Goal: Information Seeking & Learning: Learn about a topic

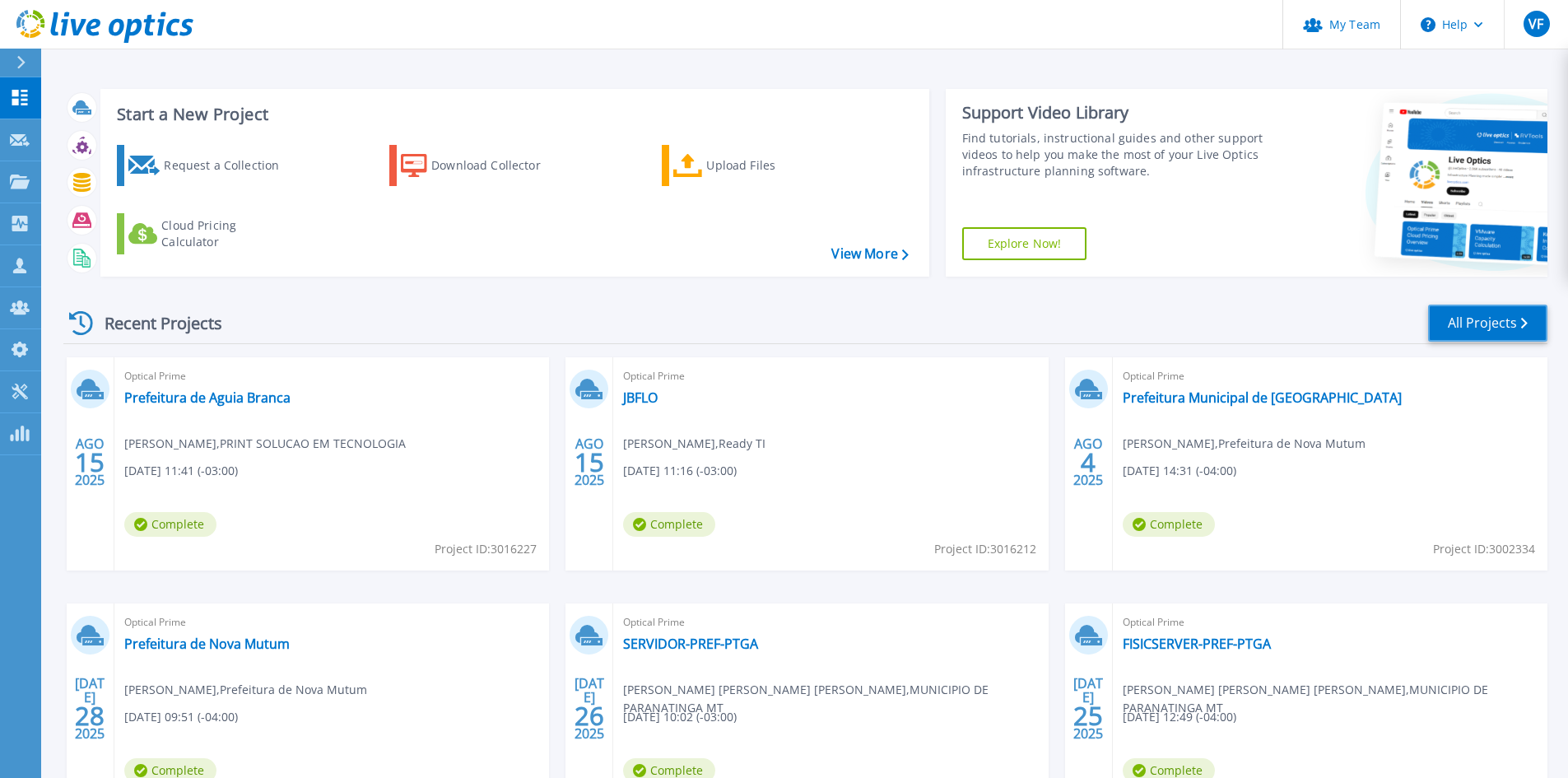
click at [1516, 333] on link "All Projects" at bounding box center [1488, 323] width 120 height 37
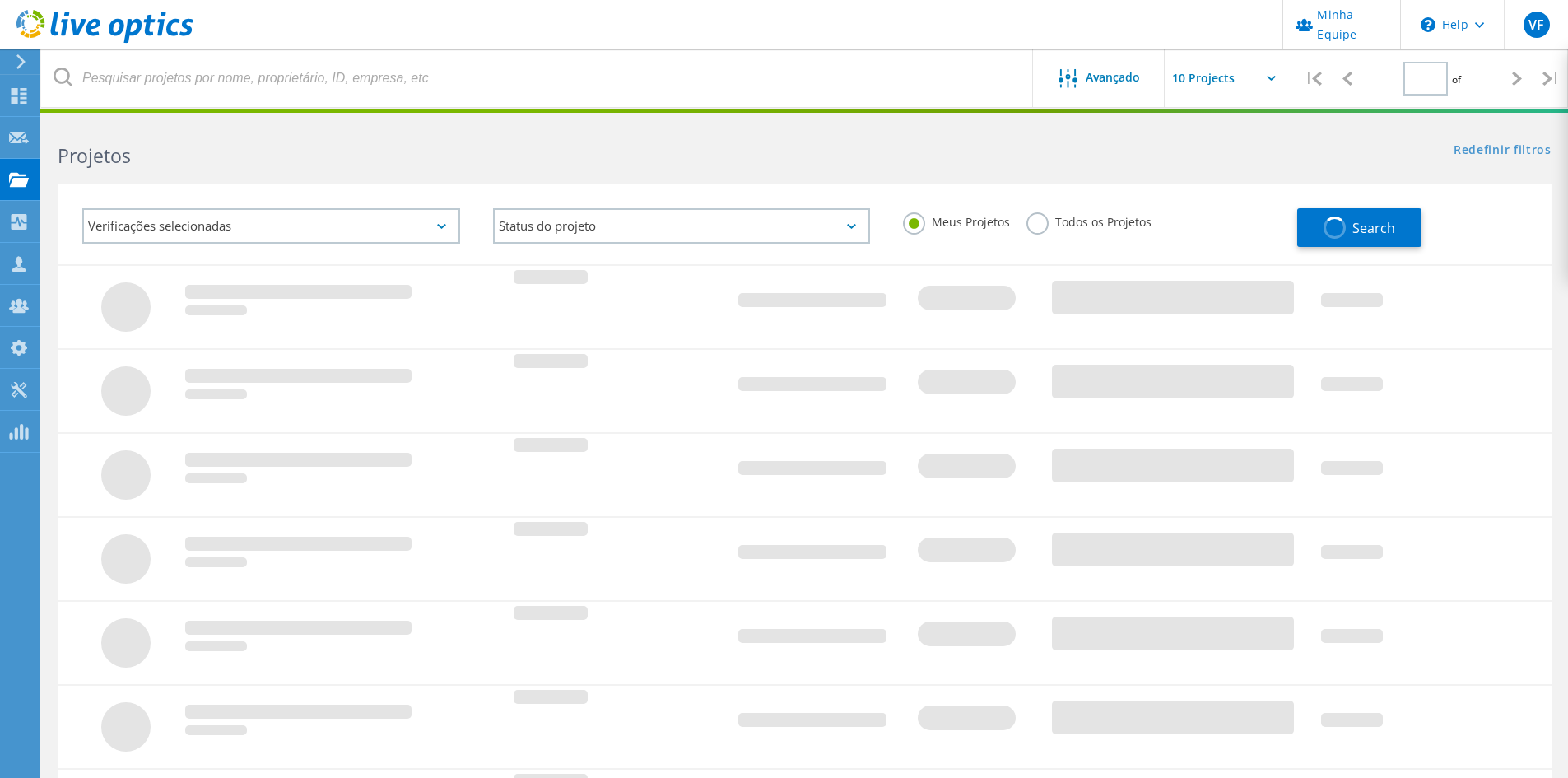
type input "1"
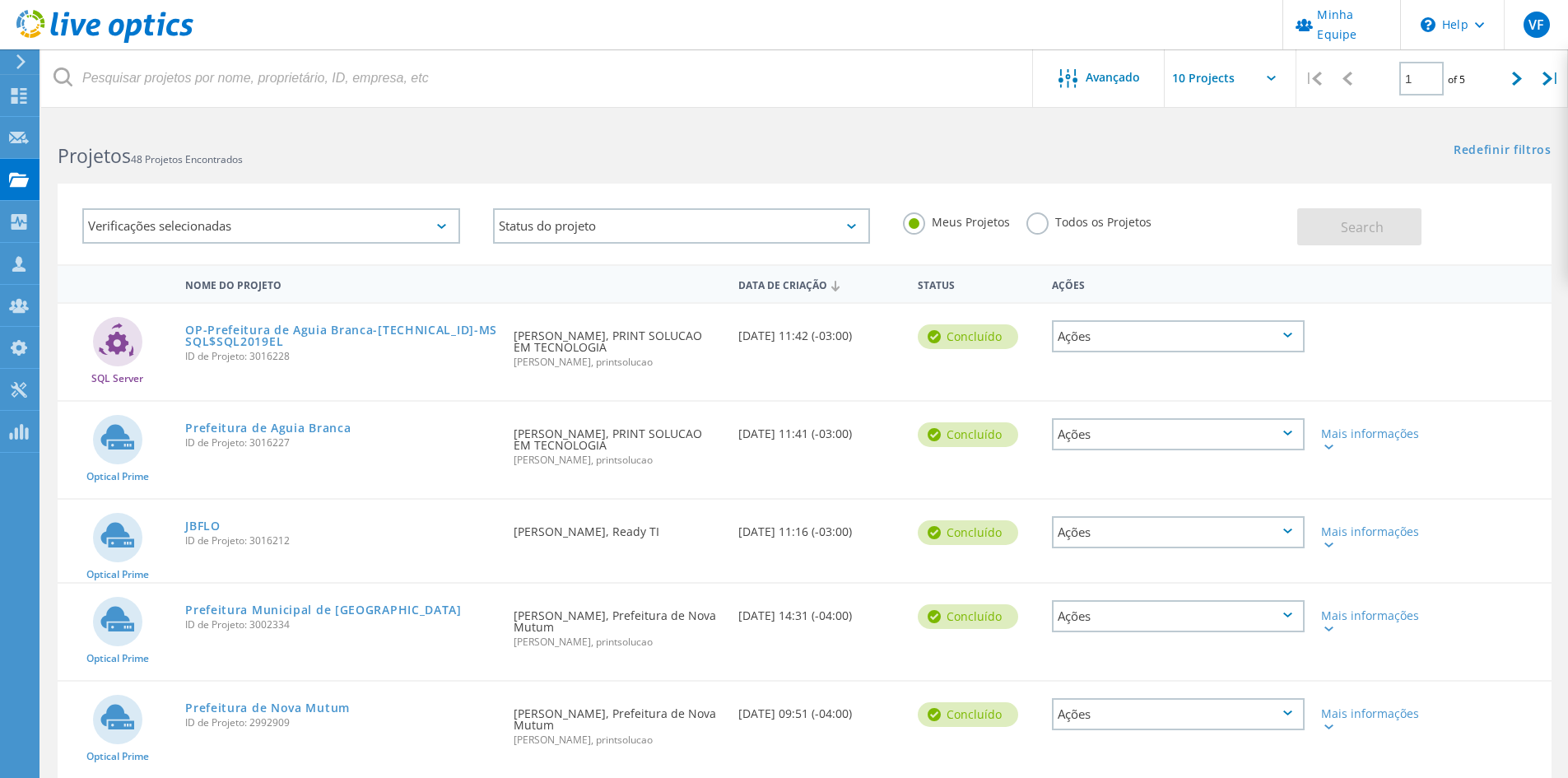
click at [1036, 228] on label "Todos os Projetos" at bounding box center [1089, 220] width 125 height 16
click at [0, 0] on input "Todos os Projetos" at bounding box center [0, 0] width 0 height 0
click at [1384, 231] on button "Search" at bounding box center [1359, 227] width 125 height 37
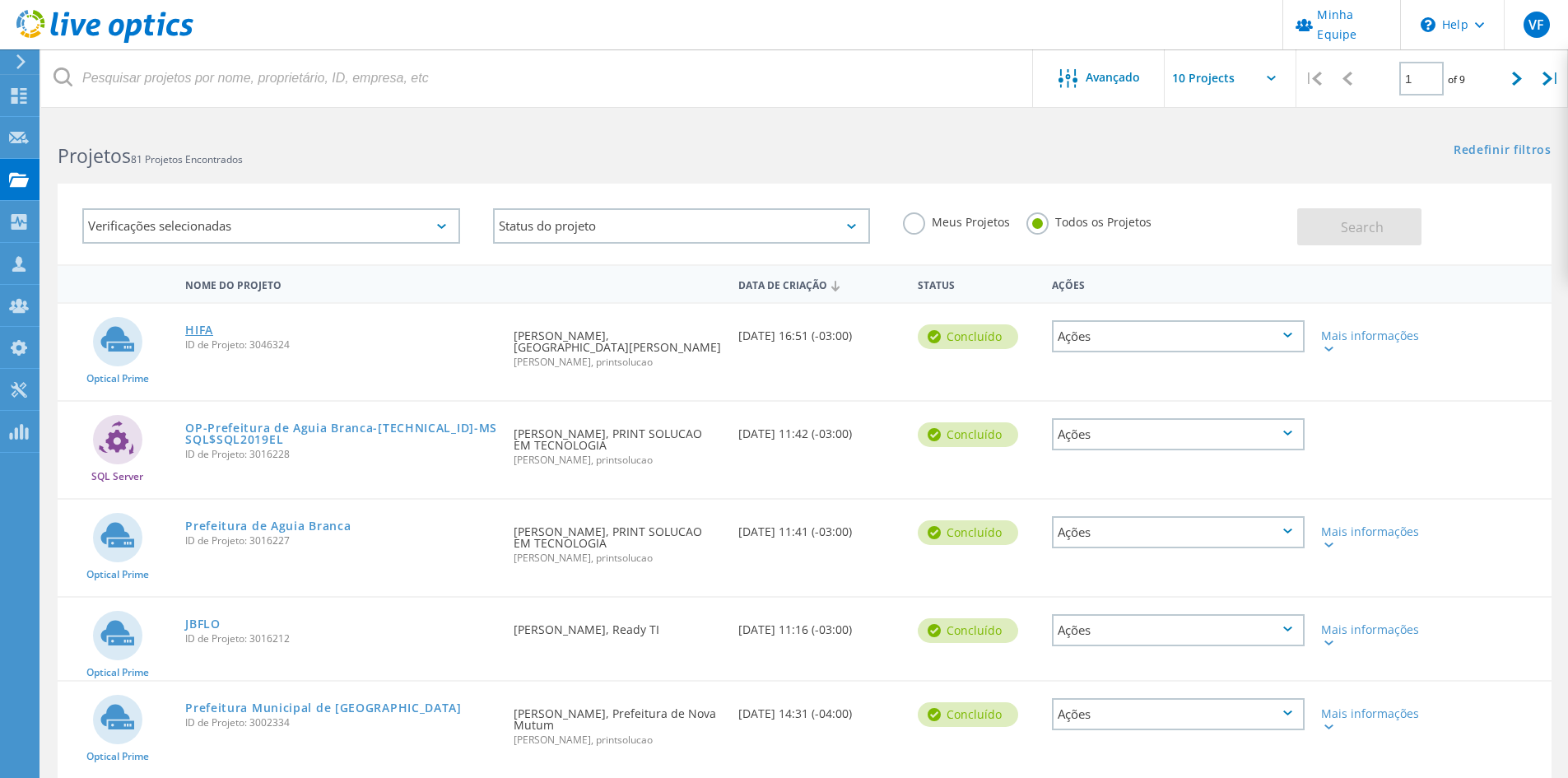
click at [211, 333] on link "HIFA" at bounding box center [199, 330] width 28 height 12
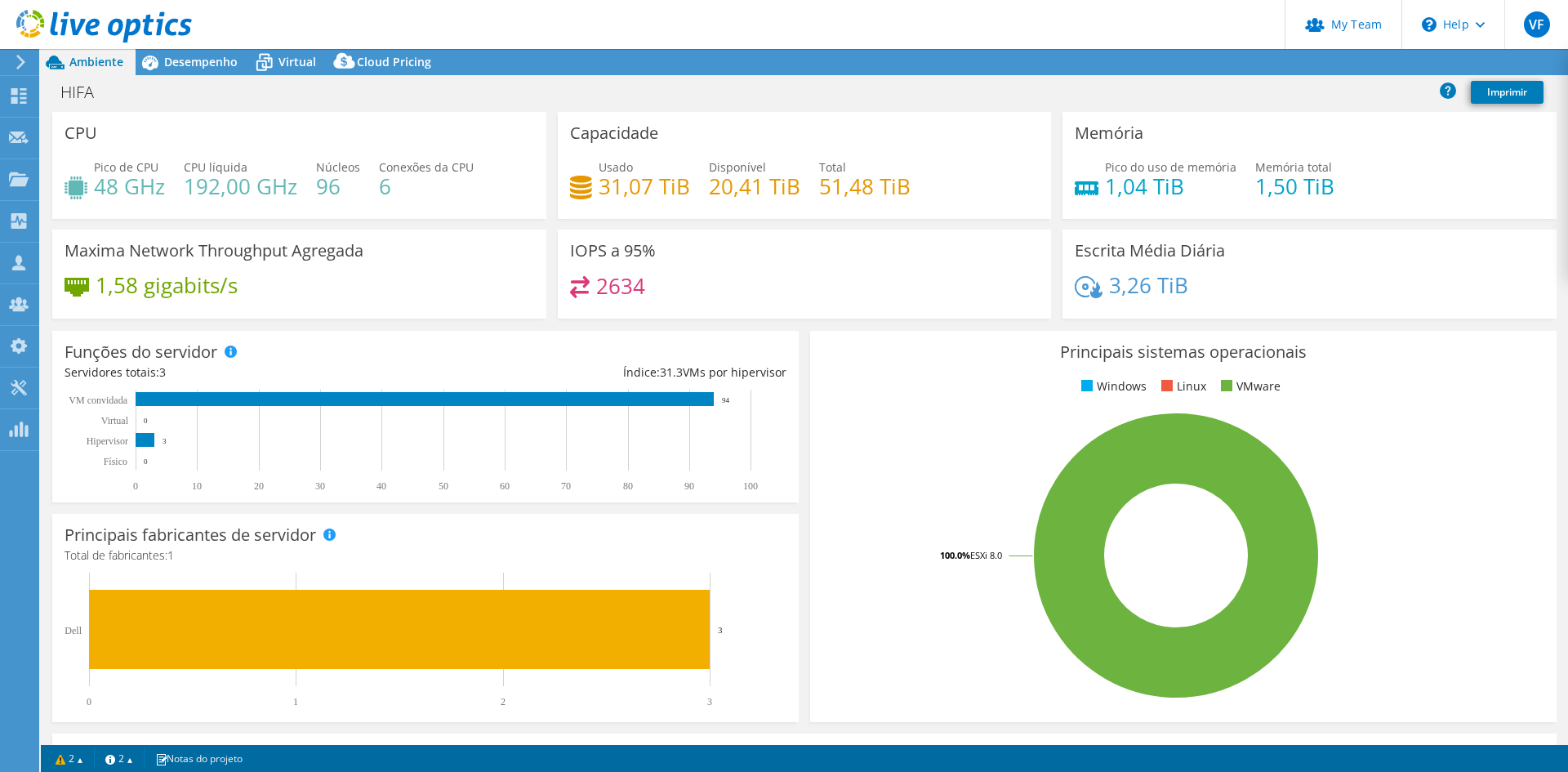
select select "USD"
drag, startPoint x: 613, startPoint y: 184, endPoint x: 721, endPoint y: 185, distance: 108.0
click at [721, 185] on div "Usado 31,07 TiB Disponível 20,41 TiB Total 51,48 TiB" at bounding box center [805, 185] width 470 height 53
click at [636, 134] on h3 "Capacidade" at bounding box center [614, 134] width 88 height 18
drag, startPoint x: 96, startPoint y: 187, endPoint x: 165, endPoint y: 190, distance: 69.1
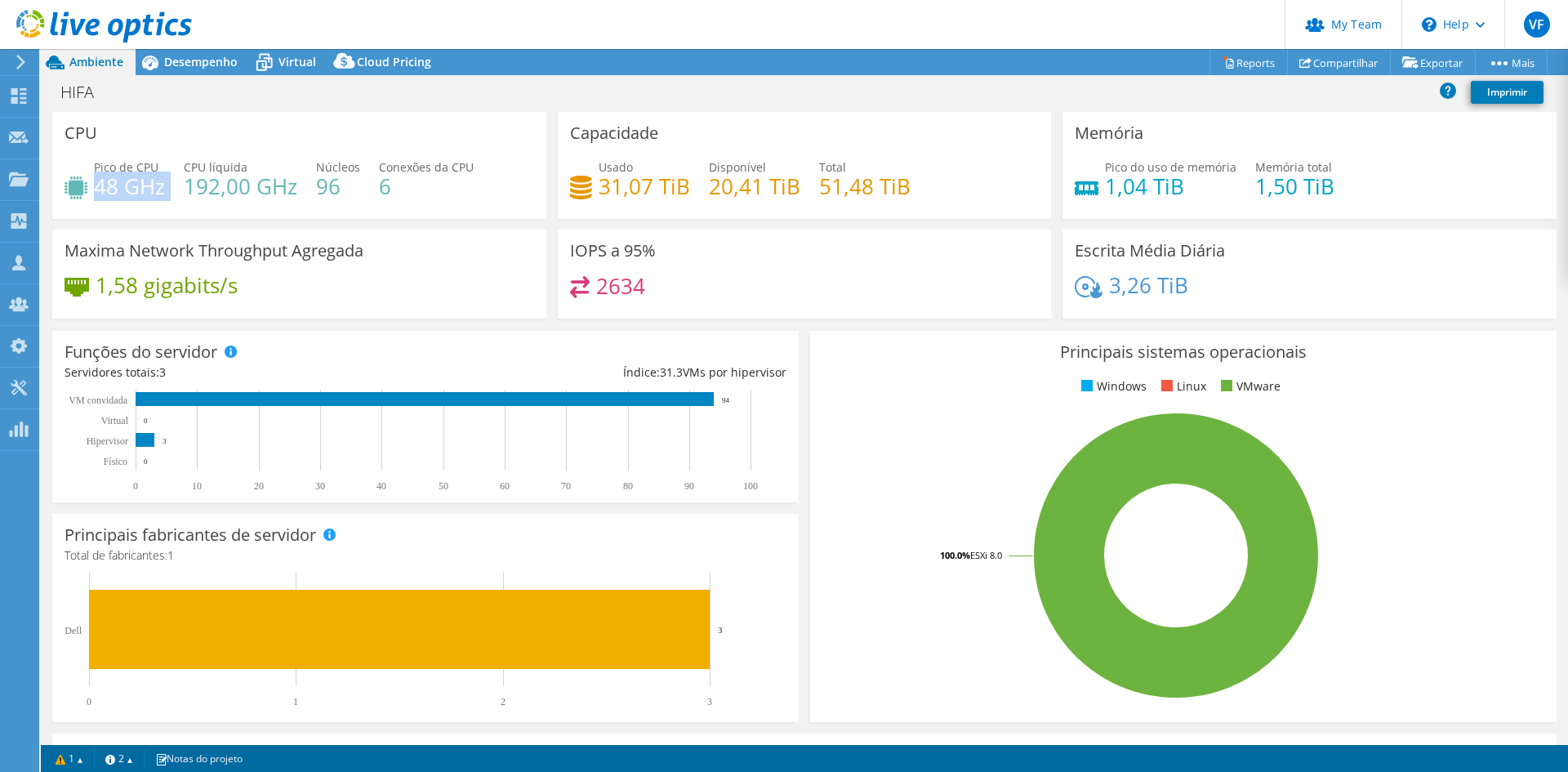
click at [165, 190] on div "Pico de CPU 48 GHz CPU líquida 192,00 GHz Núcleos 96 Conexões da CPU 6" at bounding box center [299, 185] width 470 height 53
click at [243, 195] on h4 "192,00 GHz" at bounding box center [241, 186] width 114 height 18
click at [129, 192] on h4 "48 GHz" at bounding box center [129, 186] width 71 height 18
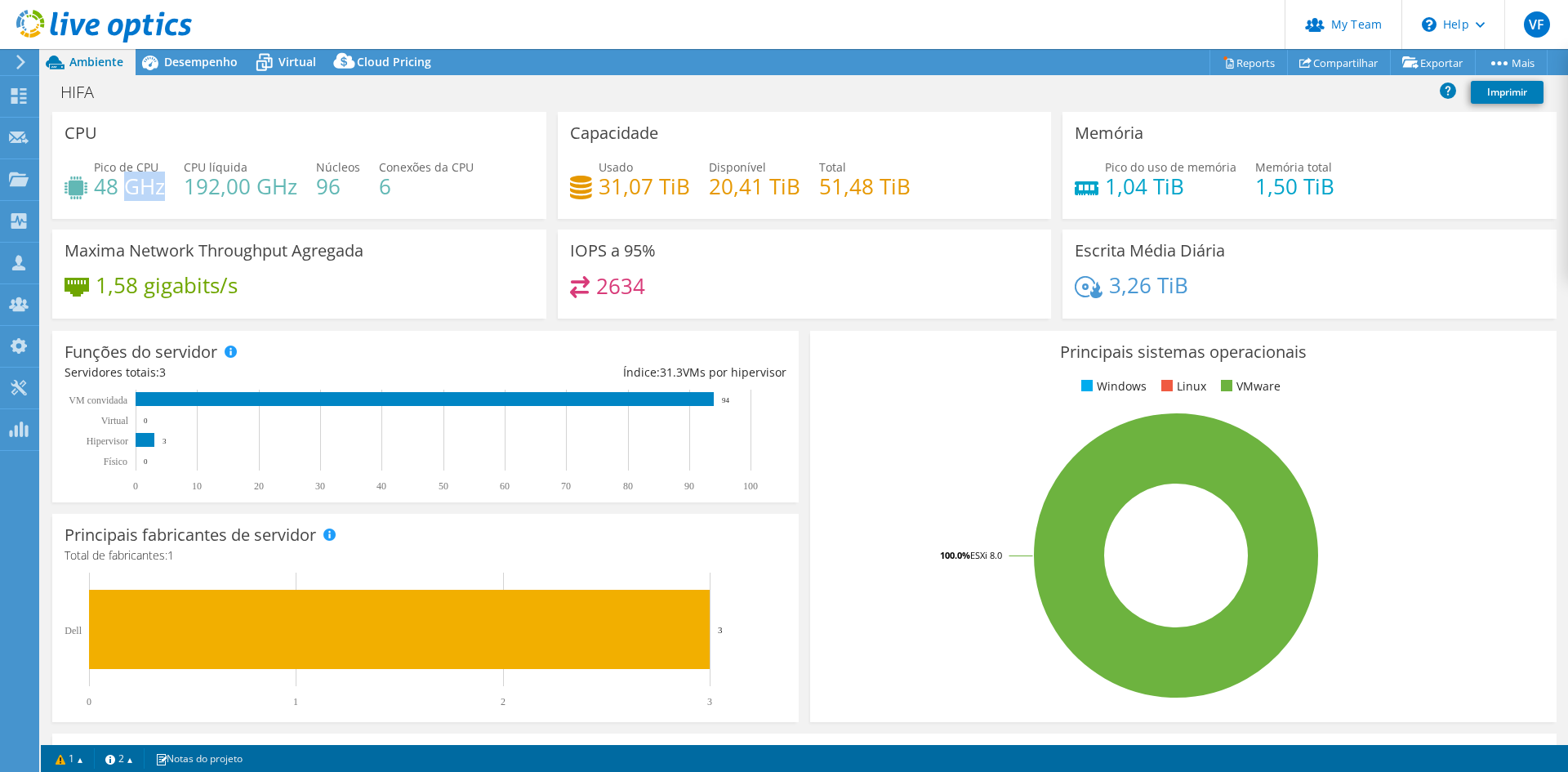
click at [129, 192] on h4 "48 GHz" at bounding box center [129, 186] width 71 height 18
click at [623, 184] on h4 "31,07 TiB" at bounding box center [644, 186] width 92 height 18
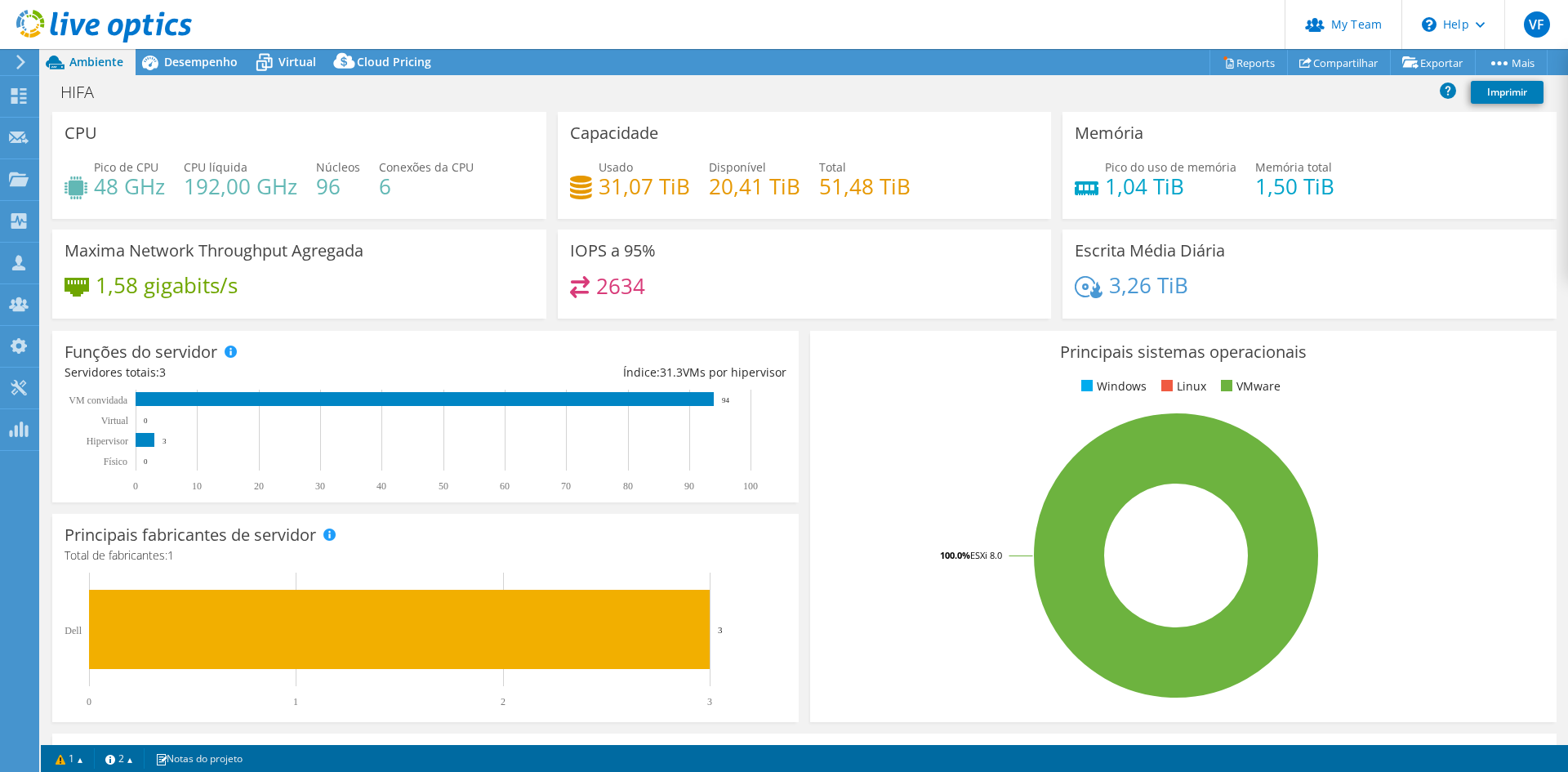
click at [622, 68] on div "Ações de projeto Ações de projeto Reports Compartilhar Exportar vSAN ReadyNode …" at bounding box center [805, 62] width 1528 height 26
click at [213, 74] on div "Desempenho" at bounding box center [192, 62] width 115 height 26
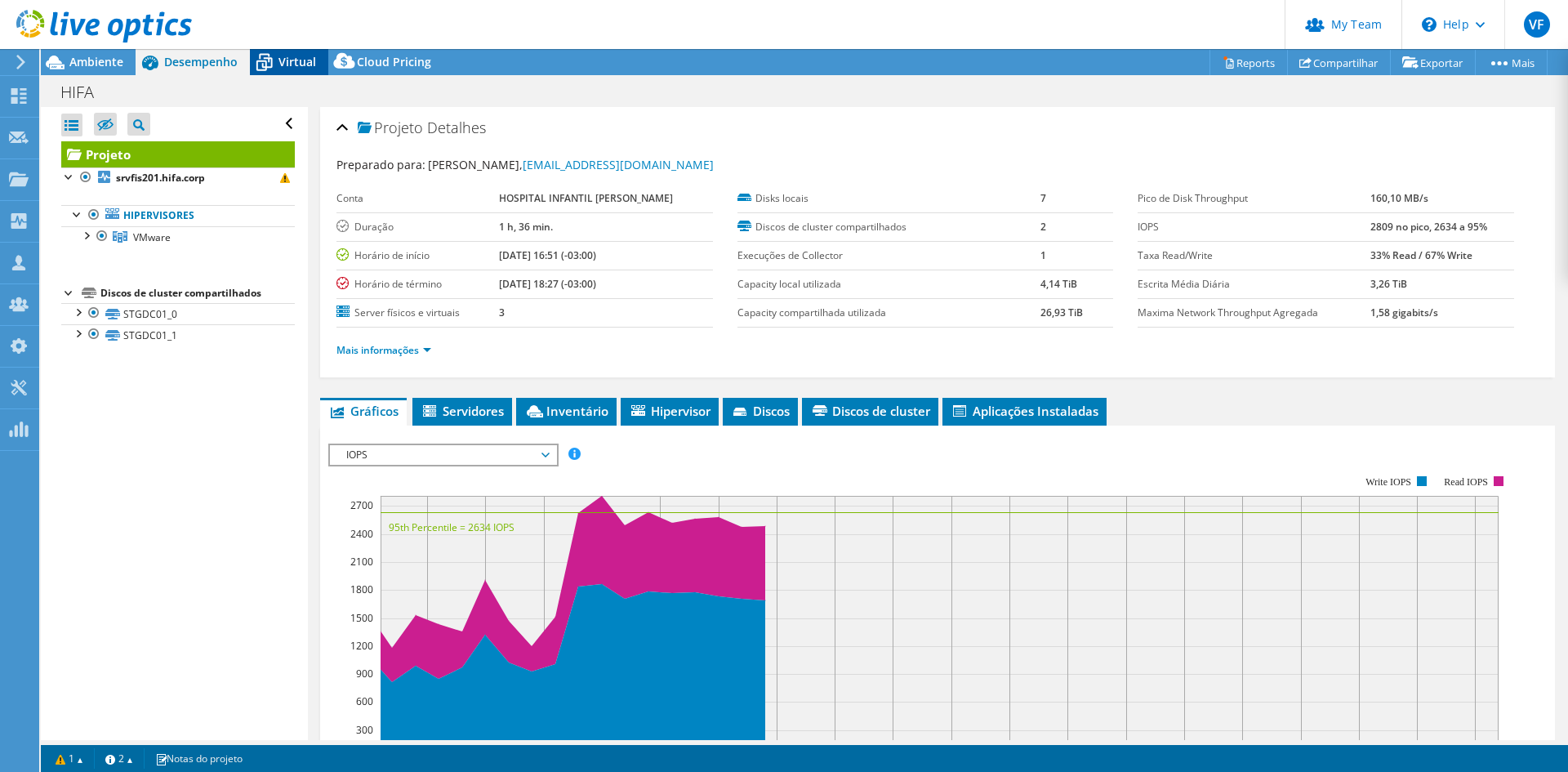
click at [284, 64] on span "Virtual" at bounding box center [298, 61] width 38 height 16
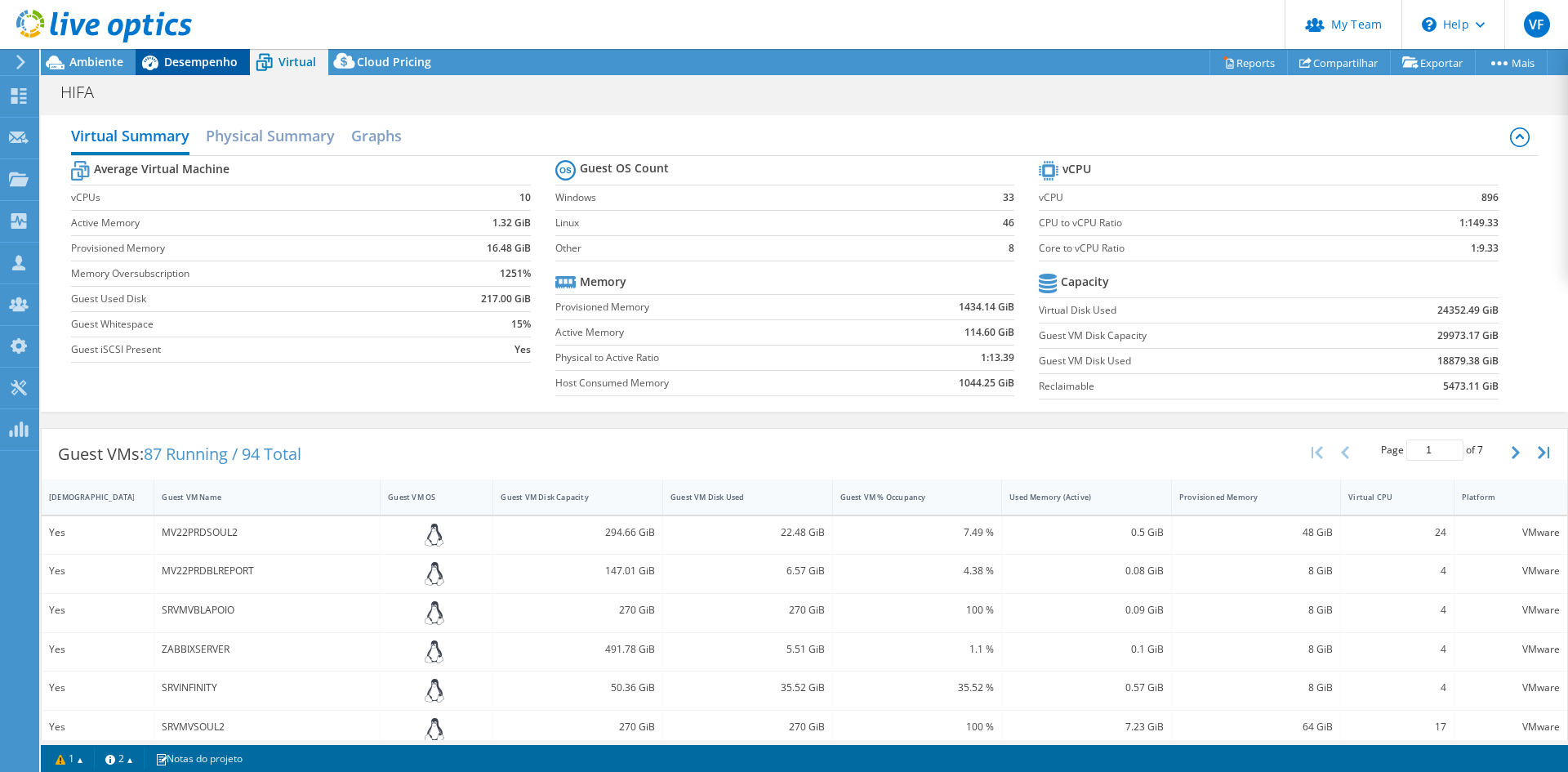
click at [221, 61] on span "Desempenho" at bounding box center [200, 61] width 73 height 16
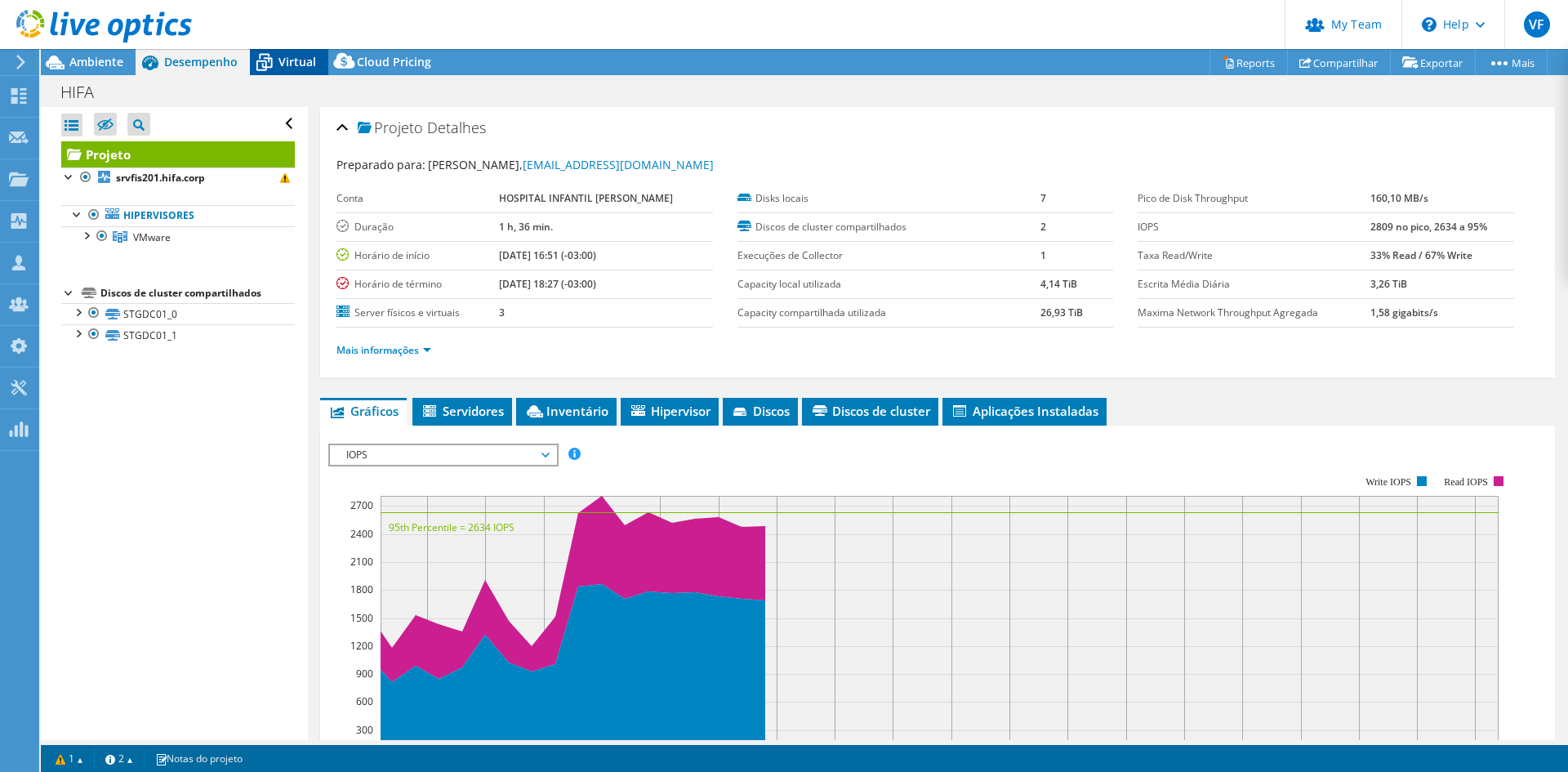
click at [307, 62] on span "Virtual" at bounding box center [298, 61] width 38 height 16
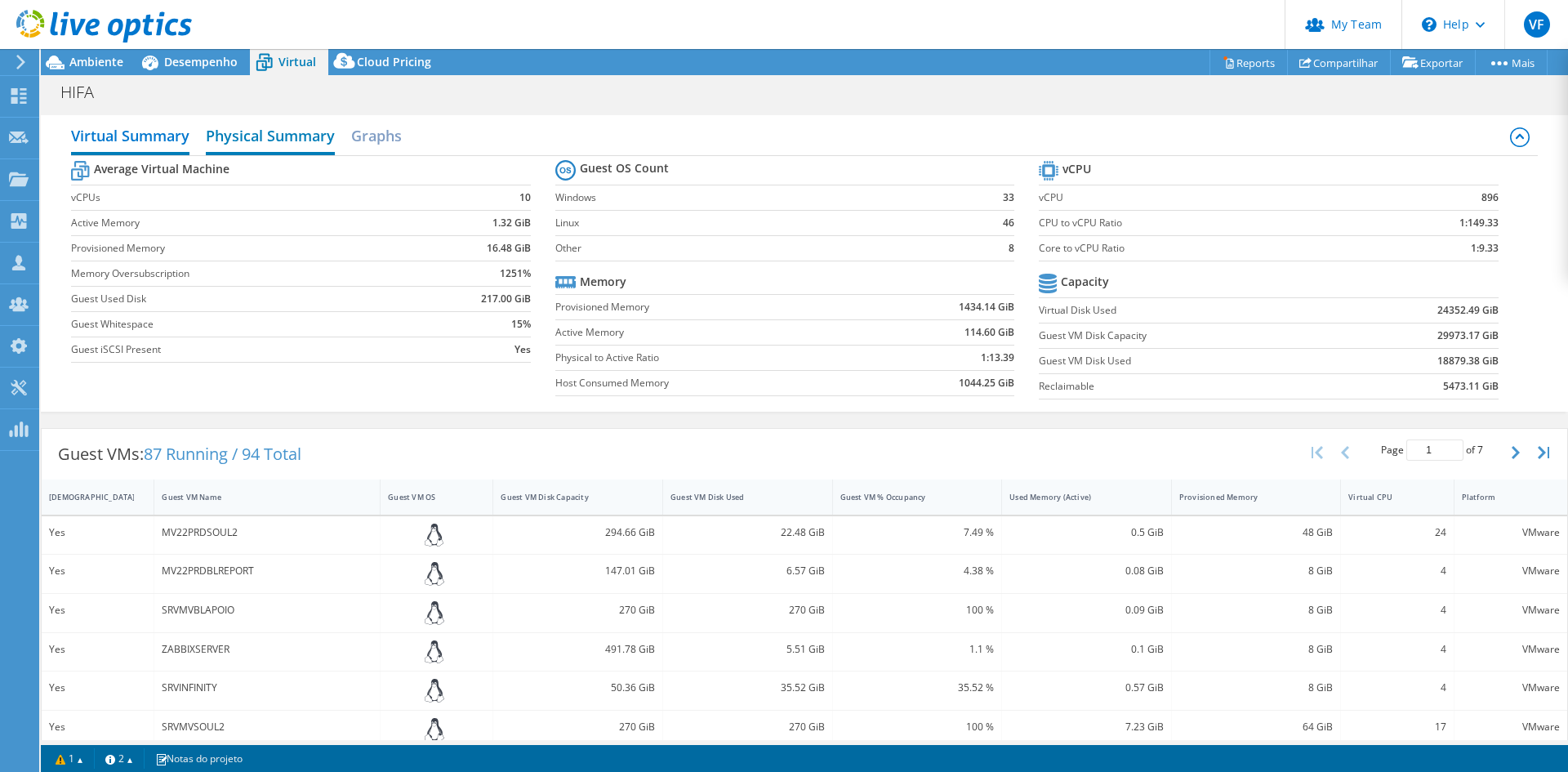
click at [254, 128] on h2 "Physical Summary" at bounding box center [270, 138] width 129 height 36
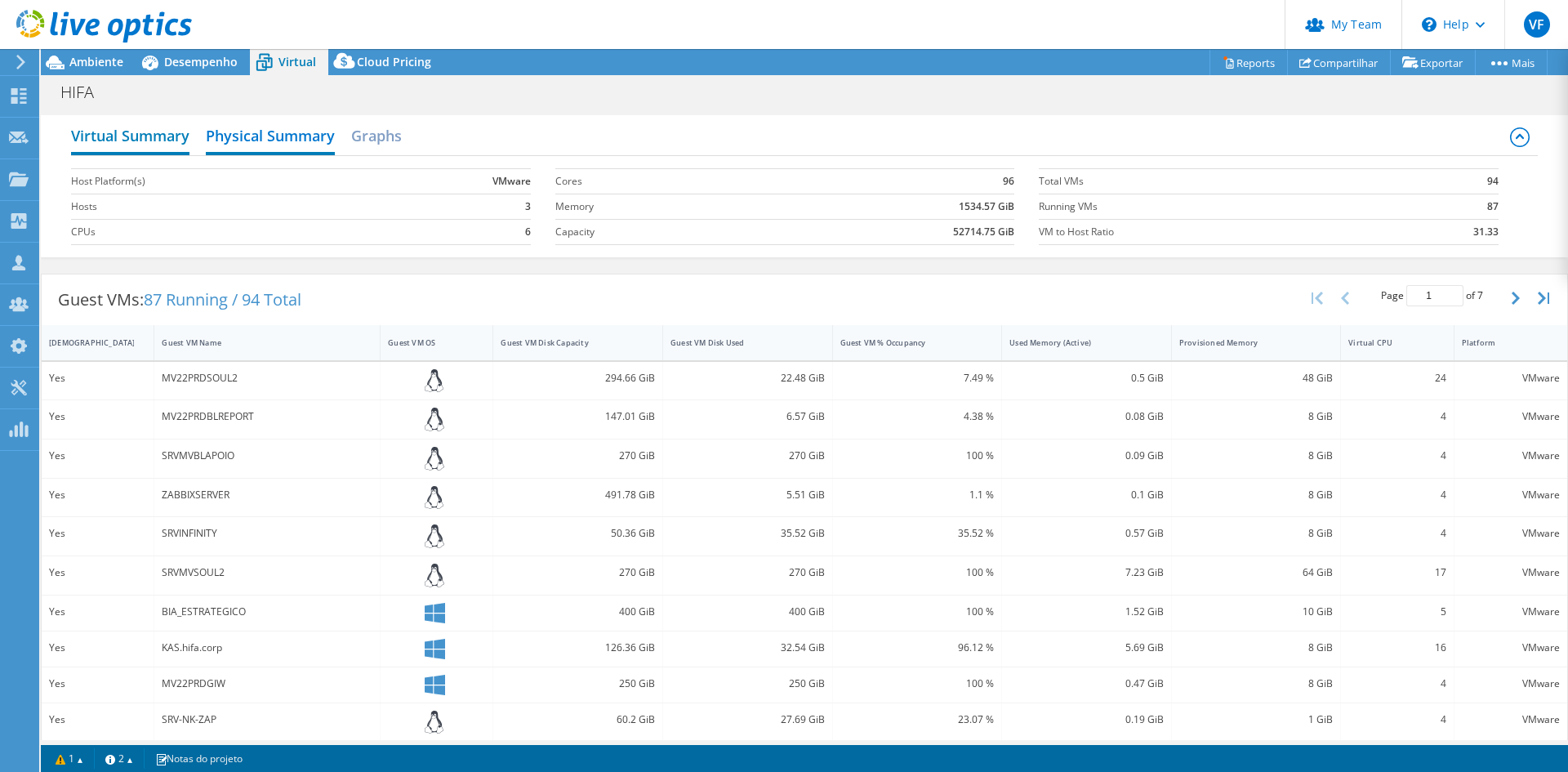
click at [132, 131] on h2 "Virtual Summary" at bounding box center [130, 138] width 119 height 36
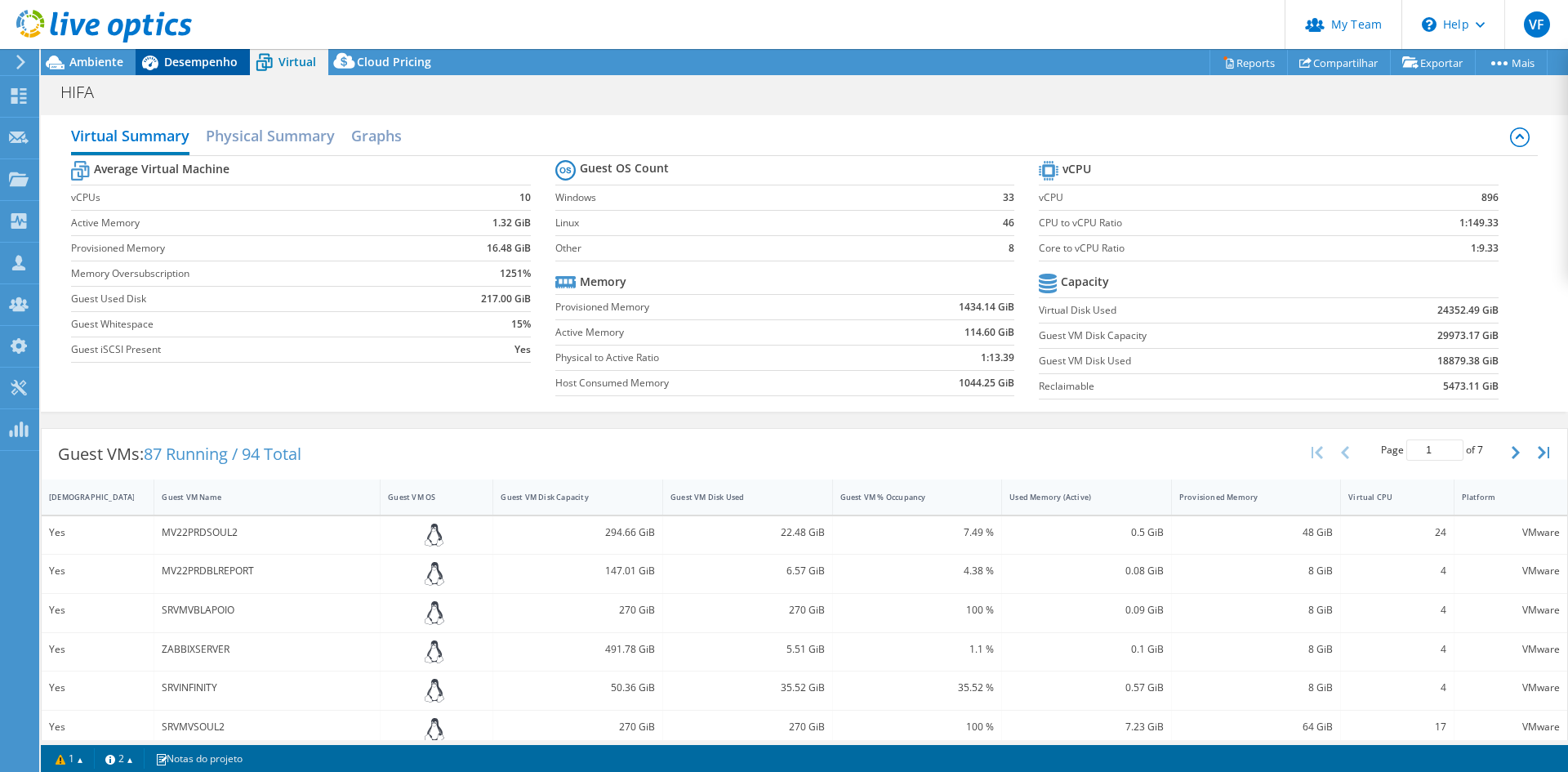
click at [197, 64] on span "Desempenho" at bounding box center [200, 61] width 73 height 16
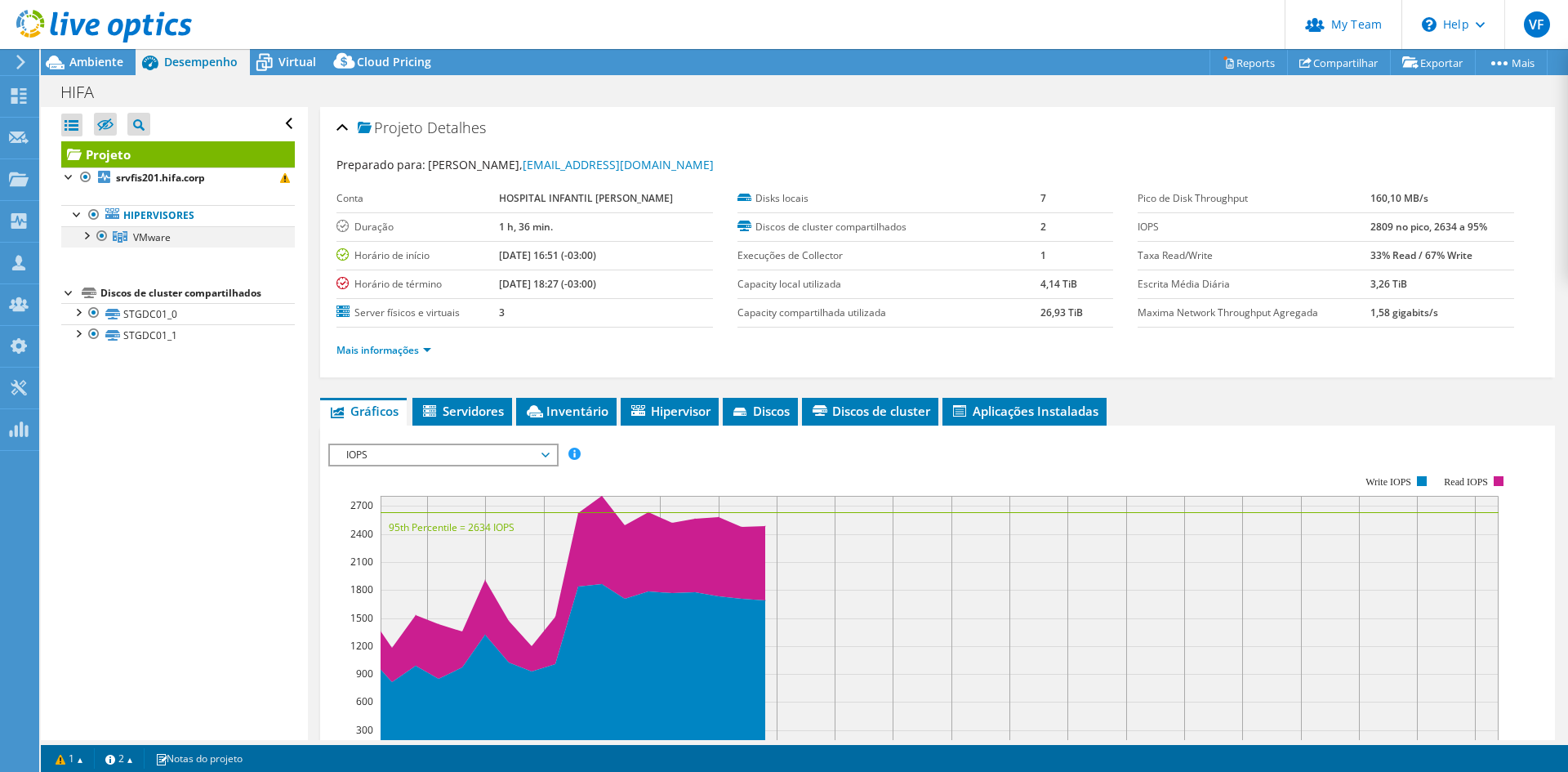
click at [86, 237] on div at bounding box center [86, 234] width 16 height 16
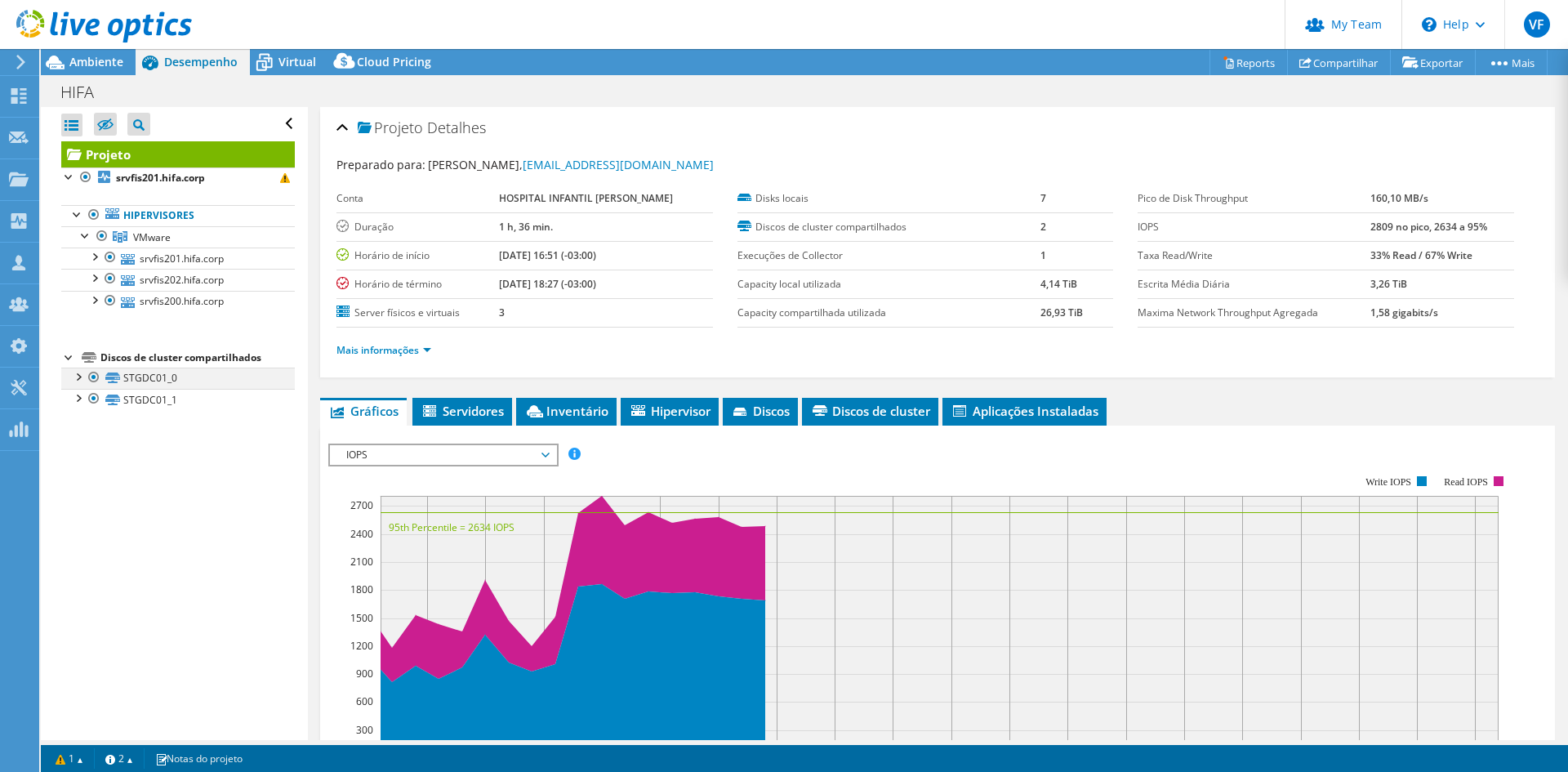
click at [74, 375] on div at bounding box center [77, 376] width 16 height 16
click at [76, 510] on div at bounding box center [77, 506] width 16 height 16
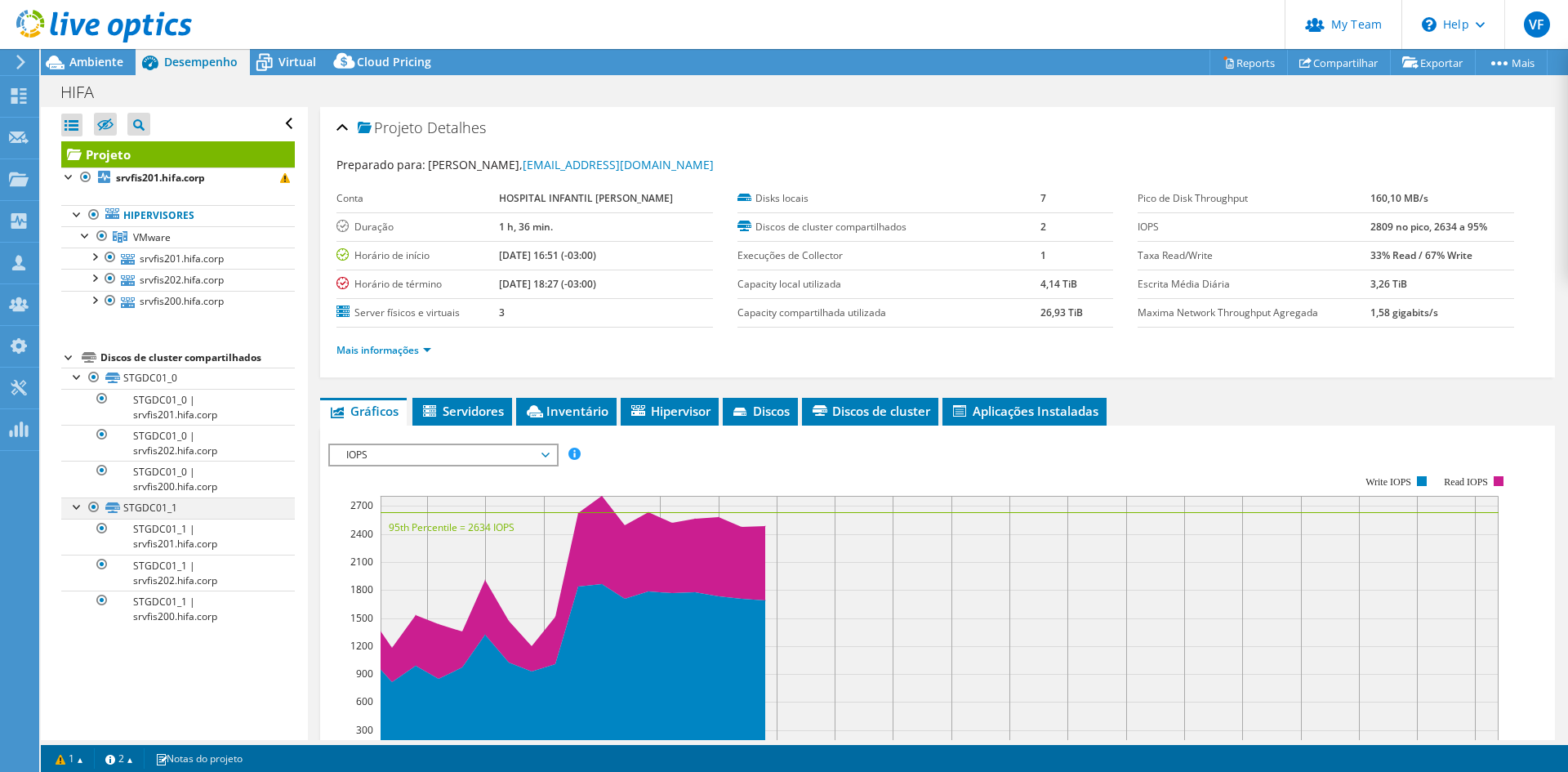
click at [76, 510] on div at bounding box center [77, 506] width 16 height 16
click at [77, 378] on div at bounding box center [77, 376] width 16 height 16
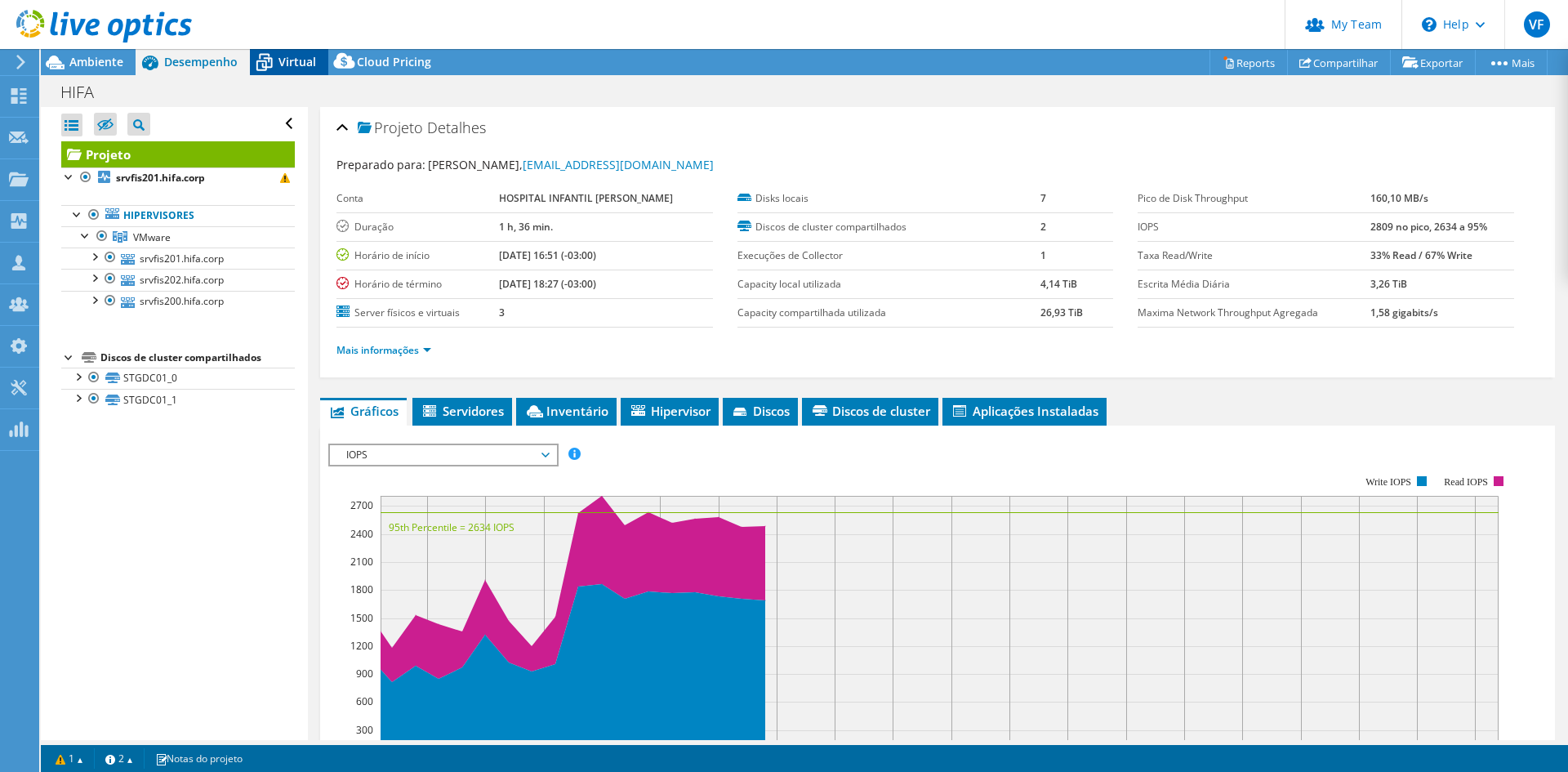
click at [282, 56] on span "Virtual" at bounding box center [298, 61] width 38 height 16
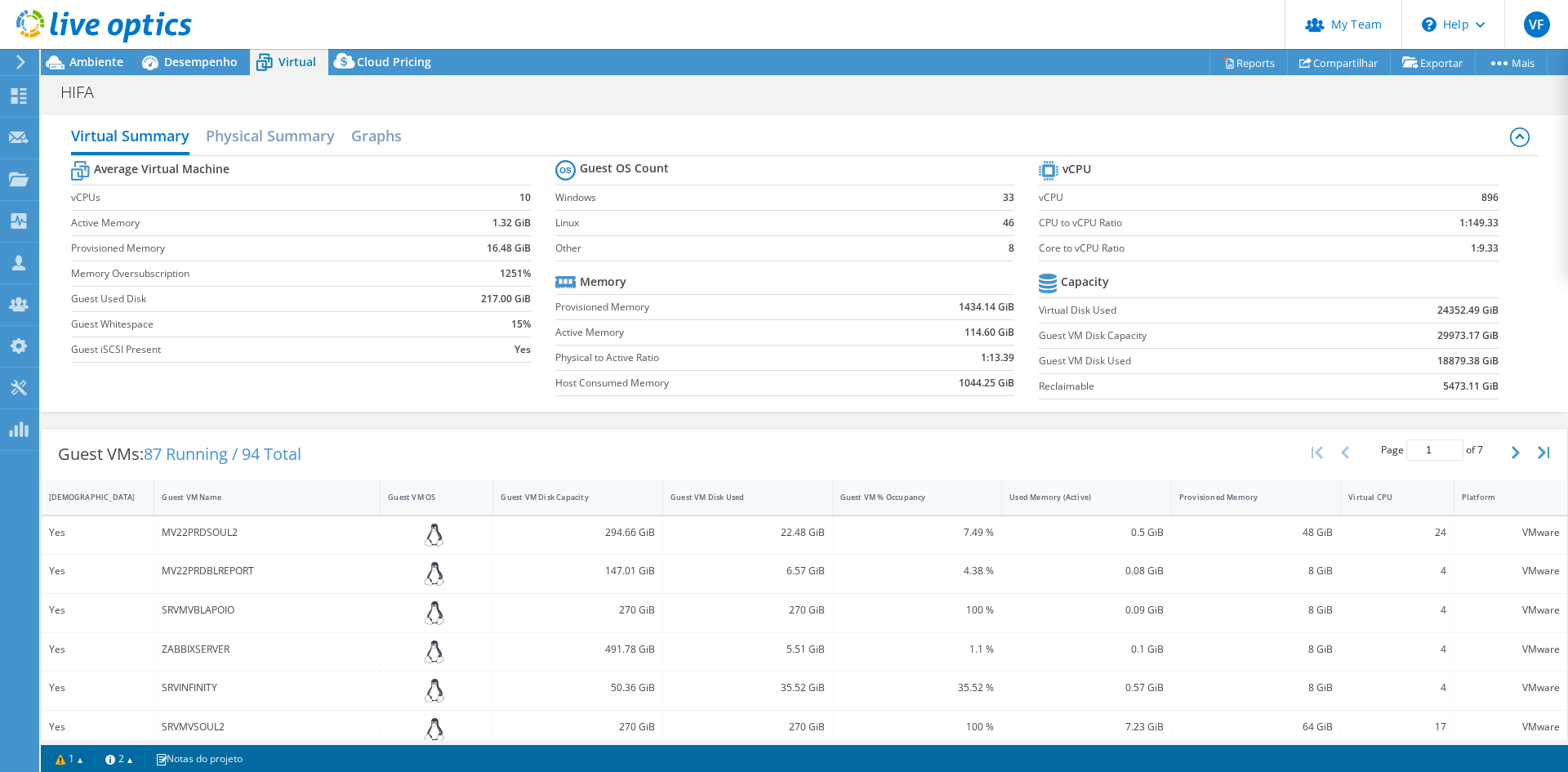
scroll to position [327, 0]
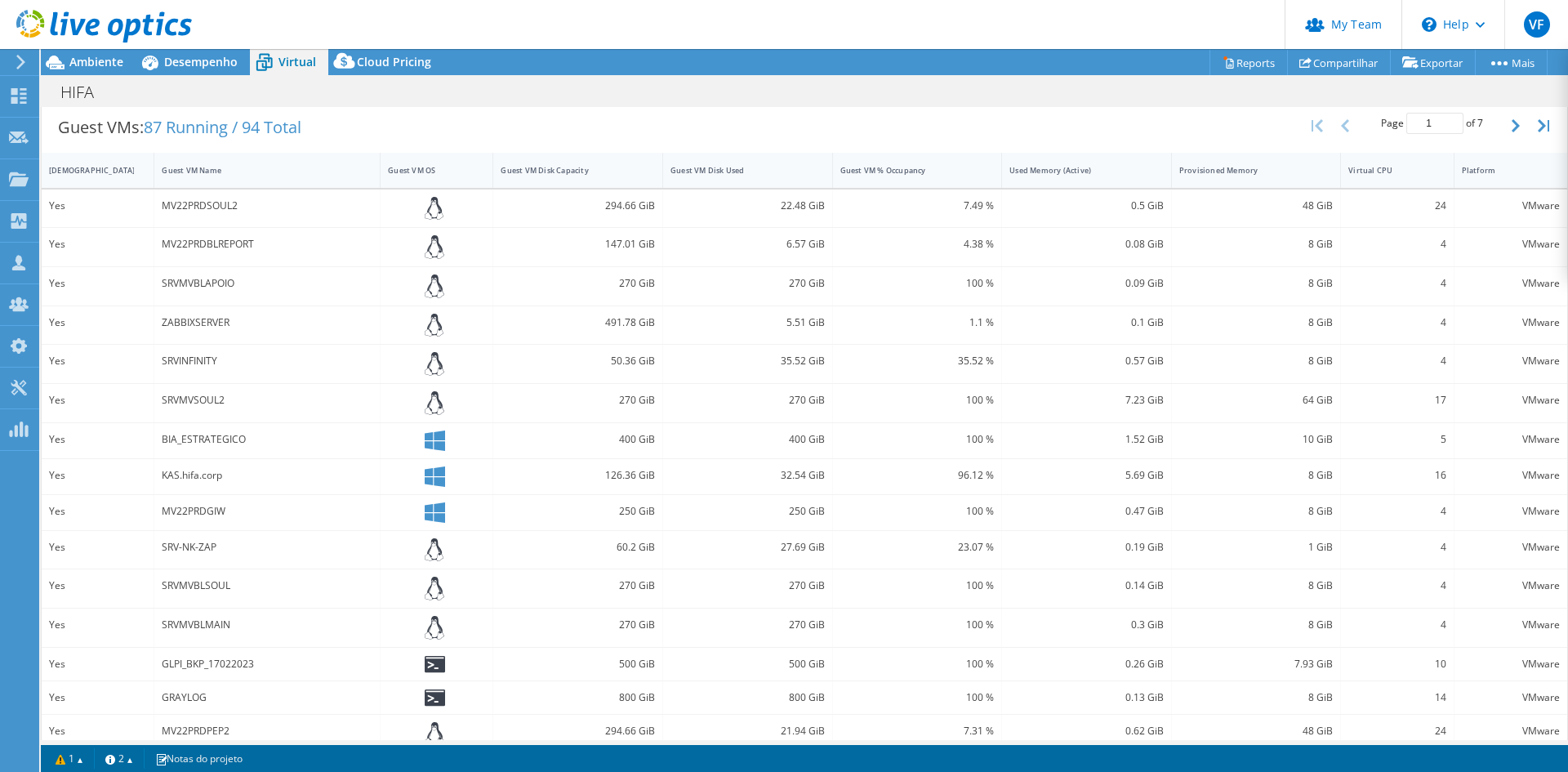
click at [432, 459] on div at bounding box center [437, 477] width 113 height 35
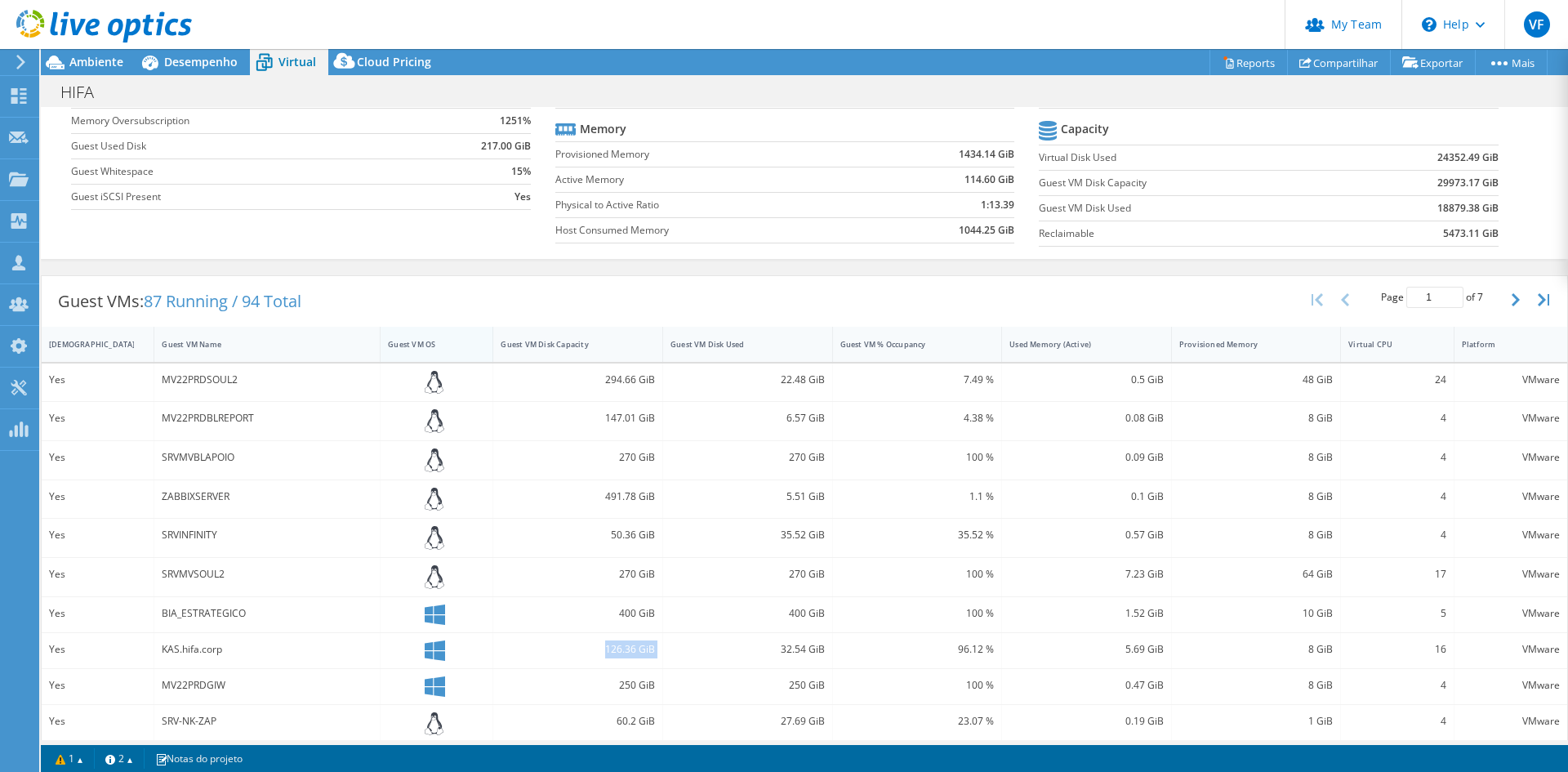
scroll to position [0, 0]
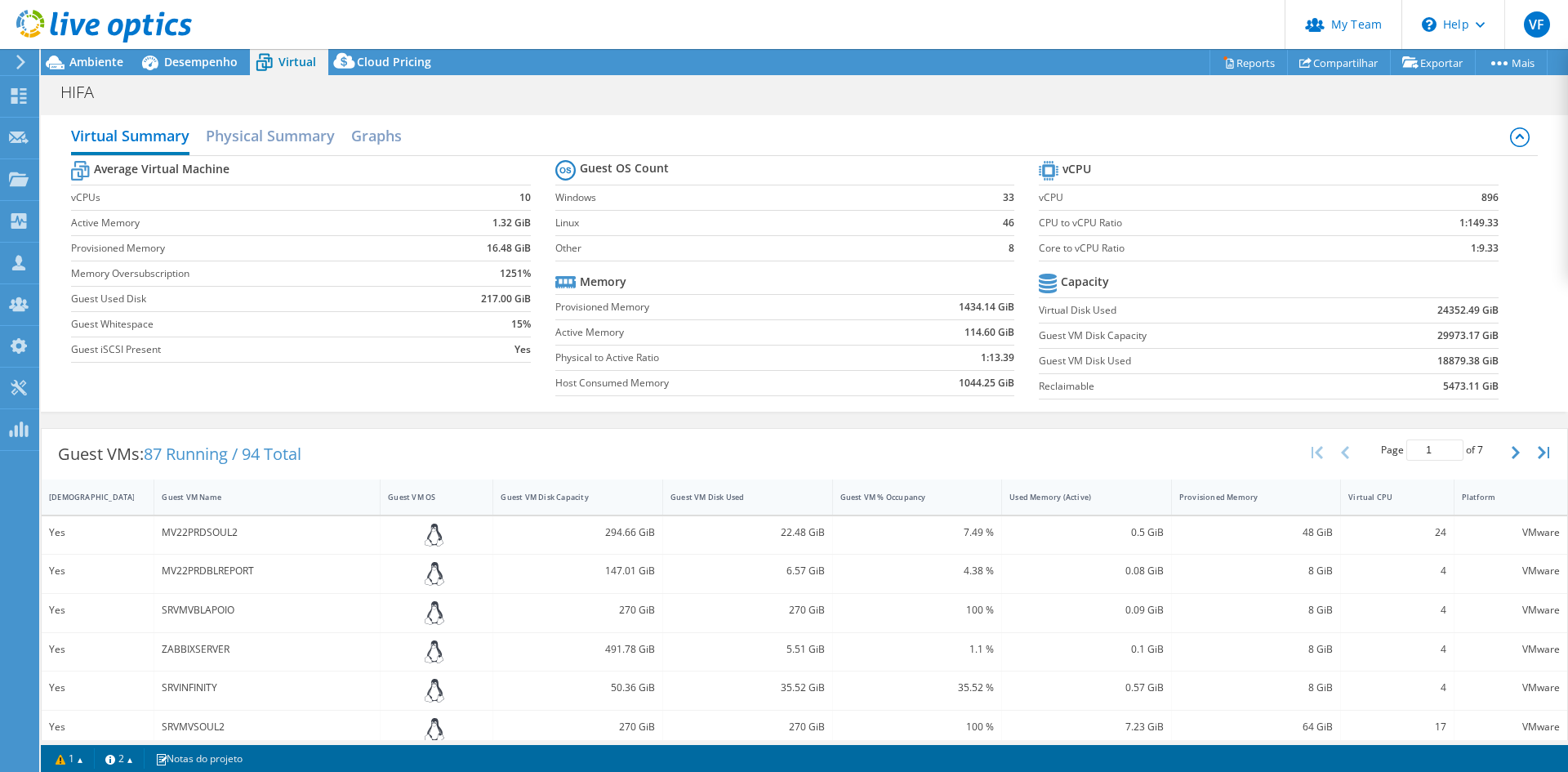
click at [1128, 557] on div "0.08 GiB" at bounding box center [1087, 574] width 170 height 39
click at [1538, 458] on icon "button" at bounding box center [1544, 453] width 12 height 13
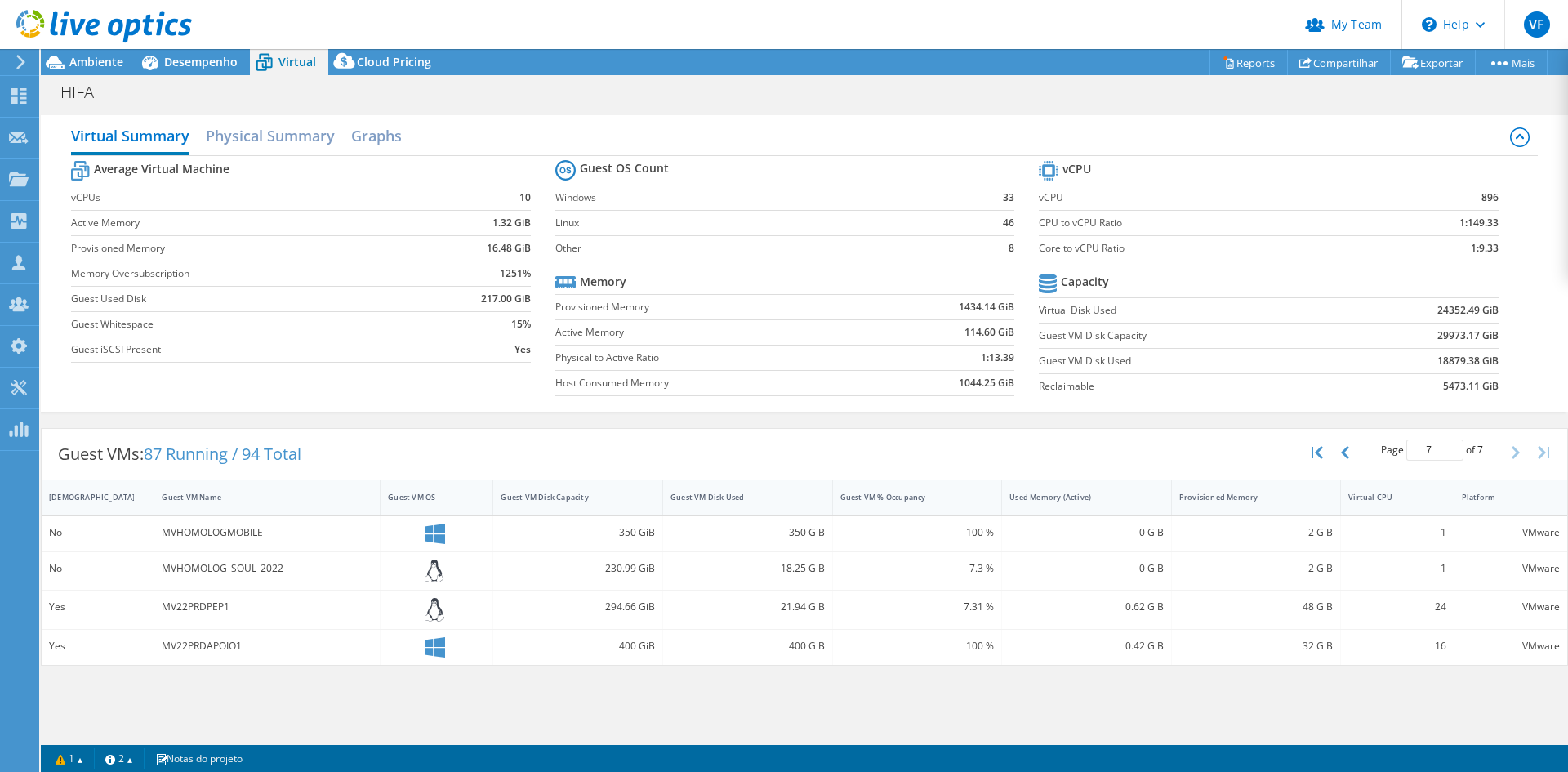
scroll to position [327, 0]
click at [1317, 455] on icon "button" at bounding box center [1317, 453] width 12 height 13
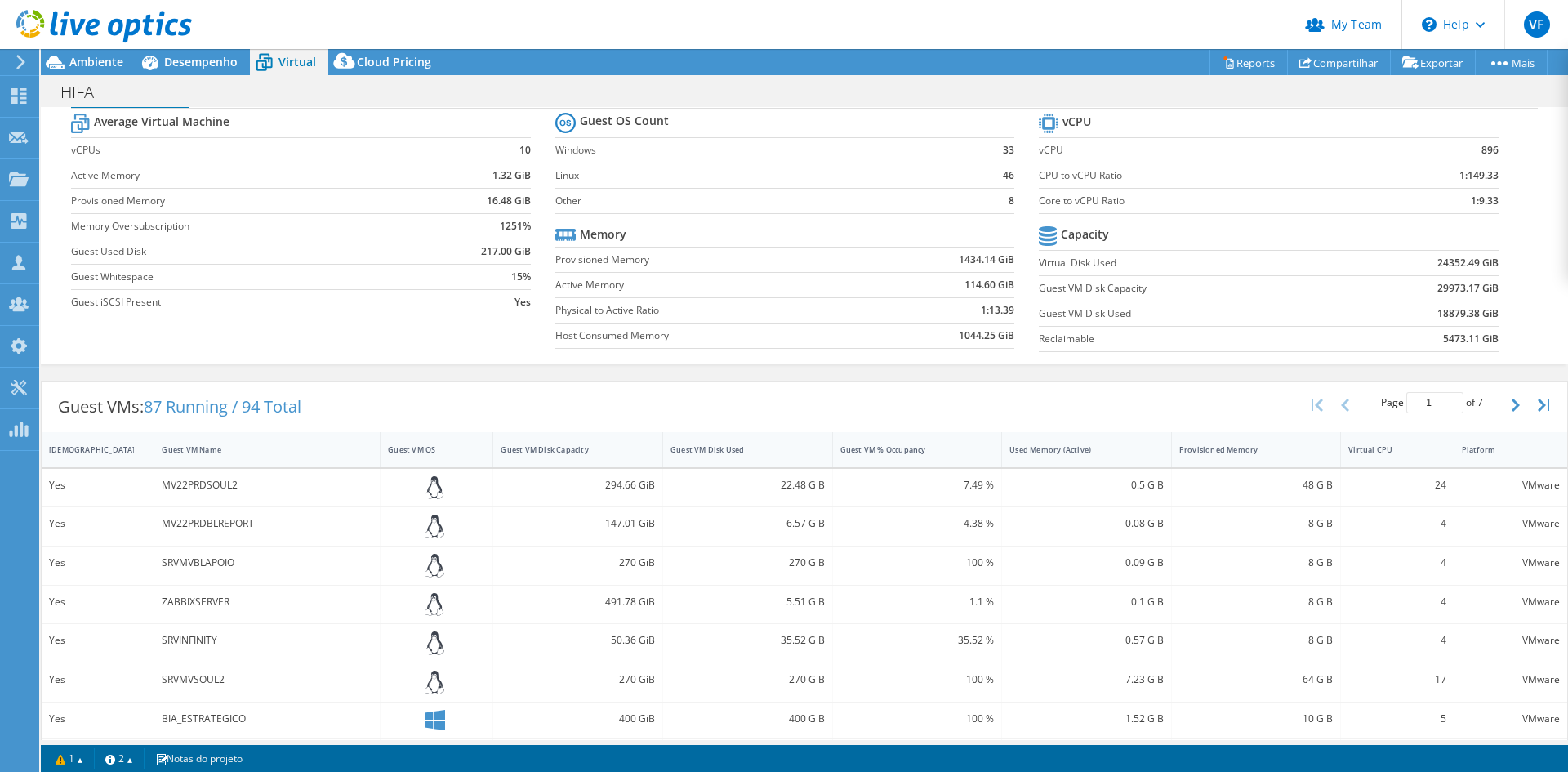
scroll to position [0, 0]
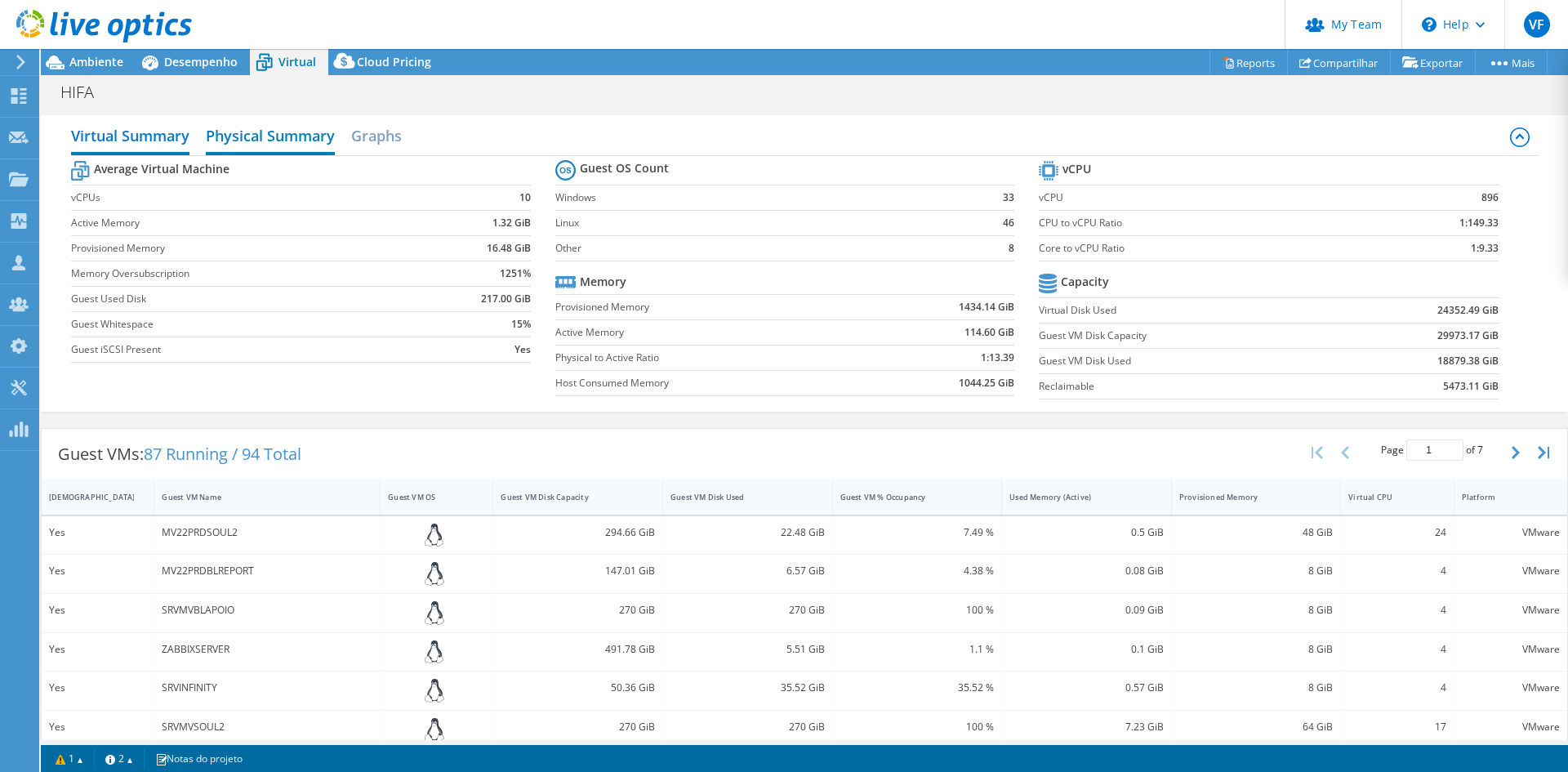
click at [291, 140] on h2 "Physical Summary" at bounding box center [270, 138] width 129 height 36
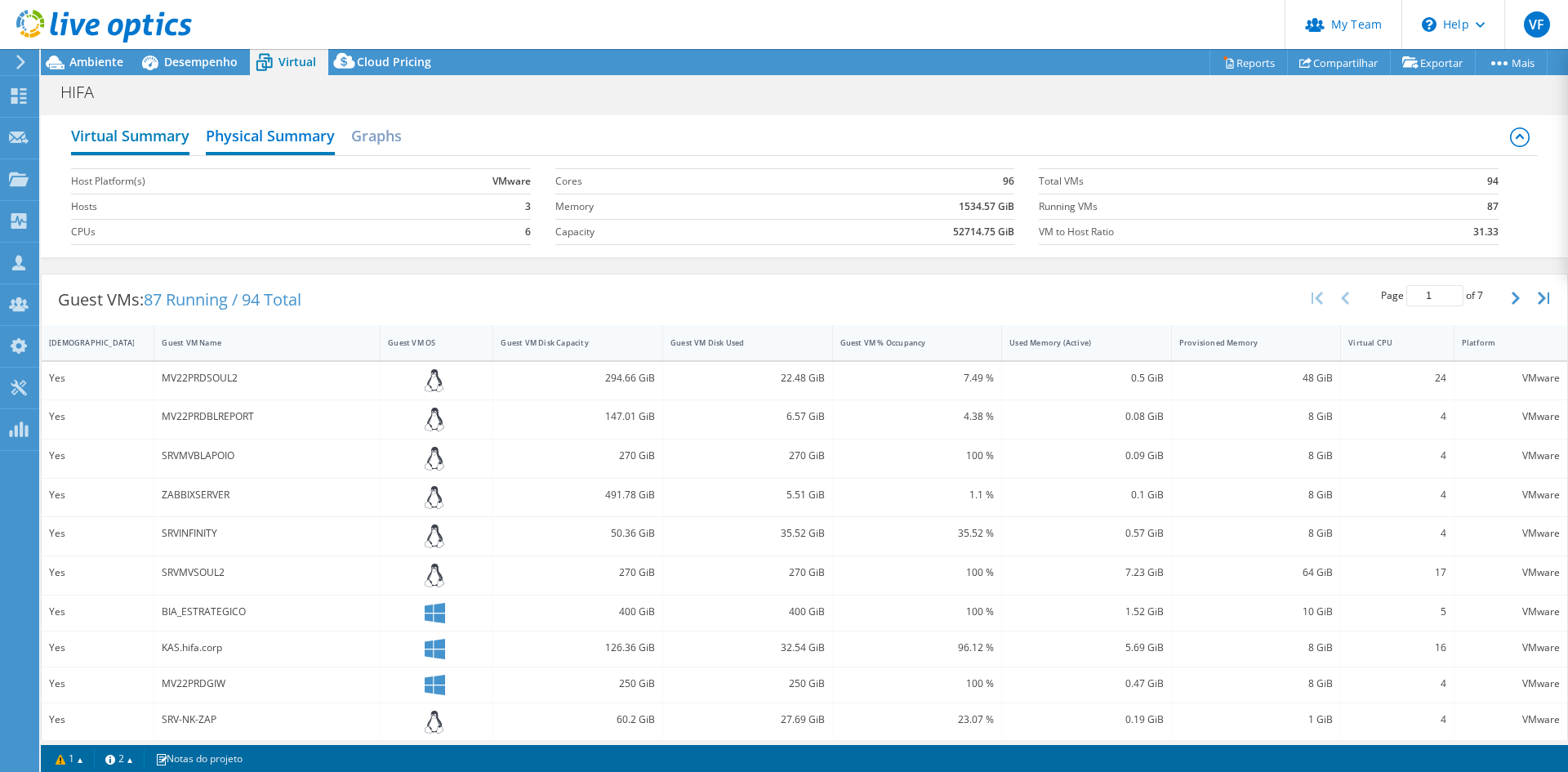
click at [152, 139] on h2 "Virtual Summary" at bounding box center [130, 138] width 119 height 36
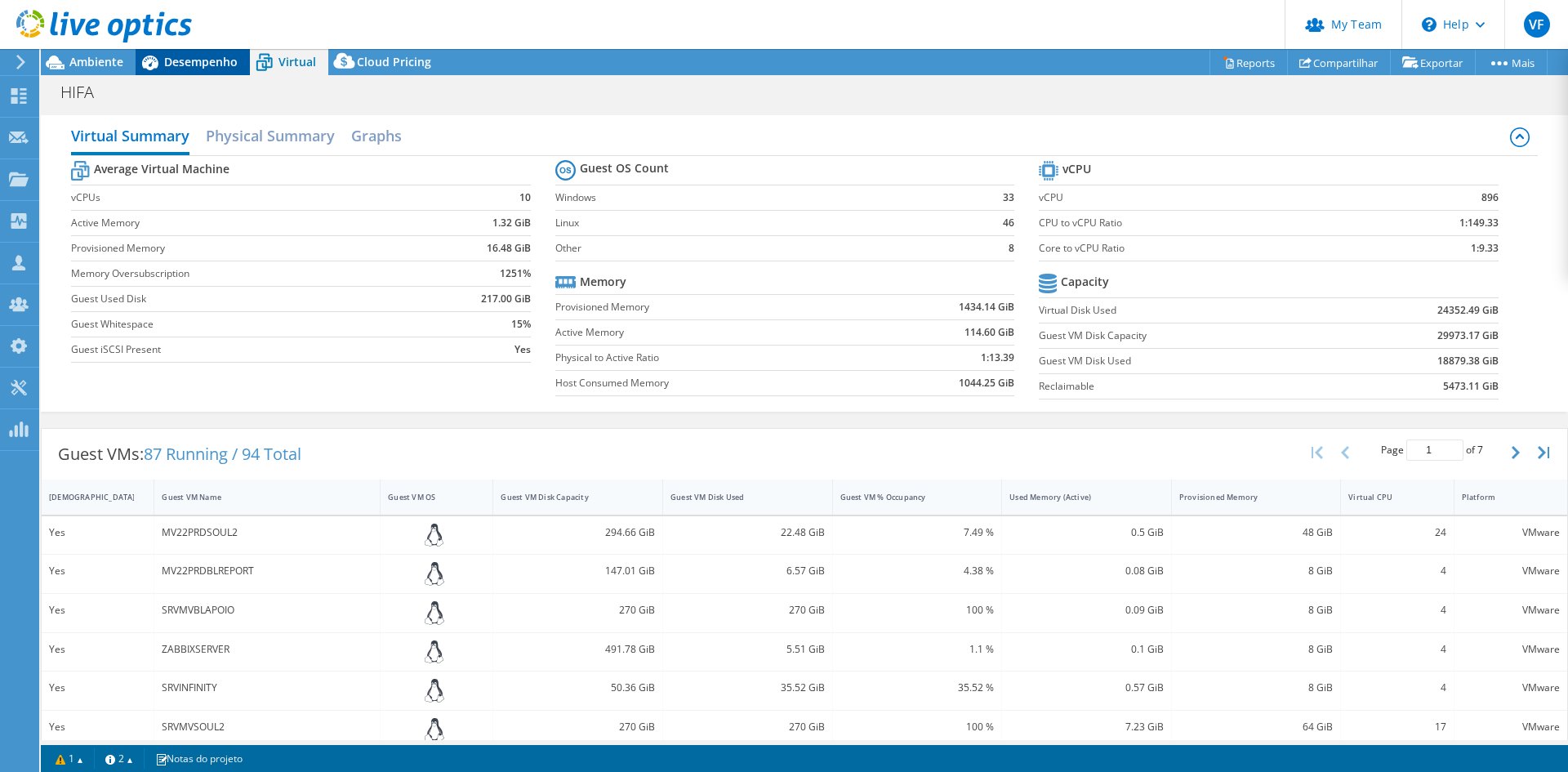
click at [178, 61] on span "Desempenho" at bounding box center [200, 61] width 73 height 16
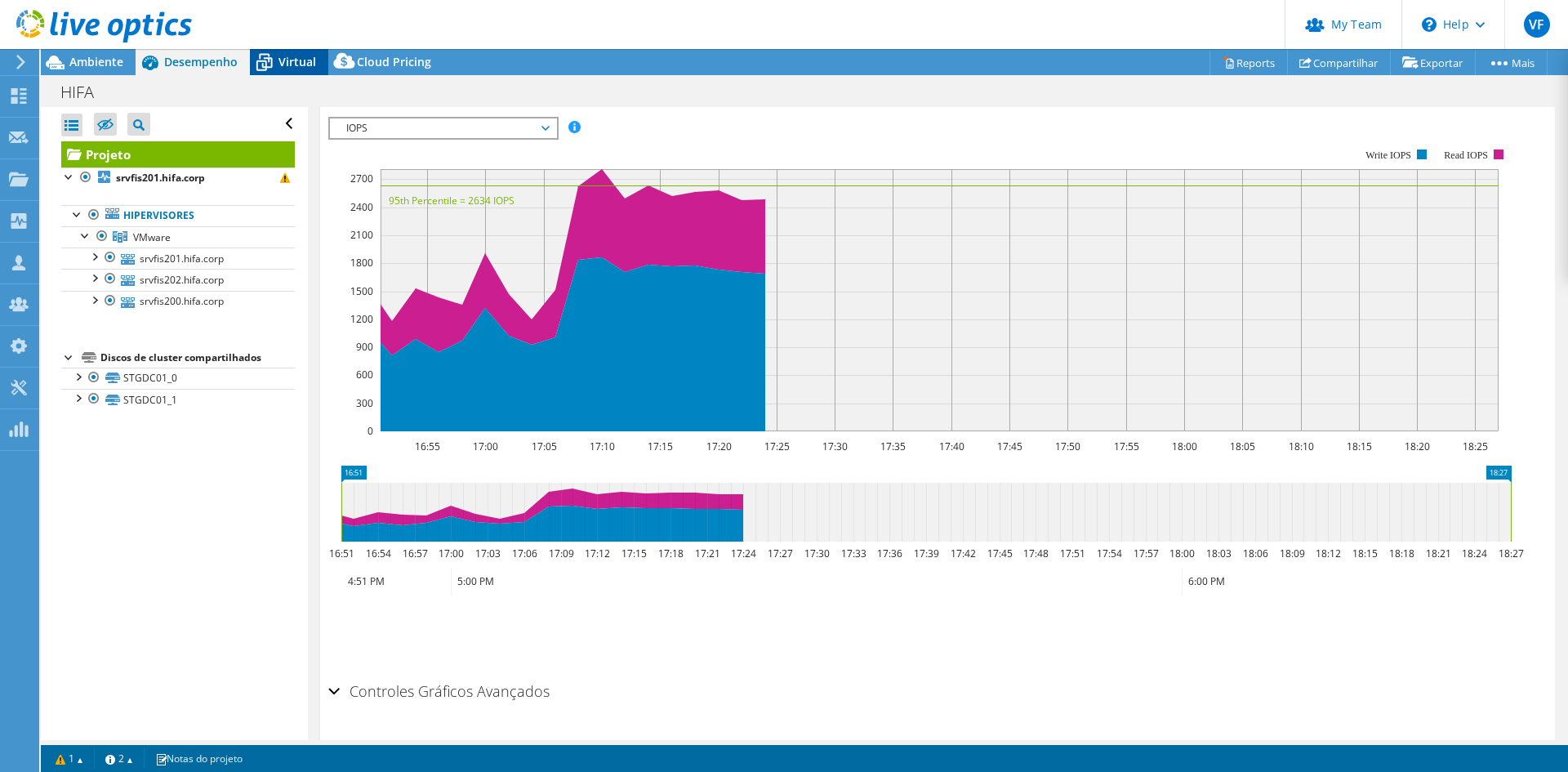
click at [290, 65] on span "Virtual" at bounding box center [298, 61] width 38 height 16
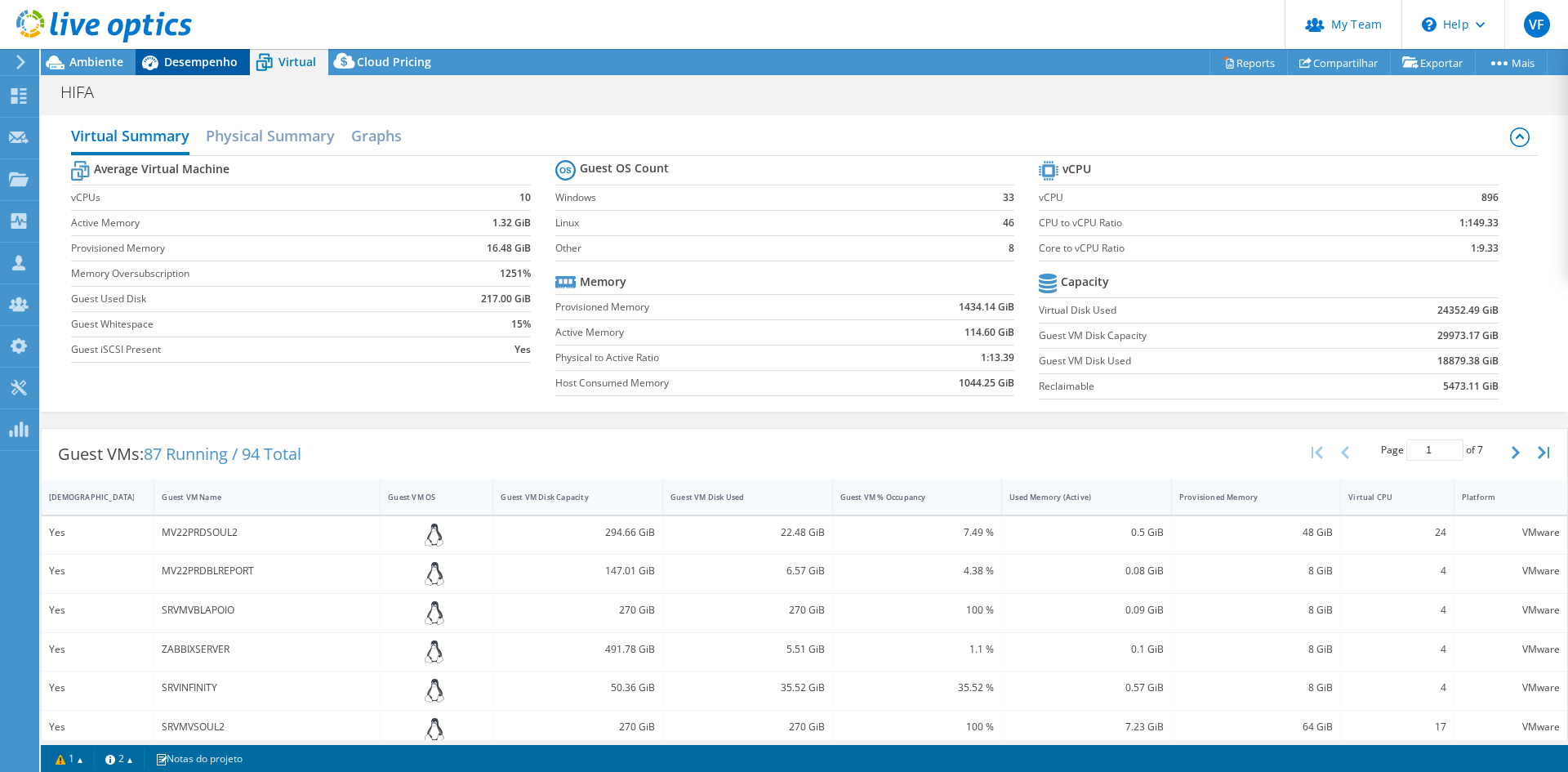
click at [204, 61] on span "Desempenho" at bounding box center [200, 61] width 73 height 16
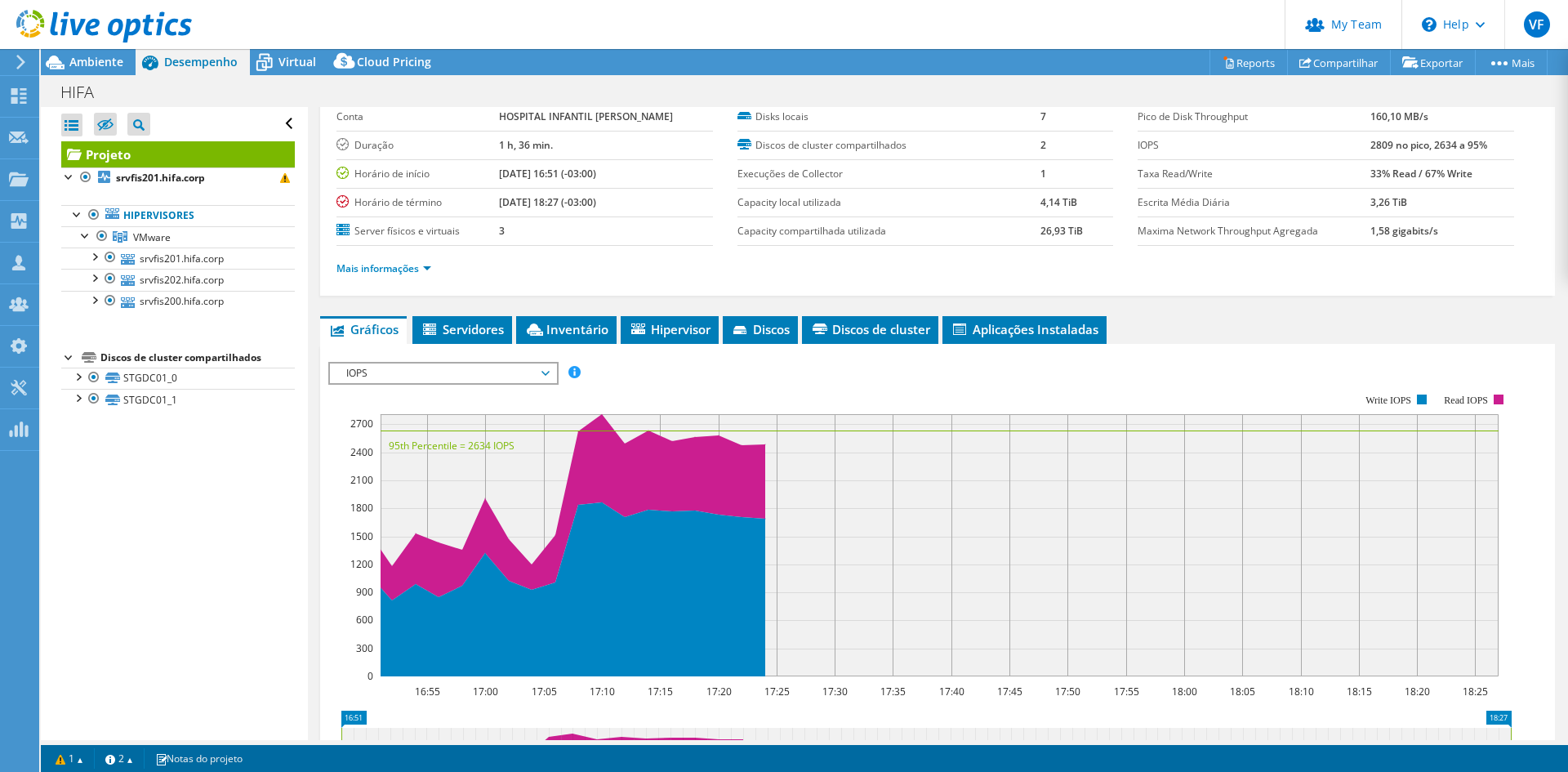
scroll to position [163, 0]
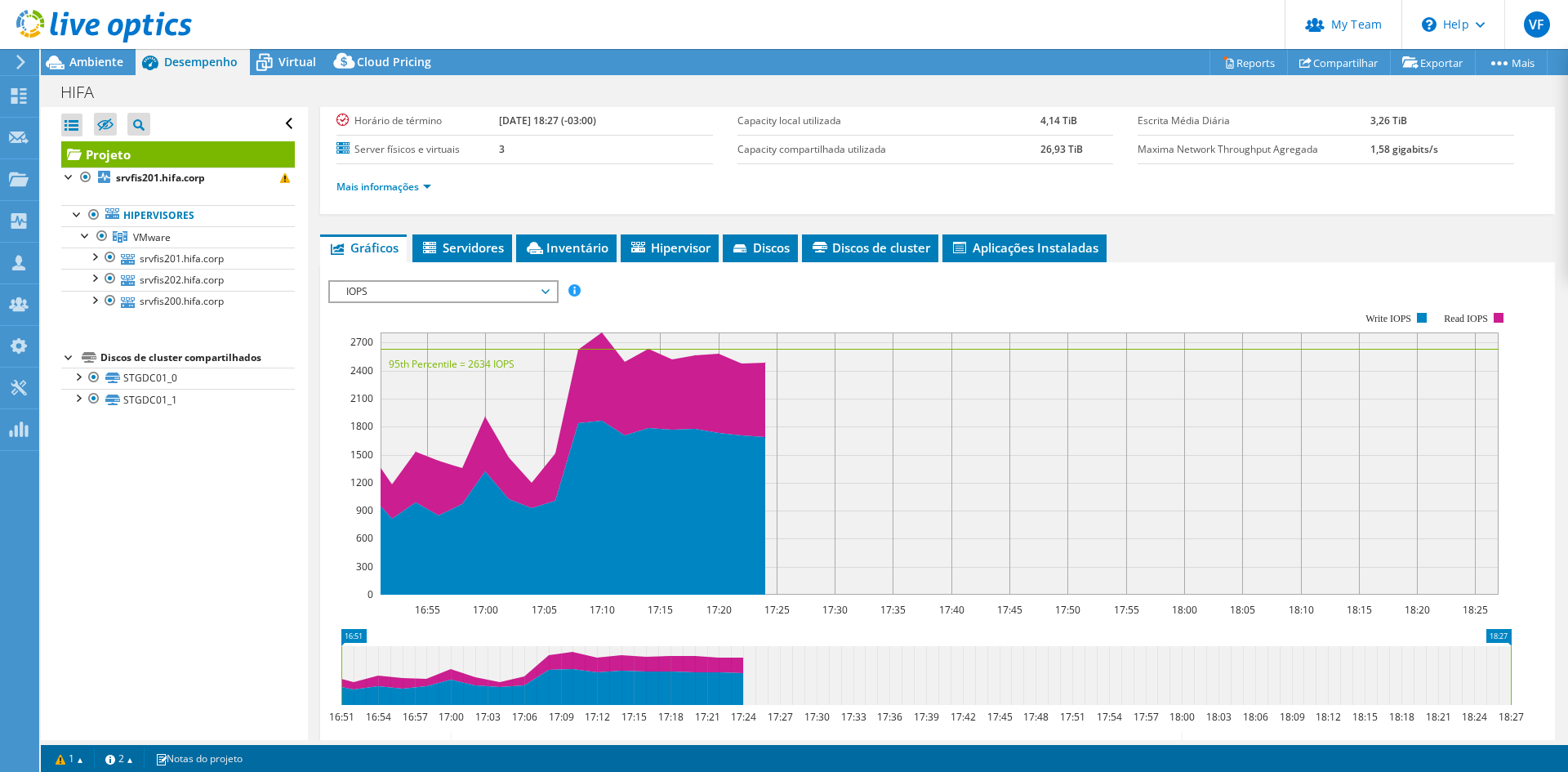
click at [436, 294] on span "IOPS" at bounding box center [443, 292] width 210 height 20
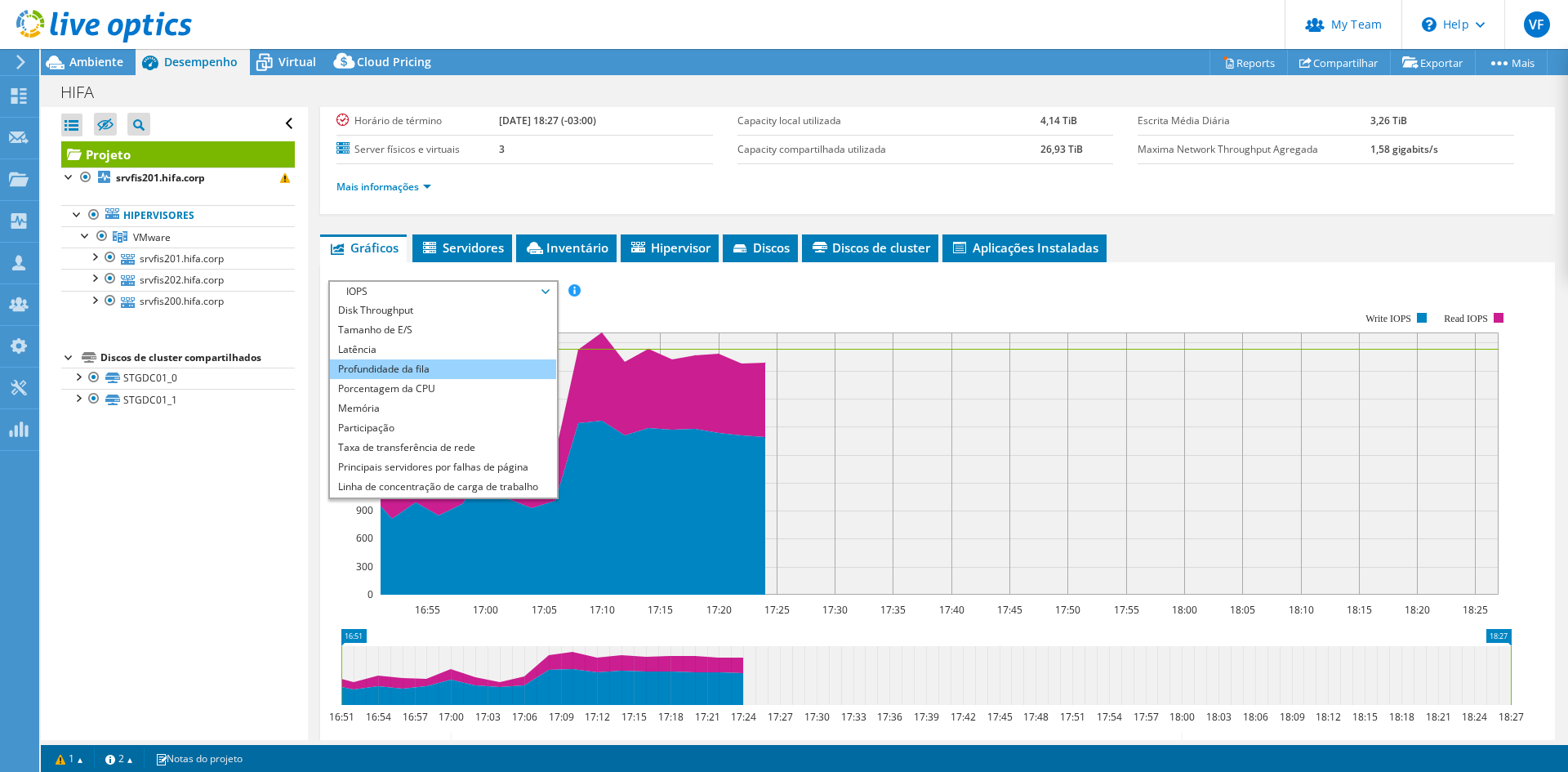
scroll to position [0, 0]
click at [399, 377] on li "Latência" at bounding box center [443, 370] width 226 height 20
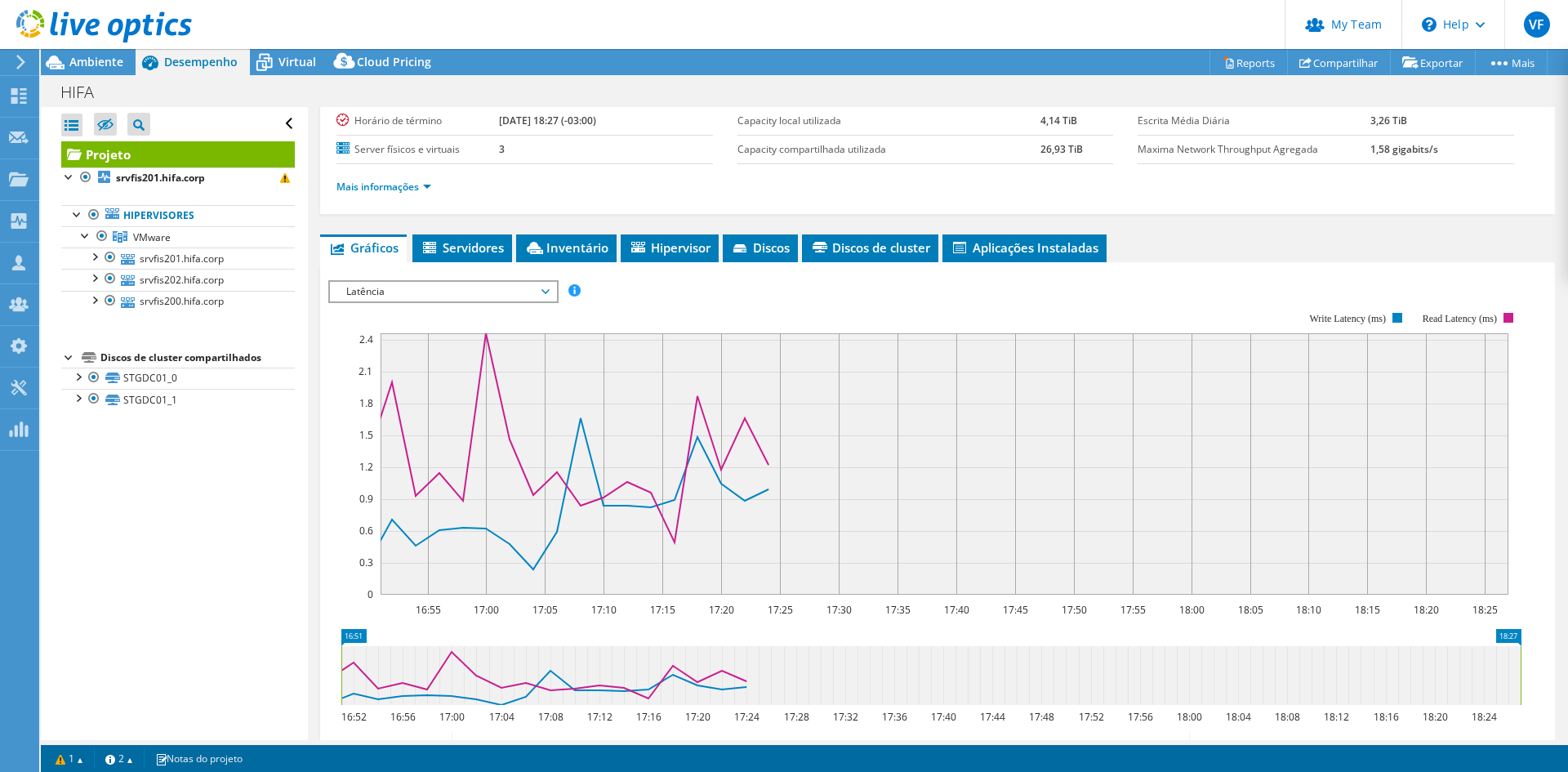
click at [523, 294] on span "Latência" at bounding box center [443, 292] width 210 height 20
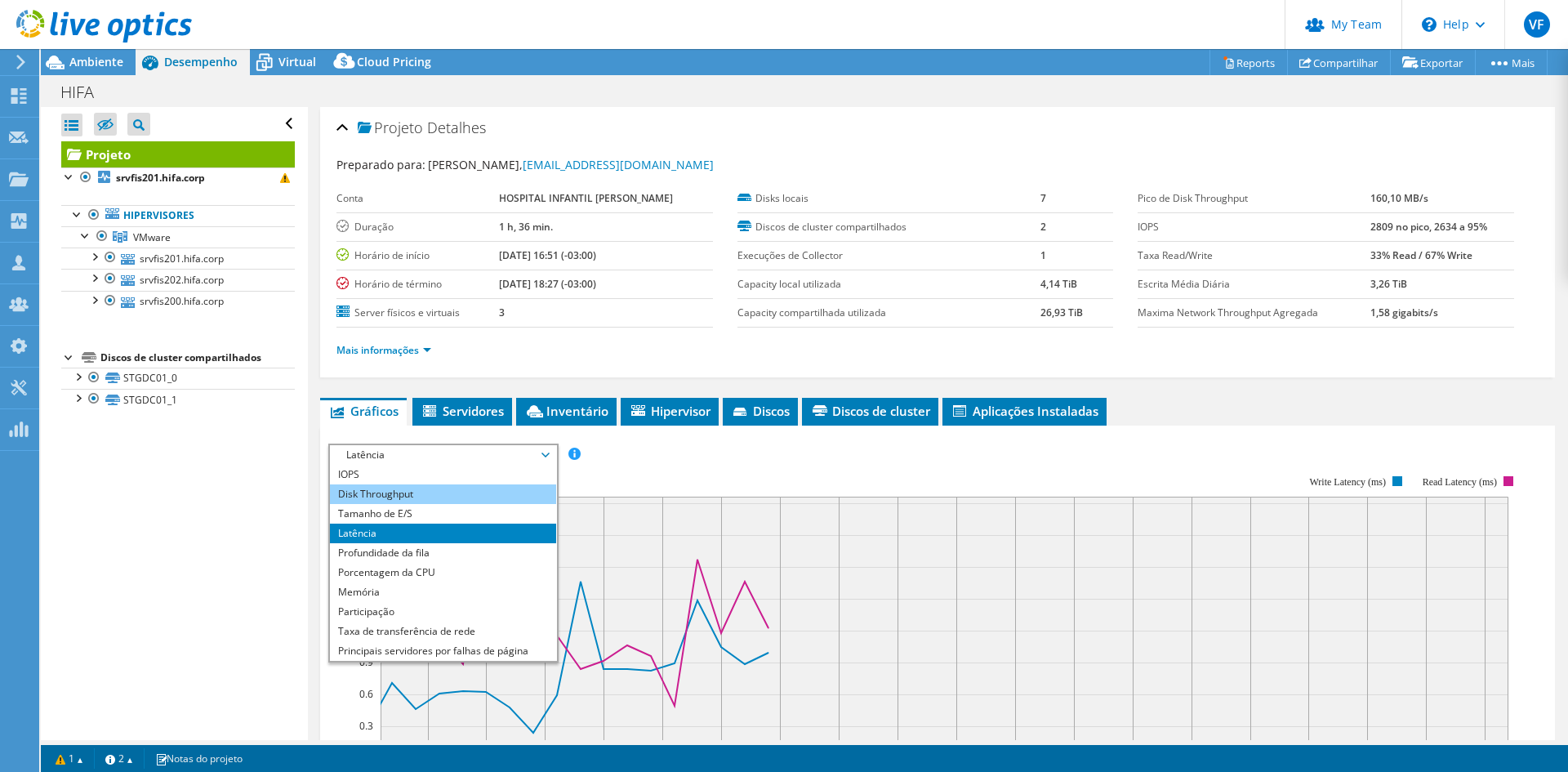
click at [406, 490] on li "Disk Throughput" at bounding box center [443, 494] width 226 height 20
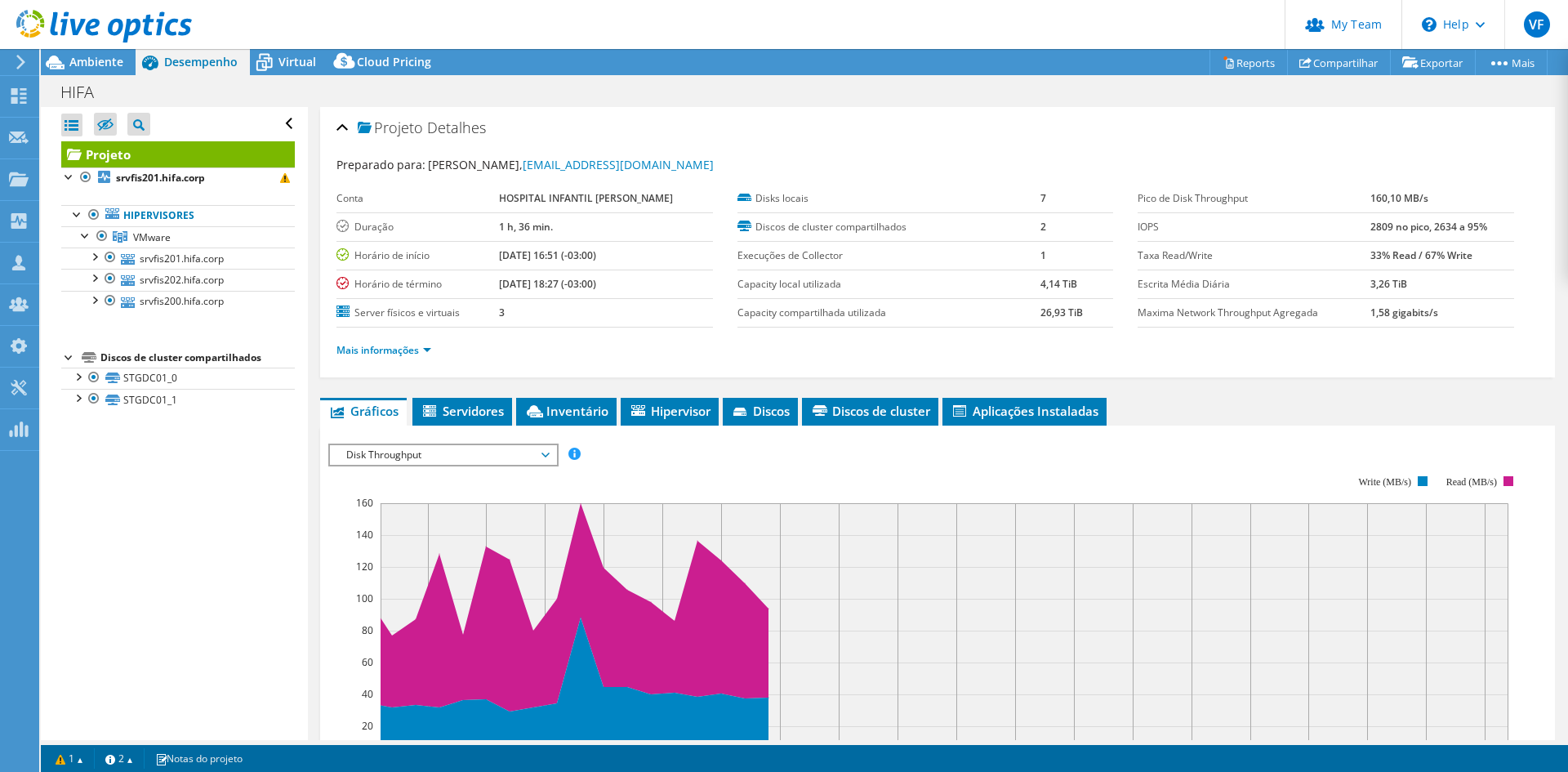
click at [542, 457] on span "Disk Throughput" at bounding box center [443, 455] width 210 height 20
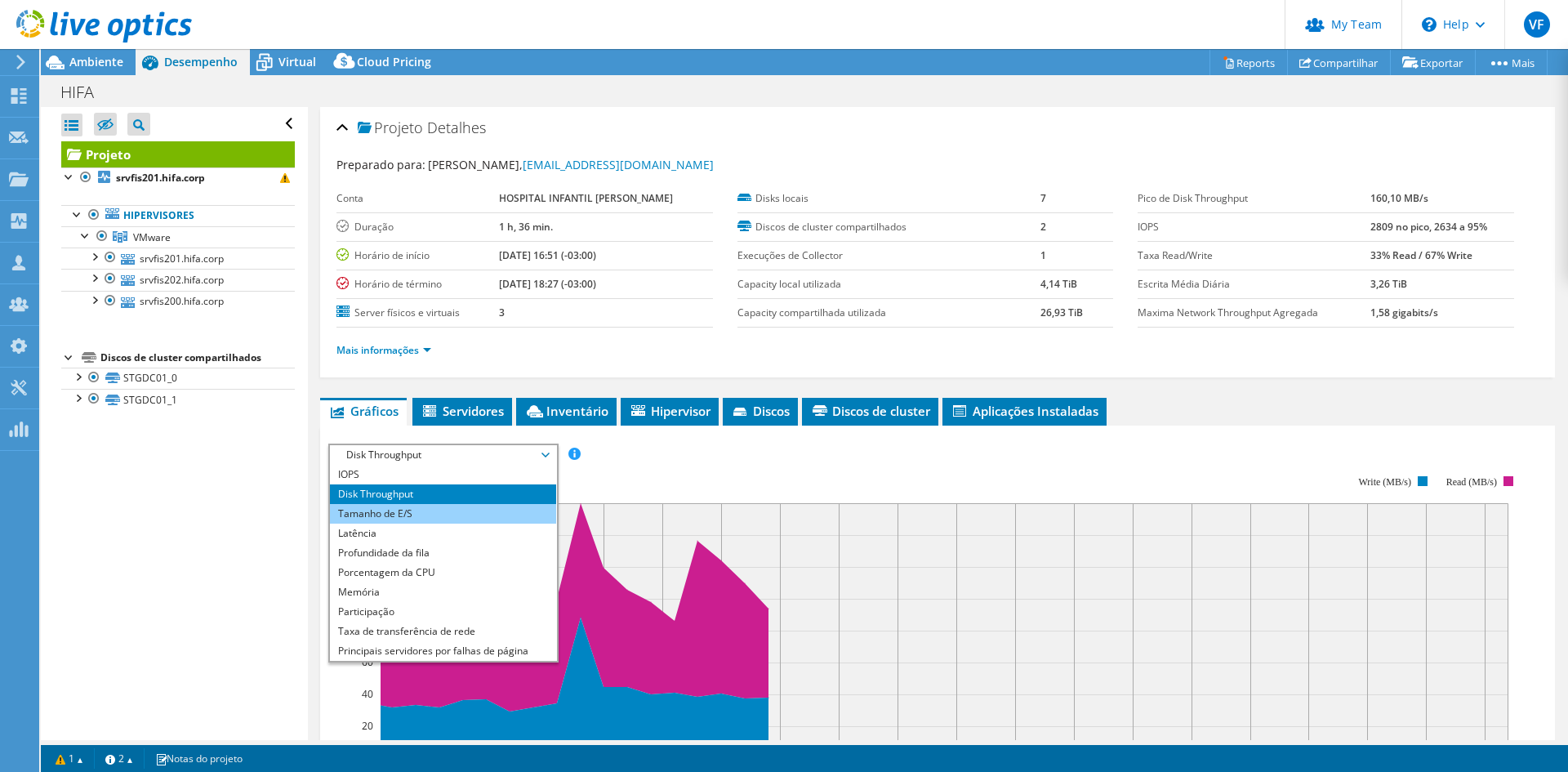
click at [401, 514] on li "Tamanho de E/S" at bounding box center [443, 514] width 226 height 20
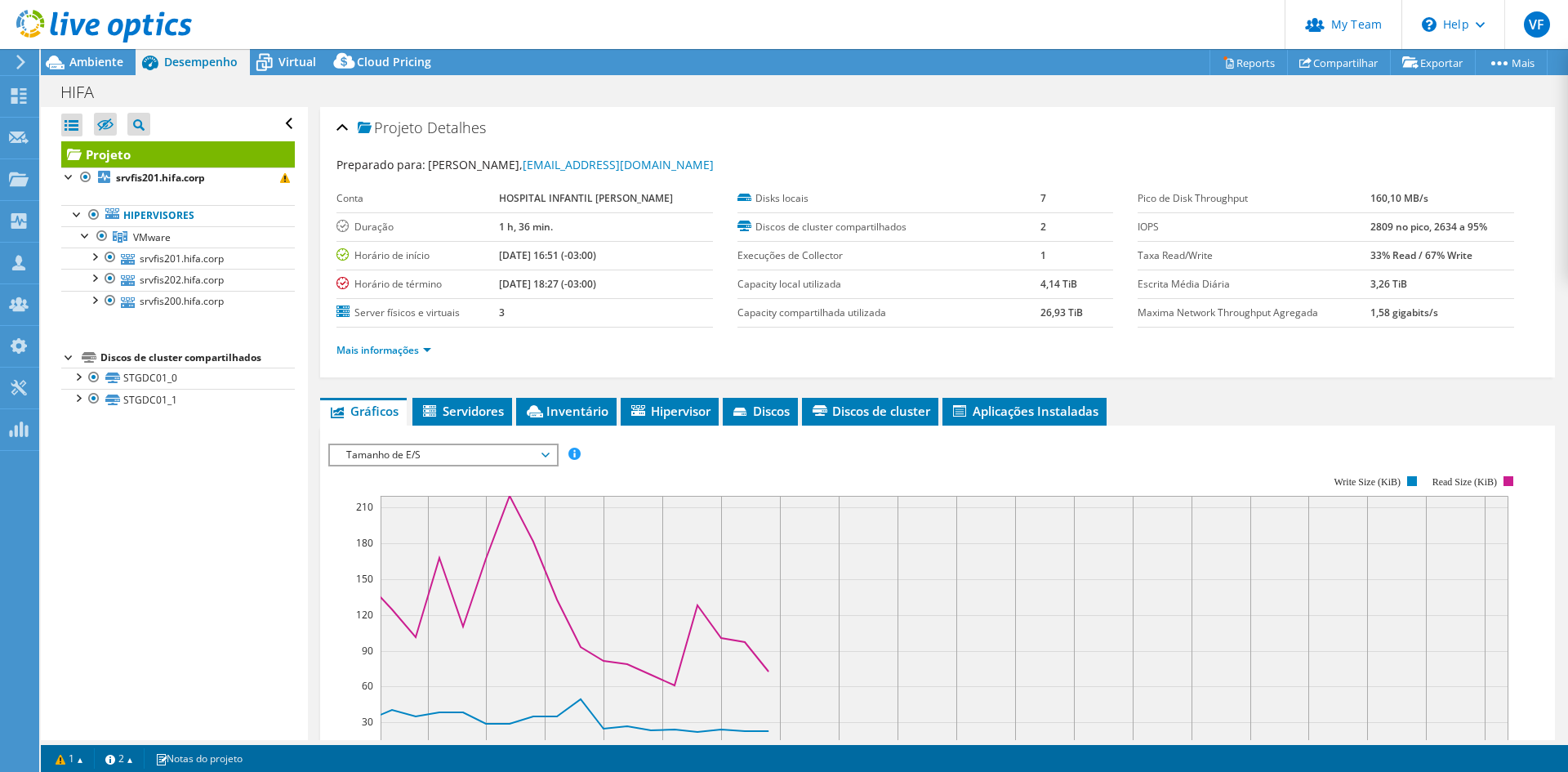
click at [525, 455] on span "Tamanho de E/S" at bounding box center [443, 455] width 210 height 20
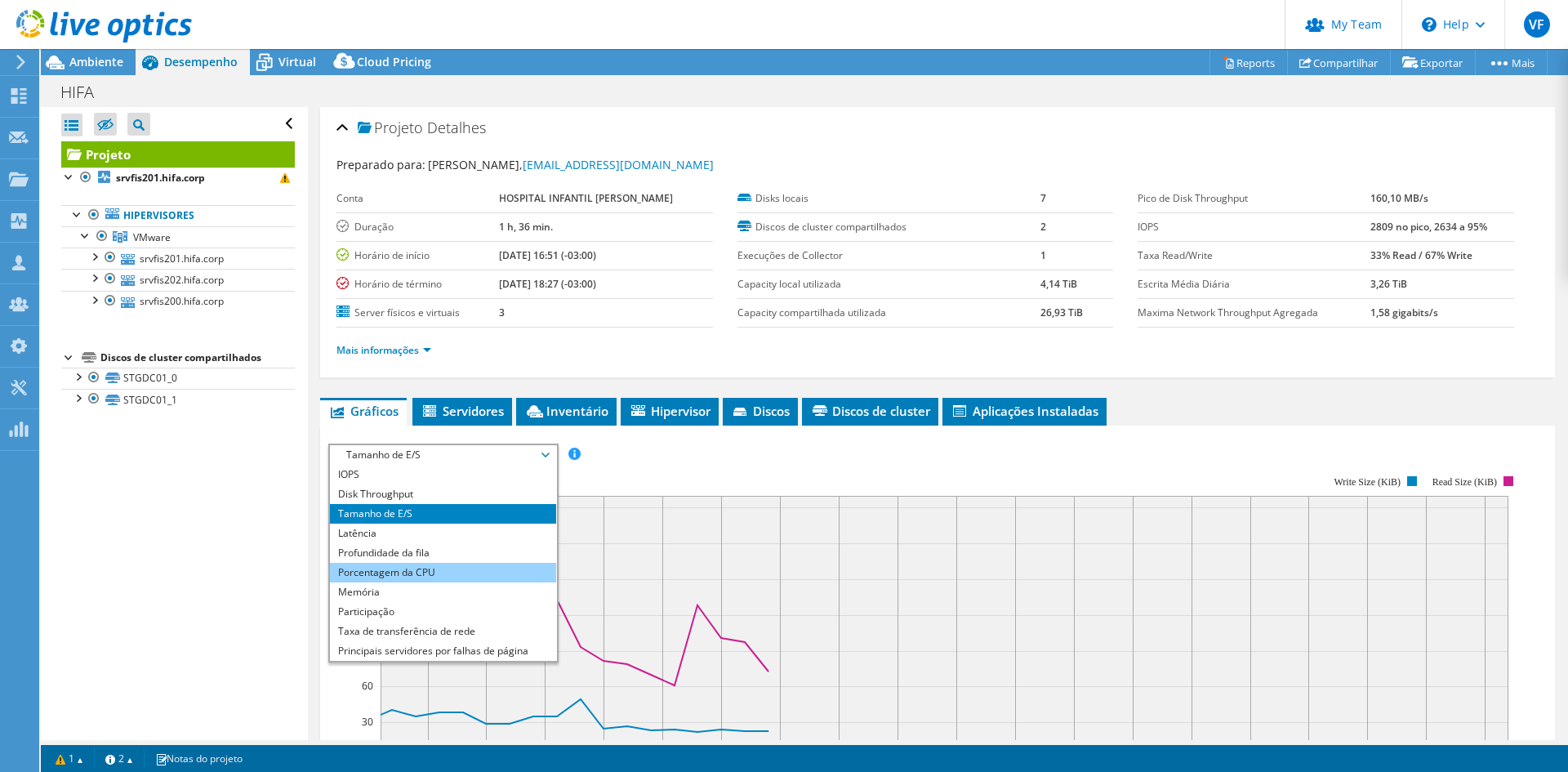
click at [451, 573] on li "Porcentagem da CPU" at bounding box center [443, 573] width 226 height 20
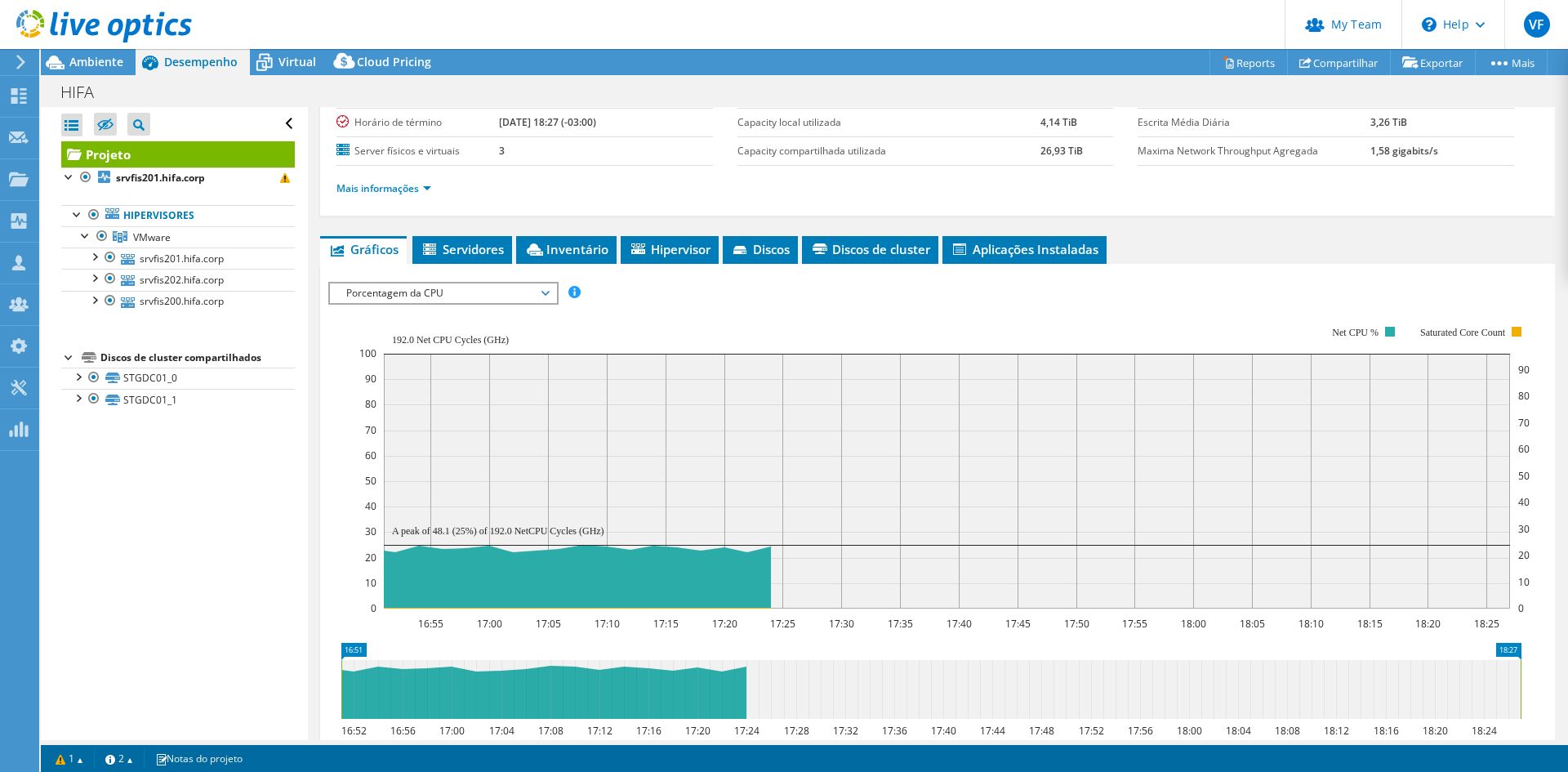
scroll to position [163, 0]
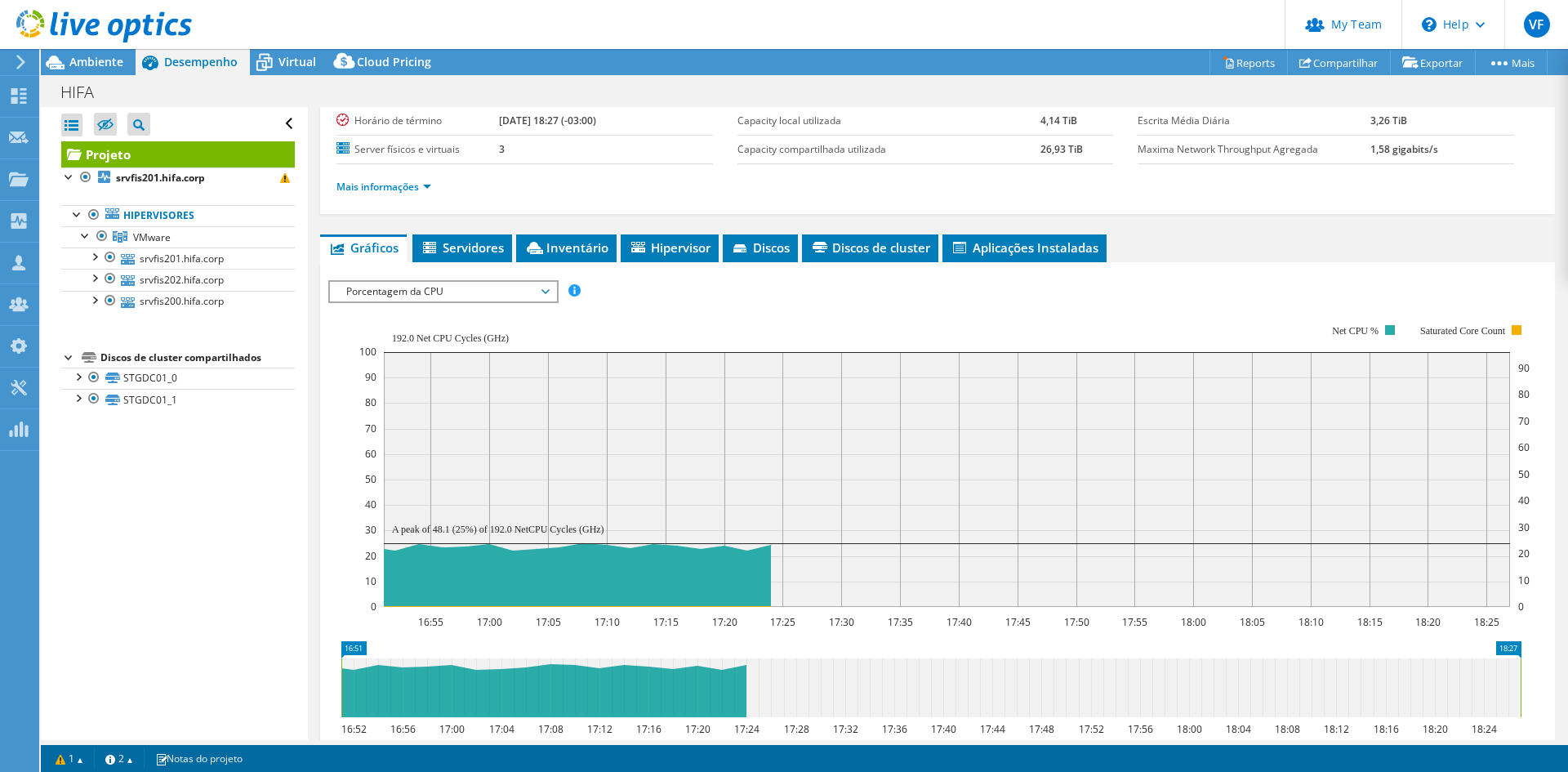
click at [545, 290] on span "Porcentagem da CPU" at bounding box center [443, 292] width 210 height 20
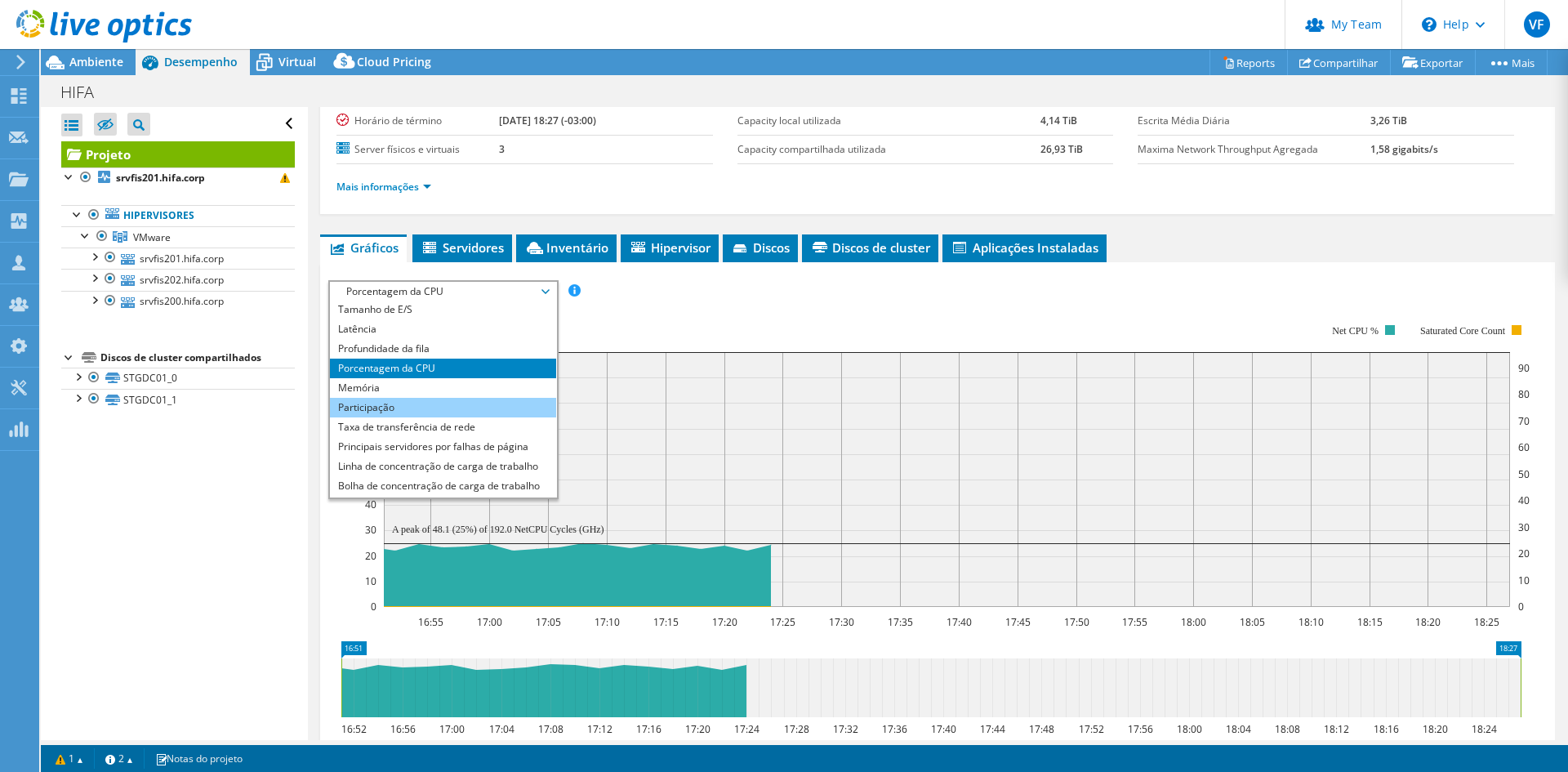
scroll to position [59, 0]
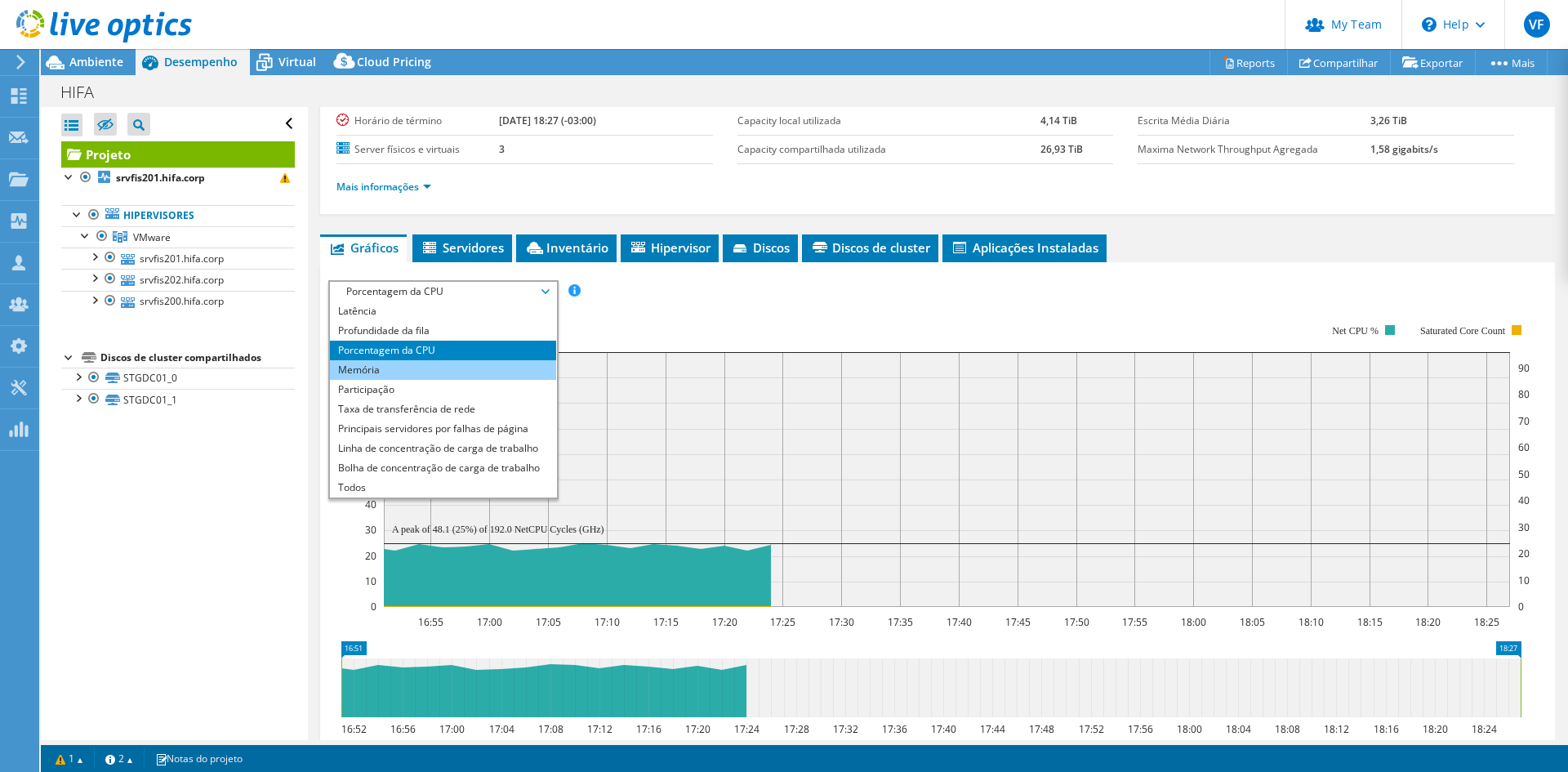
click at [392, 371] on li "Memória" at bounding box center [443, 370] width 226 height 20
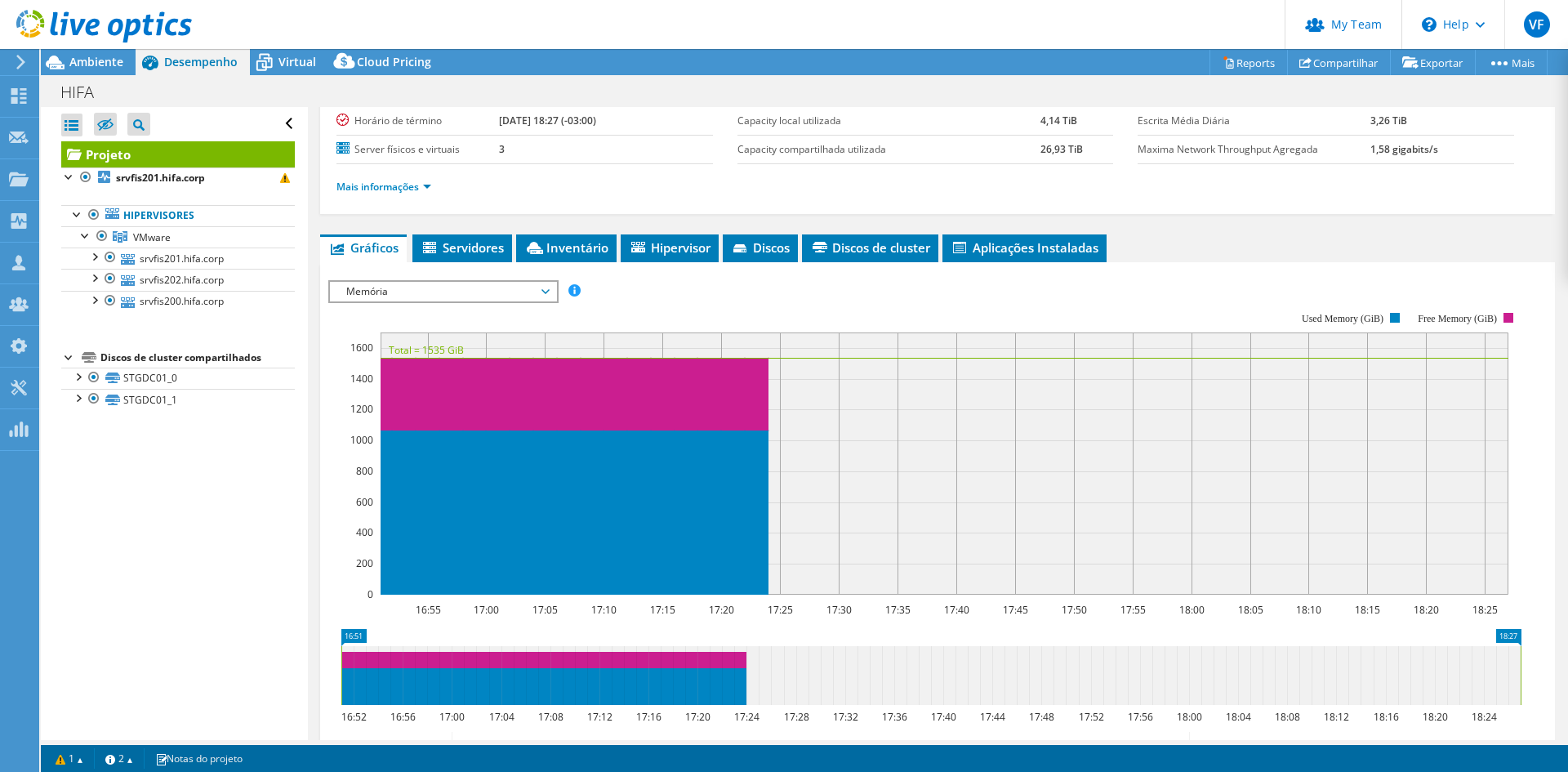
click at [552, 299] on span "Memória" at bounding box center [443, 292] width 226 height 20
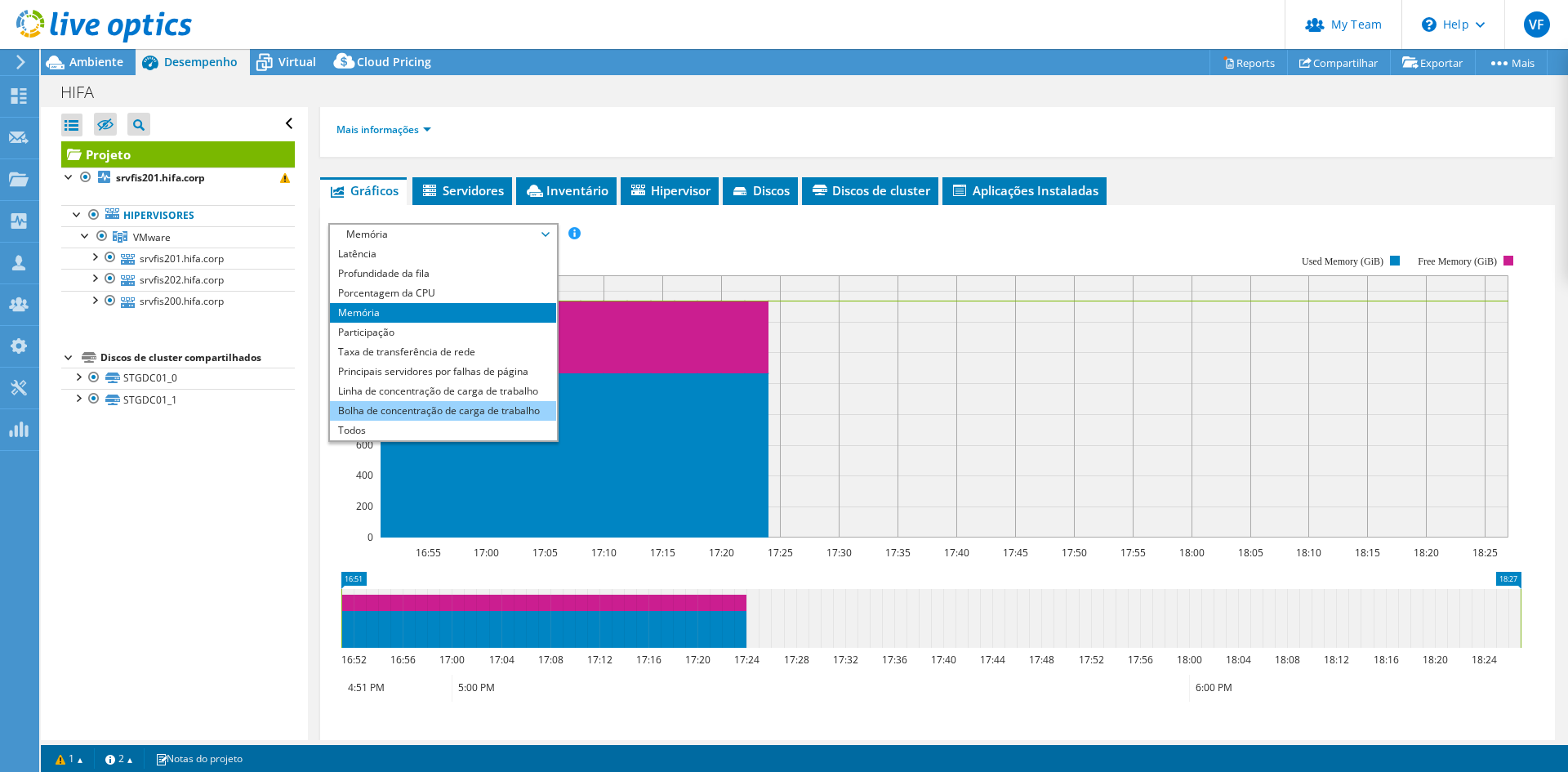
scroll to position [245, 0]
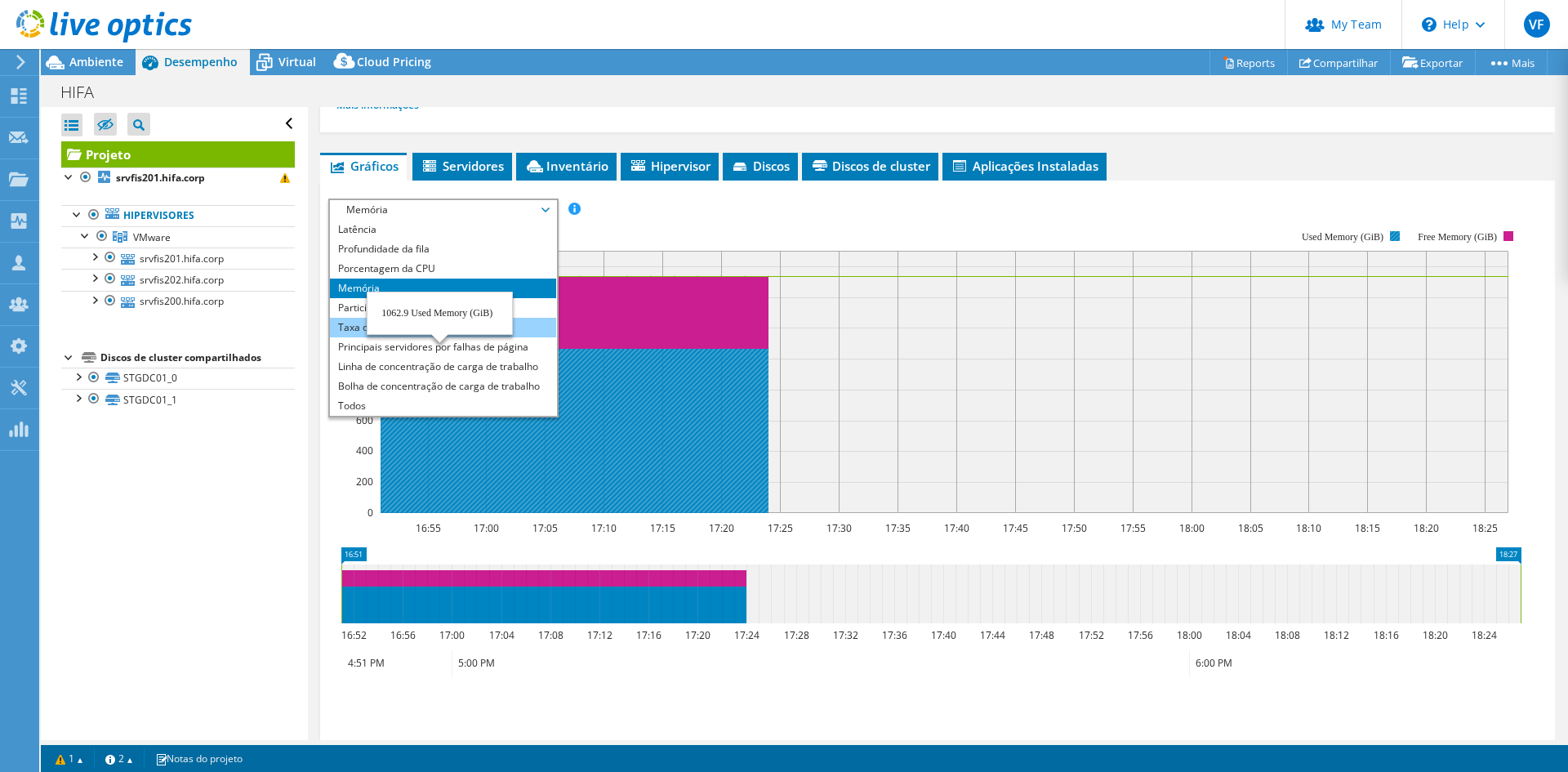
click at [344, 322] on li "Taxa de transferência de rede" at bounding box center [443, 327] width 226 height 20
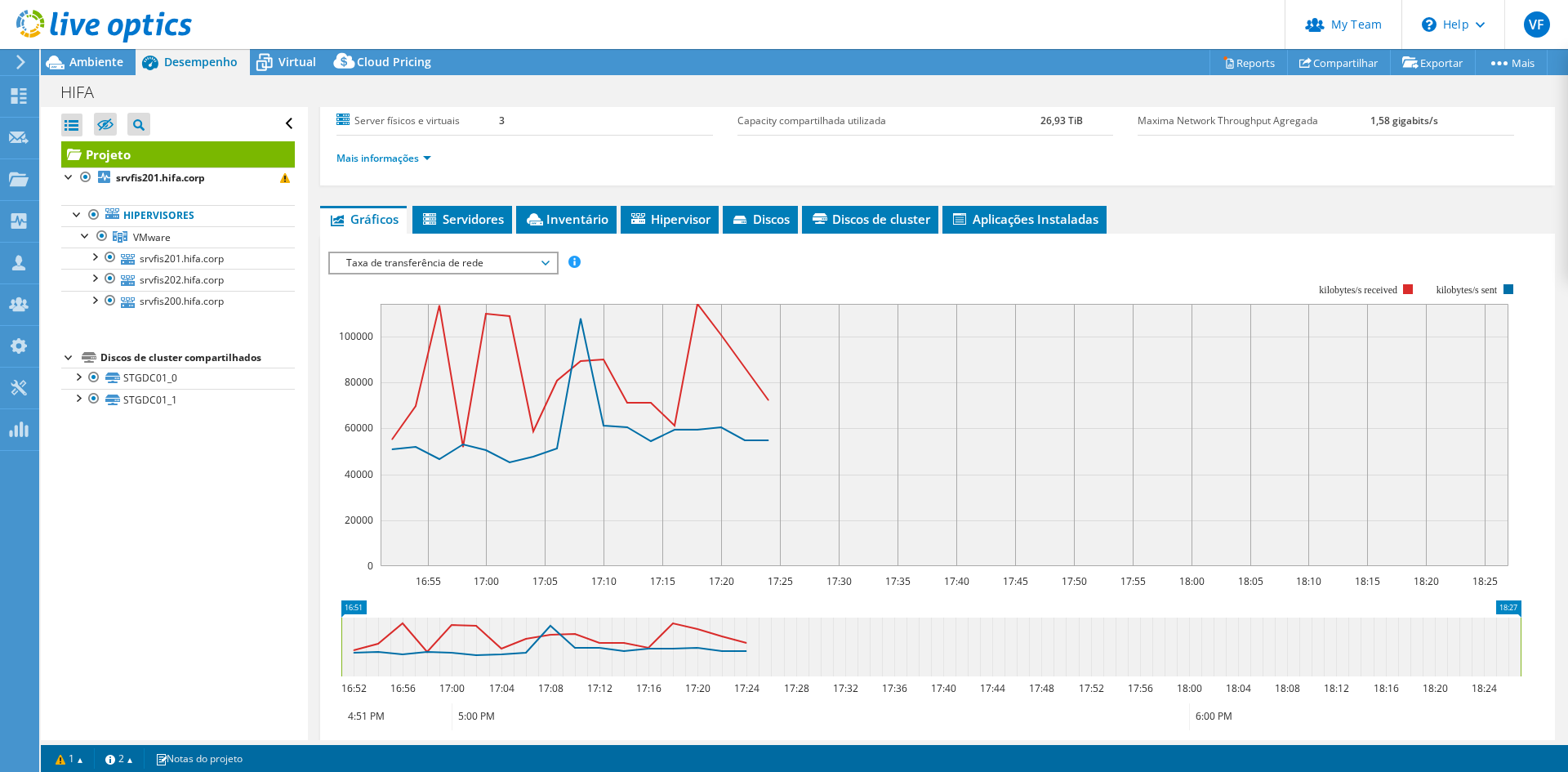
scroll to position [163, 0]
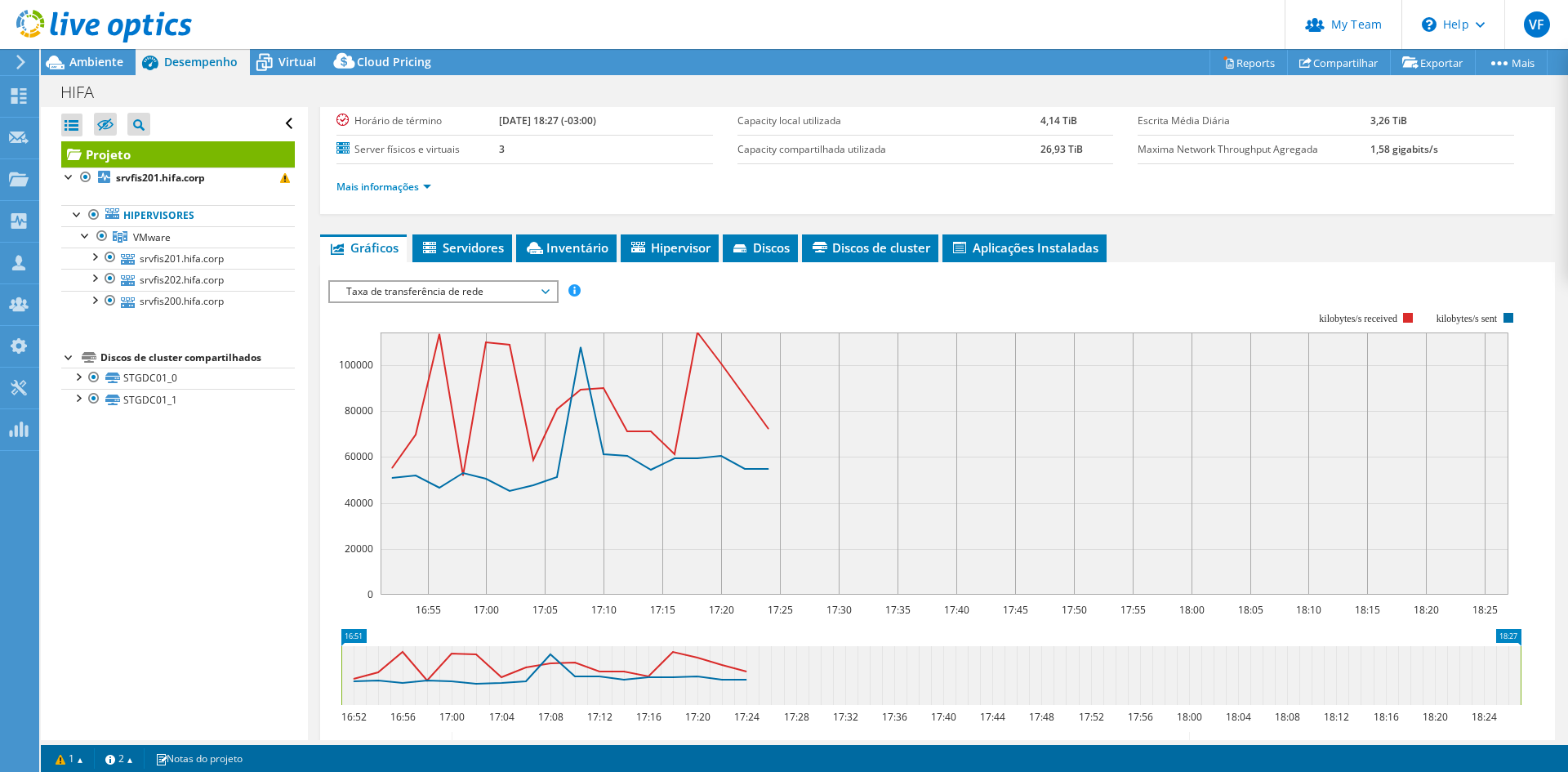
drag, startPoint x: 350, startPoint y: 365, endPoint x: 373, endPoint y: 365, distance: 23.0
click at [373, 365] on text "100000" at bounding box center [356, 365] width 35 height 14
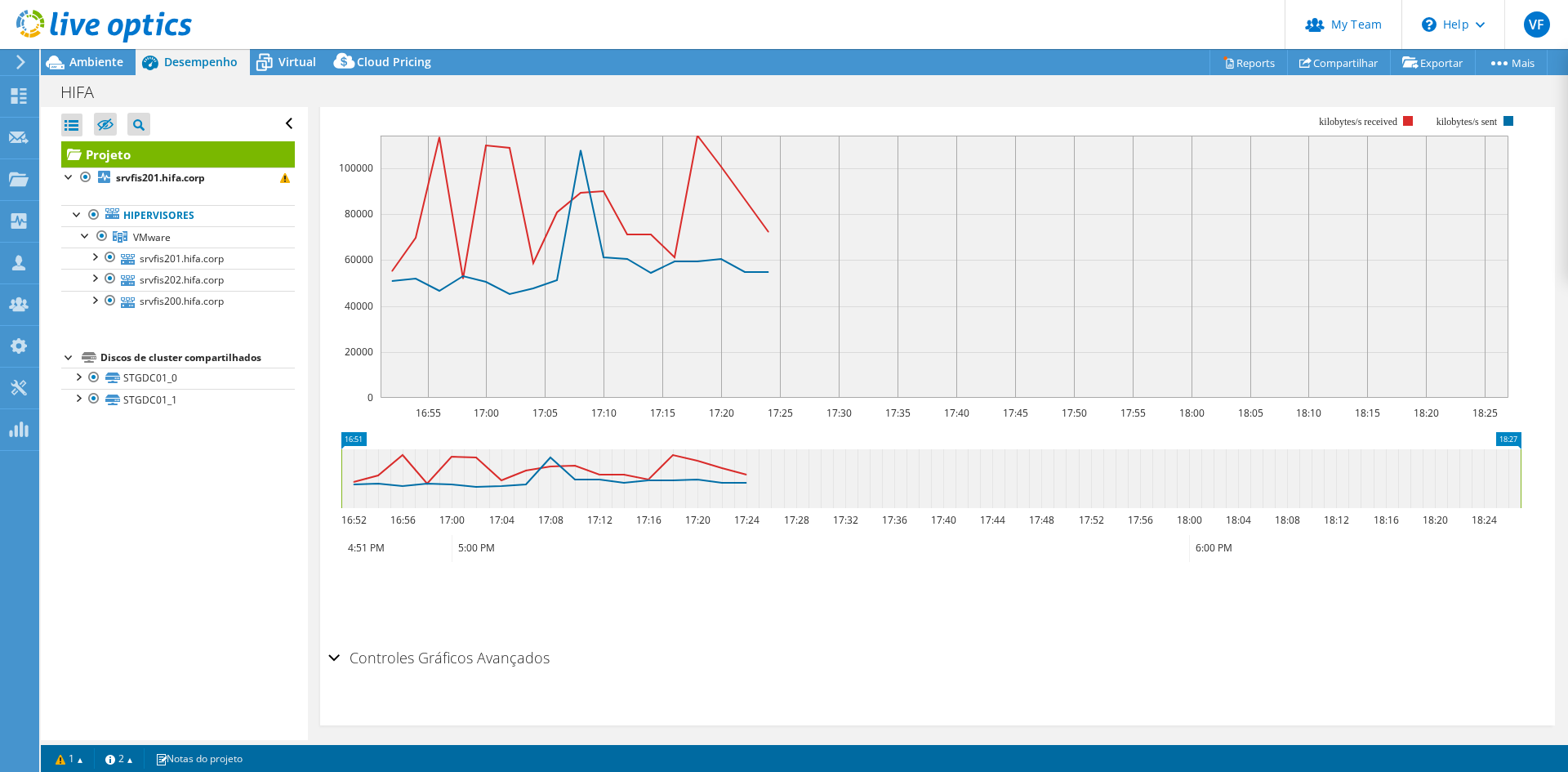
scroll to position [374, 0]
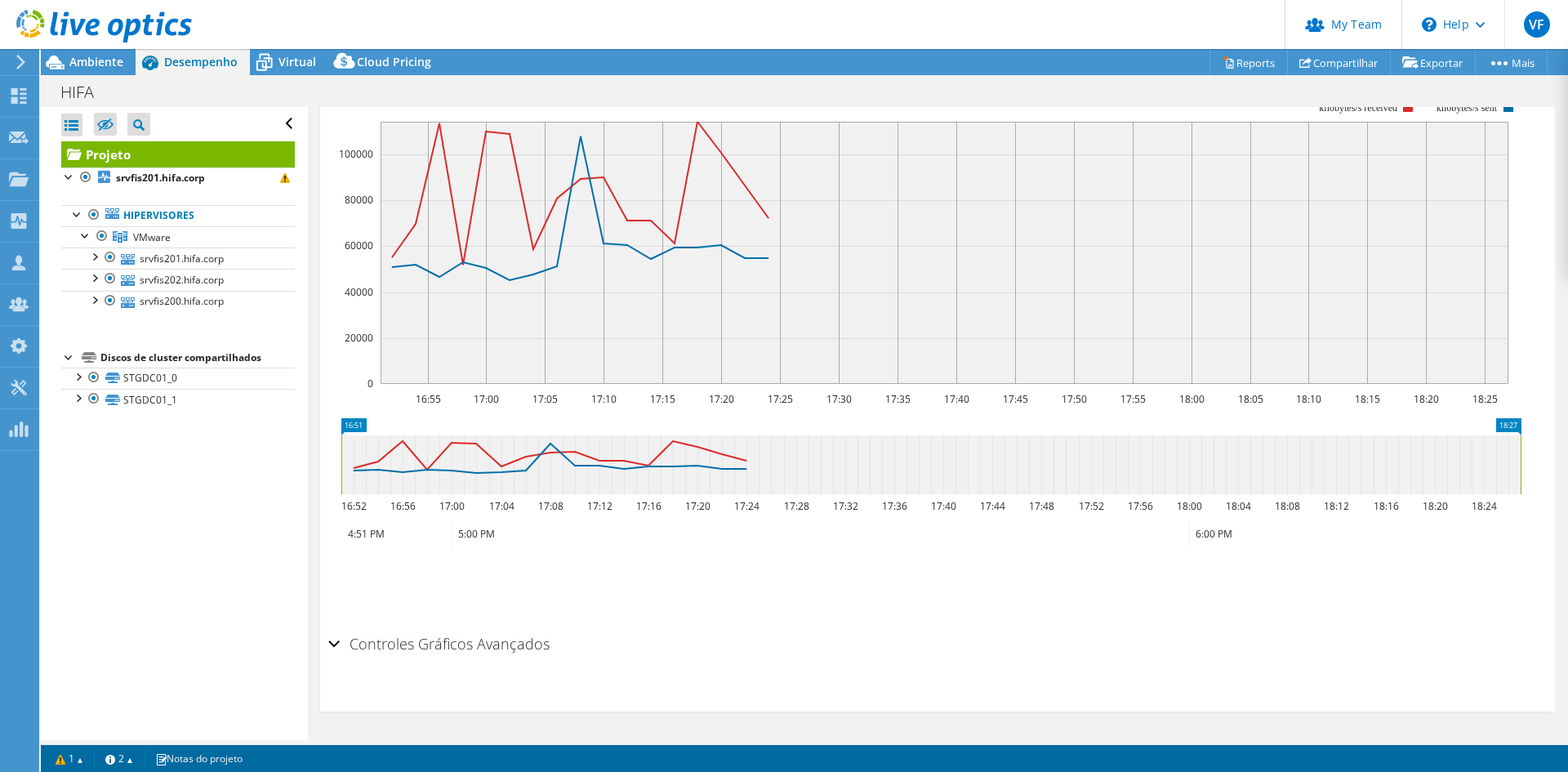
click at [327, 649] on section "IOPS Disk Throughput Tamanho de E/S Latência Profundidade da fila Porcentagem d…" at bounding box center [937, 381] width 1235 height 660
click at [336, 640] on div "Controles Gráficos Avançados" at bounding box center [937, 645] width 1218 height 35
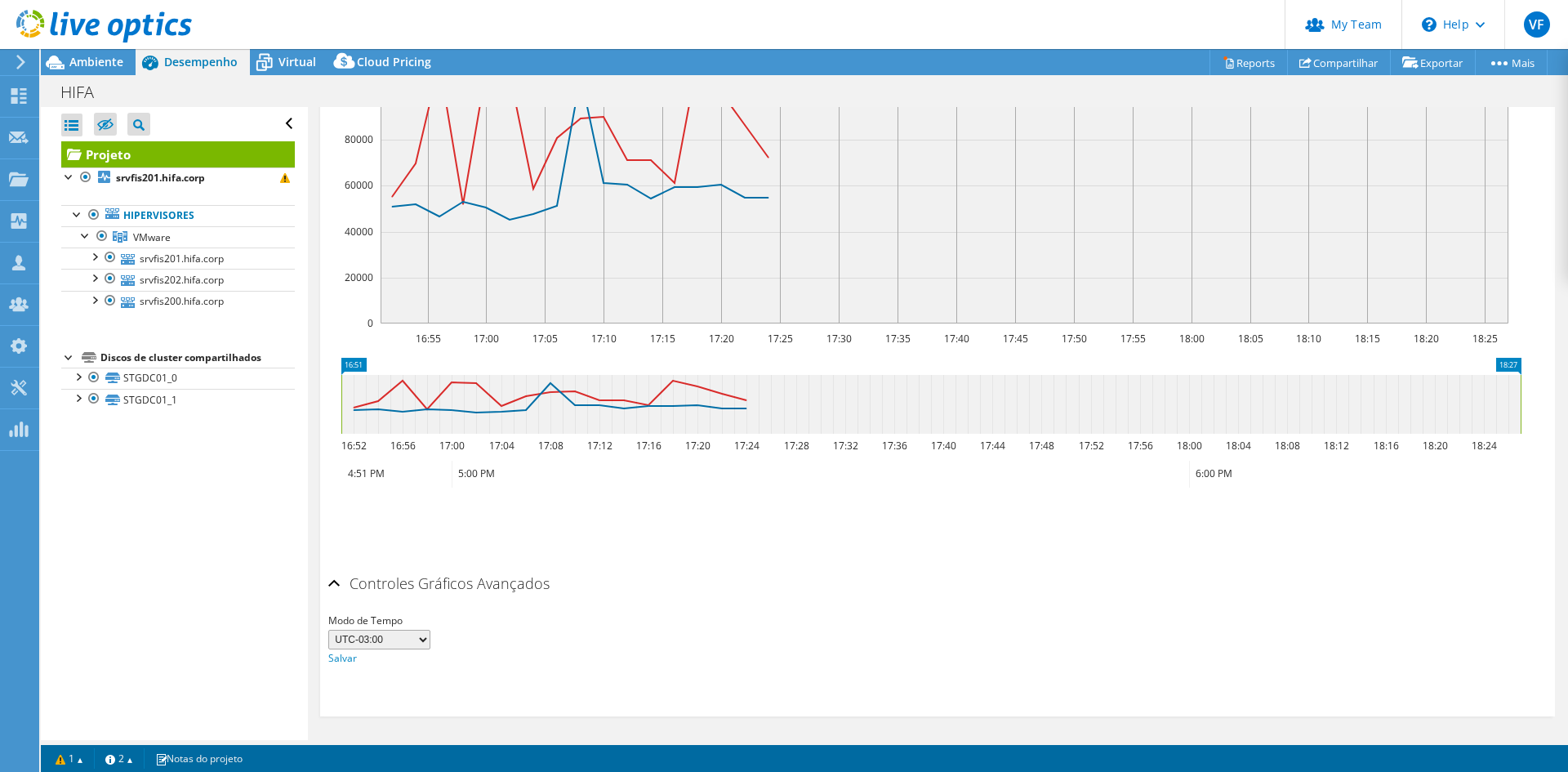
scroll to position [440, 0]
click at [411, 632] on select "UTC-12:00 UTC-11:00 UTC-10:00 UTC-09:30 UTC-09:00 UTC-08:00 UTC-07:00 UTC-06:00…" at bounding box center [379, 635] width 102 height 20
click at [675, 520] on ul "Salvar zoom" at bounding box center [933, 516] width 1210 height 46
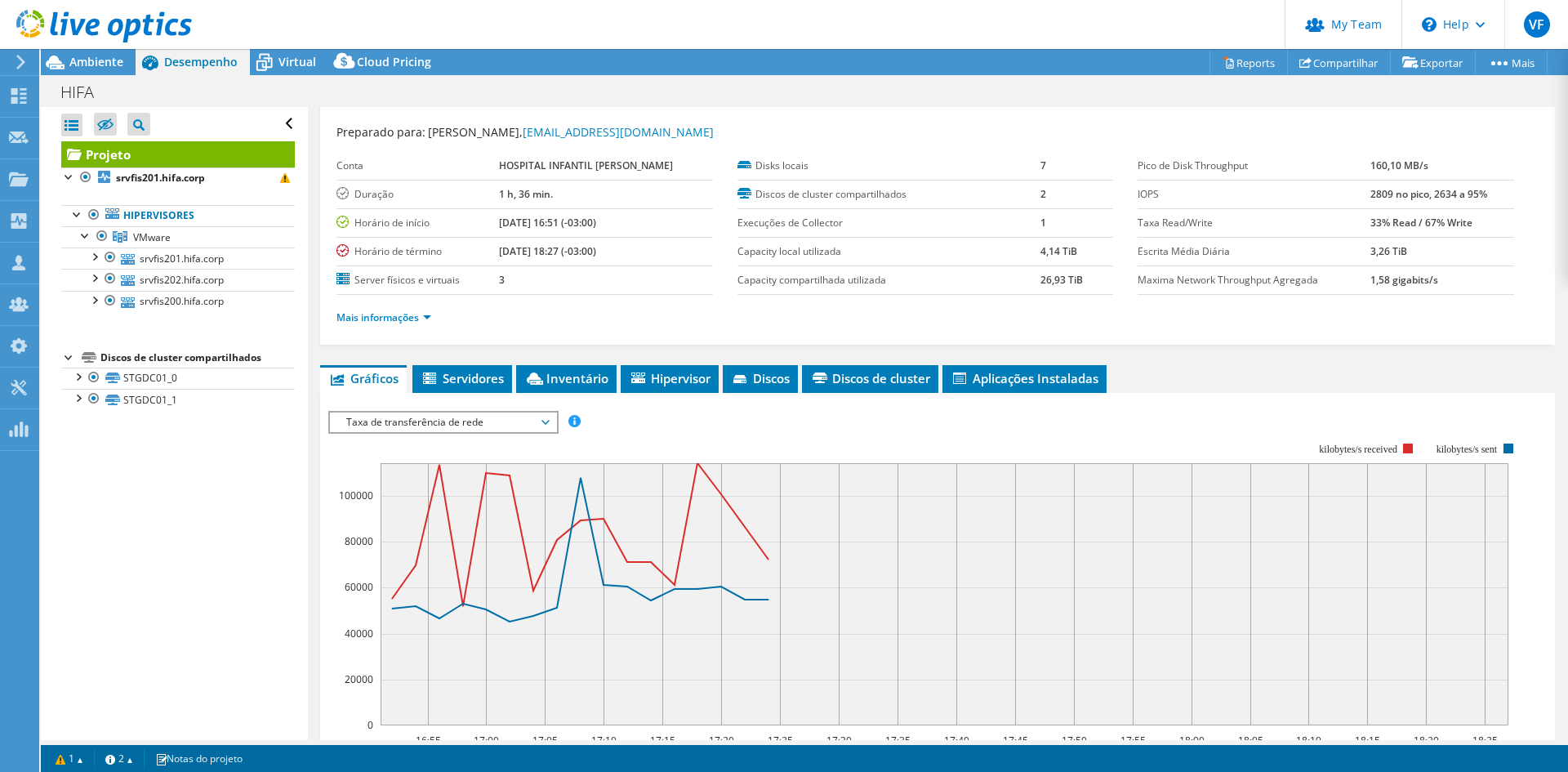
scroll to position [31, 0]
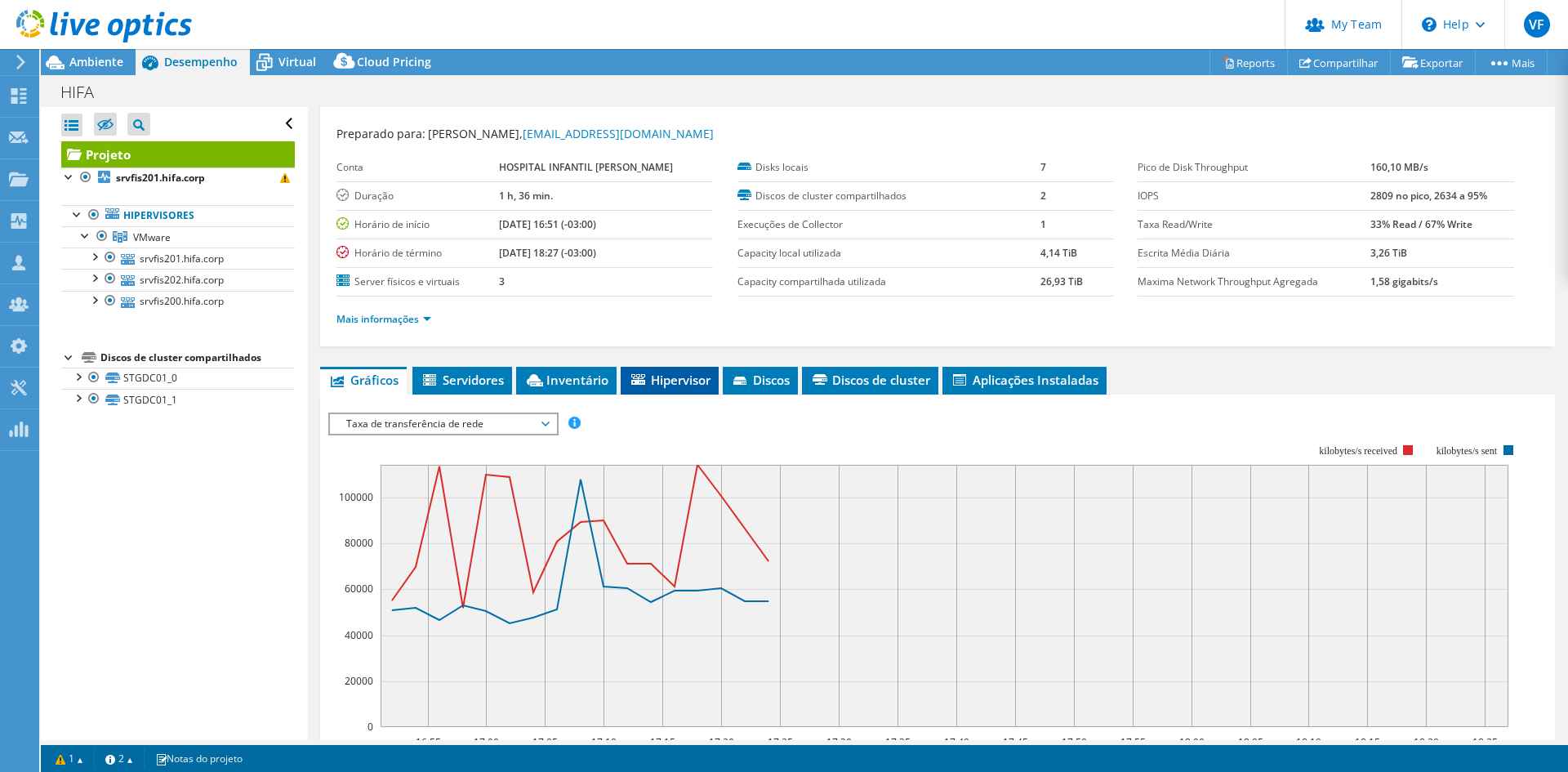
click at [662, 386] on span "Hipervisor" at bounding box center [669, 380] width 82 height 16
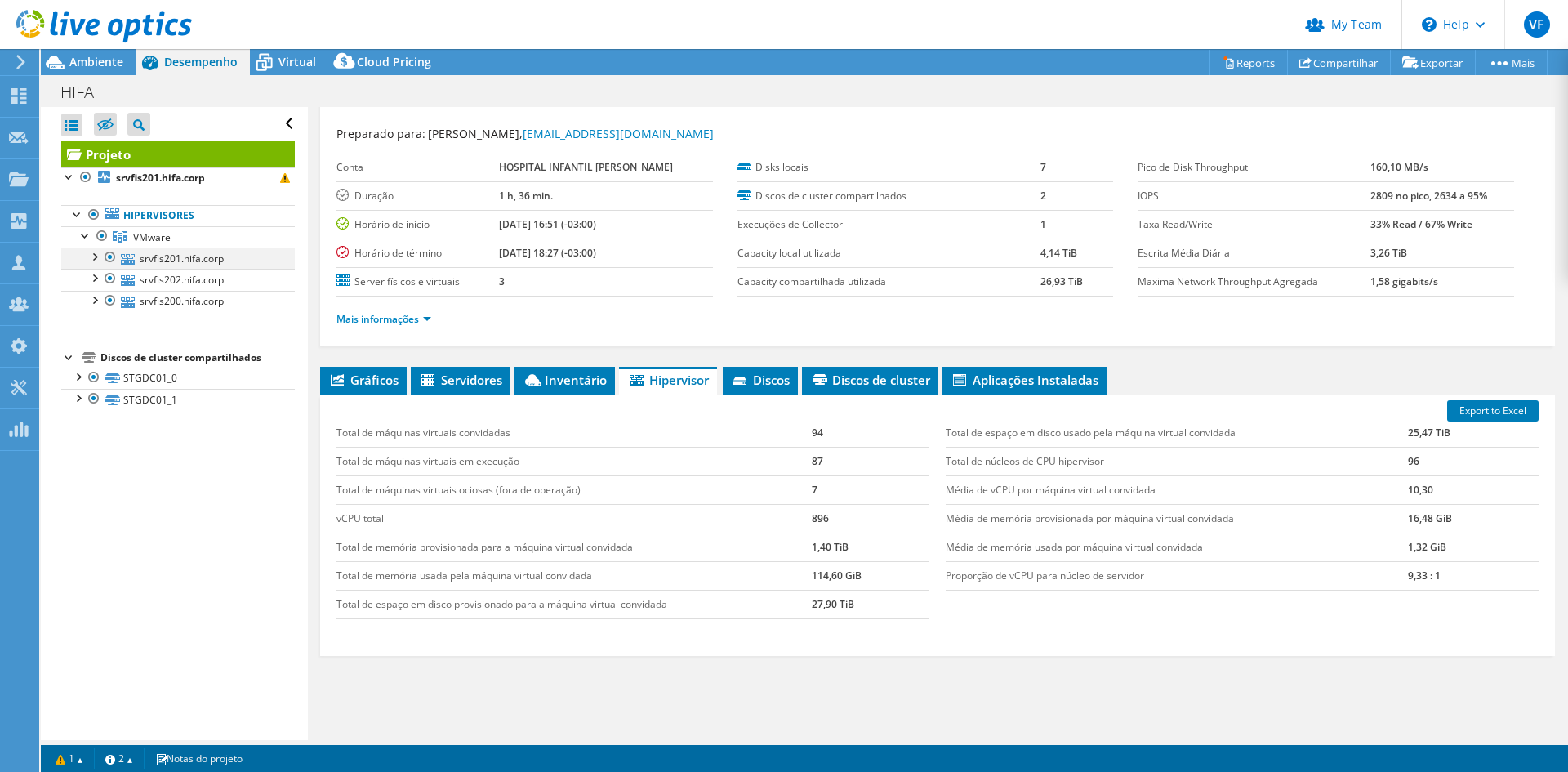
click at [97, 258] on div at bounding box center [94, 256] width 16 height 16
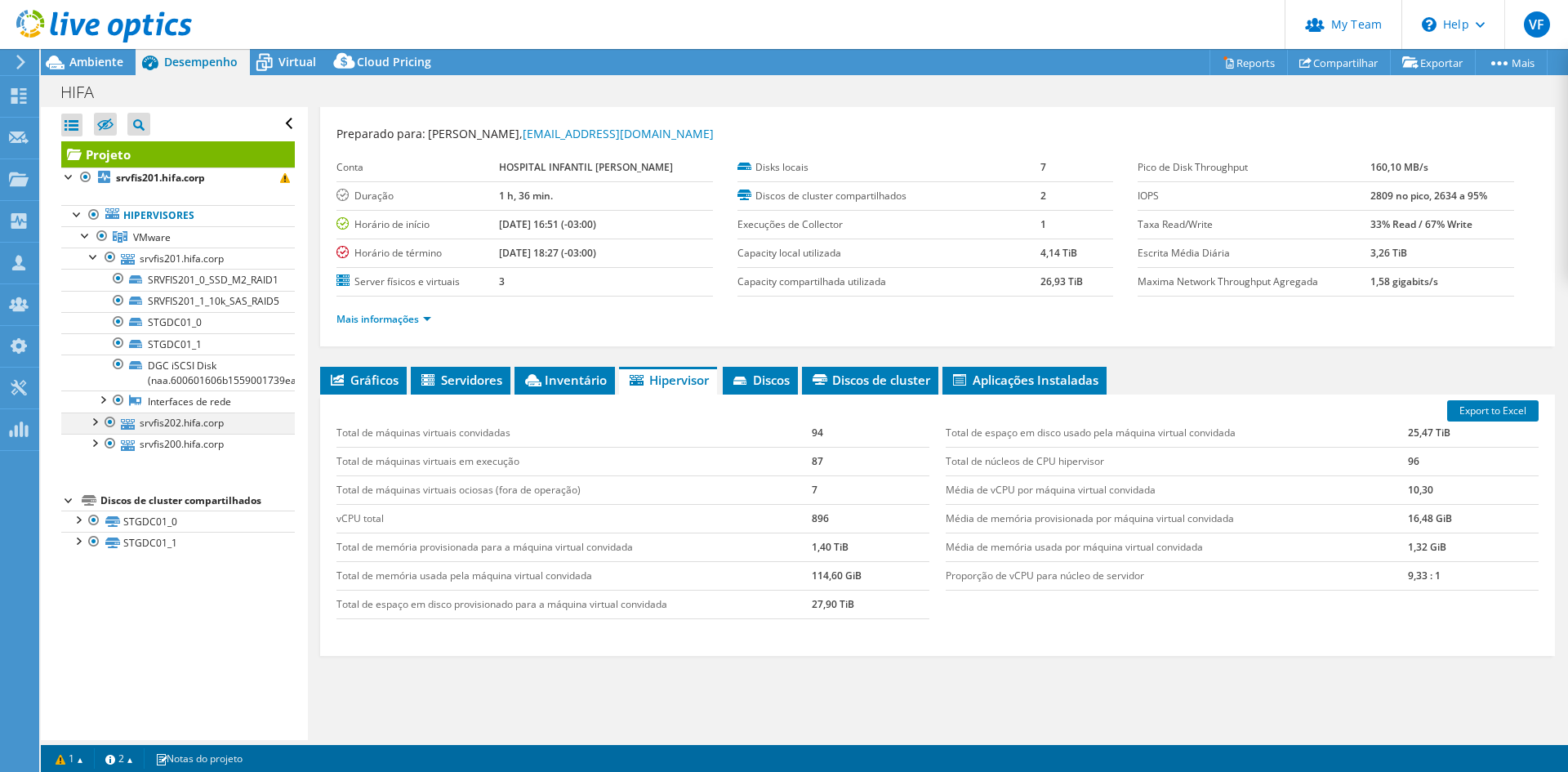
click at [98, 421] on div at bounding box center [94, 421] width 16 height 16
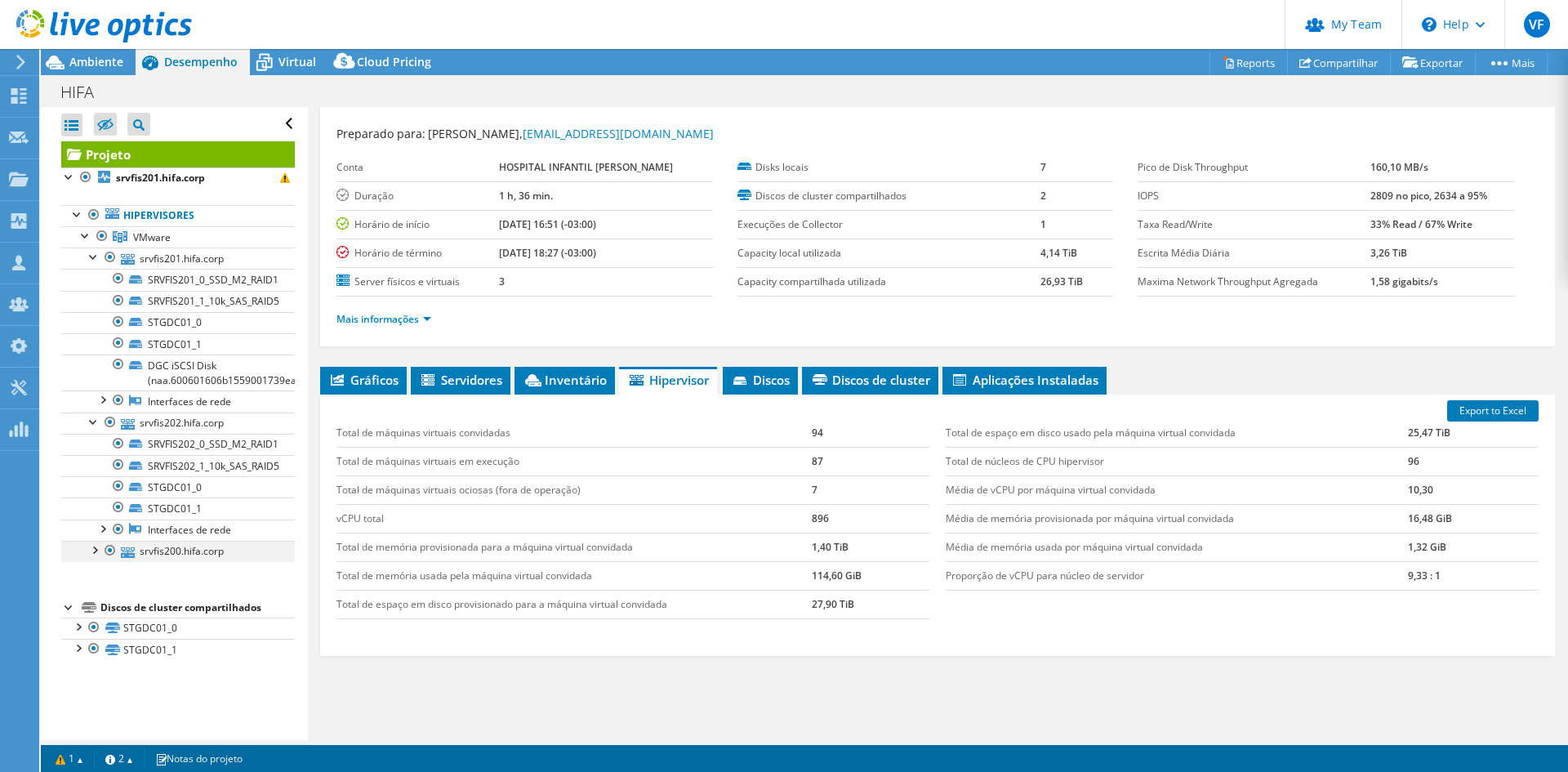
click at [100, 553] on div at bounding box center [94, 549] width 16 height 16
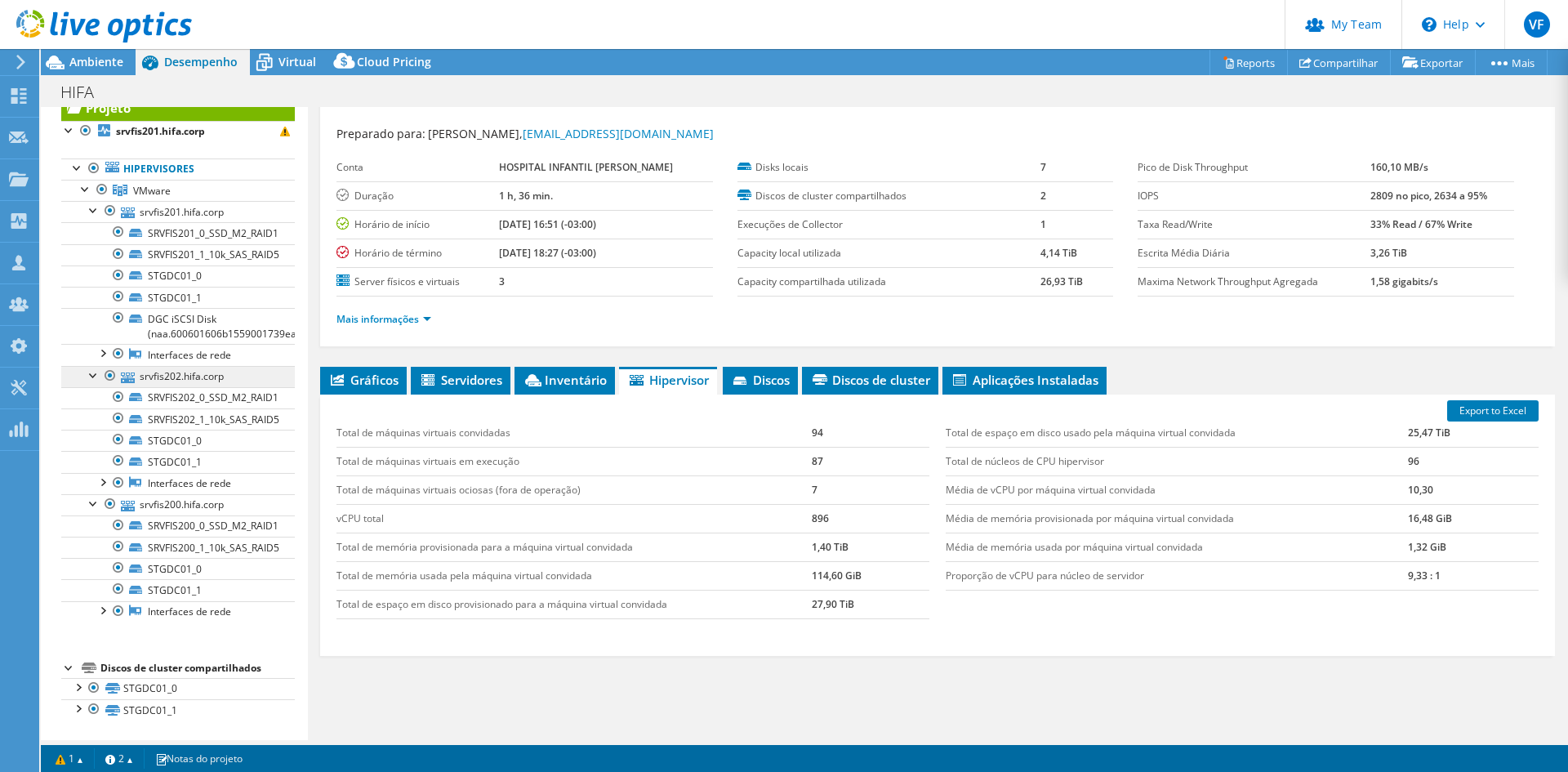
scroll to position [0, 0]
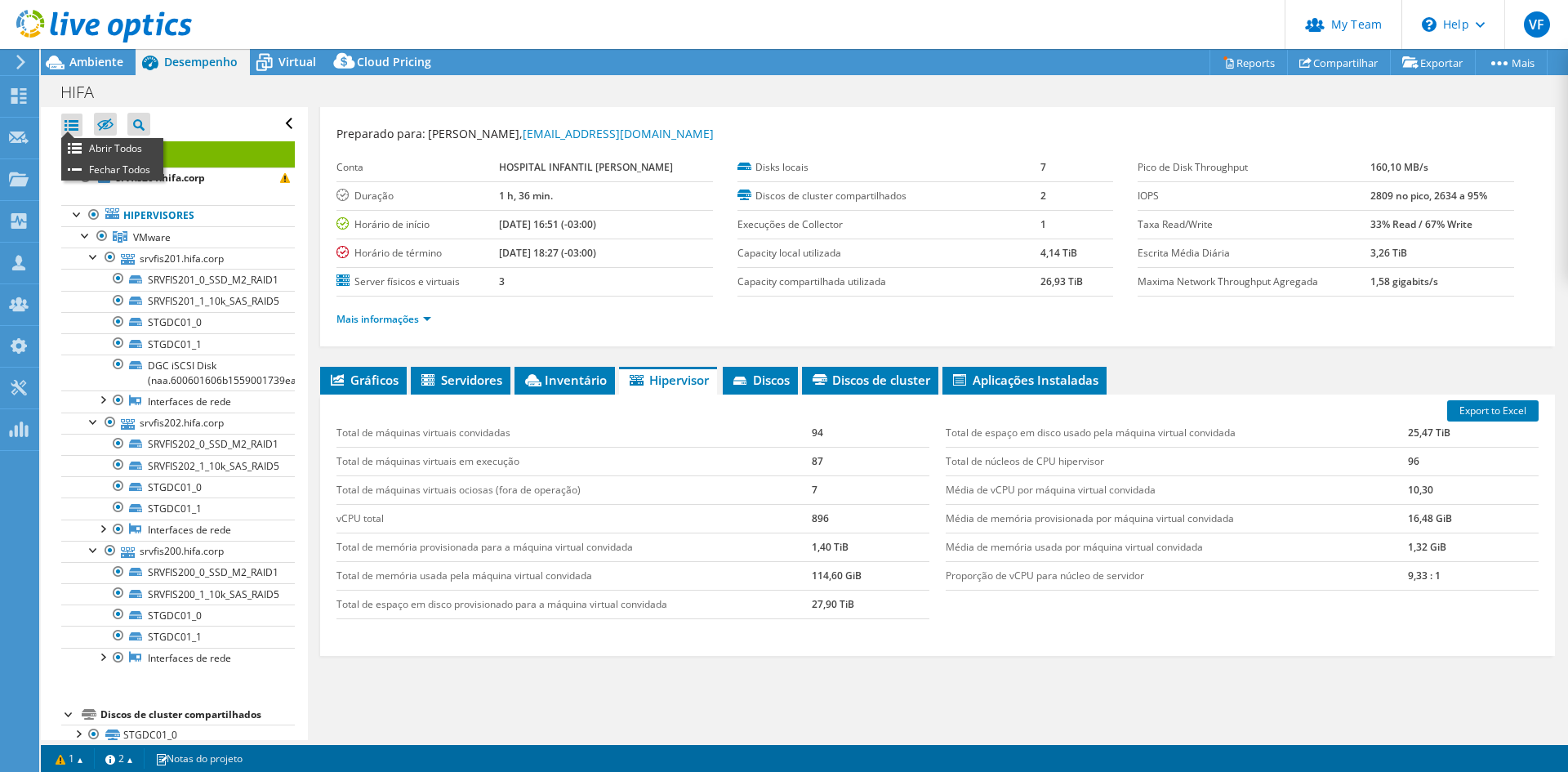
click at [67, 124] on div at bounding box center [72, 125] width 21 height 23
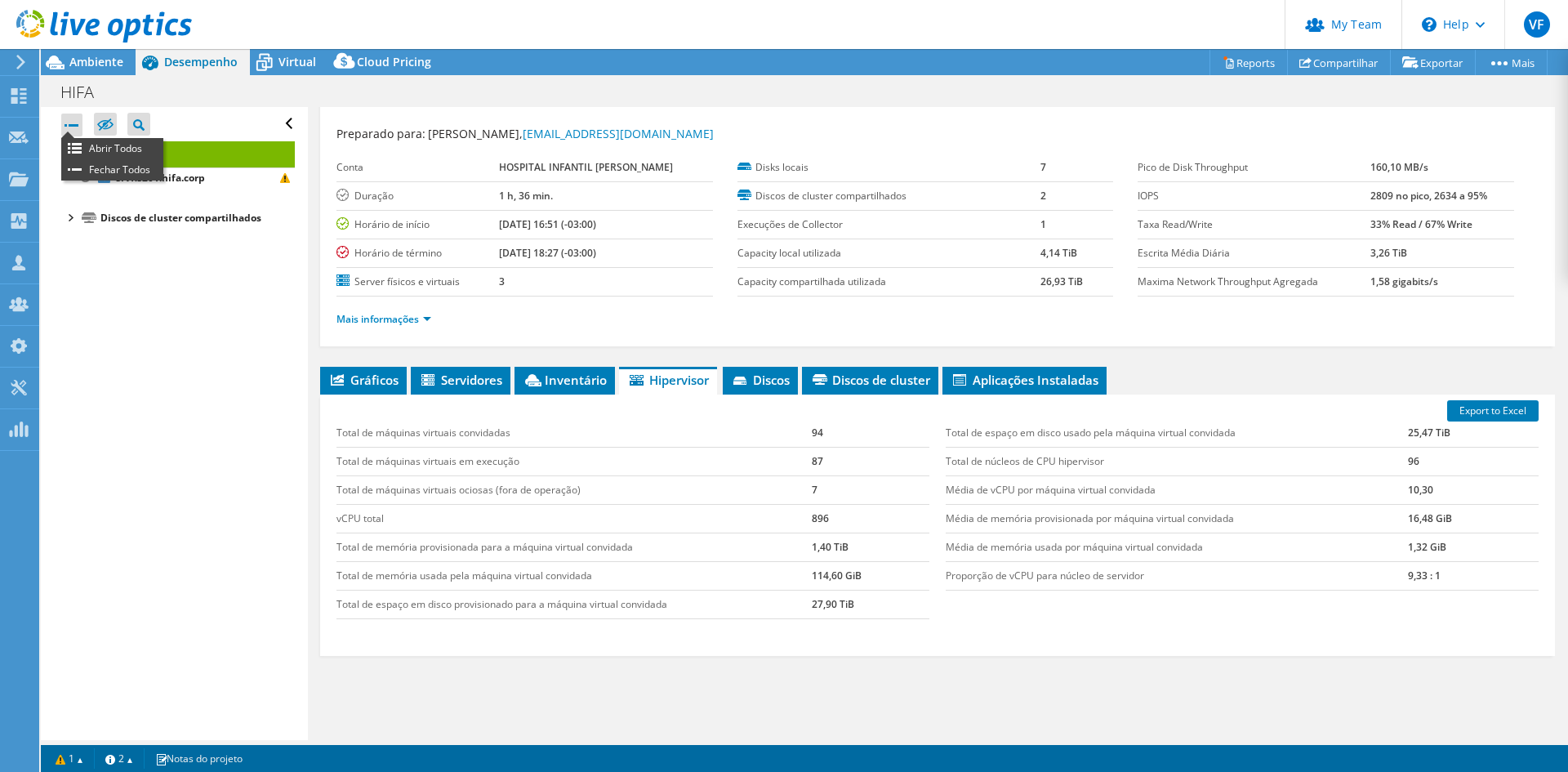
click at [73, 138] on ul "Abrir Todos Fechar Todos" at bounding box center [112, 159] width 102 height 43
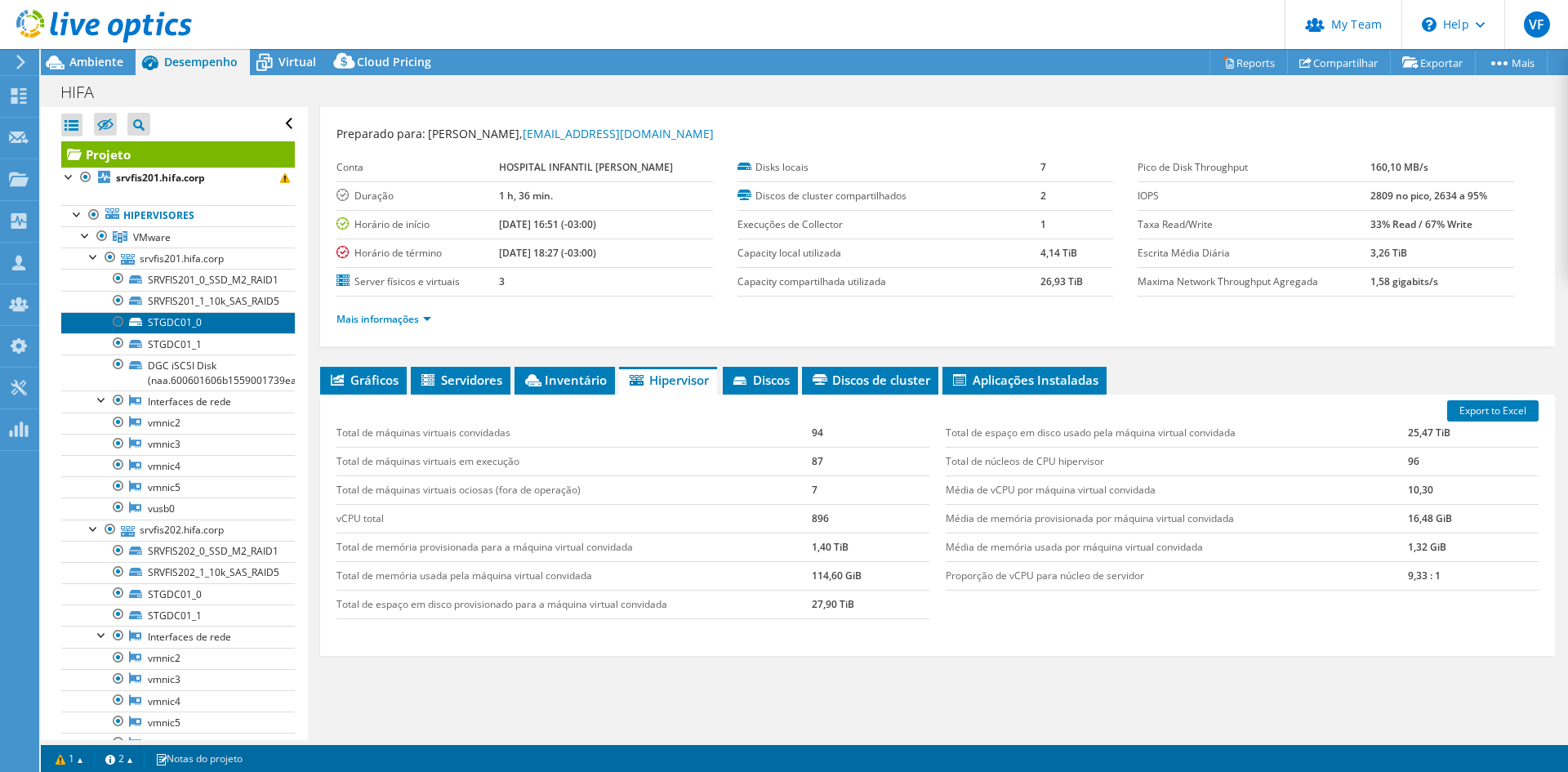
click at [195, 330] on link "STGDC01_0" at bounding box center [177, 322] width 233 height 21
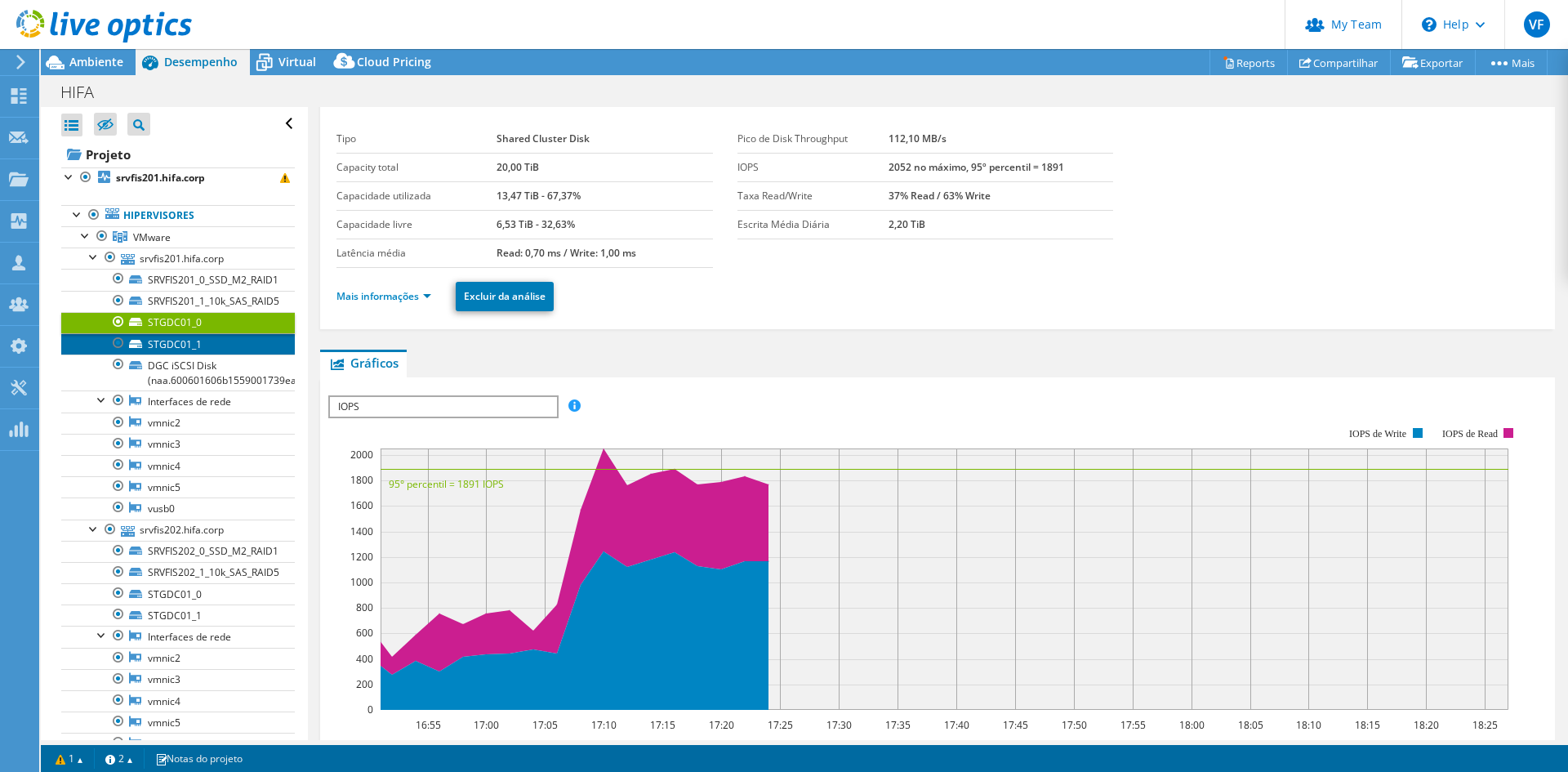
click at [195, 350] on link "STGDC01_1" at bounding box center [177, 344] width 233 height 21
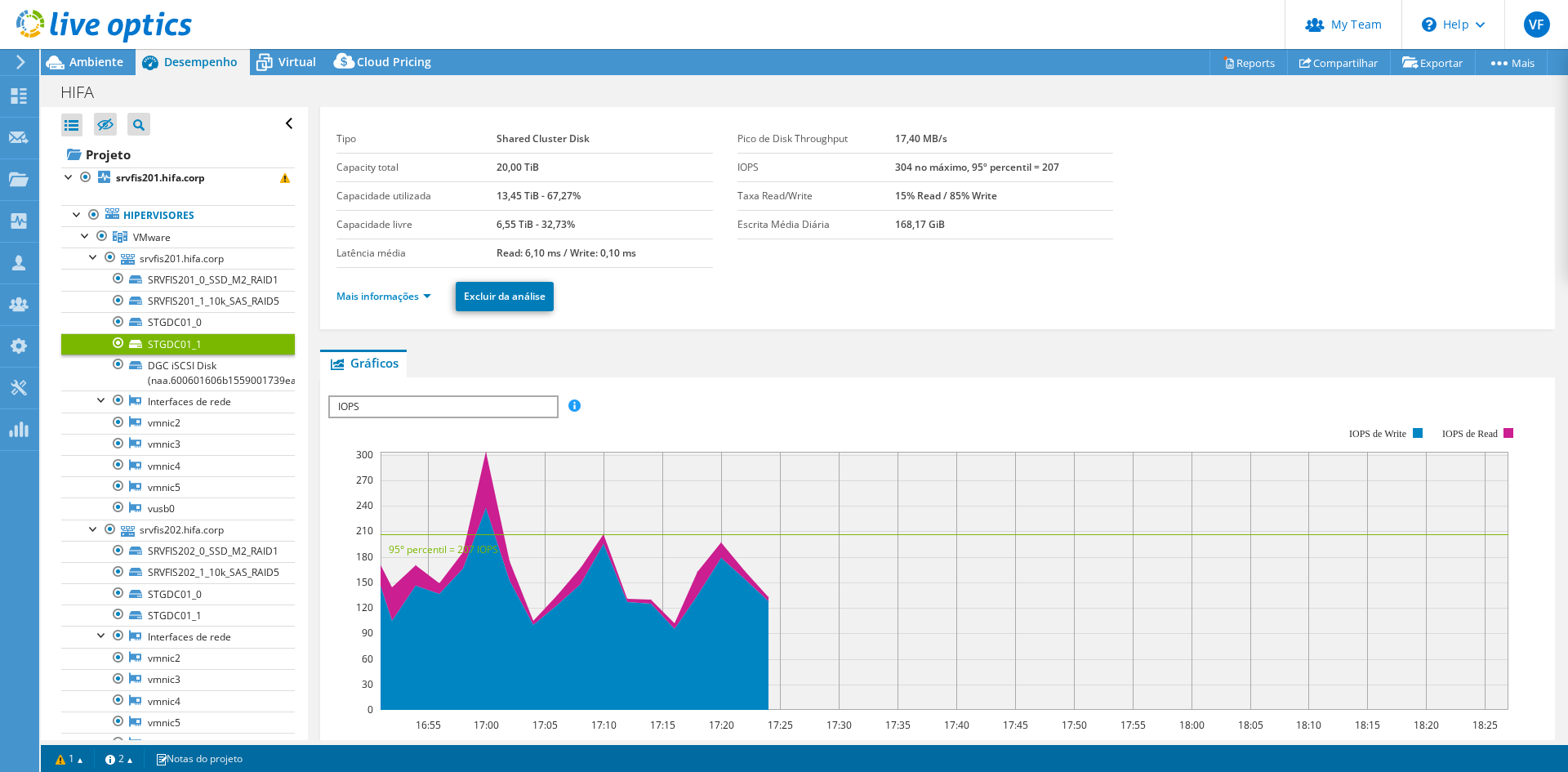
click at [280, 48] on header "VF Administrador de Equipe do Canal [PERSON_NAME] [EMAIL_ADDRESS][DOMAIN_NAME] …" at bounding box center [784, 24] width 1568 height 49
click at [279, 64] on span "Virtual" at bounding box center [298, 61] width 38 height 16
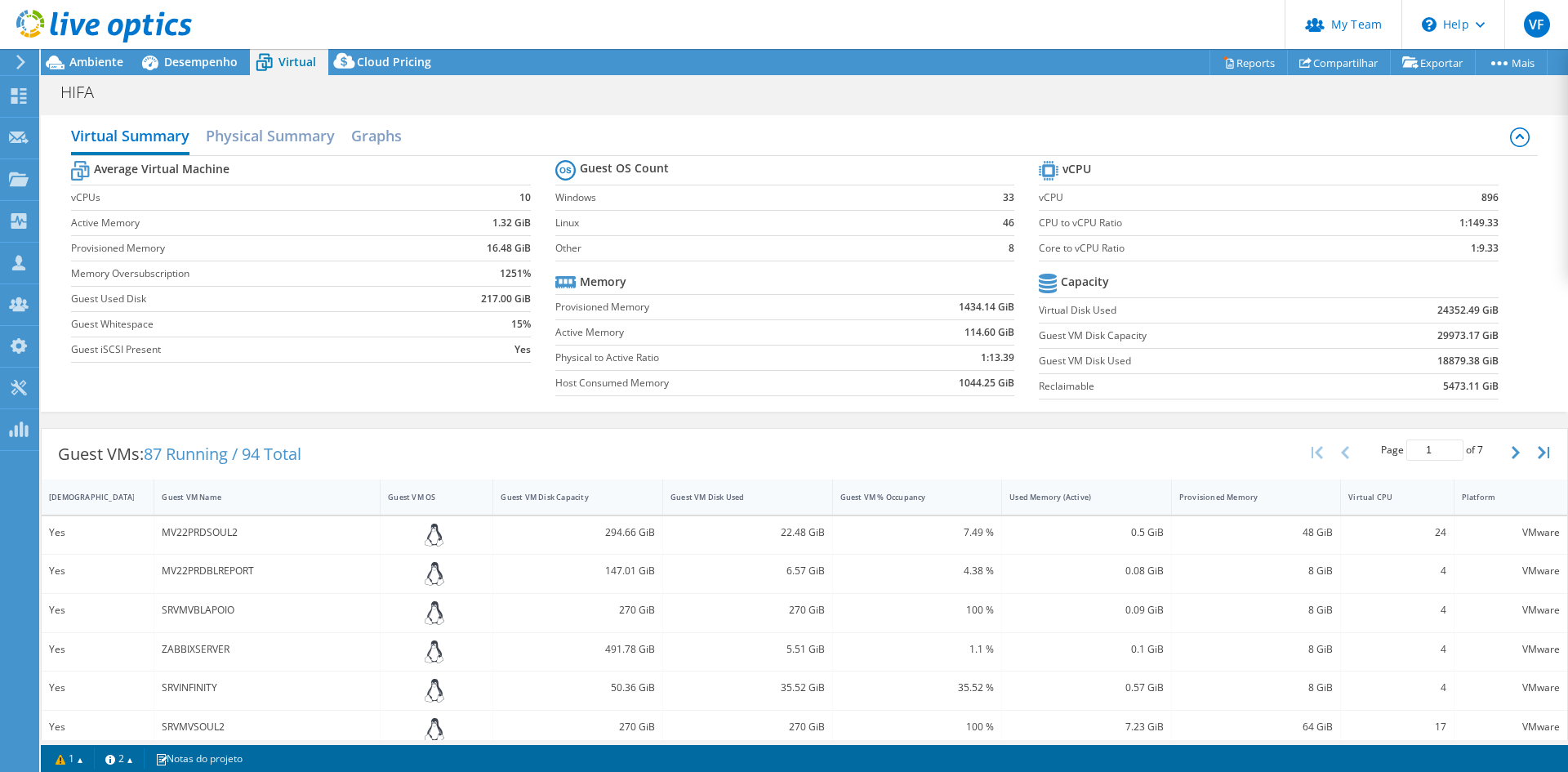
click at [190, 548] on div "MV22PRDSOUL2" at bounding box center [267, 535] width 226 height 39
click at [280, 139] on h2 "Physical Summary" at bounding box center [270, 138] width 129 height 36
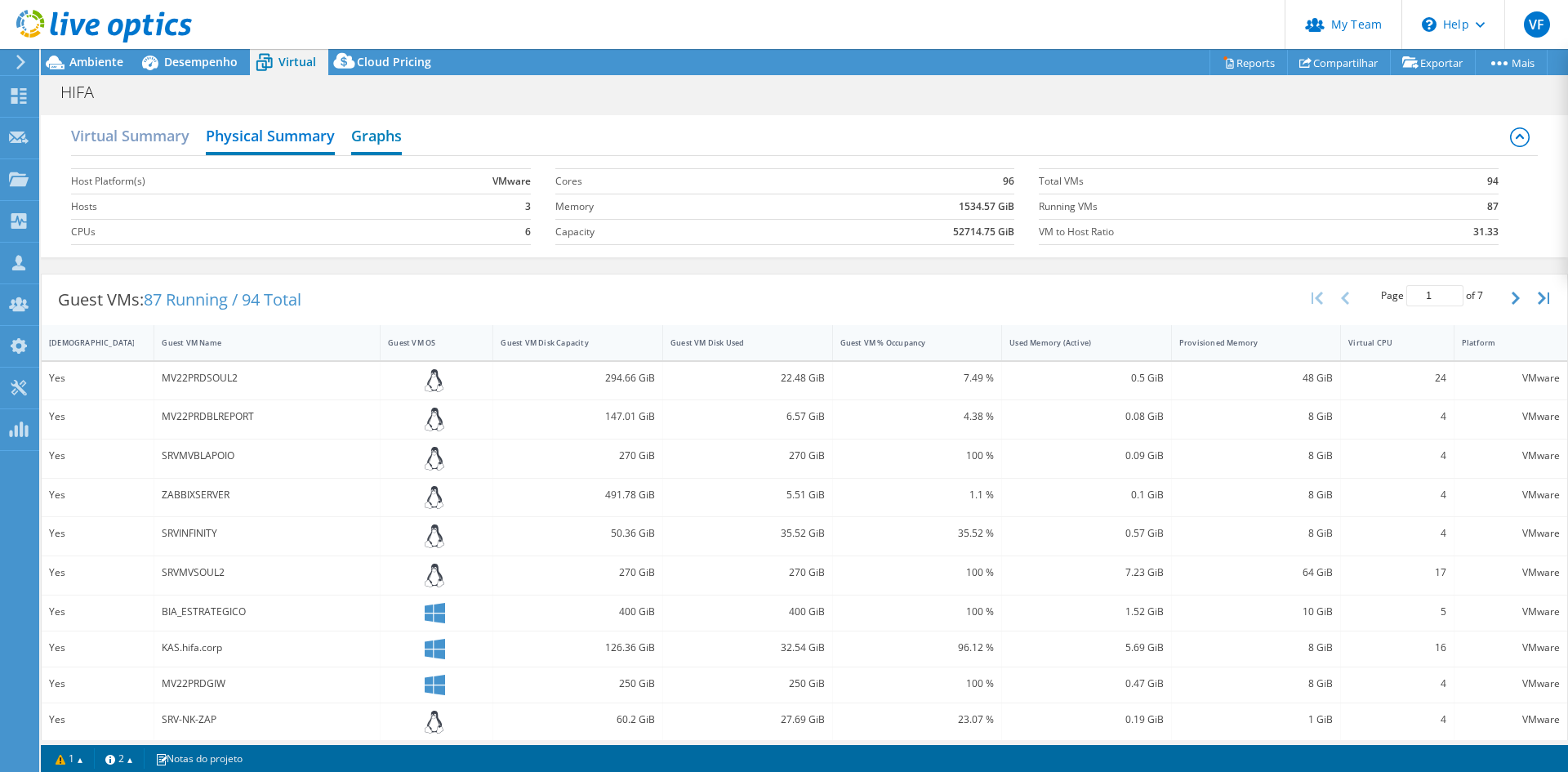
click at [381, 131] on h2 "Graphs" at bounding box center [376, 138] width 50 height 36
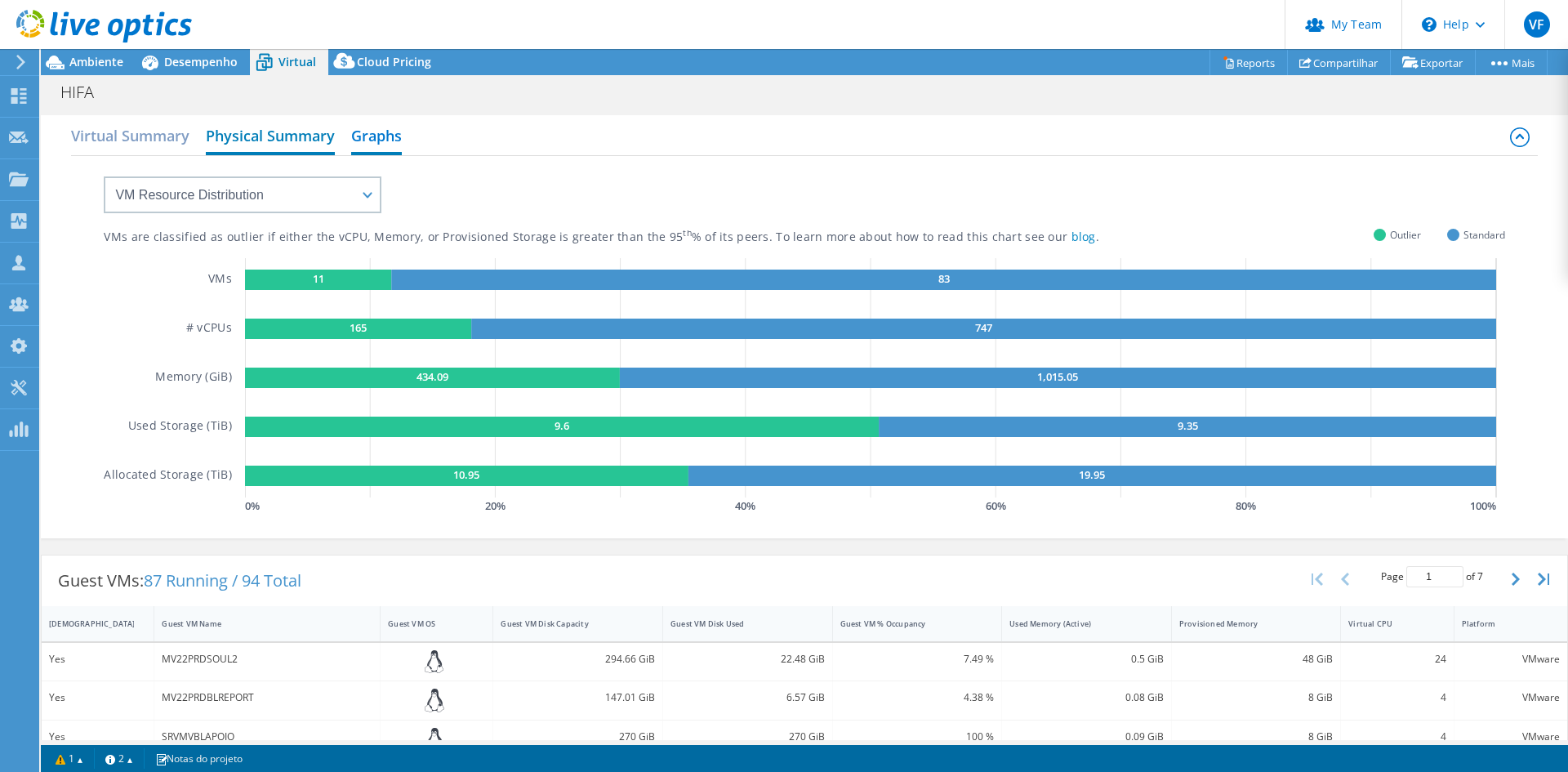
click at [267, 135] on h2 "Physical Summary" at bounding box center [270, 138] width 129 height 36
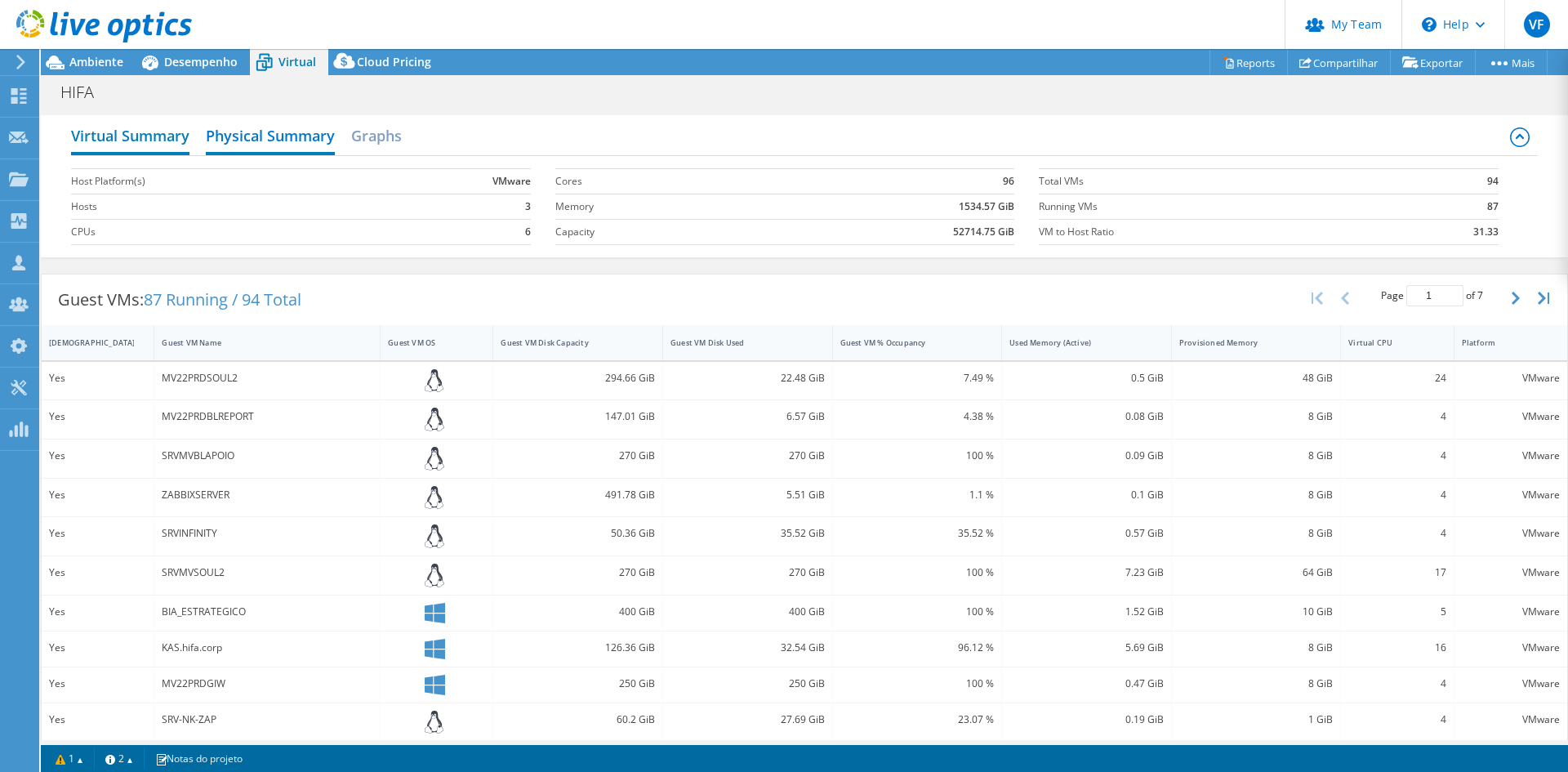
click at [158, 135] on h2 "Virtual Summary" at bounding box center [130, 138] width 119 height 36
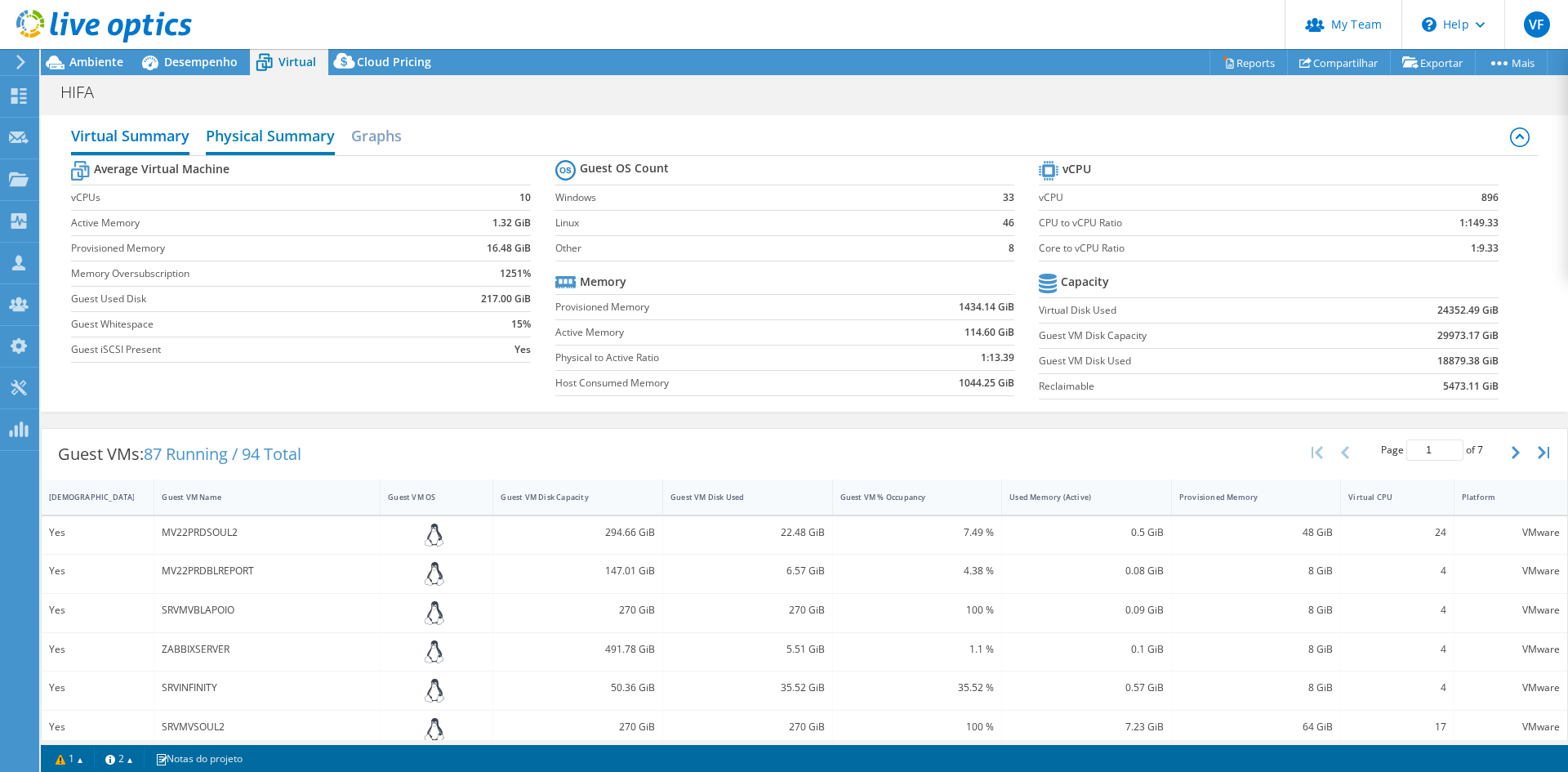
click at [248, 130] on h2 "Physical Summary" at bounding box center [270, 138] width 129 height 36
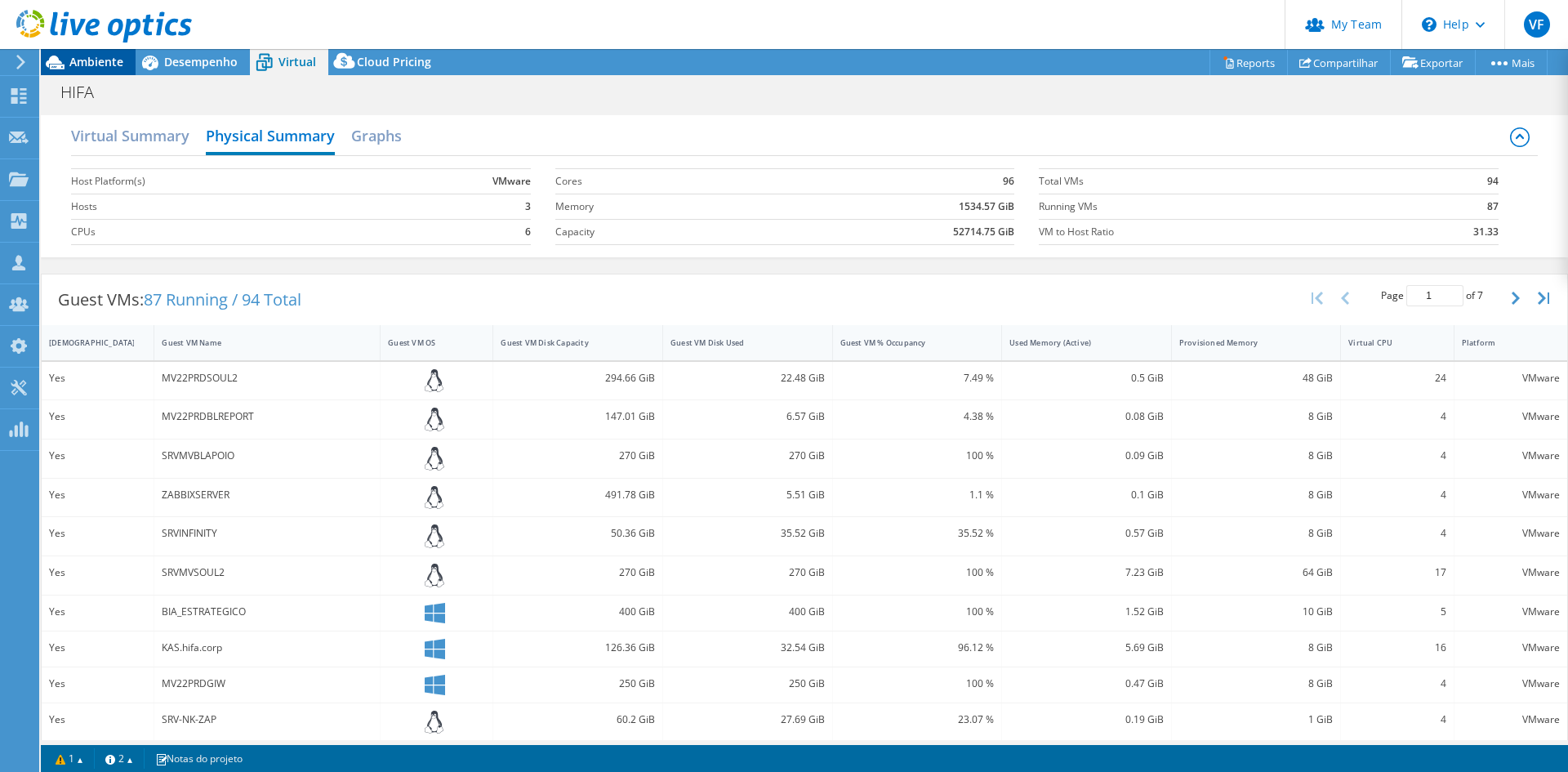
click at [95, 62] on span "Ambiente" at bounding box center [96, 61] width 54 height 16
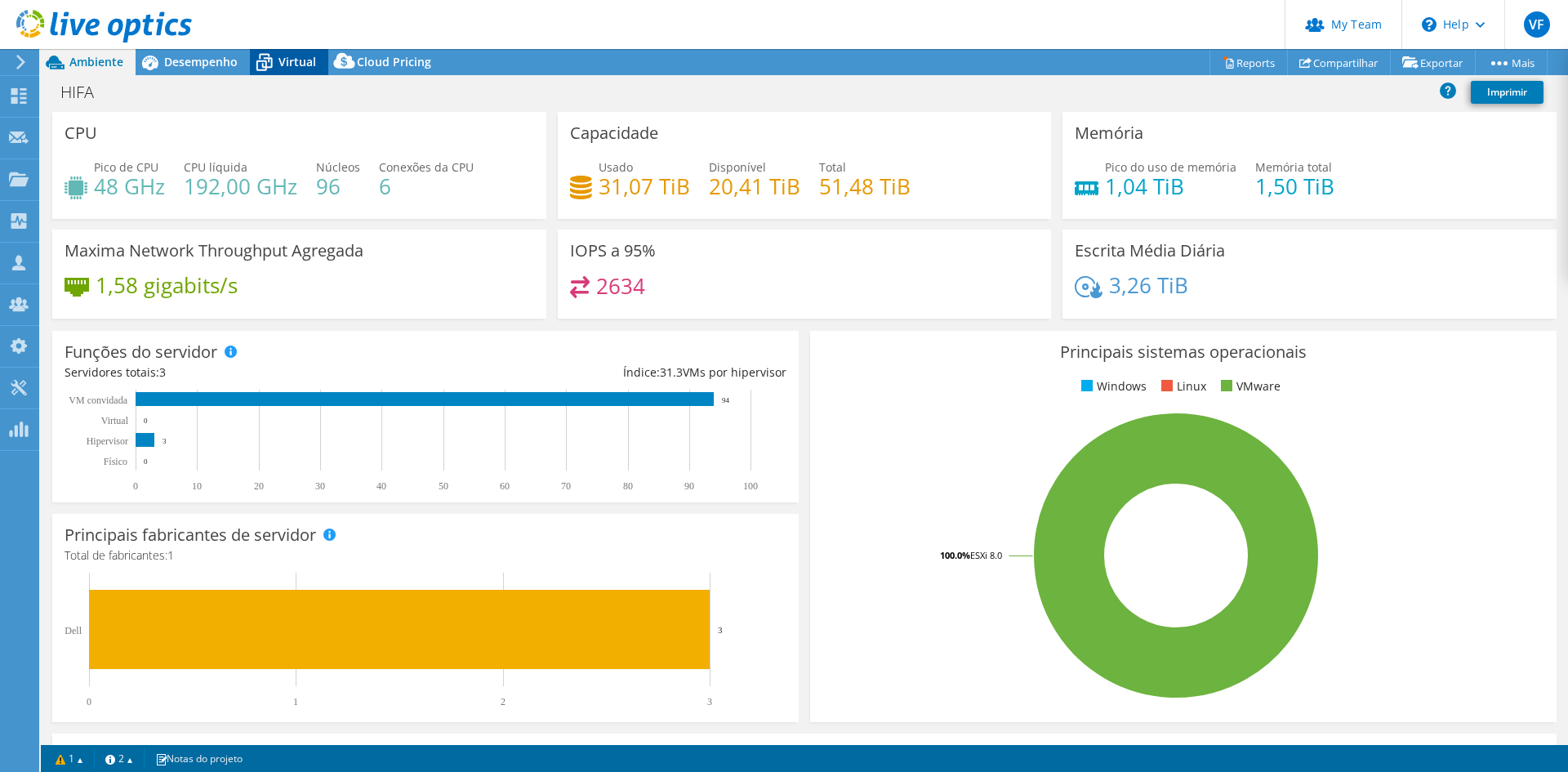
click at [280, 68] on span "Virtual" at bounding box center [298, 61] width 38 height 16
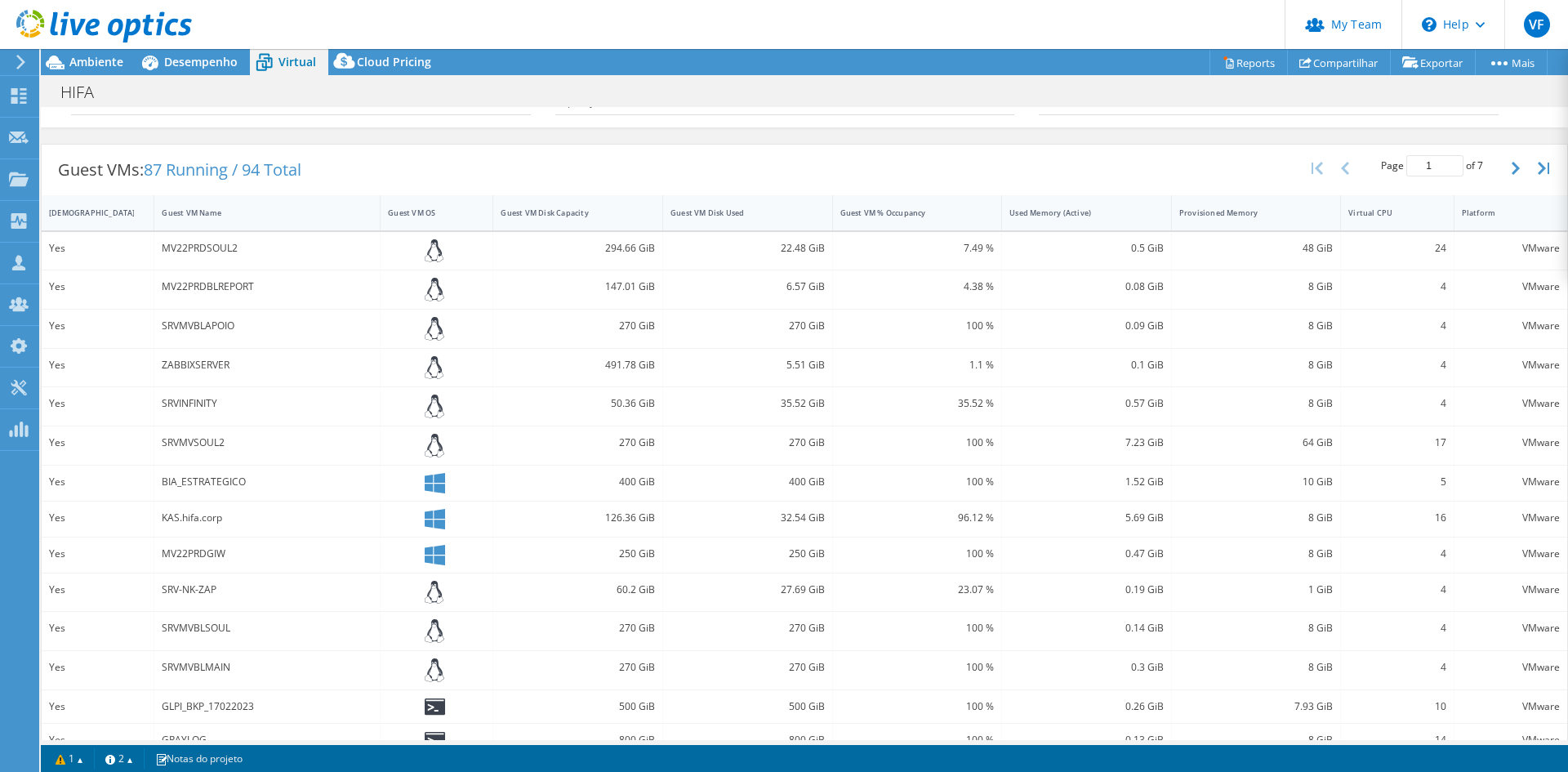
scroll to position [195, 0]
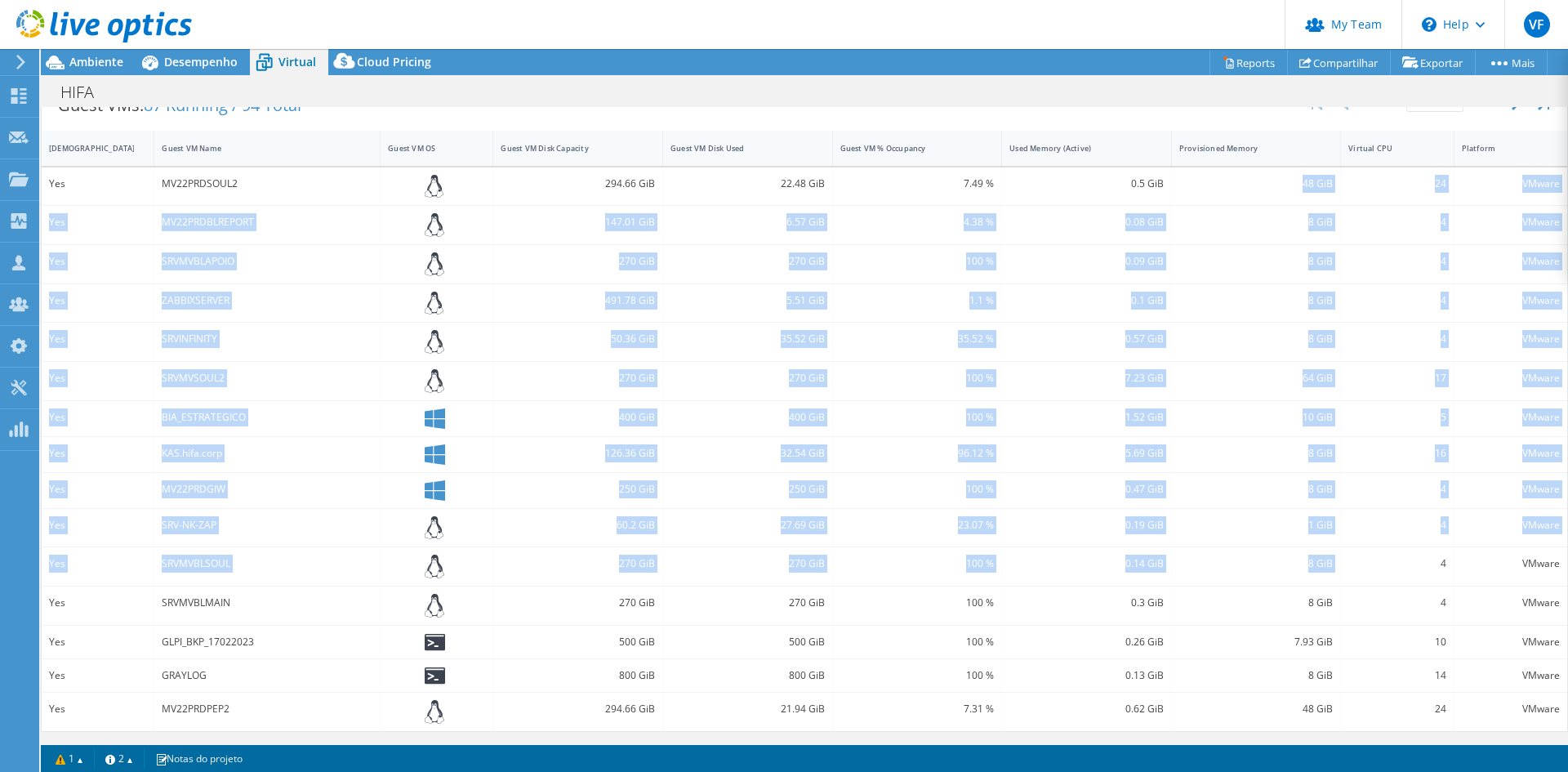
drag, startPoint x: 1308, startPoint y: 197, endPoint x: 1336, endPoint y: 578, distance: 382.0
click at [1336, 578] on div "Yes MV22PRDSOUL2 294.66 GiB 22.48 GiB 7.49 % 0.5 GiB 48 GiB 24 VMware Yes MV22P…" at bounding box center [805, 450] width 1526 height 564
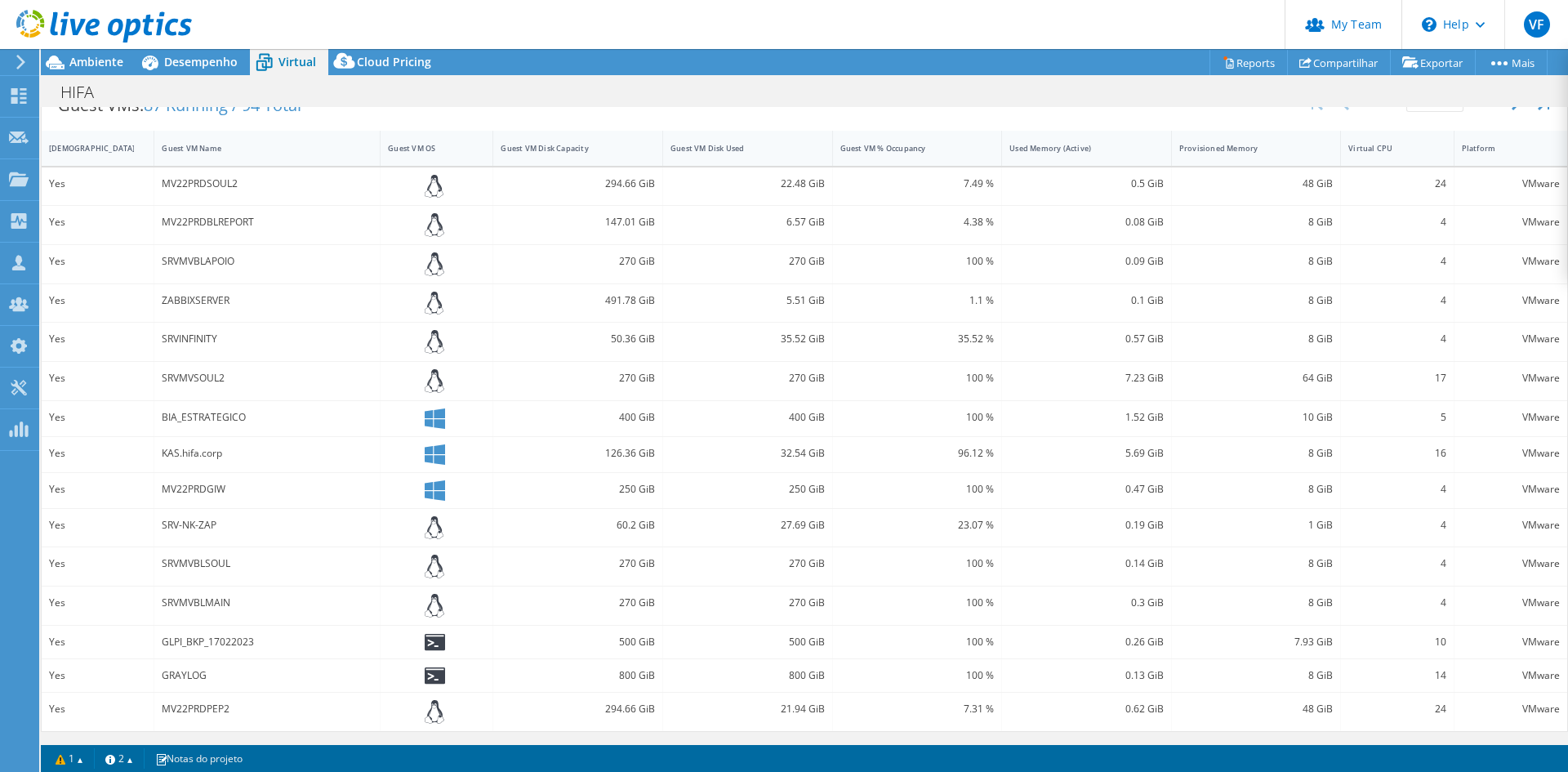
click at [1288, 621] on div "8 GiB" at bounding box center [1257, 605] width 170 height 39
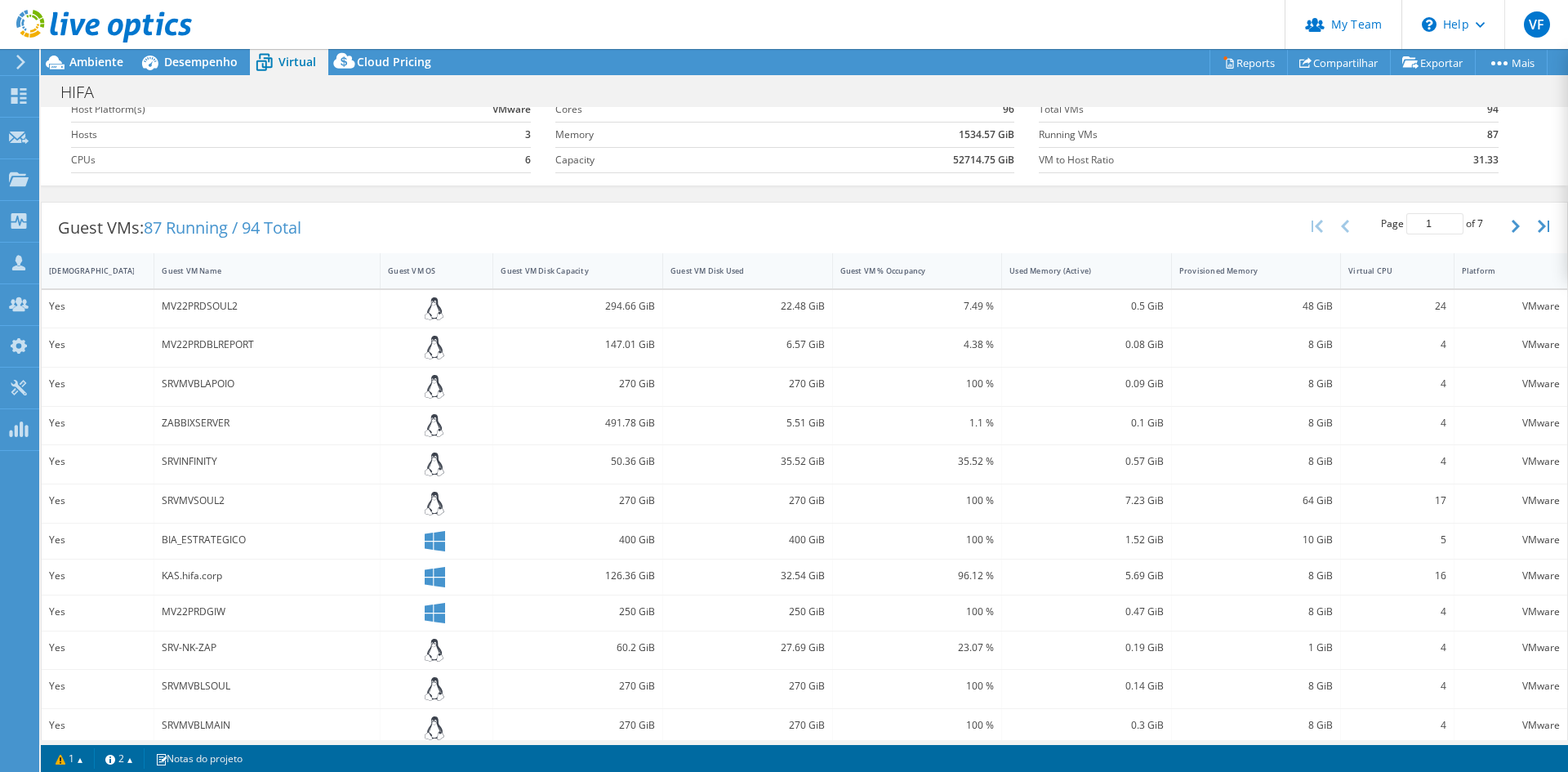
scroll to position [0, 0]
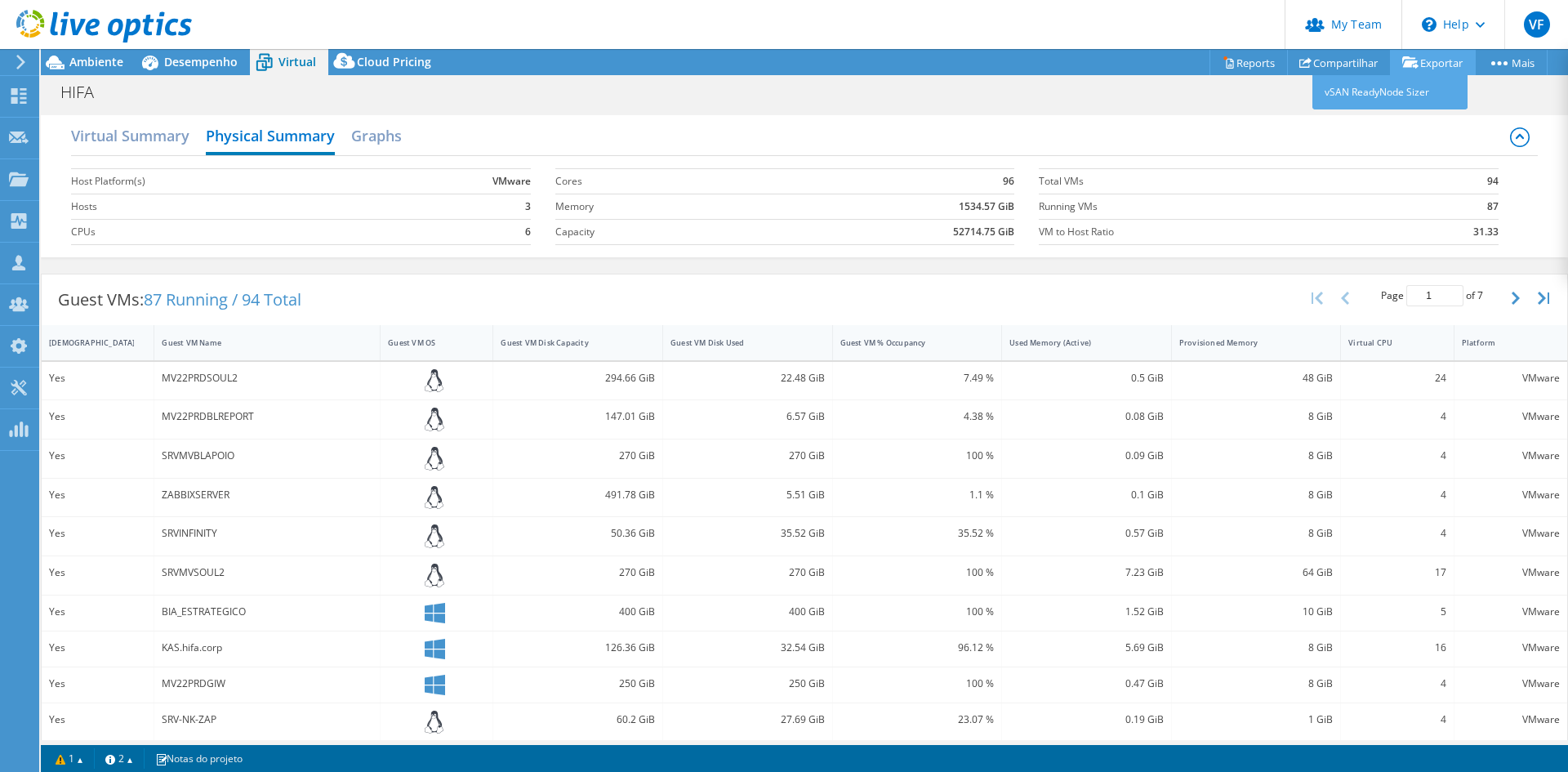
click at [1428, 56] on link "Exportar" at bounding box center [1433, 62] width 86 height 26
click at [1146, 71] on div "Ações de projeto Ações de projeto Reports Compartilhar Exportar vSAN ReadyNode …" at bounding box center [805, 62] width 1528 height 26
click at [1229, 63] on link "Reports" at bounding box center [1248, 62] width 78 height 26
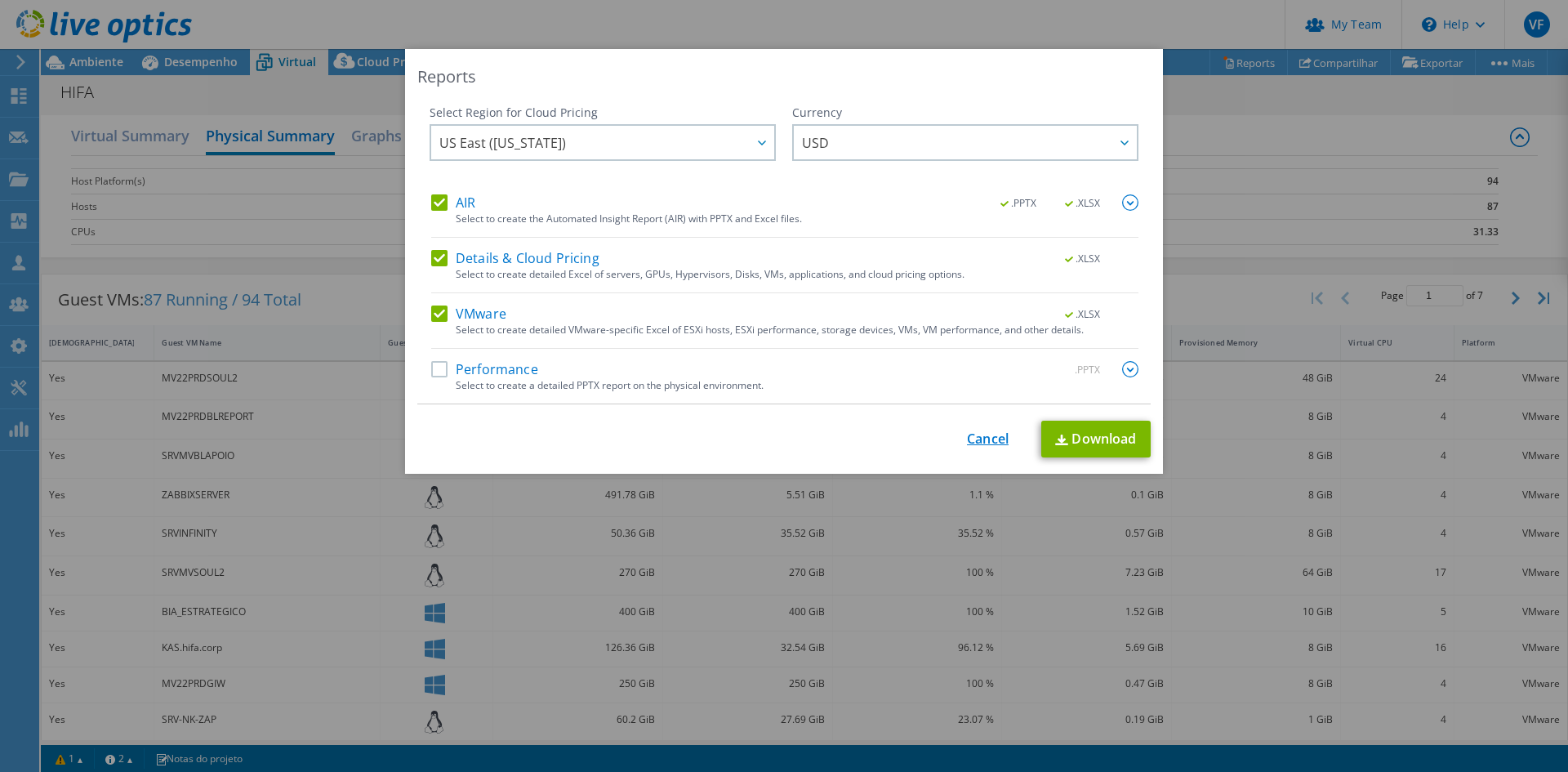
click at [985, 443] on link "Cancel" at bounding box center [988, 439] width 42 height 16
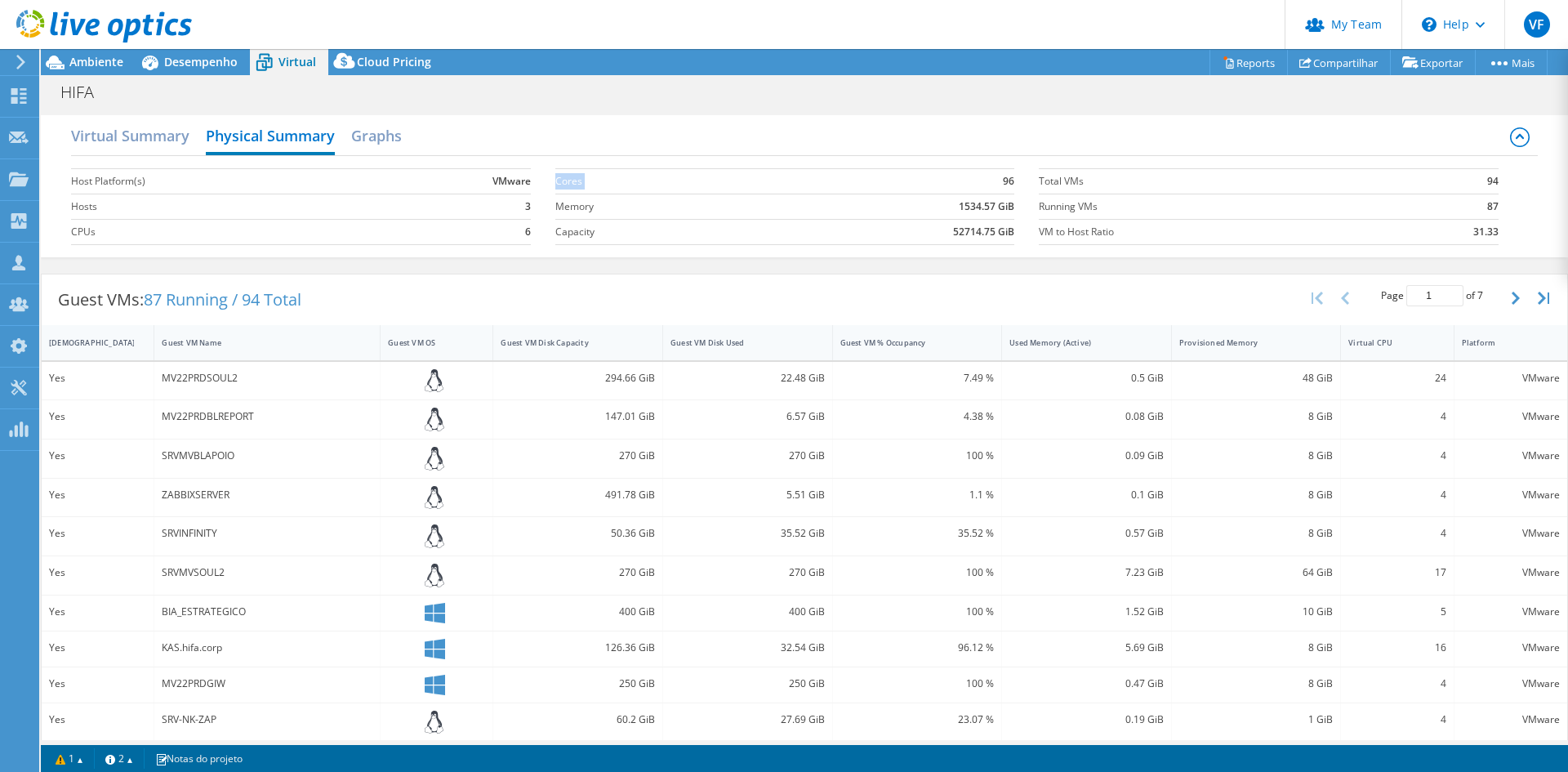
drag, startPoint x: 989, startPoint y: 177, endPoint x: 1008, endPoint y: 175, distance: 19.1
click at [1008, 175] on section "Cores 96 Memory 1534.57 GiB Capacity 52714.75 GiB" at bounding box center [797, 206] width 484 height 93
click at [578, 180] on label "Cores" at bounding box center [655, 181] width 200 height 16
drag, startPoint x: 1497, startPoint y: 212, endPoint x: 1430, endPoint y: 200, distance: 68.1
click at [1430, 200] on section "Total VMs 94 Running VMs 87 VM to Host Ratio 31.33" at bounding box center [1280, 206] width 484 height 93
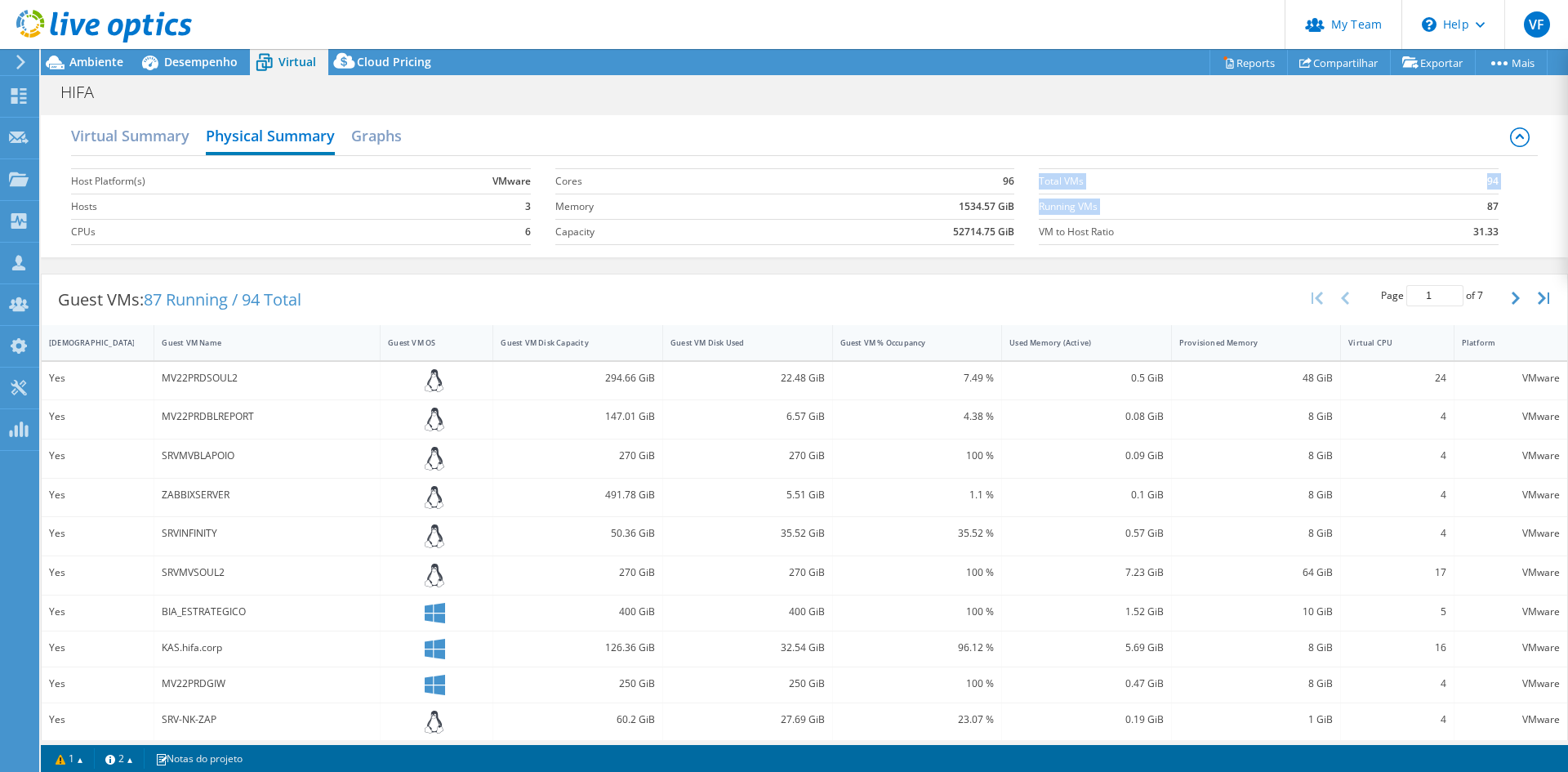
click at [1487, 206] on b "87" at bounding box center [1493, 207] width 12 height 16
click at [124, 139] on h2 "Virtual Summary" at bounding box center [130, 138] width 119 height 36
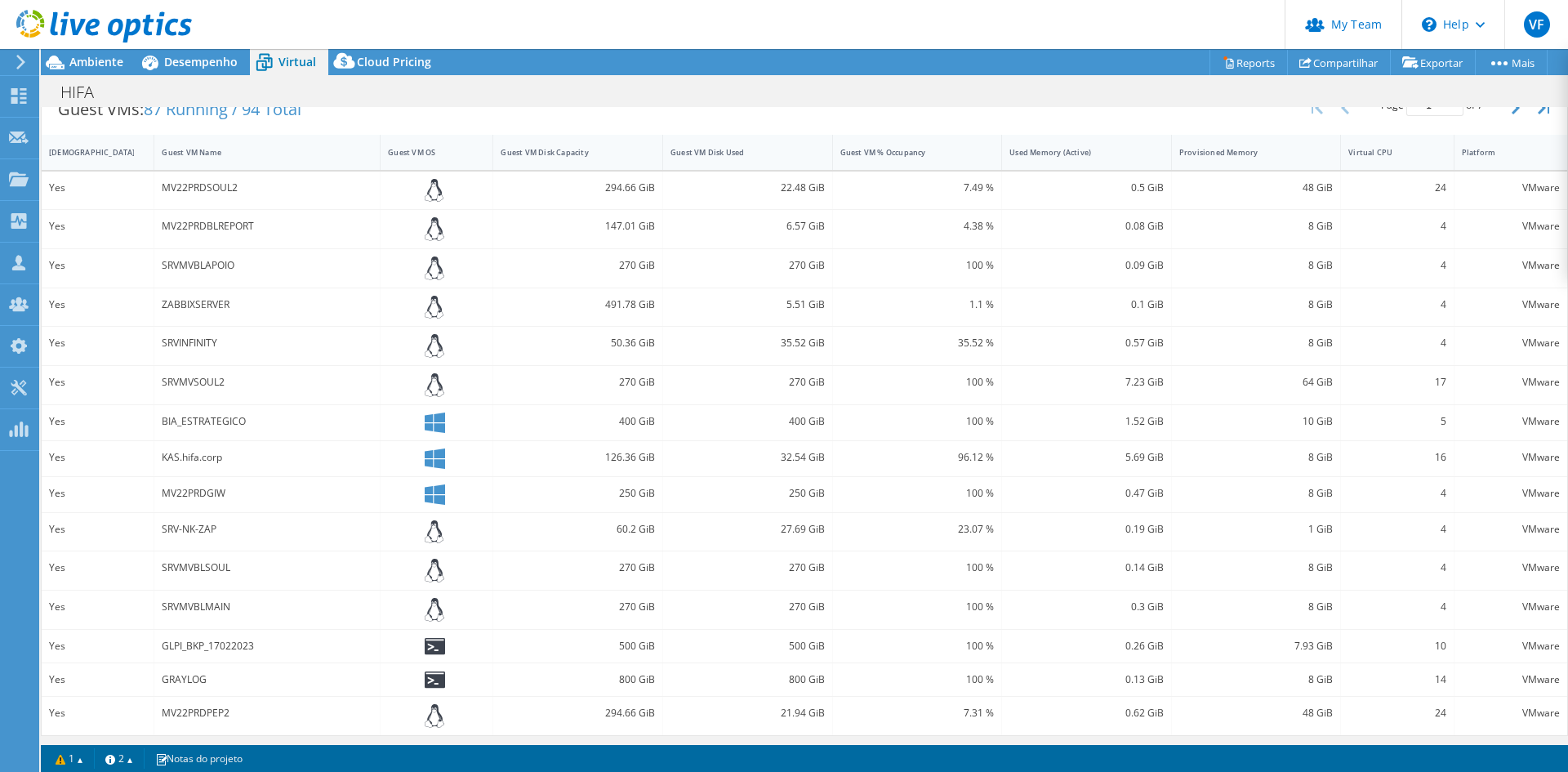
scroll to position [349, 0]
click at [138, 759] on link "2" at bounding box center [119, 758] width 50 height 21
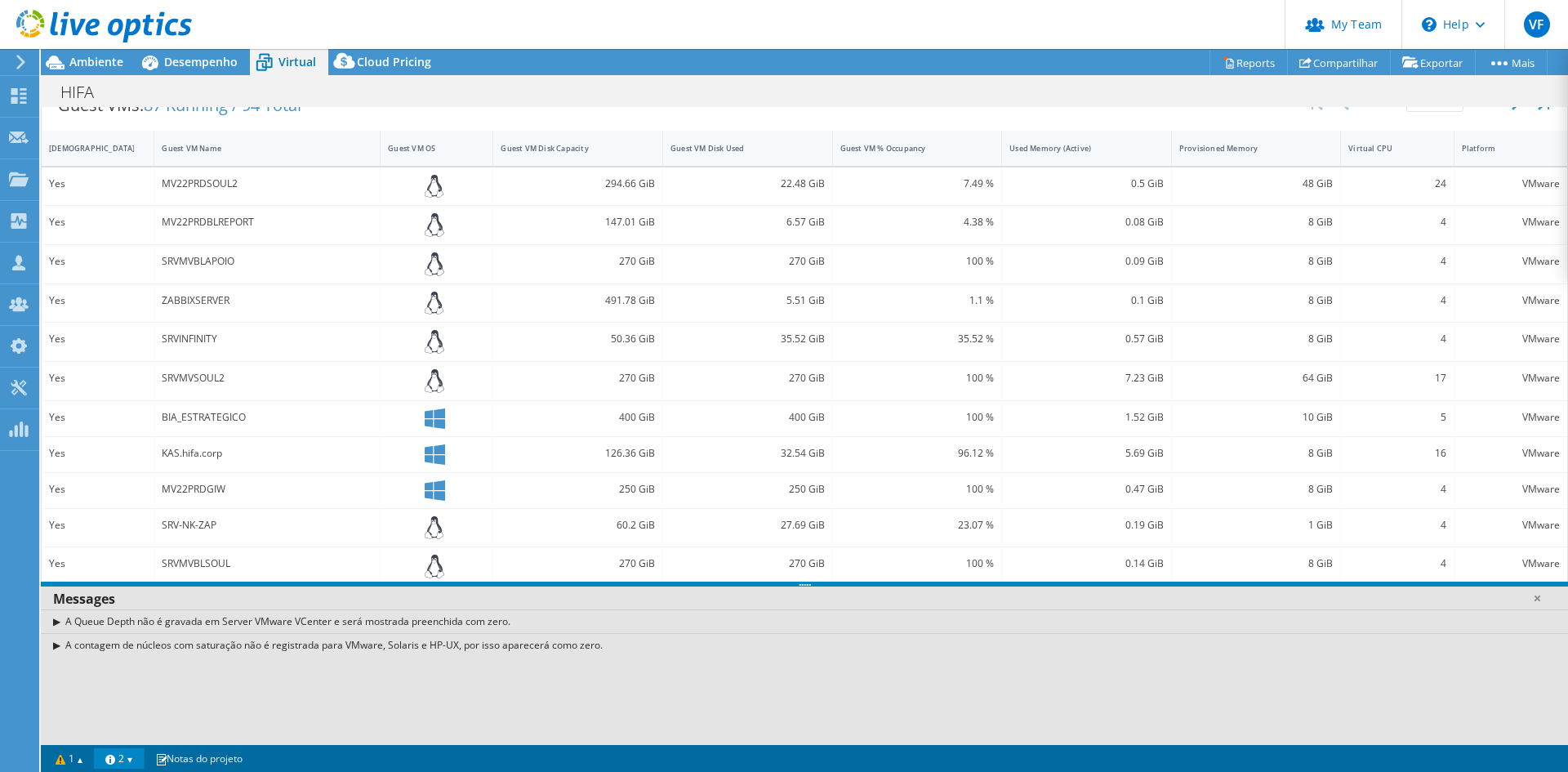
click at [138, 759] on link "2" at bounding box center [119, 758] width 50 height 21
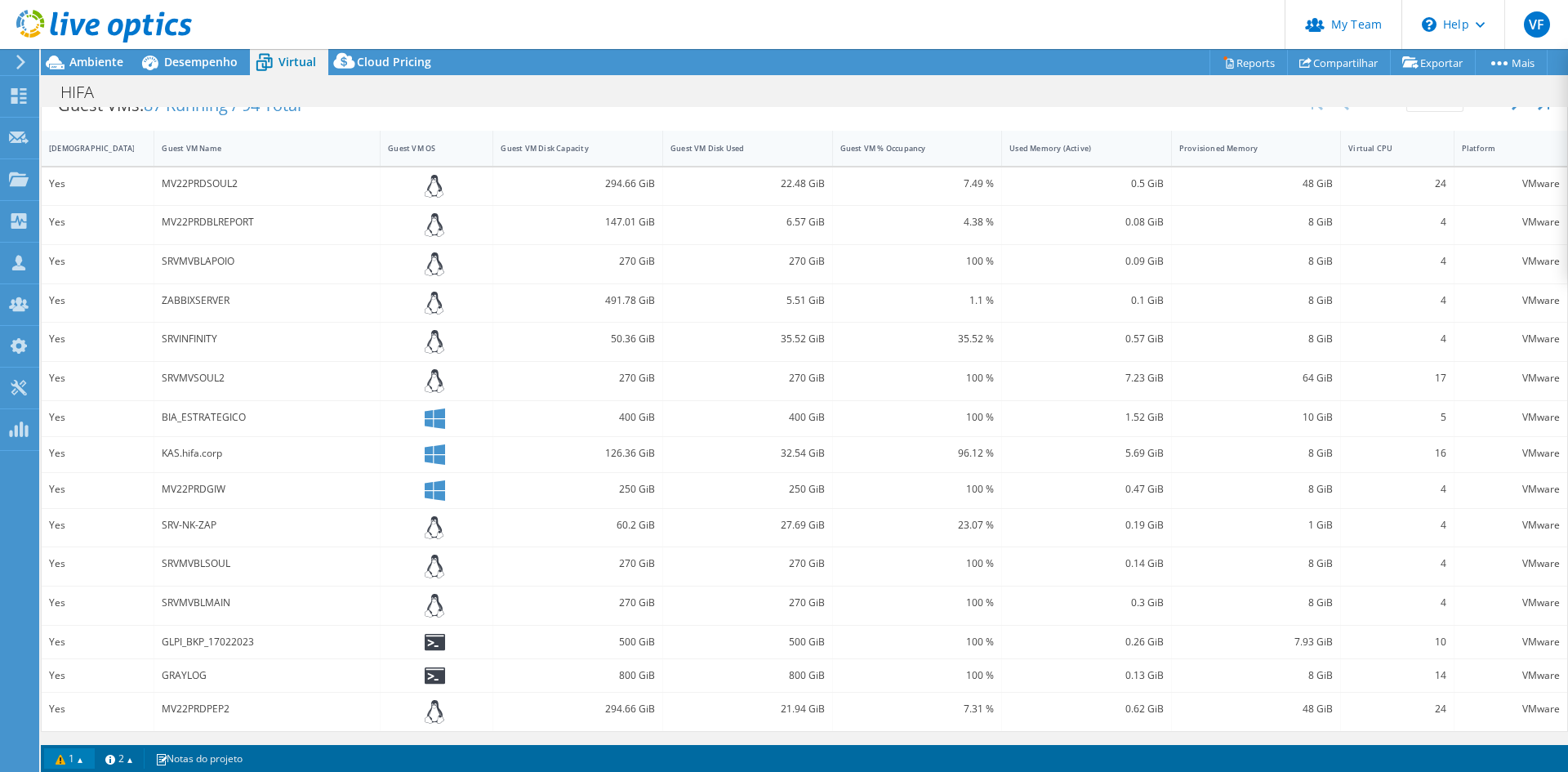
click at [83, 759] on link "1" at bounding box center [68, 758] width 50 height 21
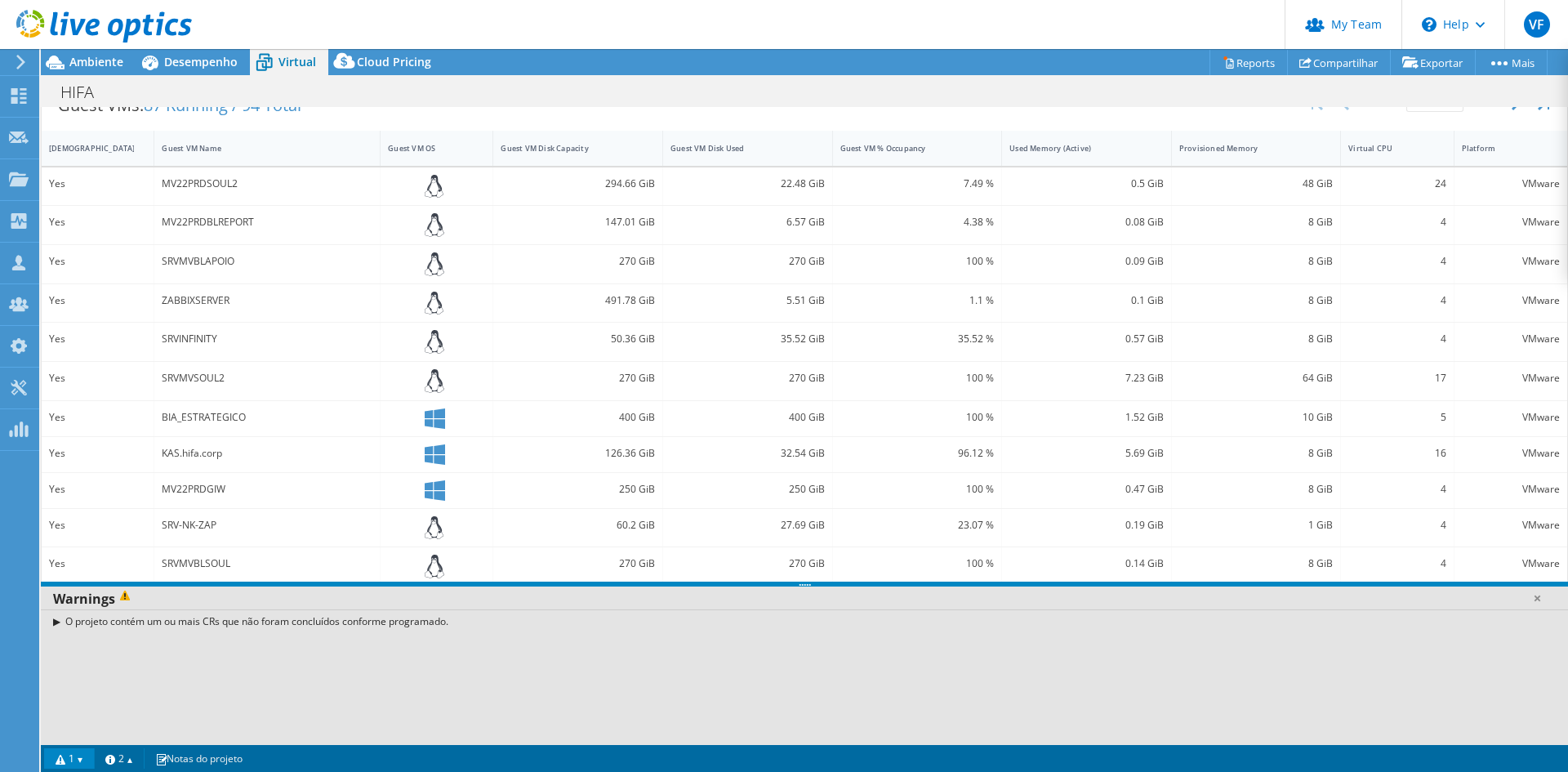
click at [83, 759] on link "1" at bounding box center [68, 758] width 50 height 21
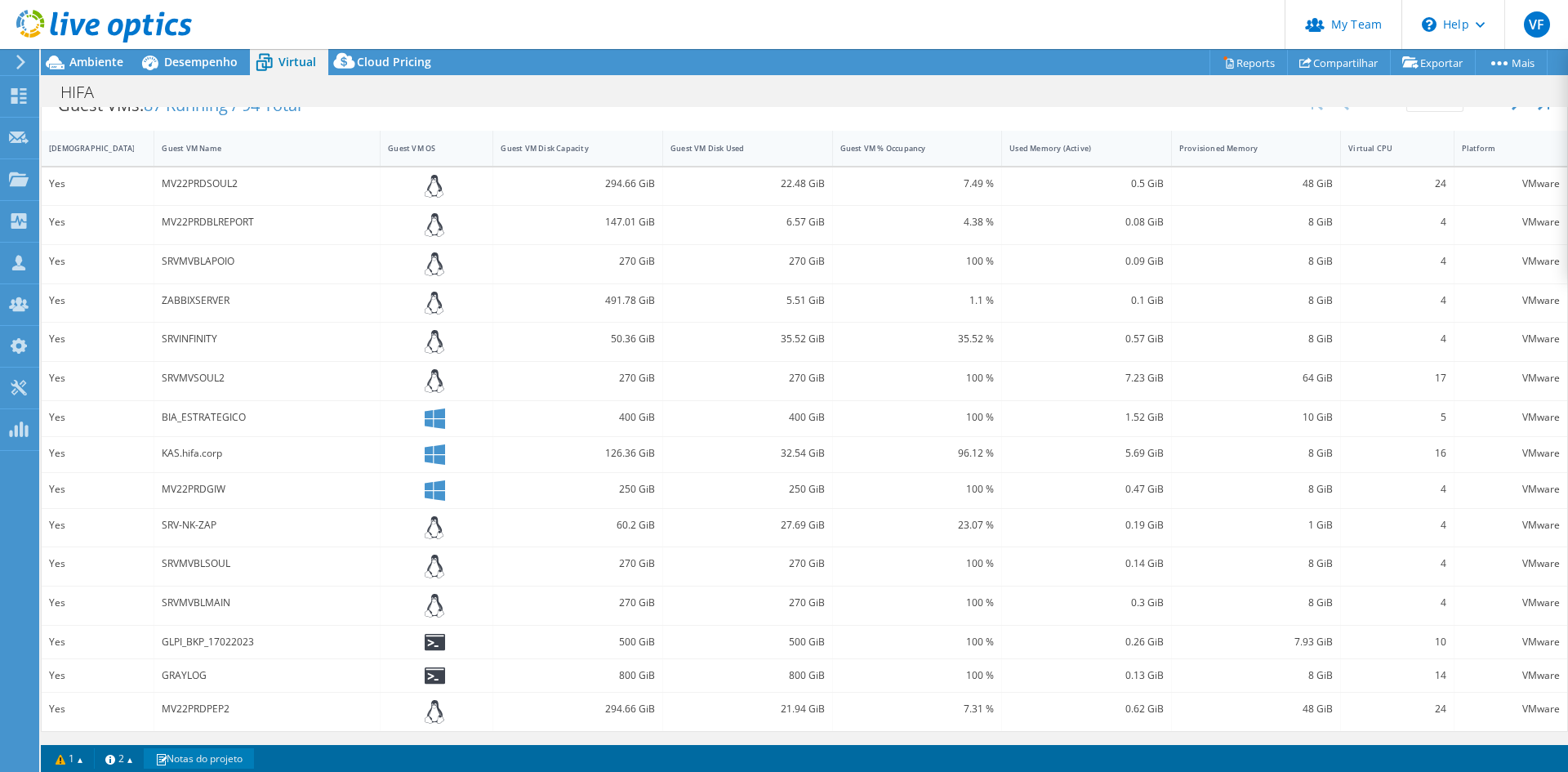
click at [230, 761] on link "Notas do projeto" at bounding box center [199, 758] width 110 height 21
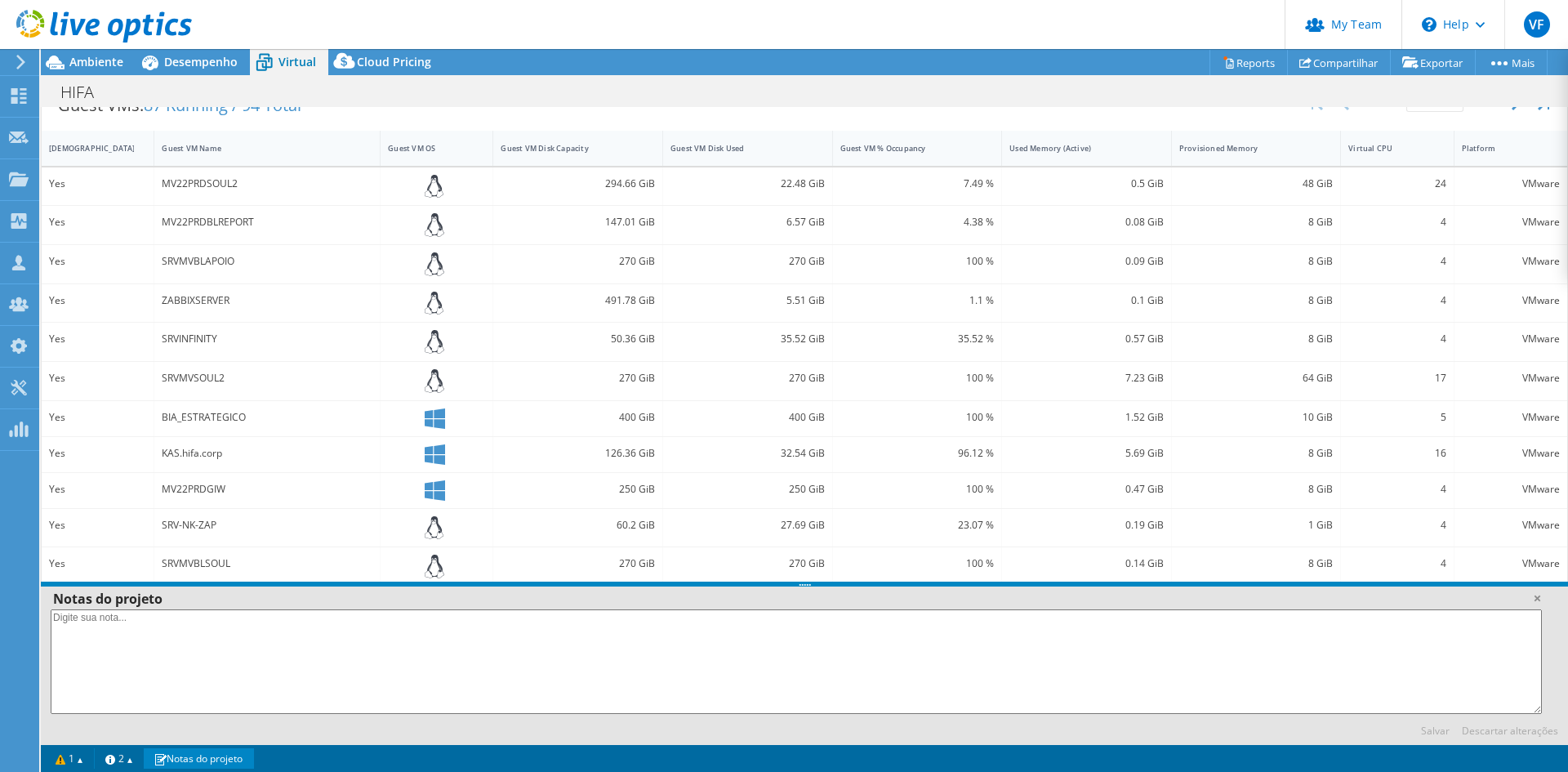
click at [144, 472] on div "Yes" at bounding box center [98, 454] width 113 height 35
click at [1537, 600] on link at bounding box center [1537, 598] width 16 height 16
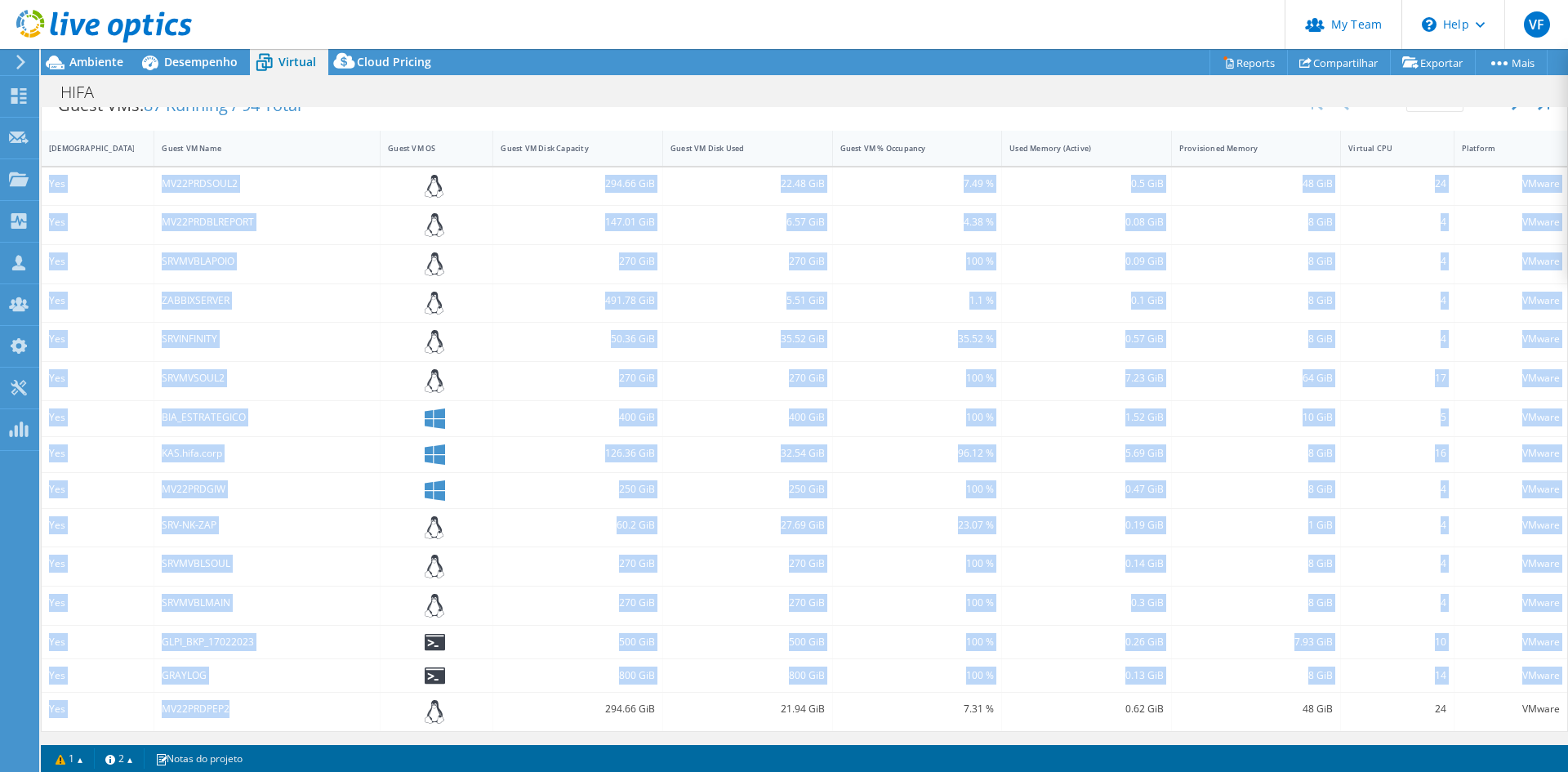
drag, startPoint x: 46, startPoint y: 179, endPoint x: 256, endPoint y: 715, distance: 575.7
click at [256, 715] on div "Yes MV22PRDSOUL2 294.66 GiB 22.48 GiB 7.49 % 0.5 GiB 48 GiB 24 VMware Yes MV22P…" at bounding box center [805, 450] width 1526 height 564
copy div "Yes MV22PRDSOUL2 294.66 GiB 22.48 GiB 7.49 % 0.5 GiB 48 GiB 24 VMware Yes MV22P…"
click at [165, 196] on div "MV22PRDSOUL2" at bounding box center [267, 186] width 226 height 39
drag, startPoint x: 49, startPoint y: 185, endPoint x: 1551, endPoint y: 714, distance: 1592.4
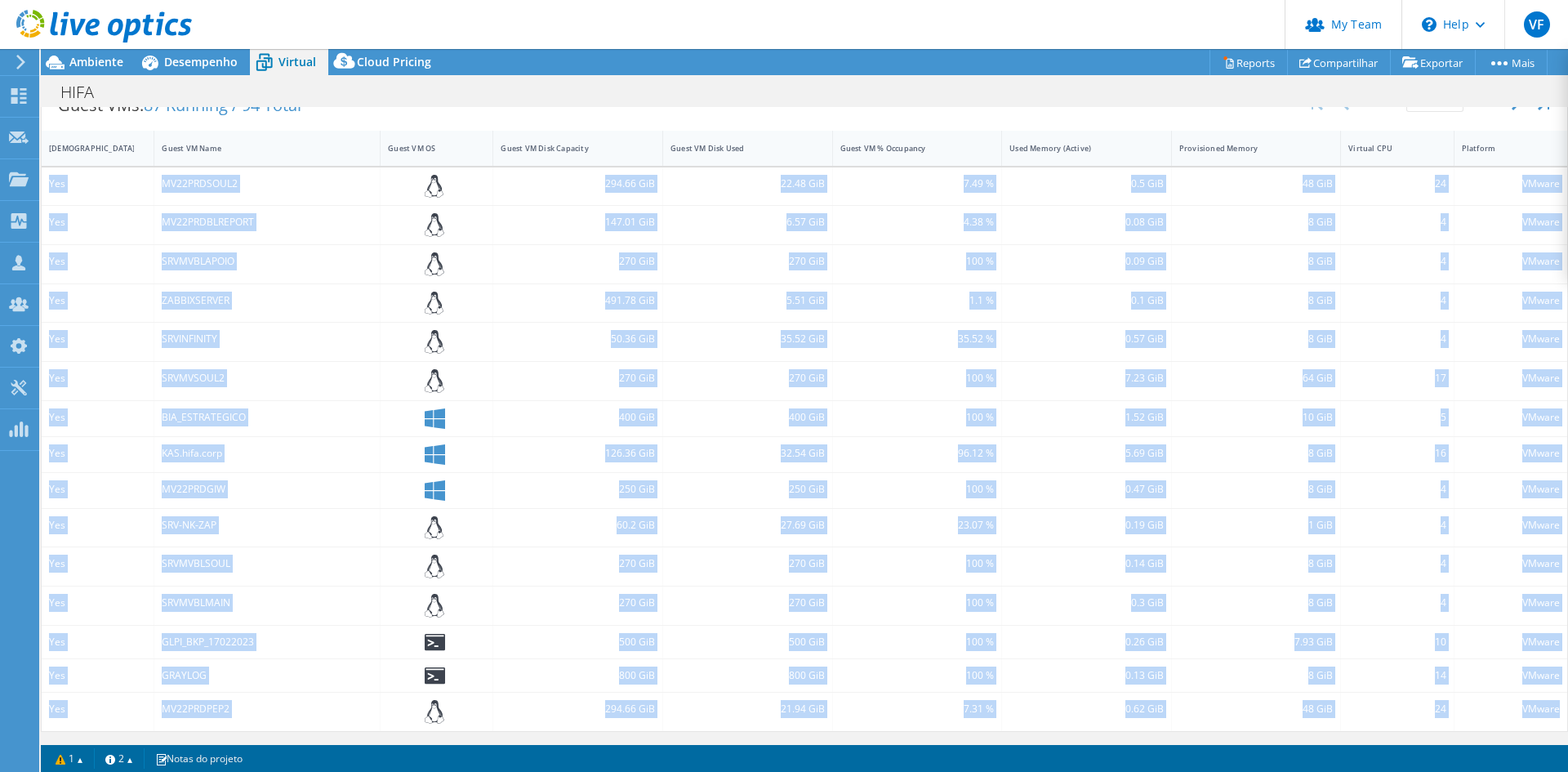
click at [1551, 714] on div "Yes MV22PRDSOUL2 294.66 GiB 22.48 GiB 7.49 % 0.5 GiB 48 GiB 24 VMware Yes MV22P…" at bounding box center [805, 450] width 1526 height 564
copy div "Yes MV22PRDSOUL2 294.66 GiB 22.48 GiB 7.49 % 0.5 GiB 48 GiB 24 VMware Yes MV22P…"
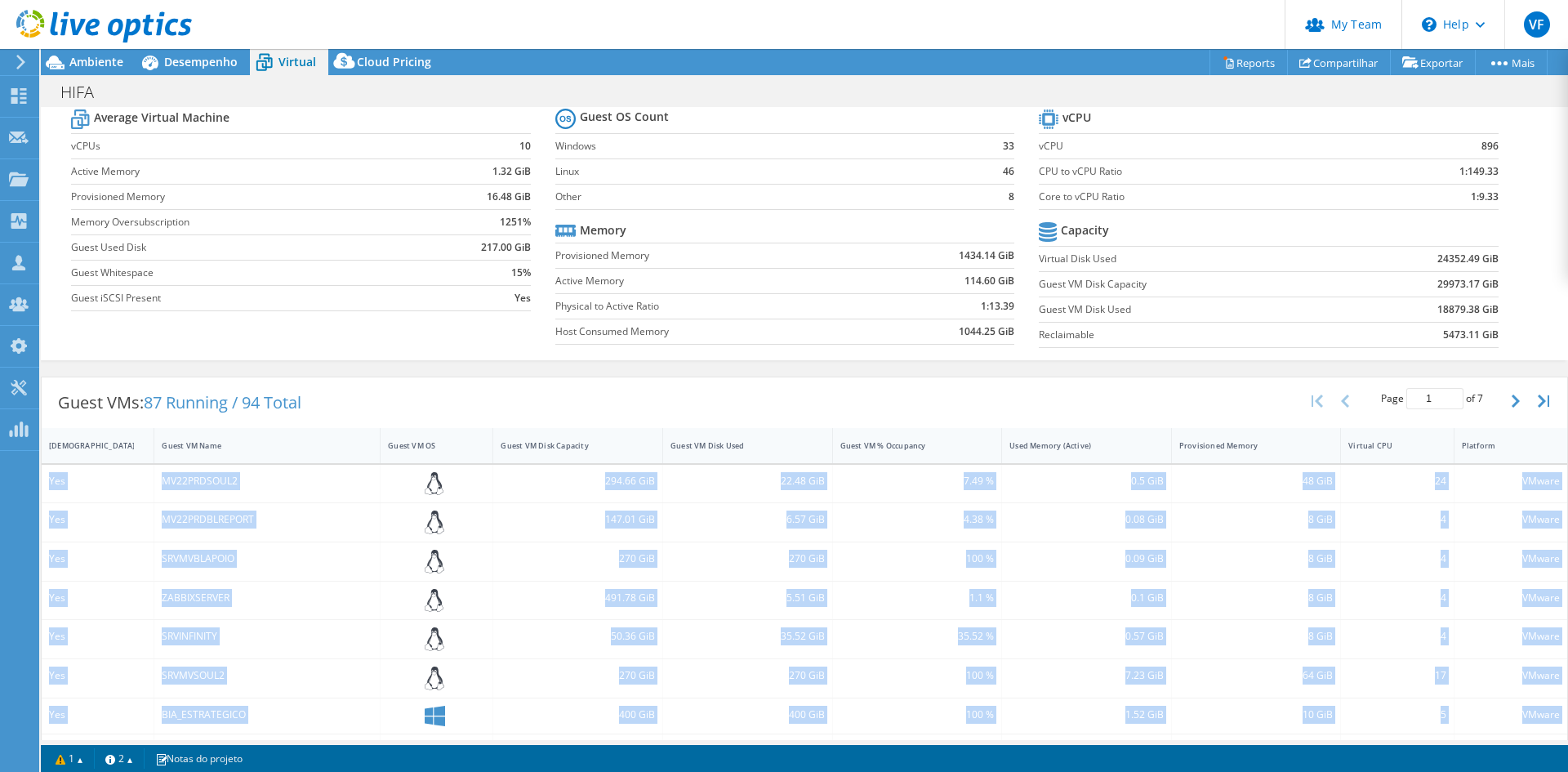
scroll to position [0, 0]
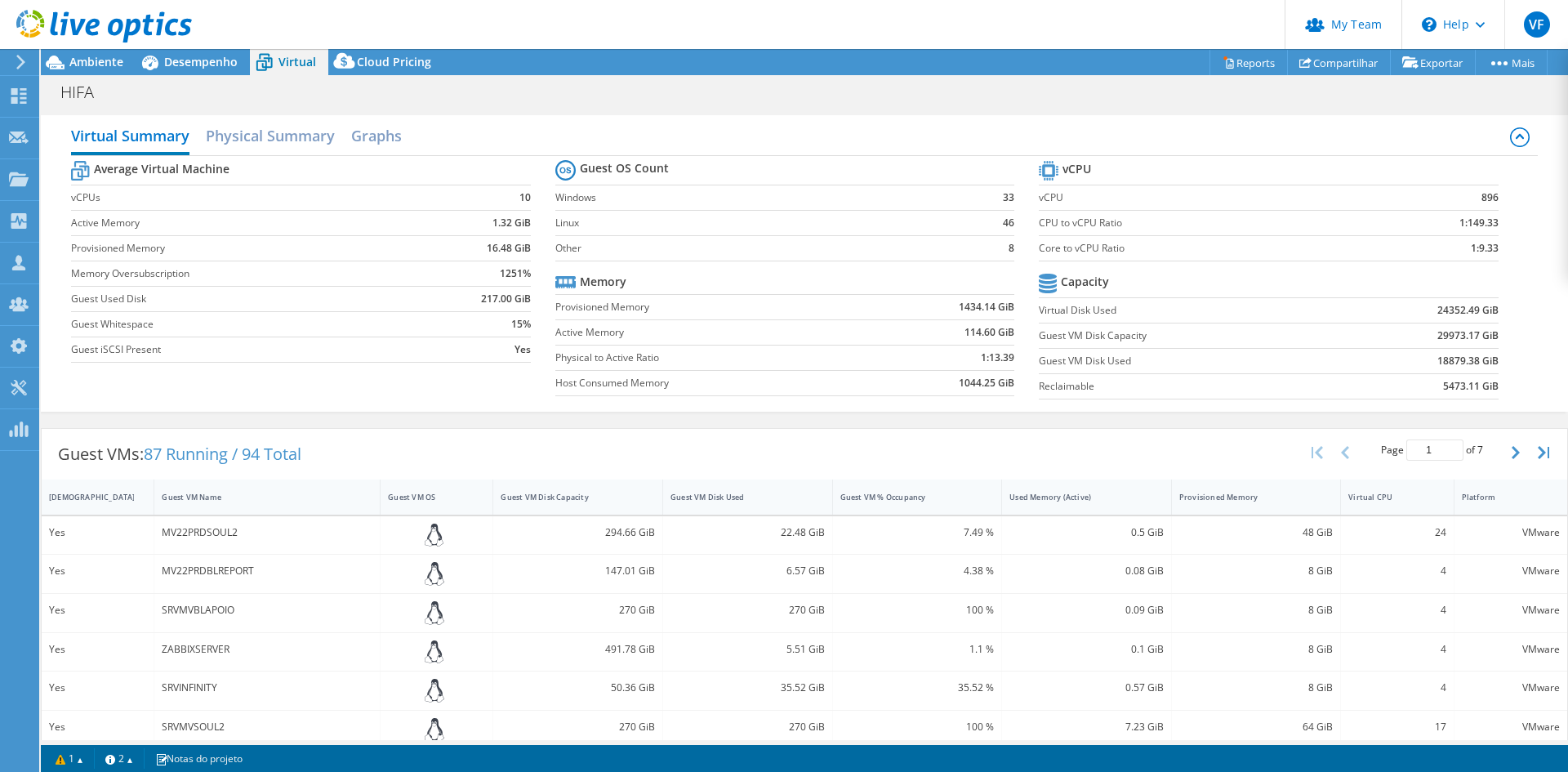
click at [1340, 356] on td "18879.38 GiB" at bounding box center [1419, 360] width 158 height 26
click at [1510, 136] on icon at bounding box center [1520, 138] width 20 height 20
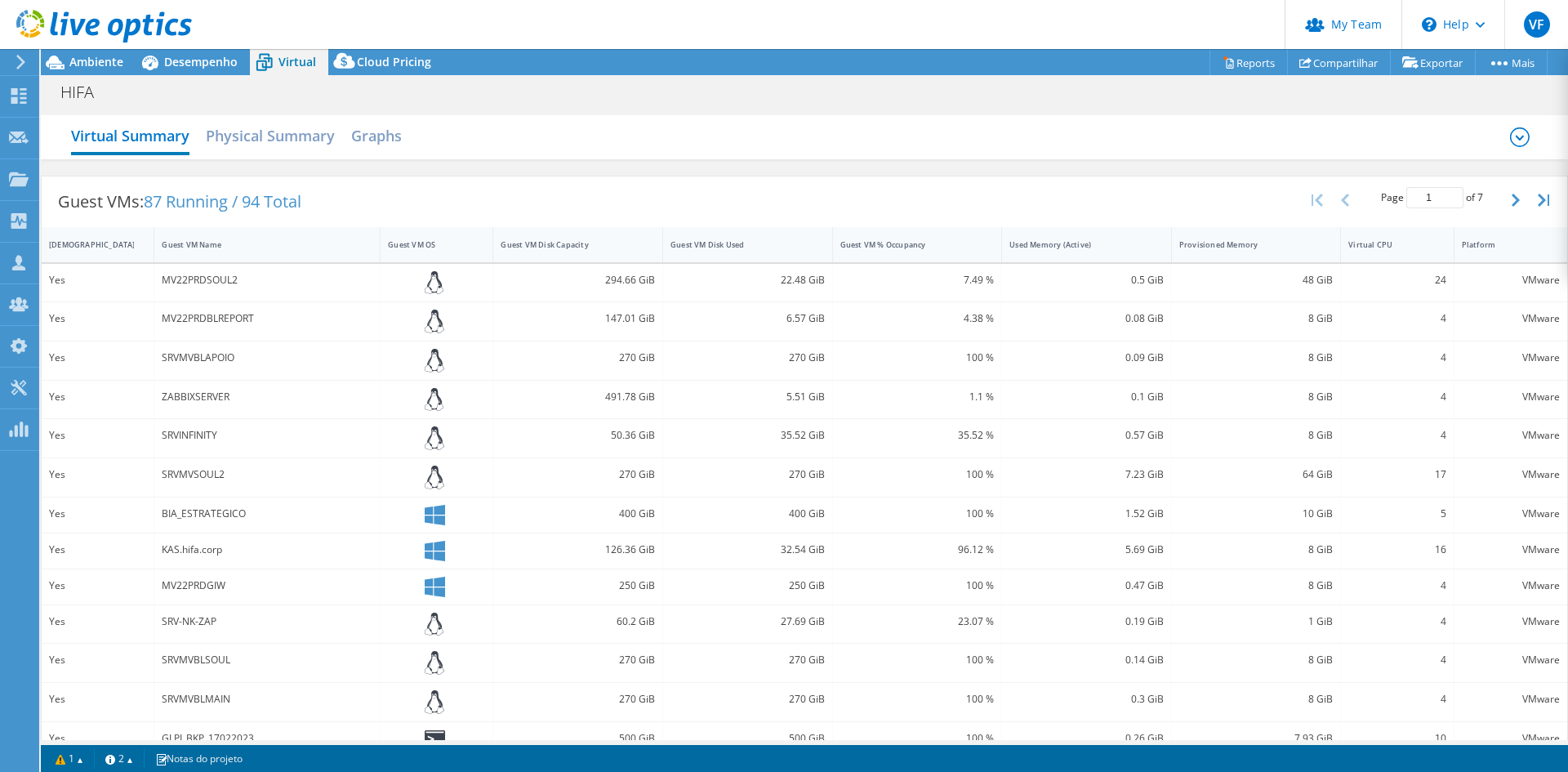
click at [1165, 169] on div "Guest VMs: 87 Running / 94 Total Page 1 of 7 5 rows 10 rows 20 rows 25 rows 50 …" at bounding box center [805, 501] width 1528 height 669
click at [298, 134] on h2 "Physical Summary" at bounding box center [270, 138] width 129 height 36
click at [388, 144] on h2 "Graphs" at bounding box center [376, 138] width 50 height 36
click at [103, 209] on div "Guest VMs: 87 Running / 94 Total" at bounding box center [180, 201] width 276 height 50
click at [110, 146] on h2 "Virtual Summary" at bounding box center [130, 138] width 119 height 36
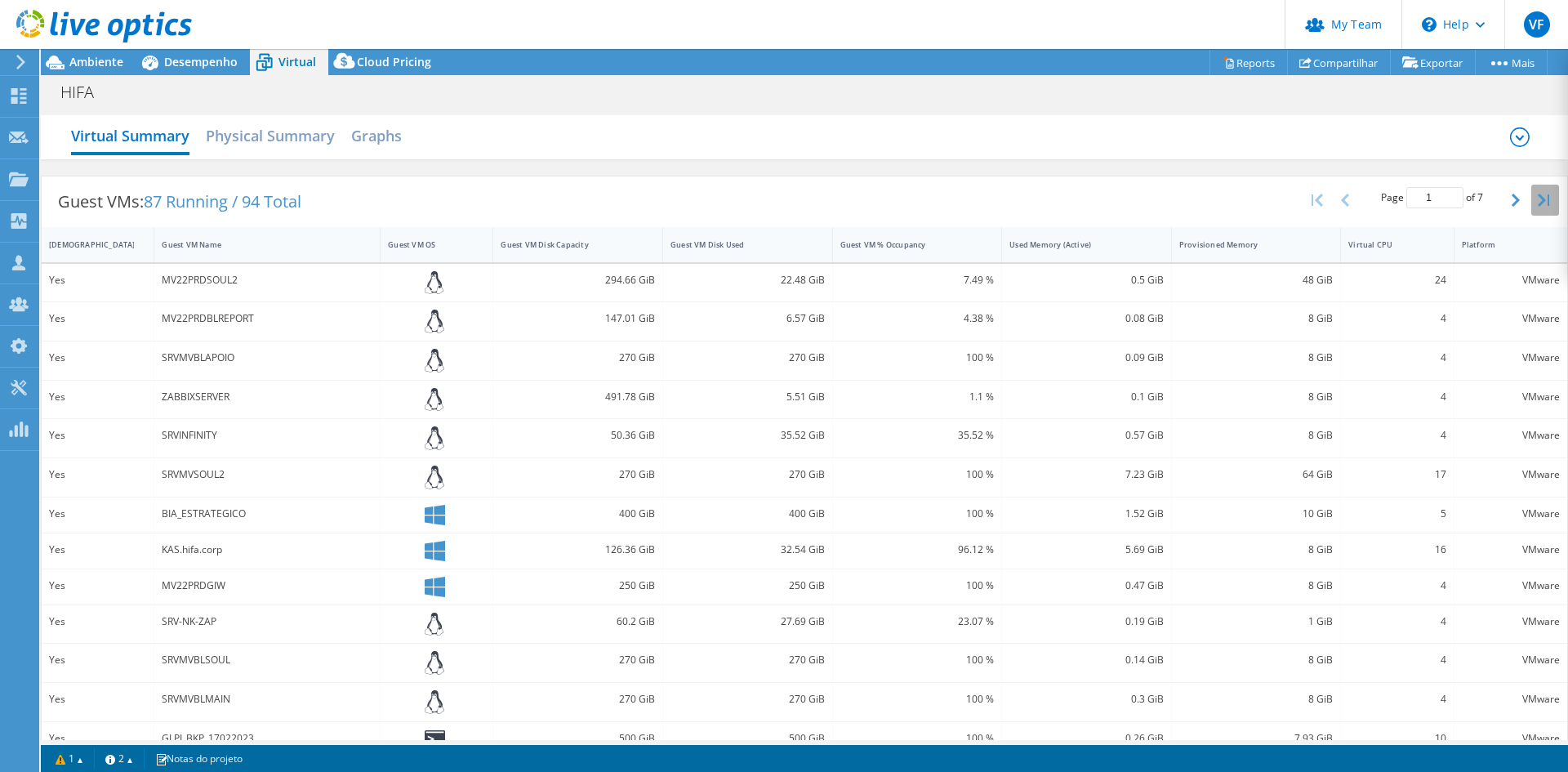
click at [1538, 205] on icon "button" at bounding box center [1544, 200] width 12 height 13
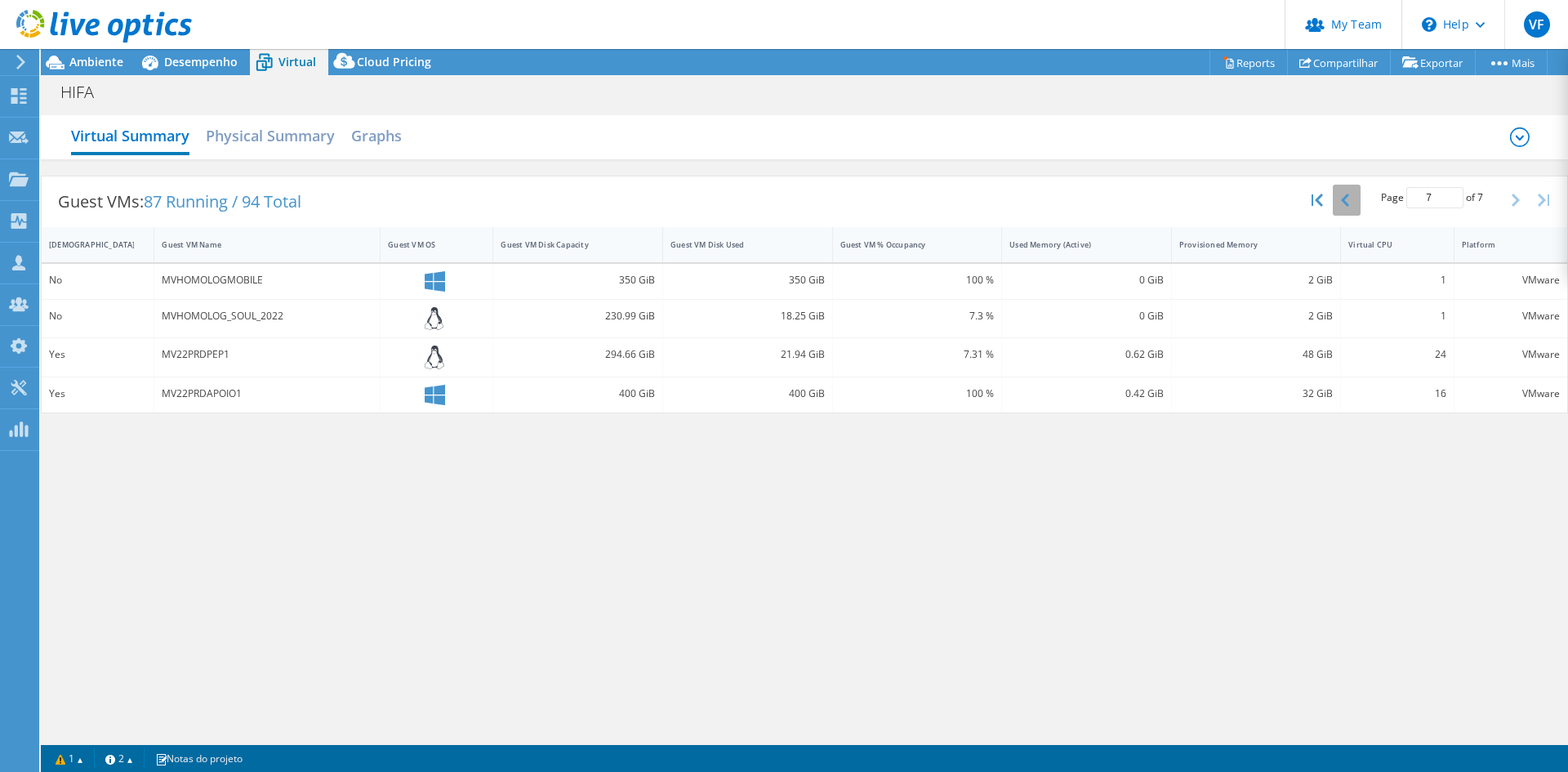
click at [1345, 190] on button "button" at bounding box center [1347, 200] width 28 height 31
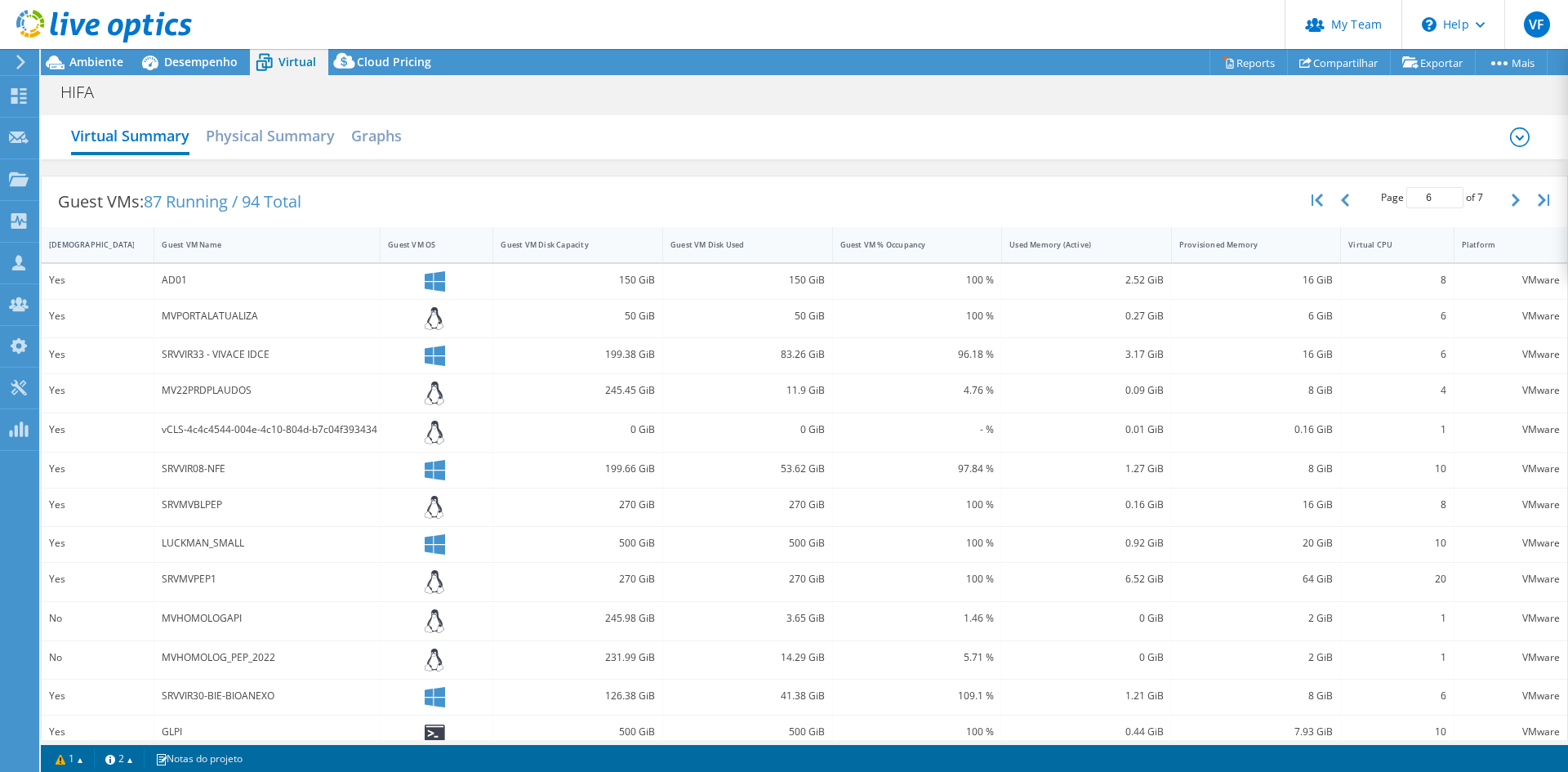
click at [1297, 209] on div "Page 6 of 7 5 rows 10 rows 20 rows 25 rows 50 rows 100 rows" at bounding box center [1432, 200] width 270 height 47
click at [1312, 206] on icon "button" at bounding box center [1317, 200] width 12 height 13
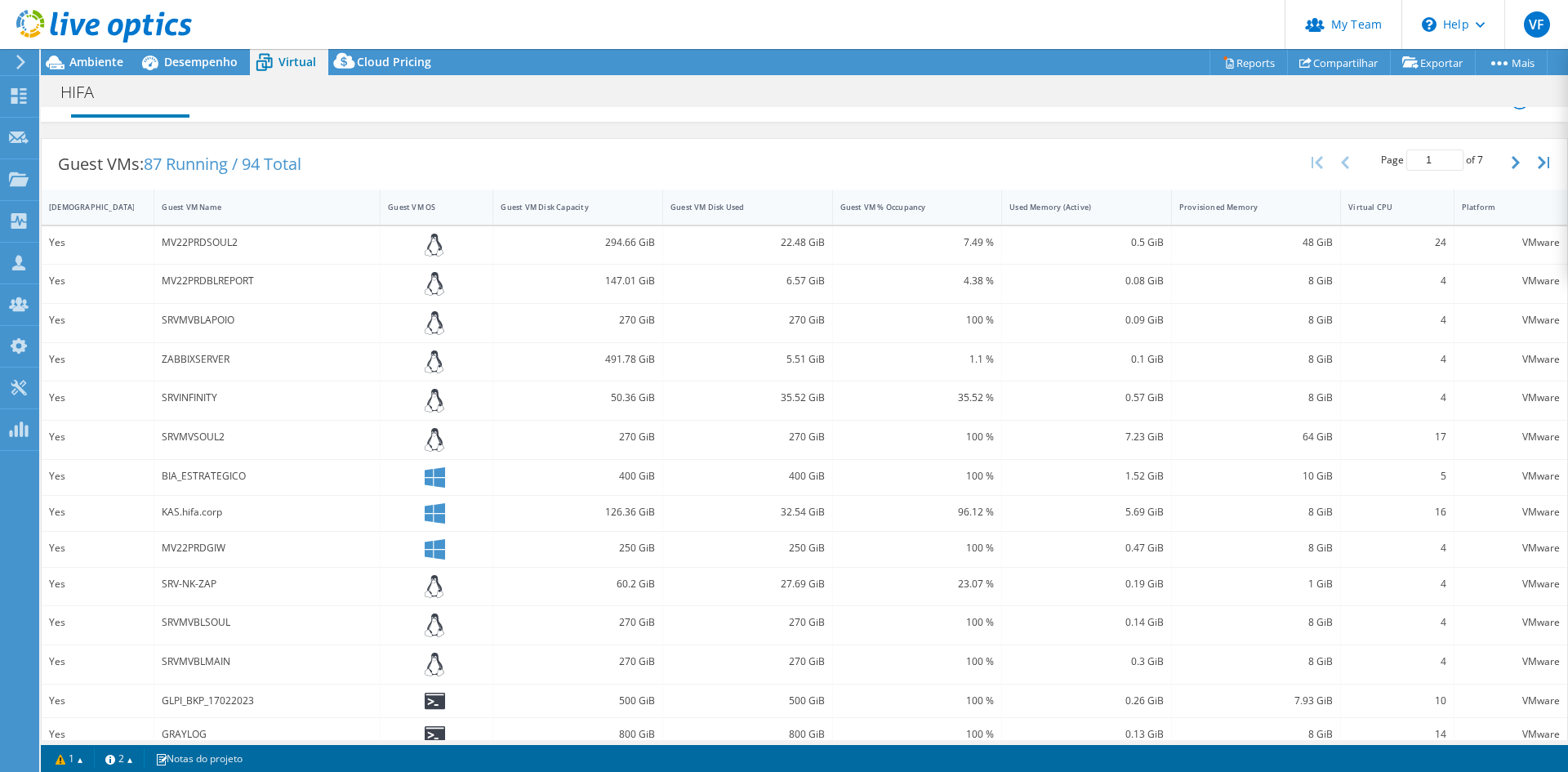
scroll to position [15, 0]
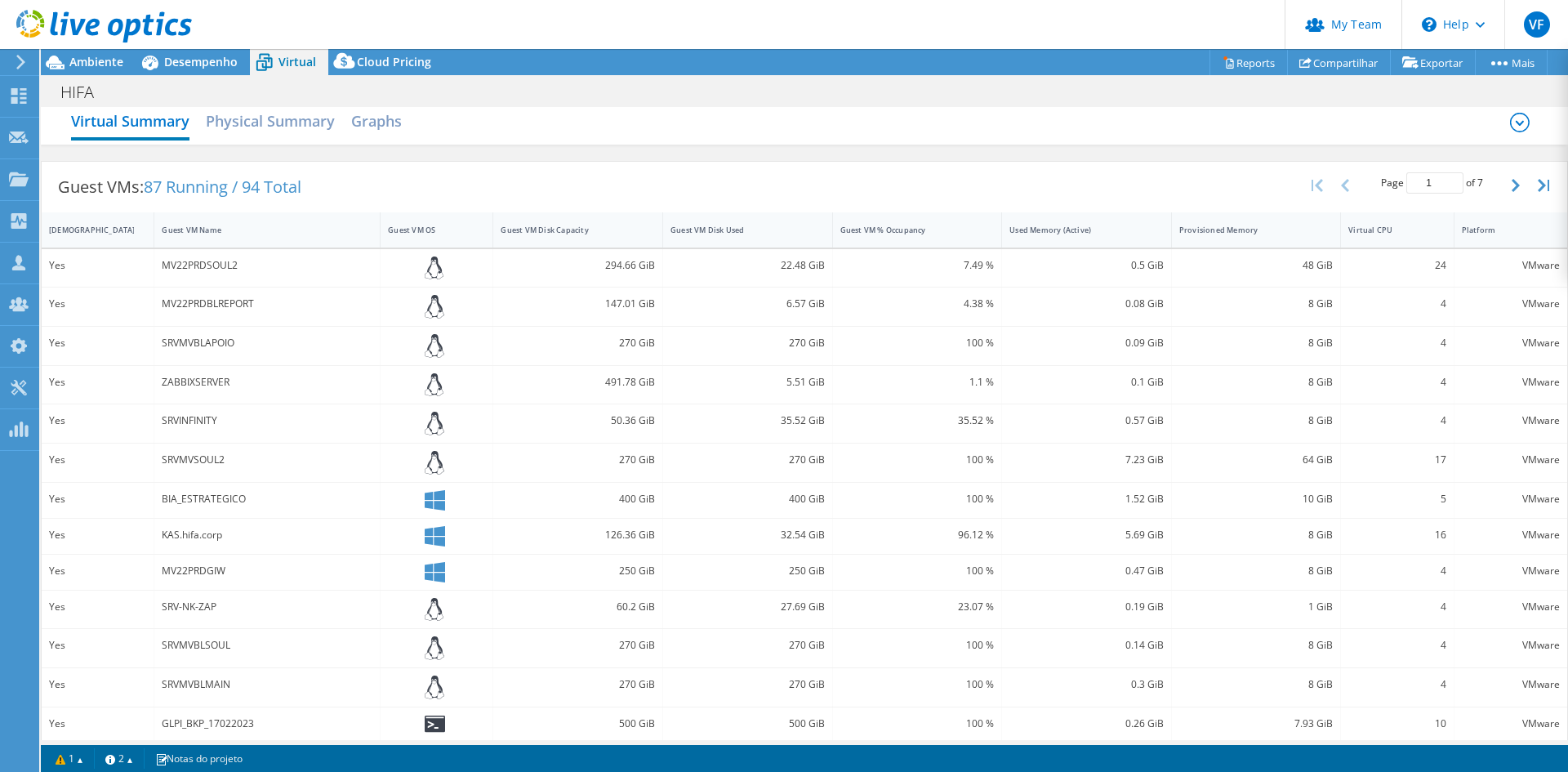
click at [204, 262] on div "MV22PRDSOUL2" at bounding box center [267, 266] width 211 height 18
copy div "MV22PRDSOUL2"
click at [196, 307] on div "MV22PRDBLREPORT" at bounding box center [267, 304] width 211 height 18
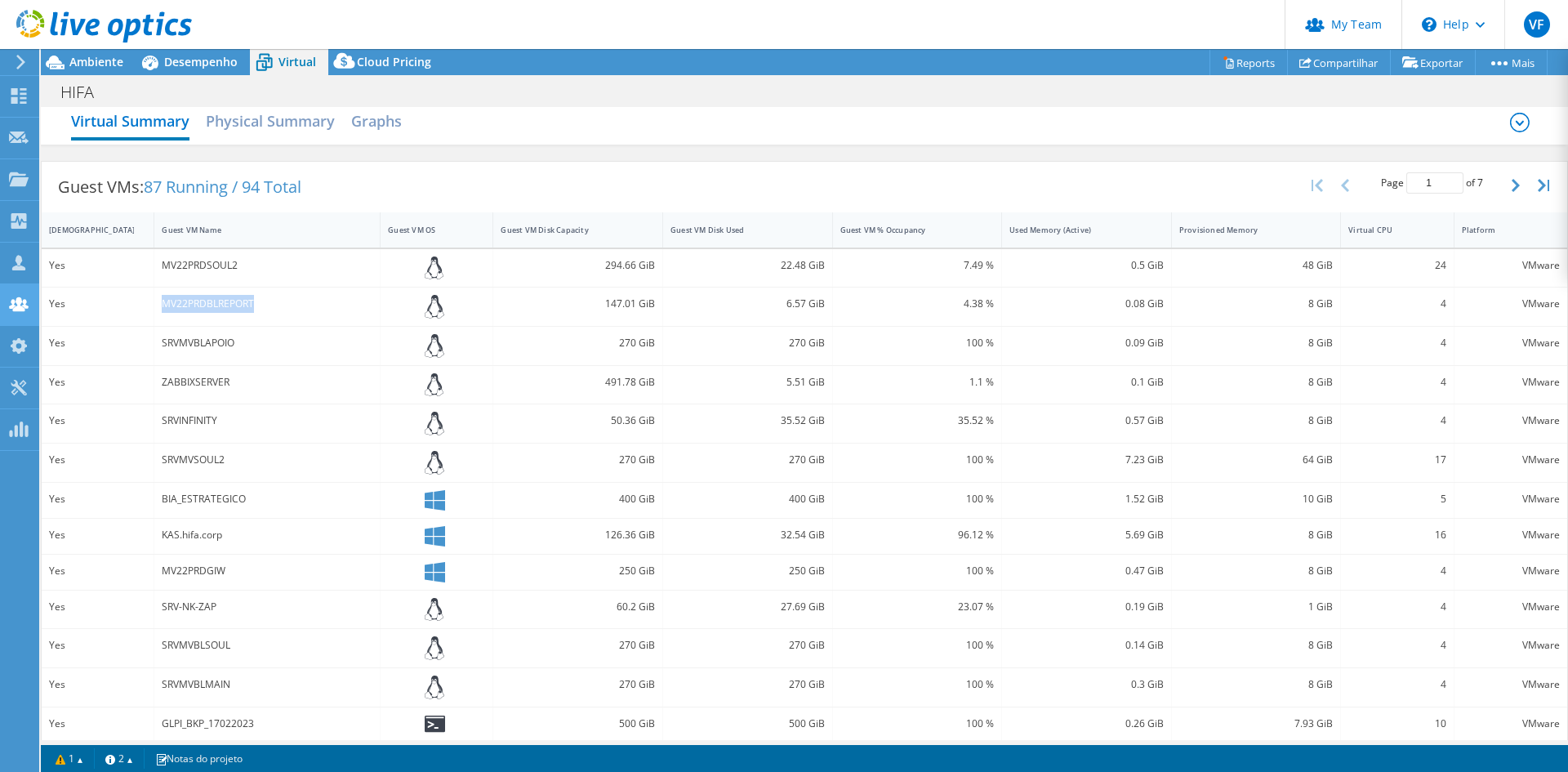
copy div "MV22PRDBLREPORT"
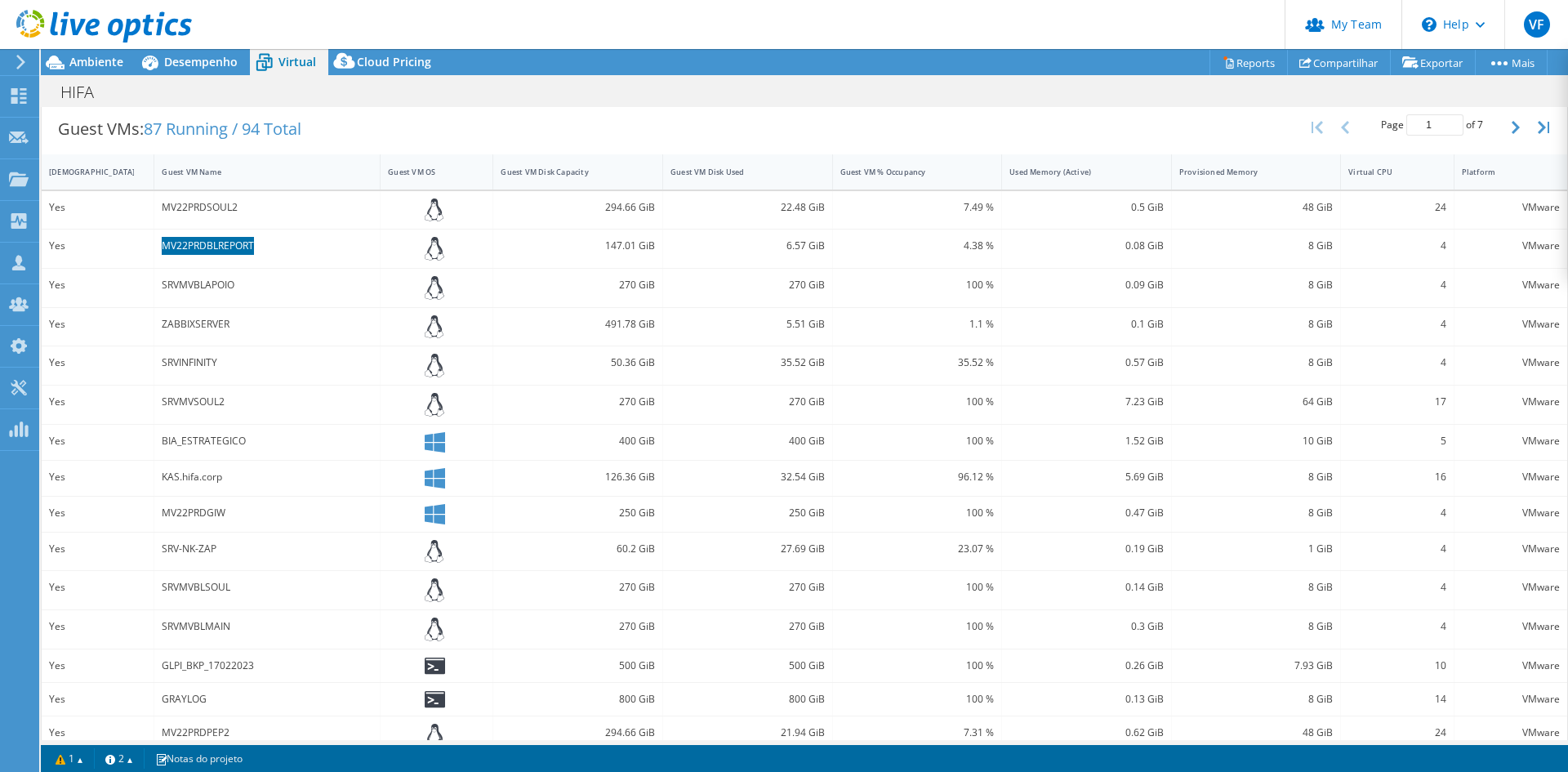
scroll to position [96, 0]
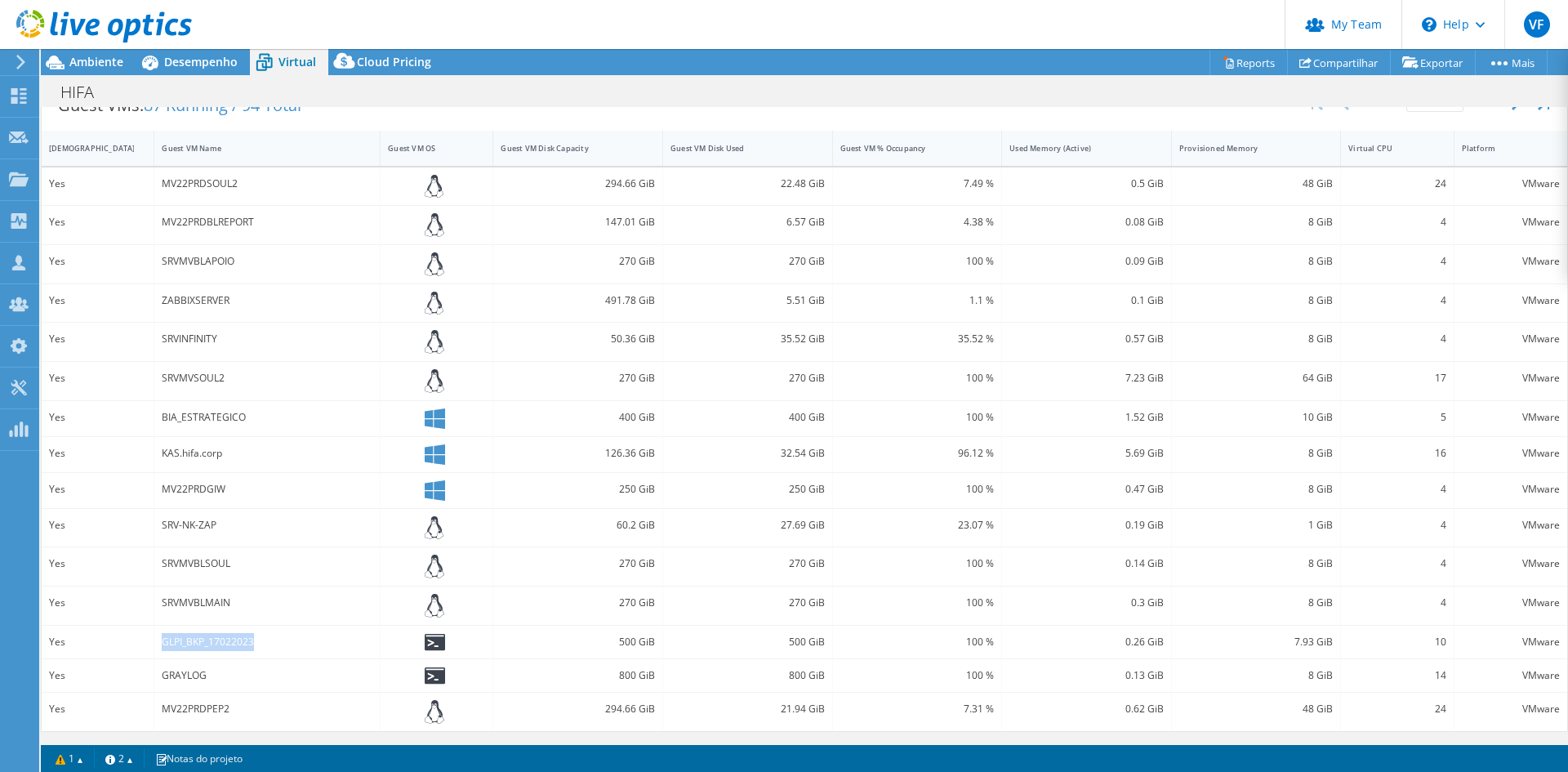
drag, startPoint x: 220, startPoint y: 640, endPoint x: 145, endPoint y: 644, distance: 75.1
click at [145, 644] on div "Yes GLPI_BKP_17022023 500 GiB 500 GiB 100 % 0.26 GiB 7.93 GiB 10 VMware" at bounding box center [805, 643] width 1526 height 33
click at [187, 713] on div "MV22PRDPEP2" at bounding box center [267, 709] width 211 height 18
copy div "MV22PRDPEP2"
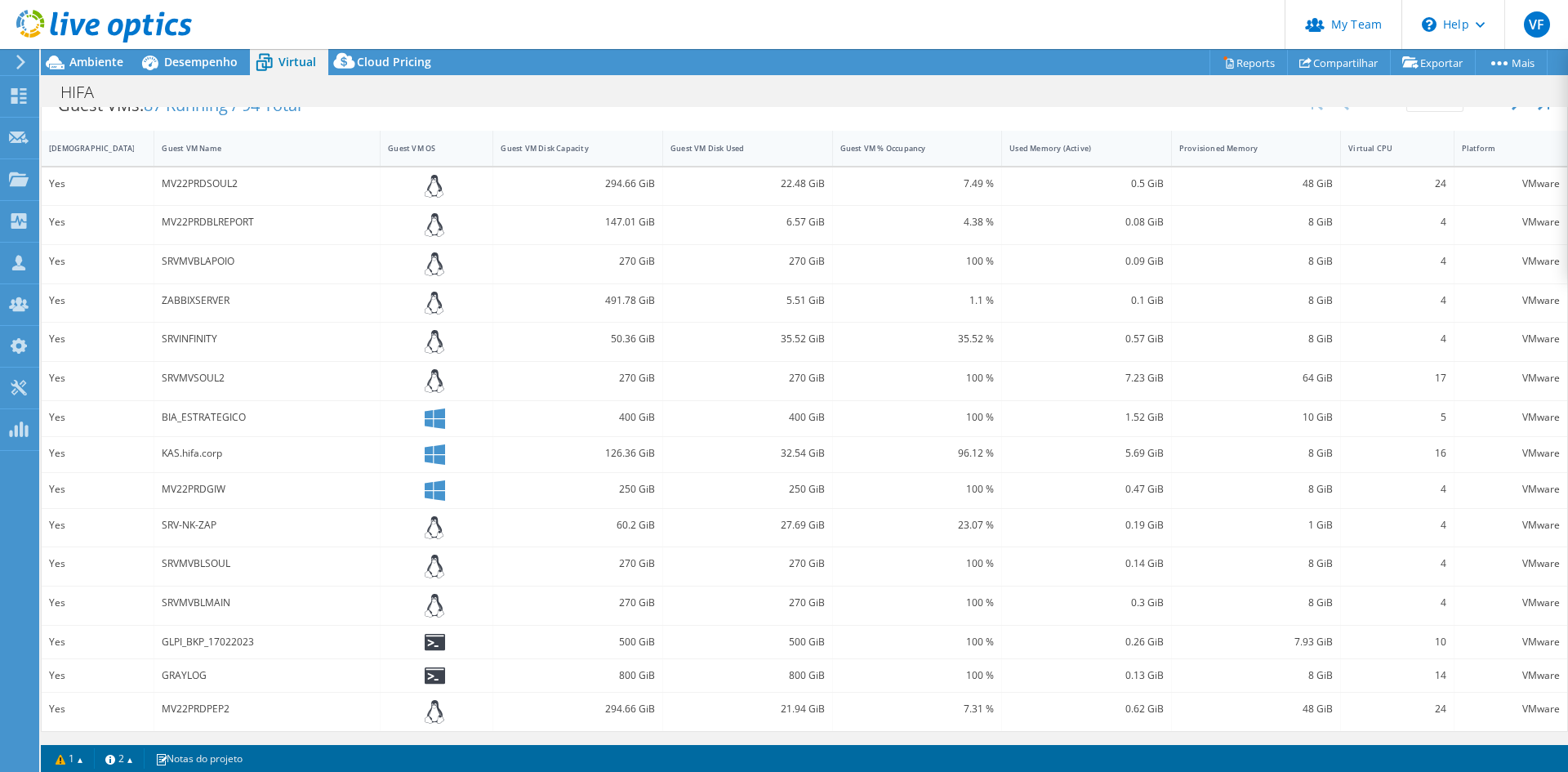
click at [200, 645] on div "GLPI_BKP_17022023" at bounding box center [267, 643] width 211 height 18
click at [203, 645] on div "GLPI_BKP_17022023" at bounding box center [267, 643] width 211 height 18
copy div "GLPI_BKP_17022023"
drag, startPoint x: 184, startPoint y: 454, endPoint x: 146, endPoint y: 454, distance: 38.0
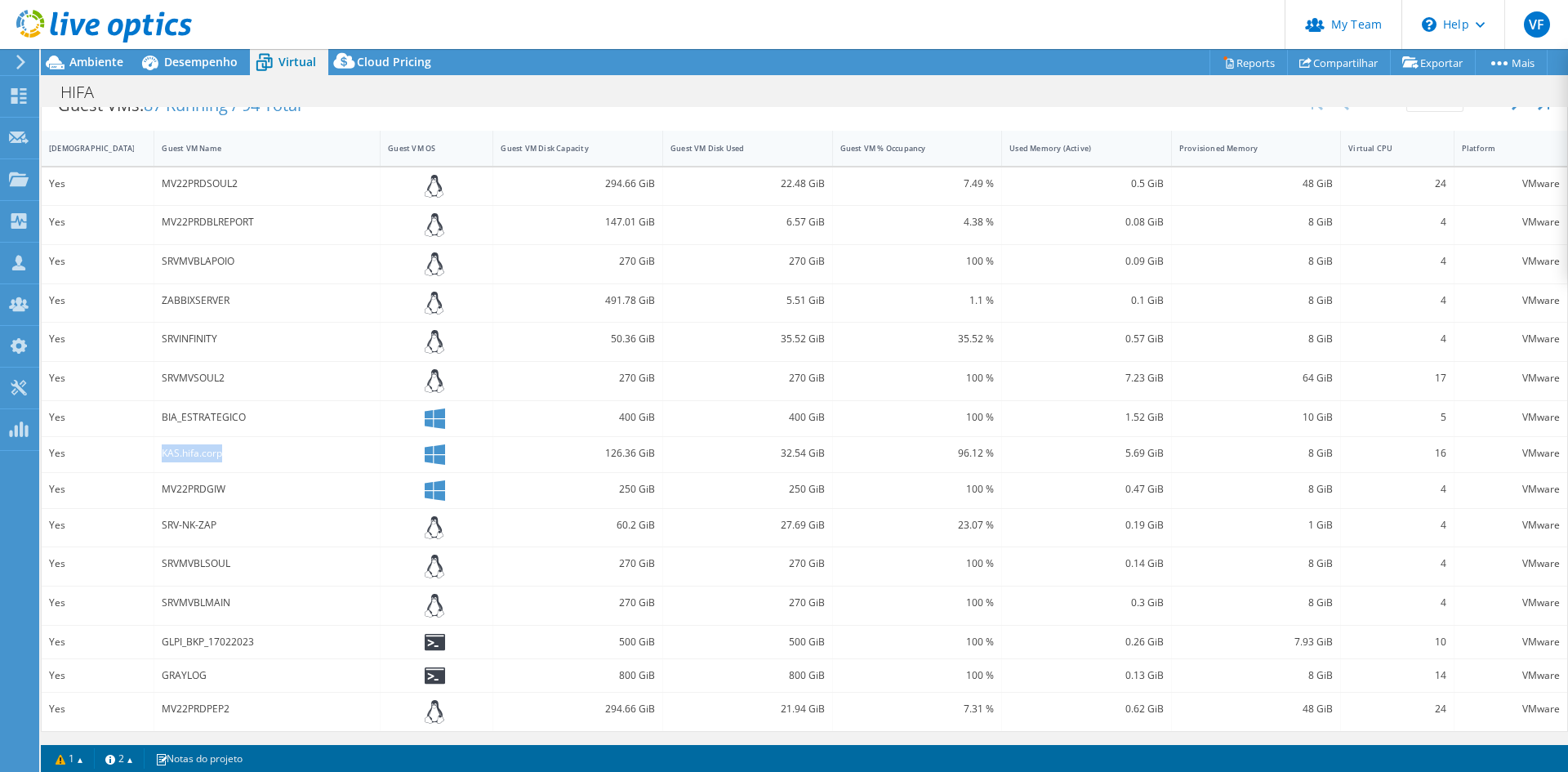
click at [146, 454] on div "Yes KAS.hifa.corp 126.36 GiB 32.54 GiB 96.12 % 5.69 GiB 8 GiB 16 VMware" at bounding box center [805, 454] width 1526 height 35
copy div "KAS.hifa.corp"
drag, startPoint x: 250, startPoint y: 303, endPoint x: 138, endPoint y: 295, distance: 112.3
click at [138, 295] on div "Yes ZABBIXSERVER 491.78 GiB 5.51 GiB 1.1 % 0.1 GiB 8 GiB 4 VMware" at bounding box center [805, 304] width 1526 height 39
copy div "ZABBIXSERVER"
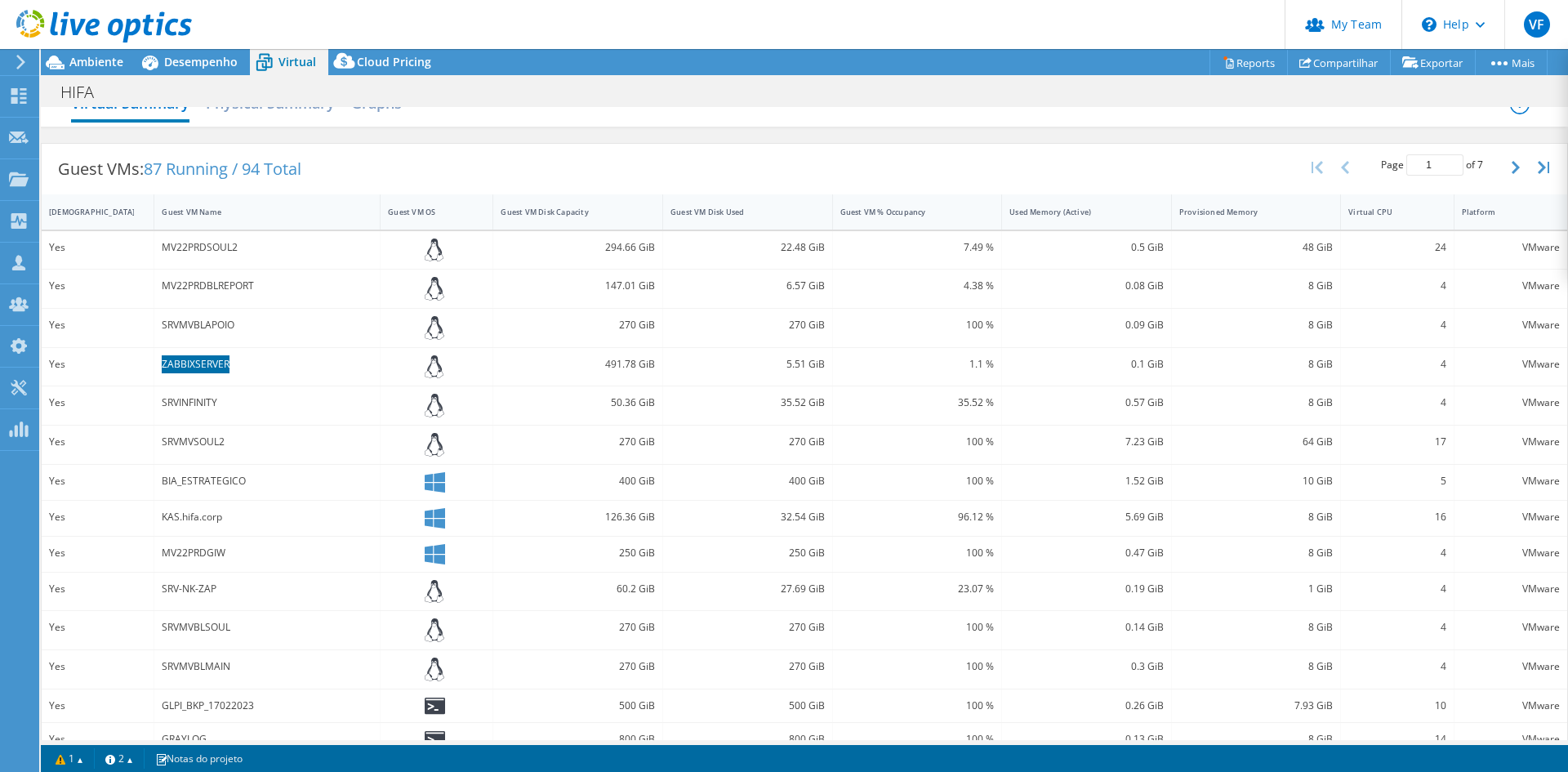
scroll to position [0, 0]
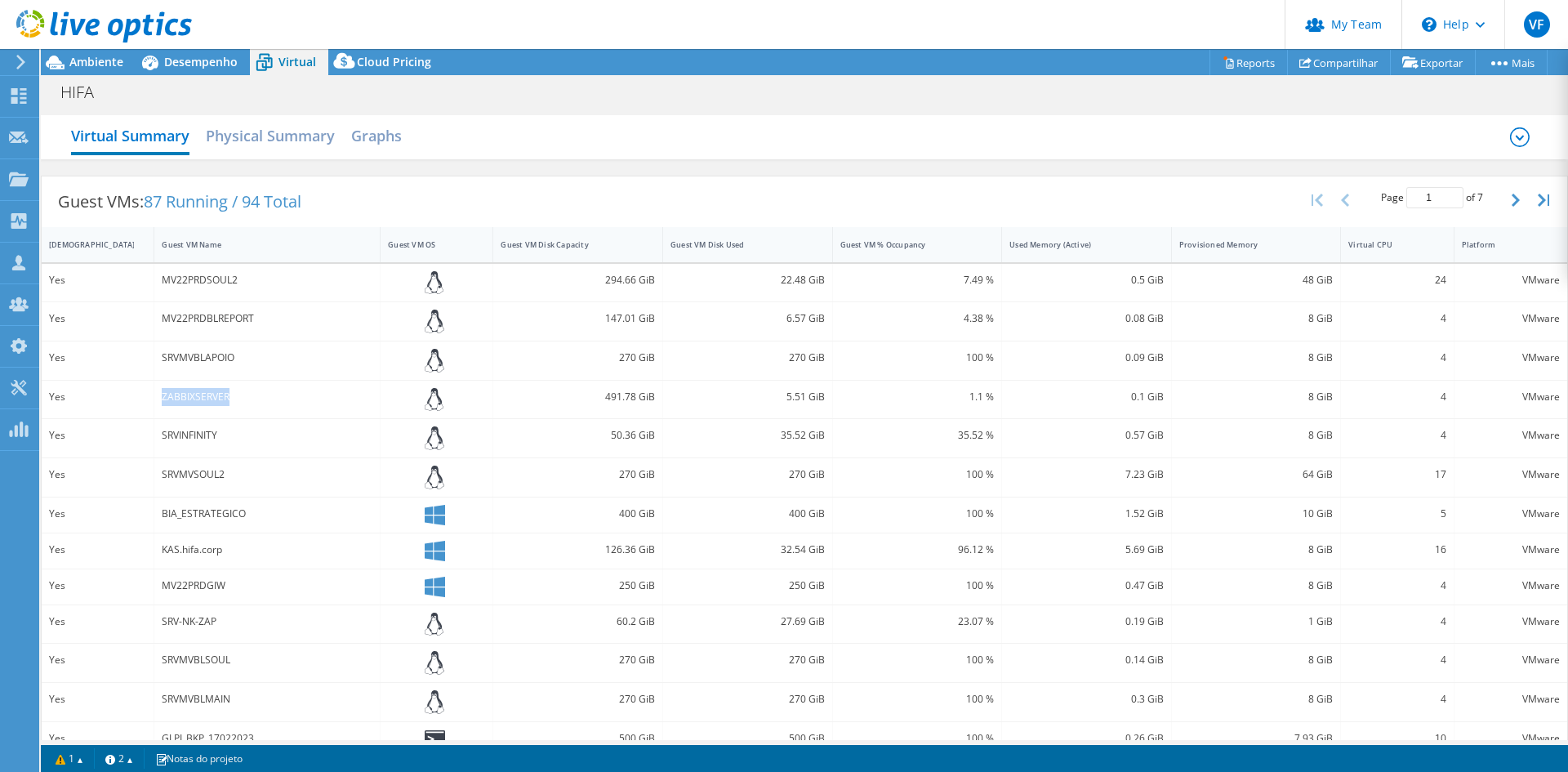
drag, startPoint x: 1495, startPoint y: 198, endPoint x: 1453, endPoint y: 211, distance: 44.0
click at [1504, 198] on button "button" at bounding box center [1518, 200] width 28 height 31
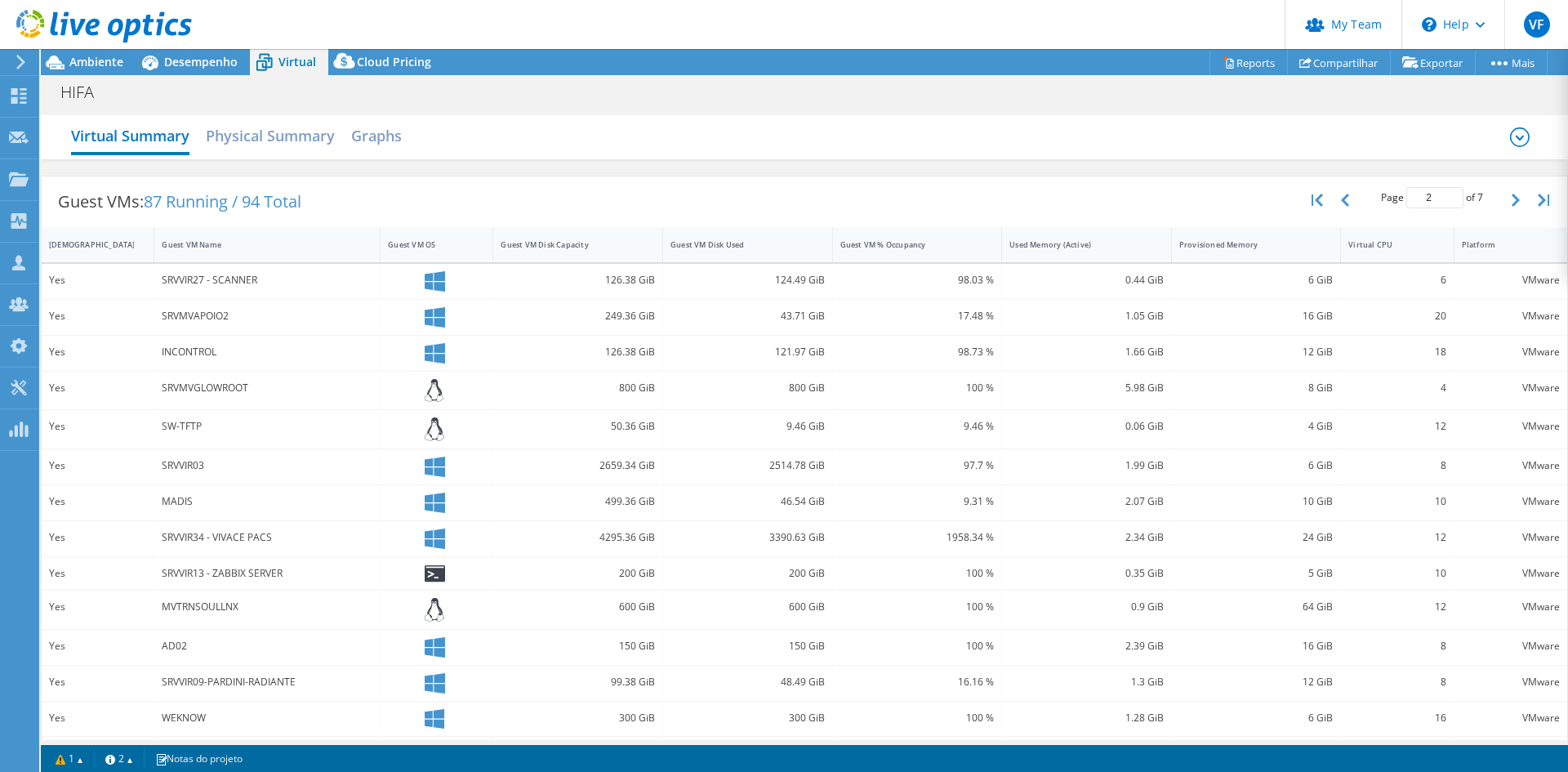
click at [293, 402] on div "SRVMVGLOWROOT" at bounding box center [267, 391] width 226 height 39
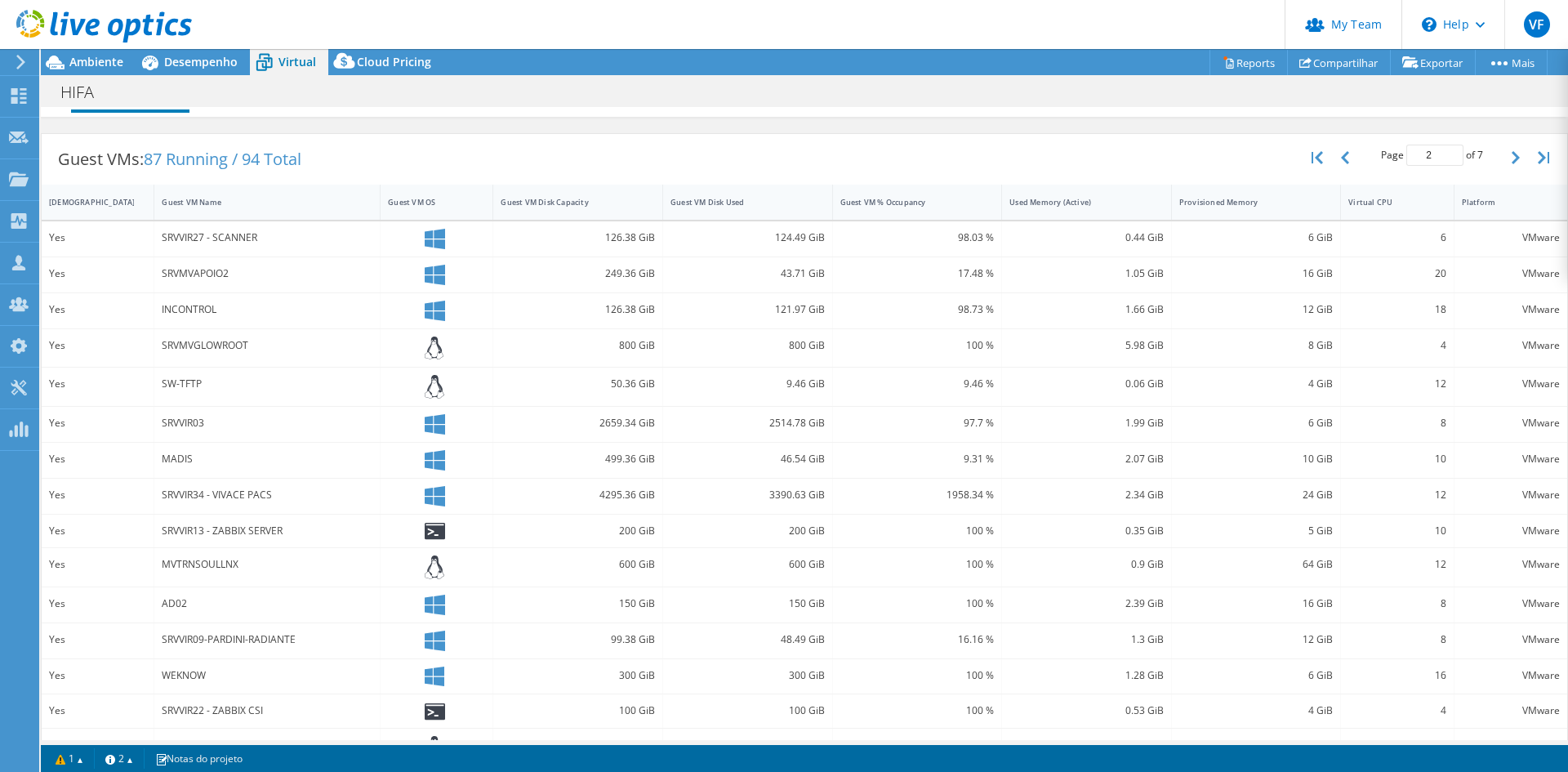
scroll to position [78, 0]
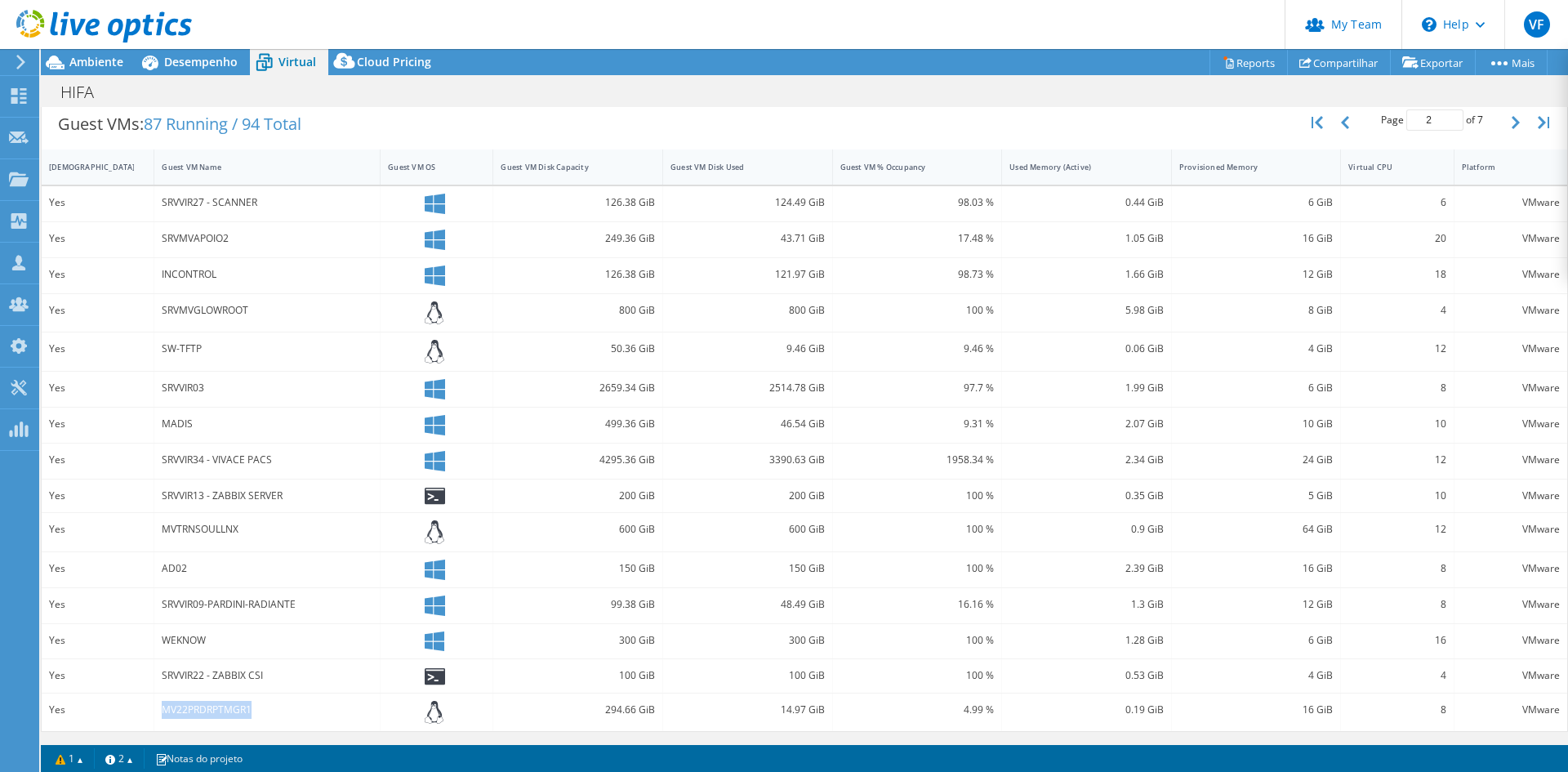
drag, startPoint x: 267, startPoint y: 711, endPoint x: 162, endPoint y: 708, distance: 105.0
click at [162, 708] on div "MV22PRDRPTMGR1" at bounding box center [267, 710] width 211 height 18
copy div "MV22PRDRPTMGR1"
click at [211, 235] on div "SRVMVAPOIO2" at bounding box center [267, 238] width 211 height 18
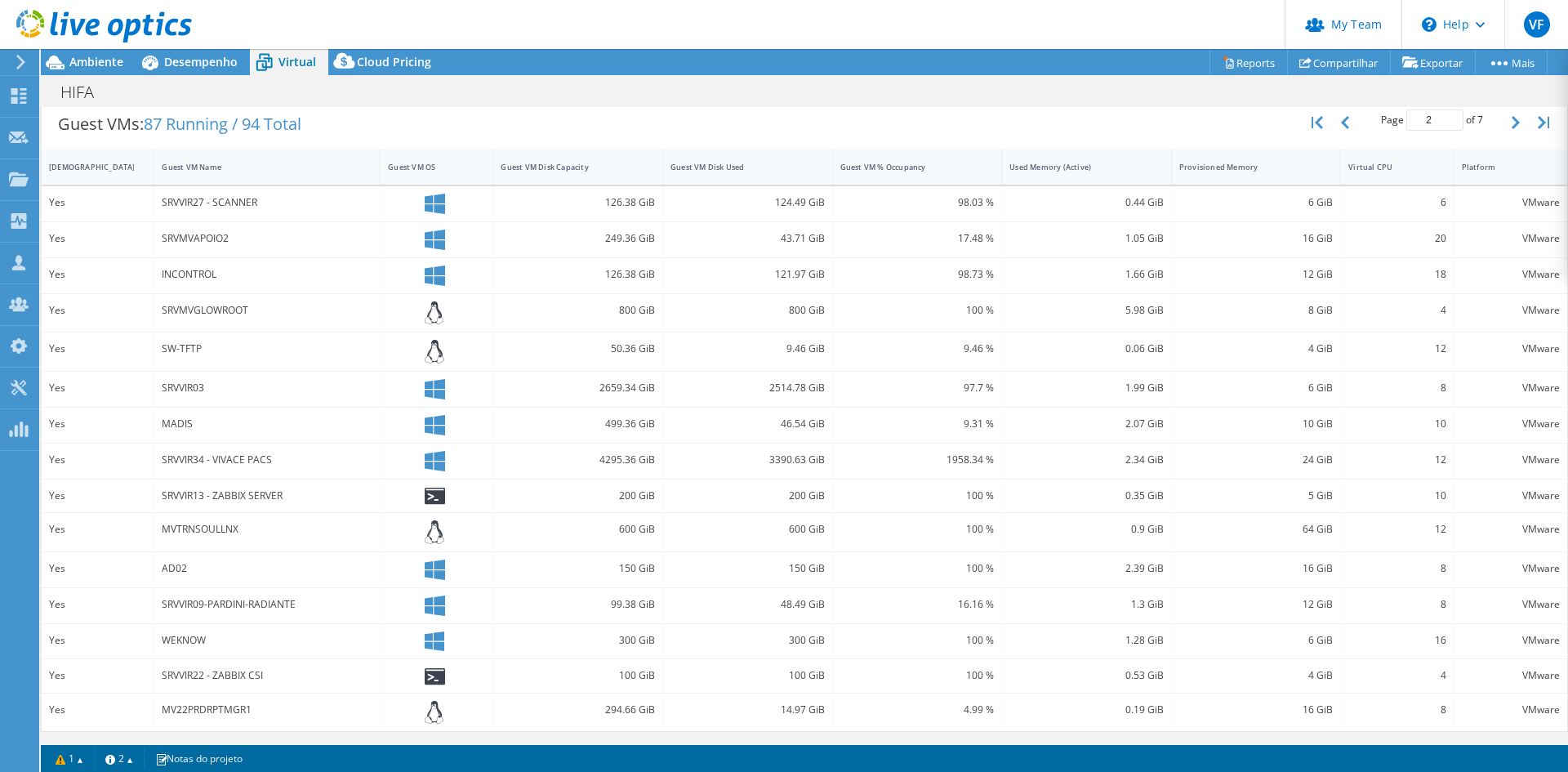
click at [203, 270] on div "INCONTROL" at bounding box center [267, 275] width 211 height 18
click at [200, 702] on div "MV22PRDRPTMGR1" at bounding box center [267, 710] width 211 height 18
click at [200, 708] on div "MV22PRDRPTMGR1" at bounding box center [267, 710] width 211 height 18
click at [176, 563] on div "AD02" at bounding box center [267, 569] width 211 height 18
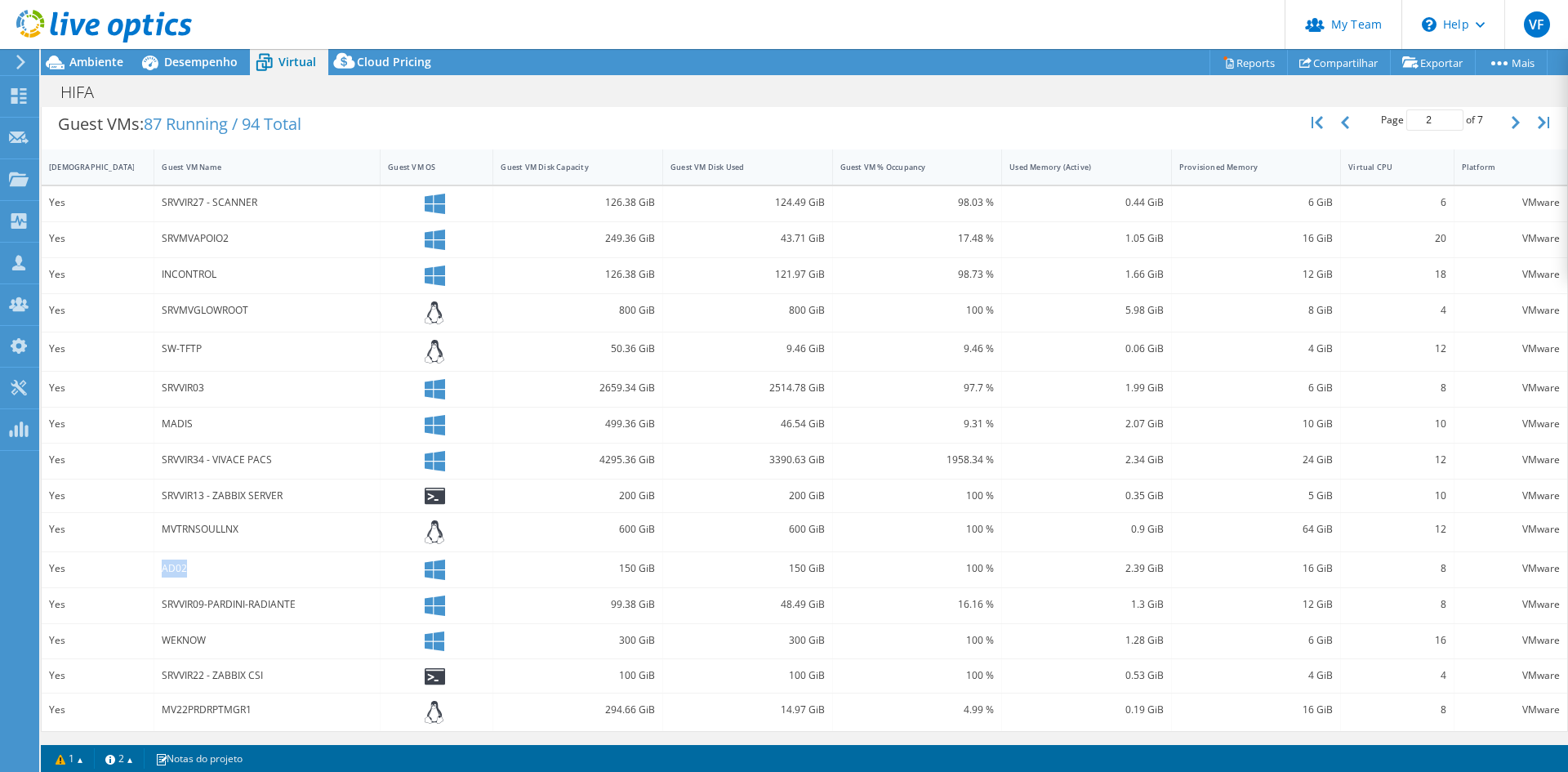
click at [176, 563] on div "AD02" at bounding box center [267, 569] width 211 height 18
click at [214, 203] on div "SRVVIR27 - SCANNER" at bounding box center [267, 203] width 211 height 18
drag, startPoint x: 204, startPoint y: 225, endPoint x: 196, endPoint y: 236, distance: 13.6
click at [198, 232] on div "SRVMVAPOIO2" at bounding box center [267, 239] width 226 height 35
click at [192, 280] on div "INCONTROL" at bounding box center [267, 275] width 211 height 18
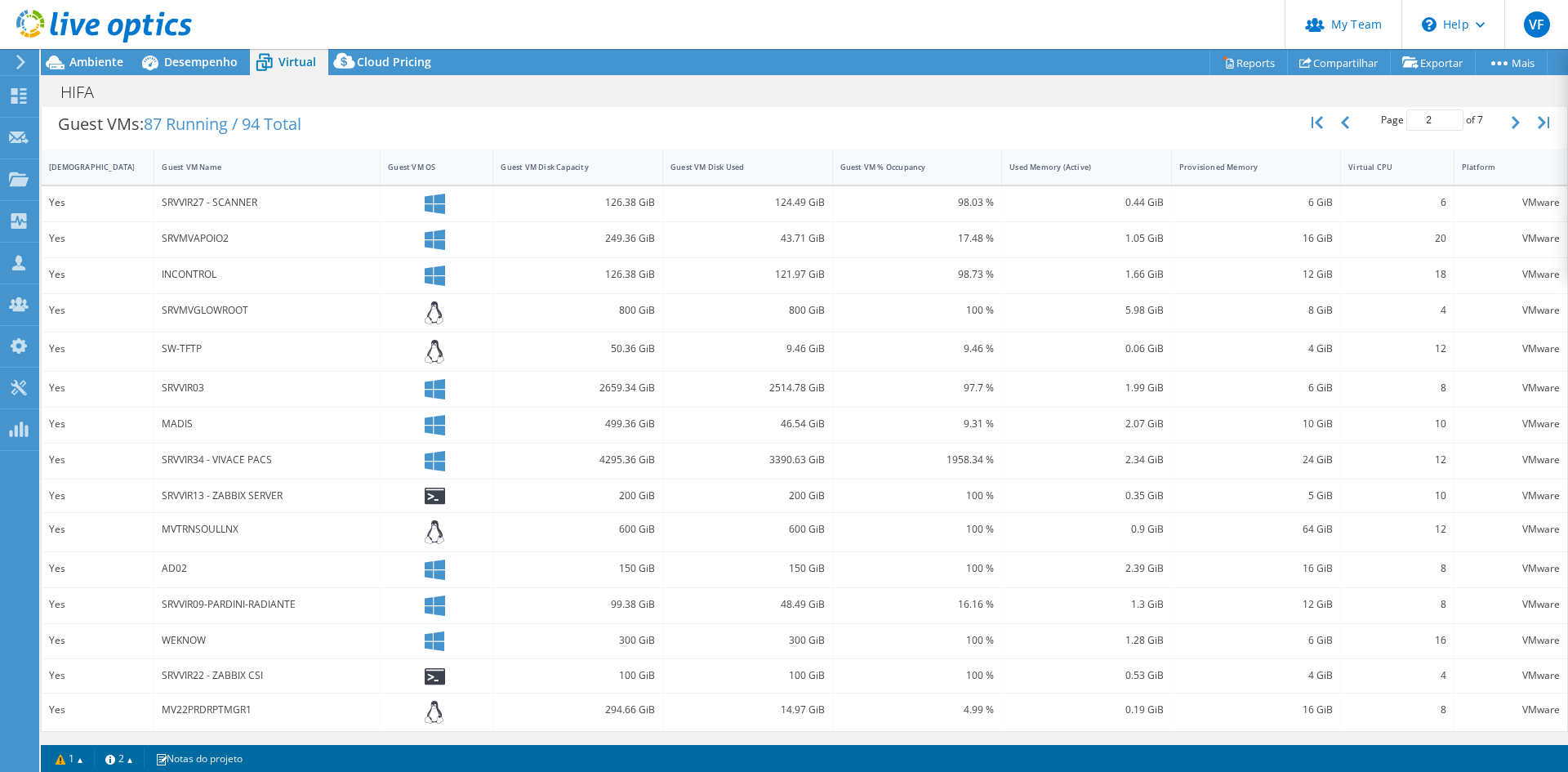
click at [196, 308] on div "SRVMVGLOWROOT" at bounding box center [267, 311] width 211 height 18
copy div "SRVMVGLOWROOT"
click at [215, 713] on div "MV22PRDRPTMGR1" at bounding box center [267, 710] width 211 height 18
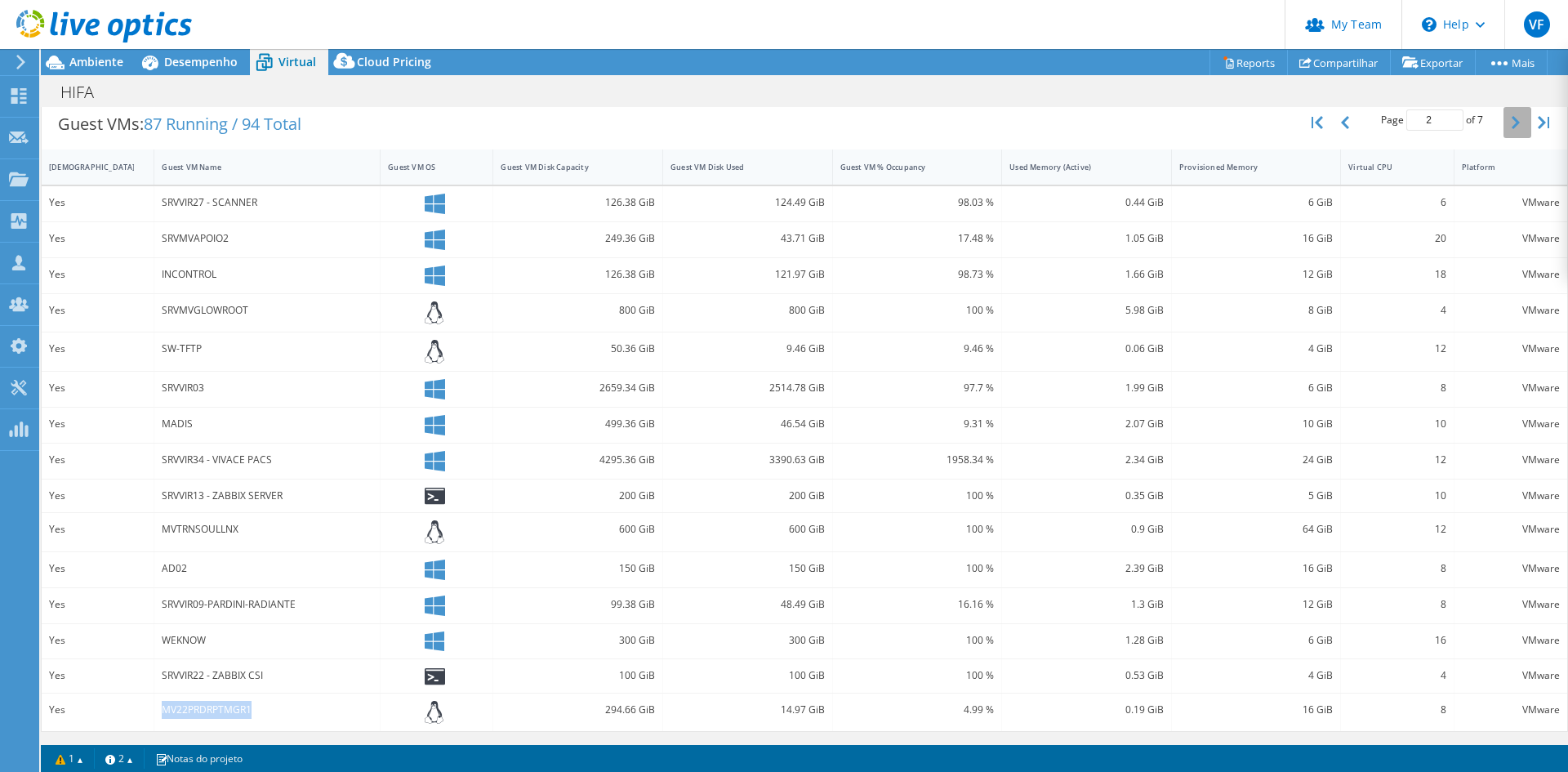
click at [1504, 129] on button "button" at bounding box center [1518, 123] width 28 height 31
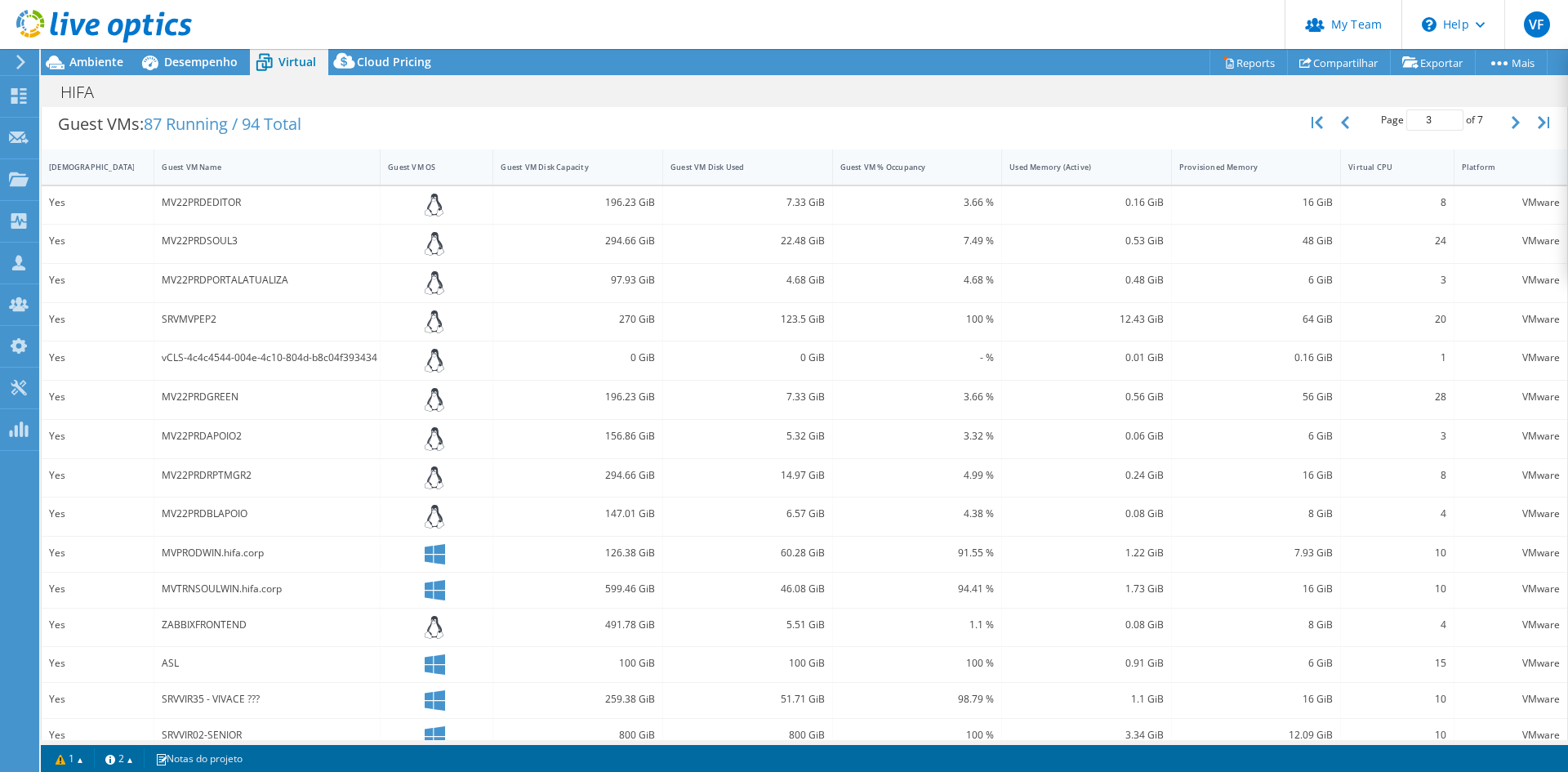
click at [289, 435] on div "MV22PRDAPOIO2" at bounding box center [267, 436] width 211 height 18
click at [189, 203] on div "MV22PRDEDITOR" at bounding box center [267, 203] width 211 height 18
click at [195, 243] on div "MV22PRDSOUL3" at bounding box center [267, 241] width 211 height 18
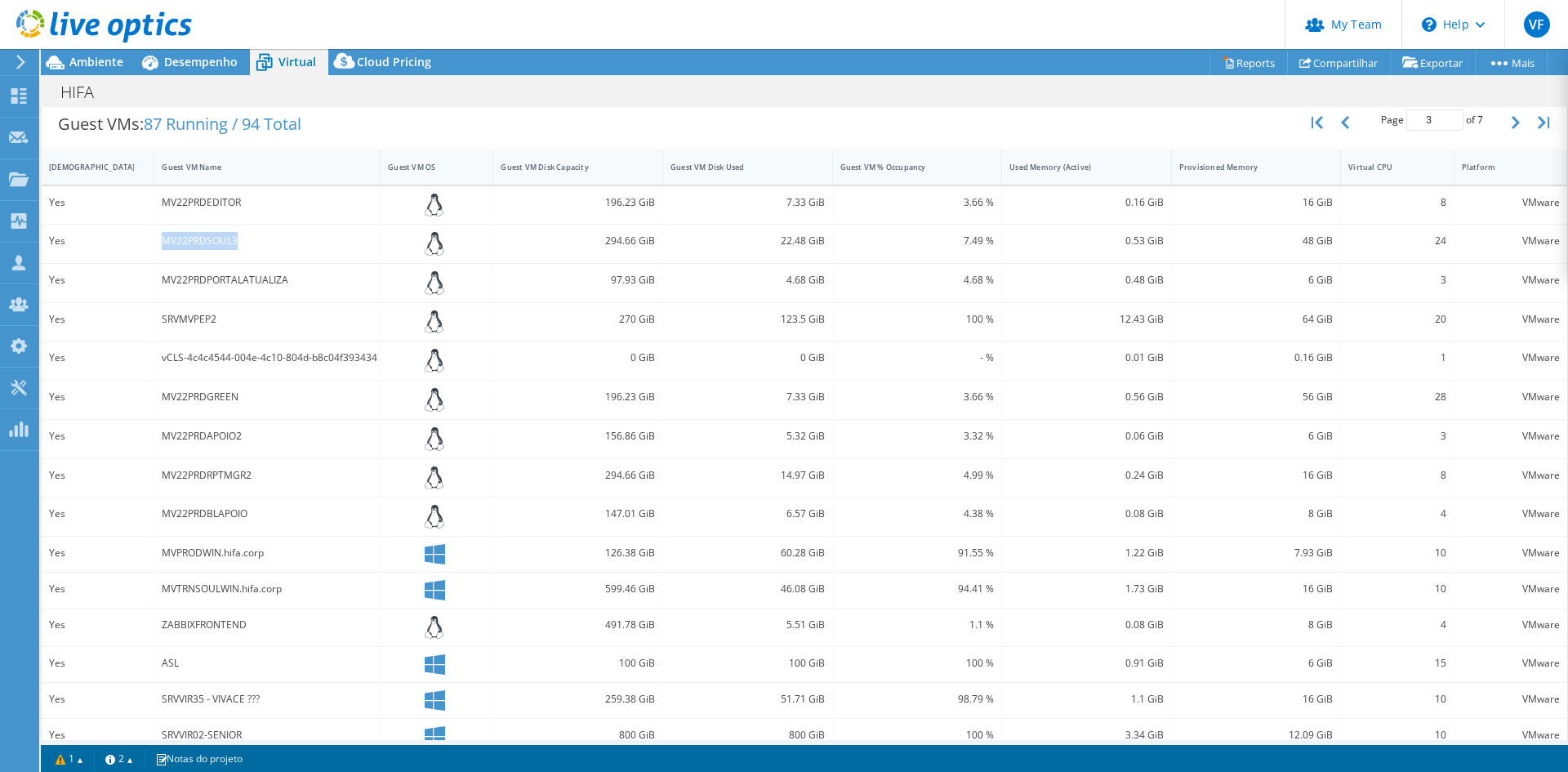
click at [253, 280] on div "MV22PRDPORTALATUALIZA" at bounding box center [267, 280] width 211 height 18
click at [238, 357] on div "vCLS-4c4c4544-004e-4c10-804d-b8c04f393434" at bounding box center [267, 358] width 211 height 18
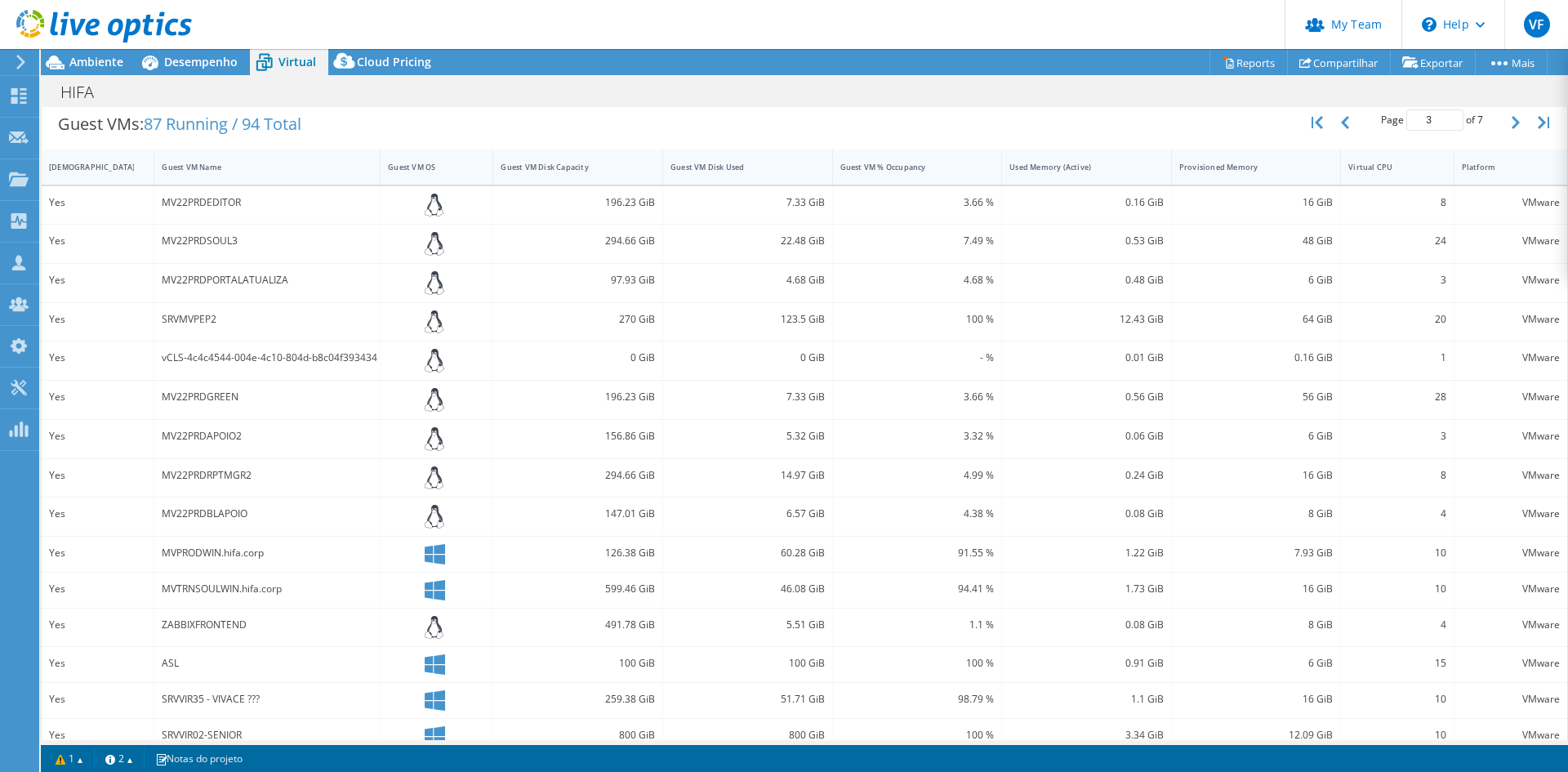
click at [200, 402] on div "MV22PRDGREEN" at bounding box center [267, 398] width 211 height 18
click at [229, 428] on div "MV22PRDAPOIO2" at bounding box center [267, 436] width 211 height 18
click at [185, 468] on div "MV22PRDRPTMGR2" at bounding box center [267, 476] width 211 height 18
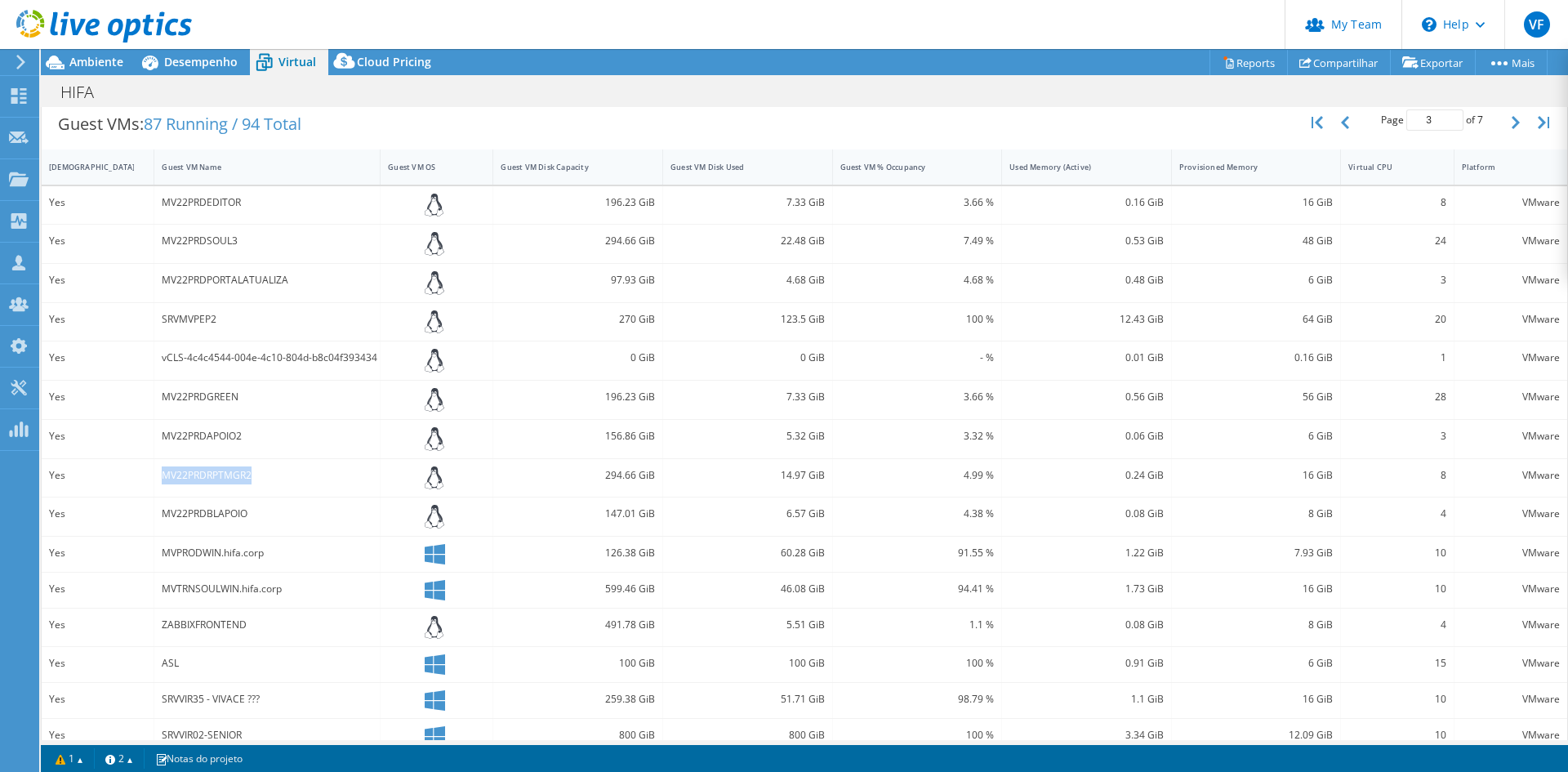
click at [185, 468] on div "MV22PRDRPTMGR2" at bounding box center [267, 476] width 211 height 18
click at [207, 520] on div "MV22PRDBLAPOIO" at bounding box center [267, 514] width 211 height 18
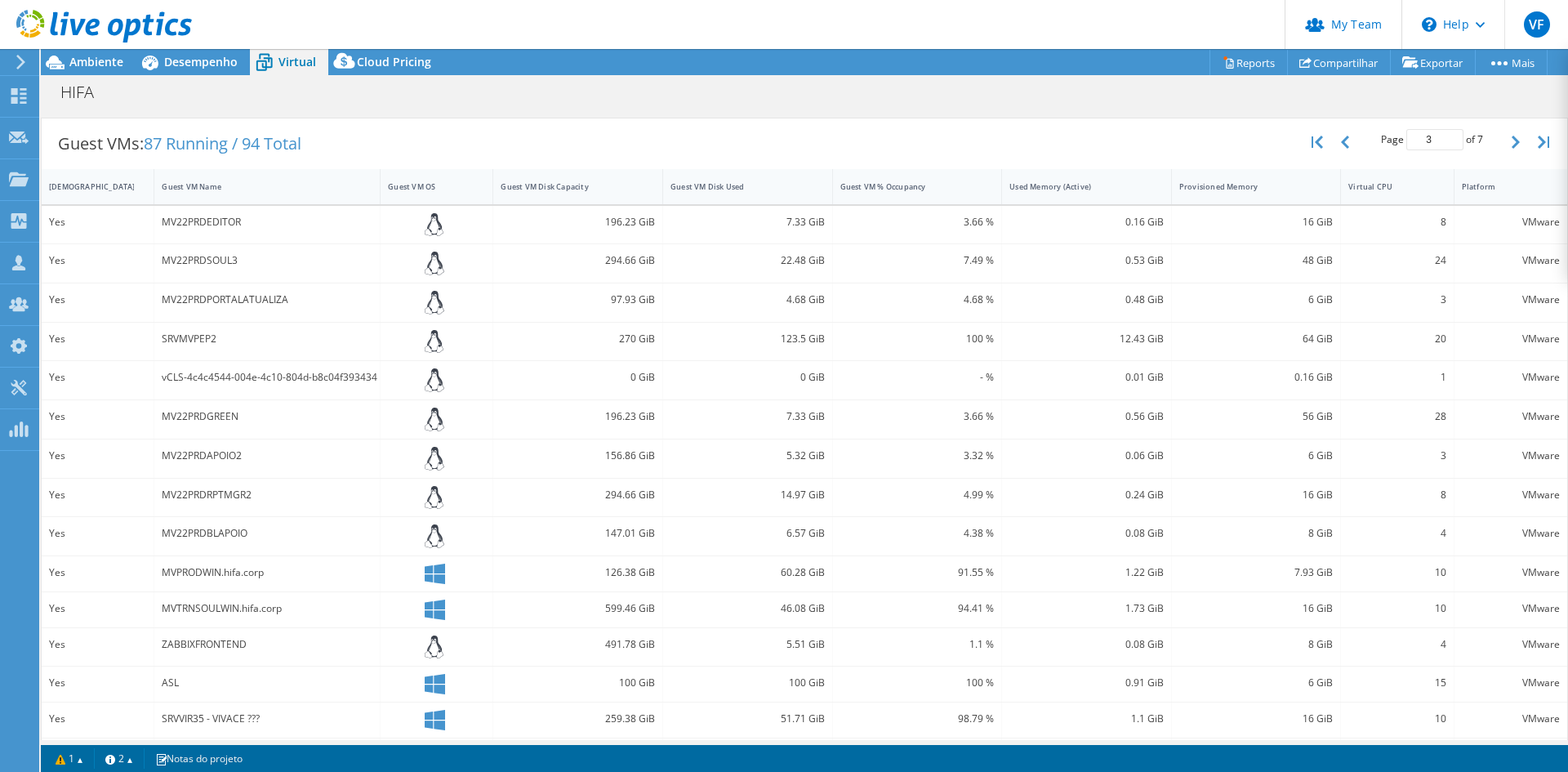
scroll to position [82, 0]
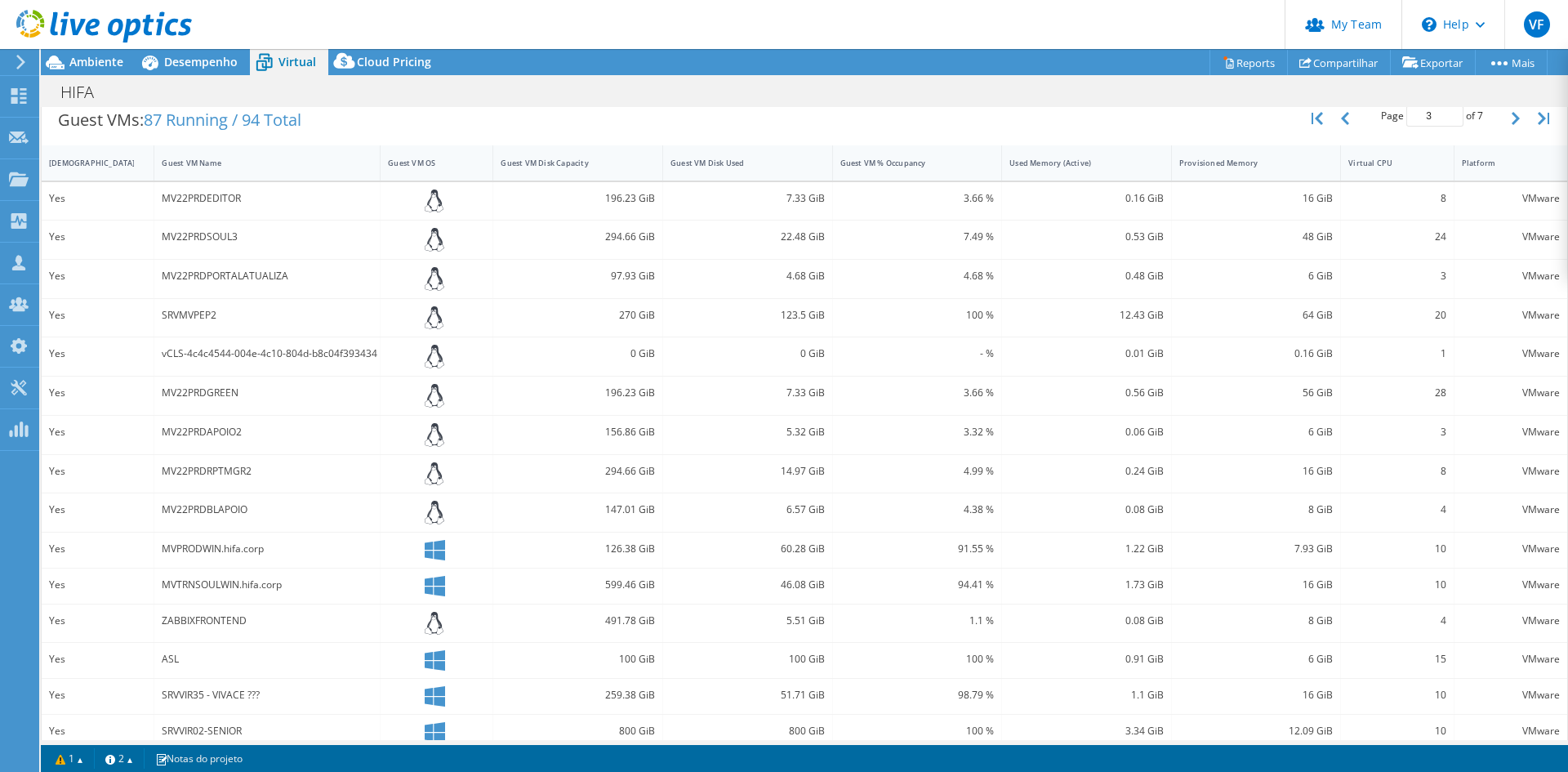
click at [189, 197] on div "MV22PRDEDITOR" at bounding box center [267, 199] width 211 height 18
click at [214, 238] on div "MV22PRDSOUL3" at bounding box center [267, 237] width 211 height 18
click at [204, 276] on div "MV22PRDPORTALATUALIZA" at bounding box center [267, 276] width 211 height 18
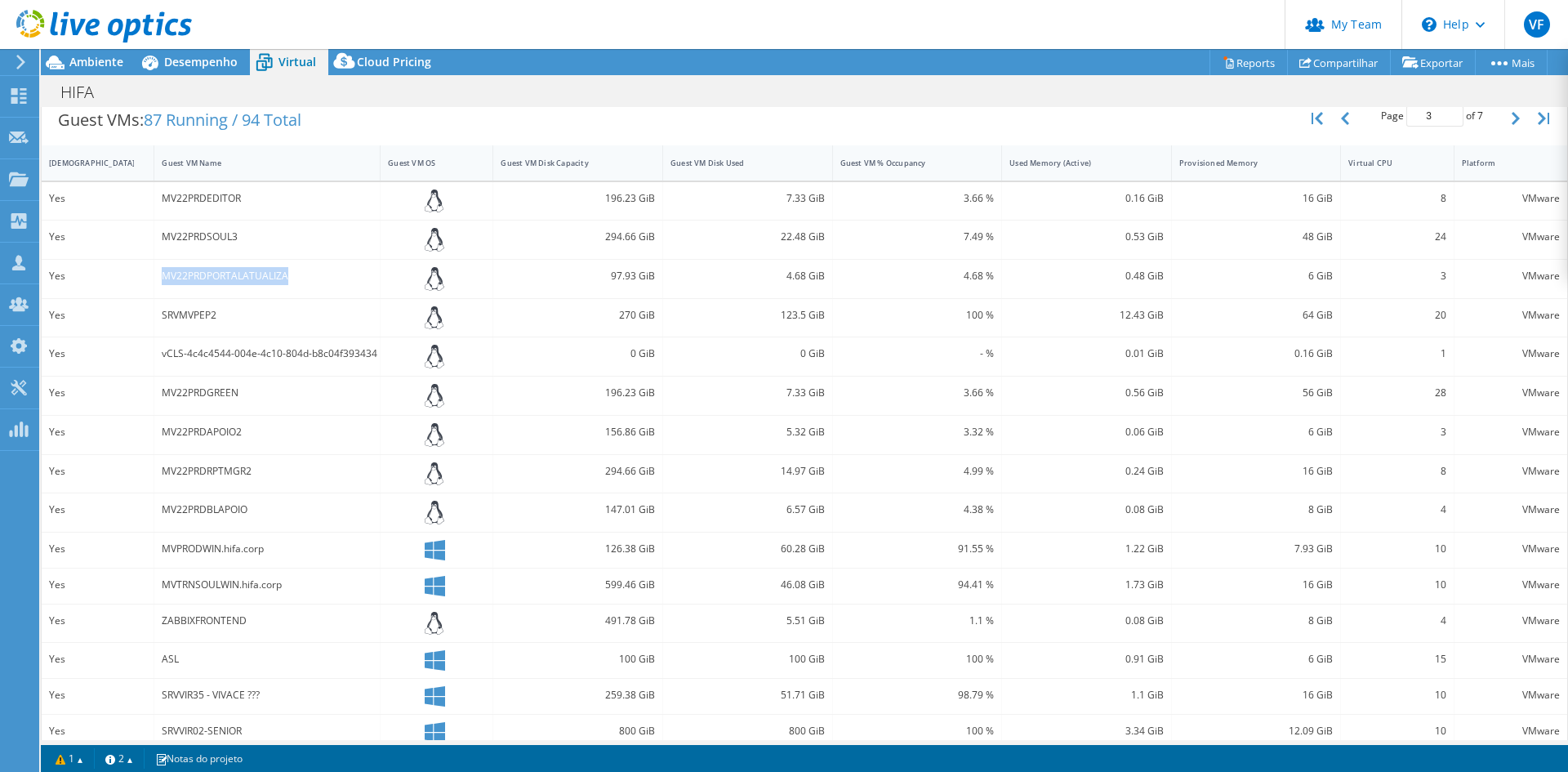
click at [204, 276] on div "MV22PRDPORTALATUALIZA" at bounding box center [267, 276] width 211 height 18
click at [203, 318] on div "SRVMVPEP2" at bounding box center [267, 316] width 211 height 18
click at [264, 355] on div "vCLS-4c4c4544-004e-4c10-804d-b8c04f393434" at bounding box center [267, 354] width 211 height 18
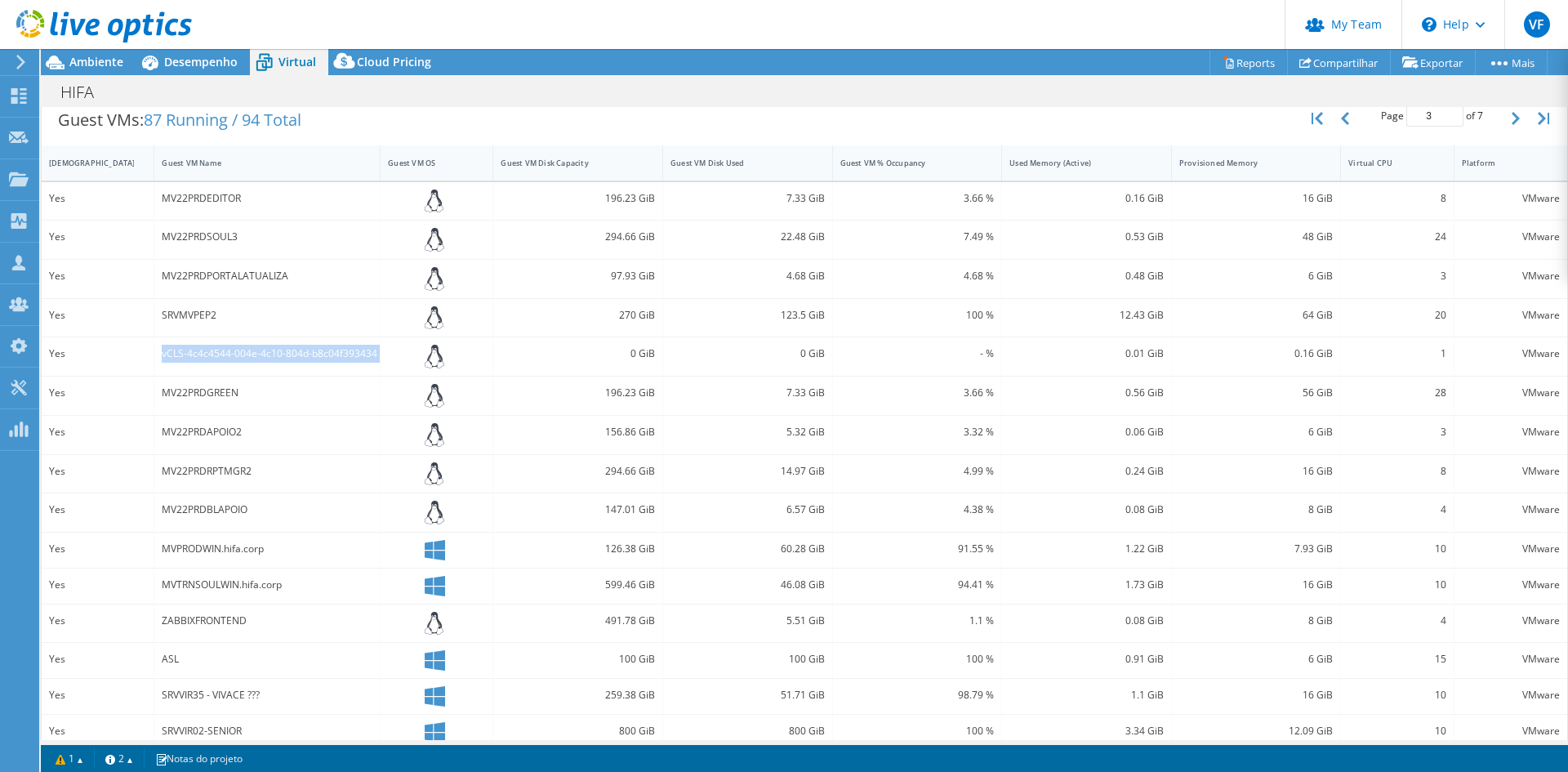
click at [263, 355] on div "vCLS-4c4c4544-004e-4c10-804d-b8c04f393434" at bounding box center [267, 354] width 211 height 18
click at [204, 393] on div "MV22PRDGREEN" at bounding box center [267, 393] width 211 height 18
click at [203, 432] on div "MV22PRDAPOIO2" at bounding box center [267, 432] width 211 height 18
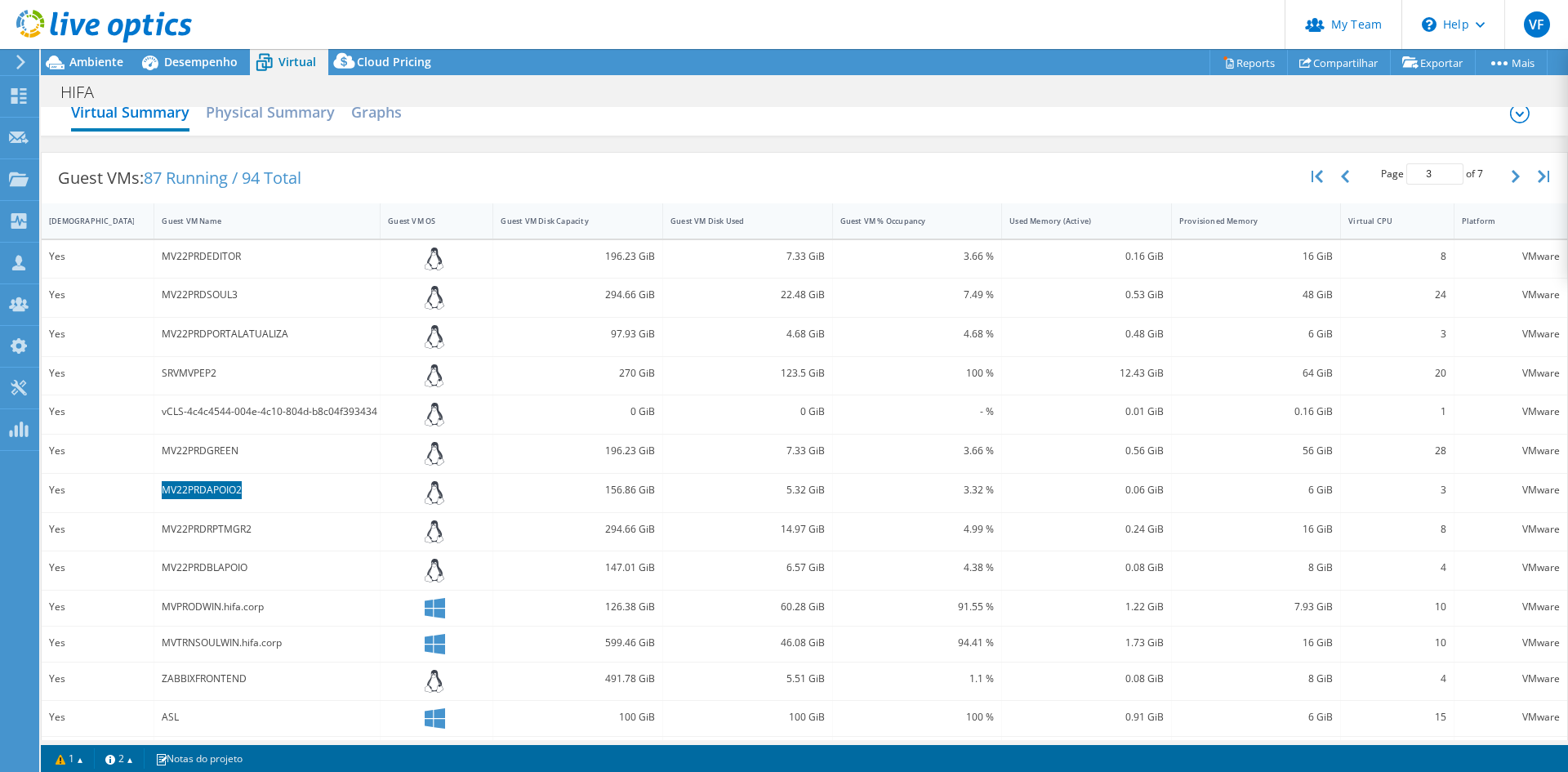
scroll to position [0, 0]
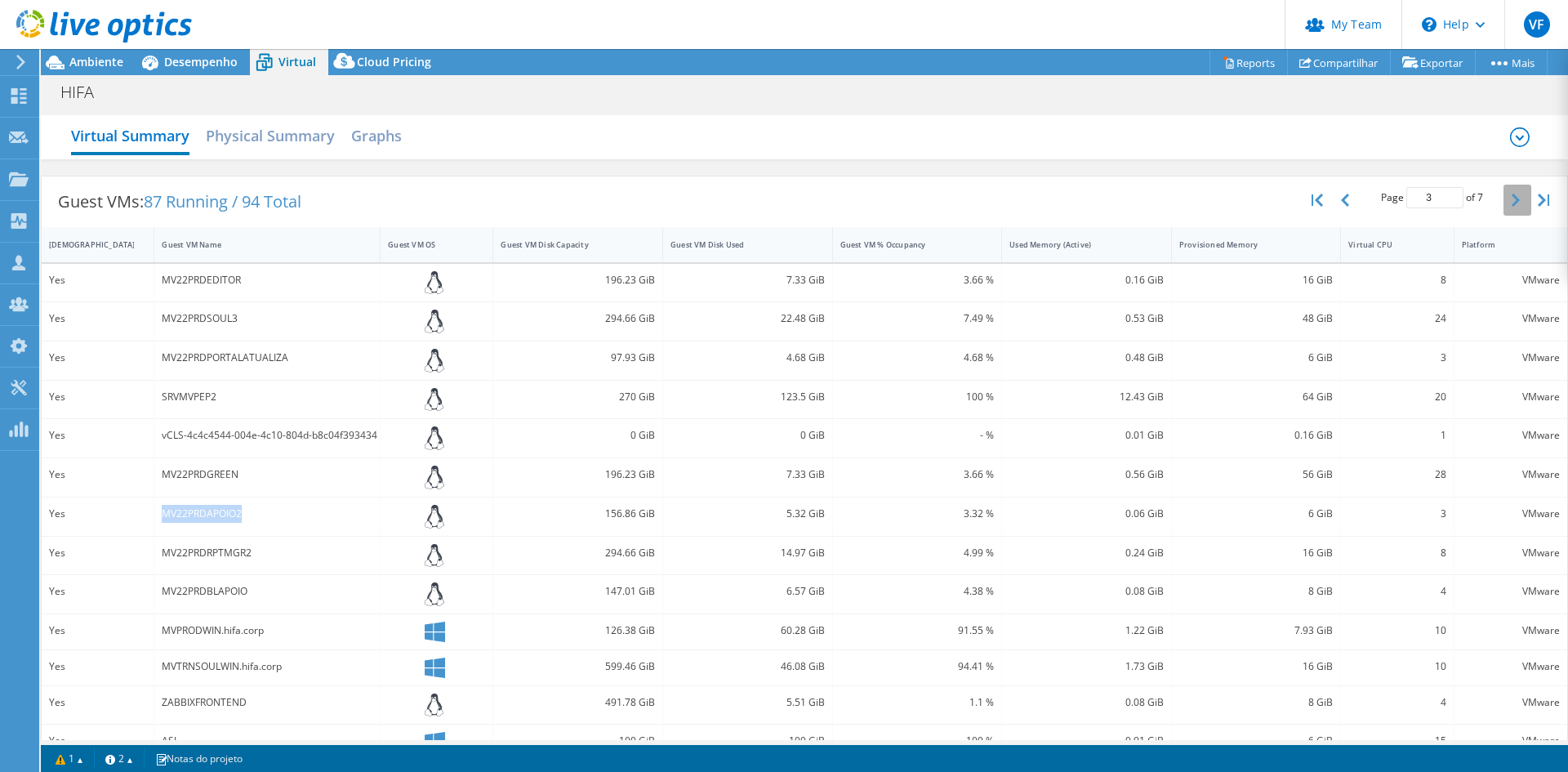
click at [1512, 204] on icon "button" at bounding box center [1516, 200] width 8 height 13
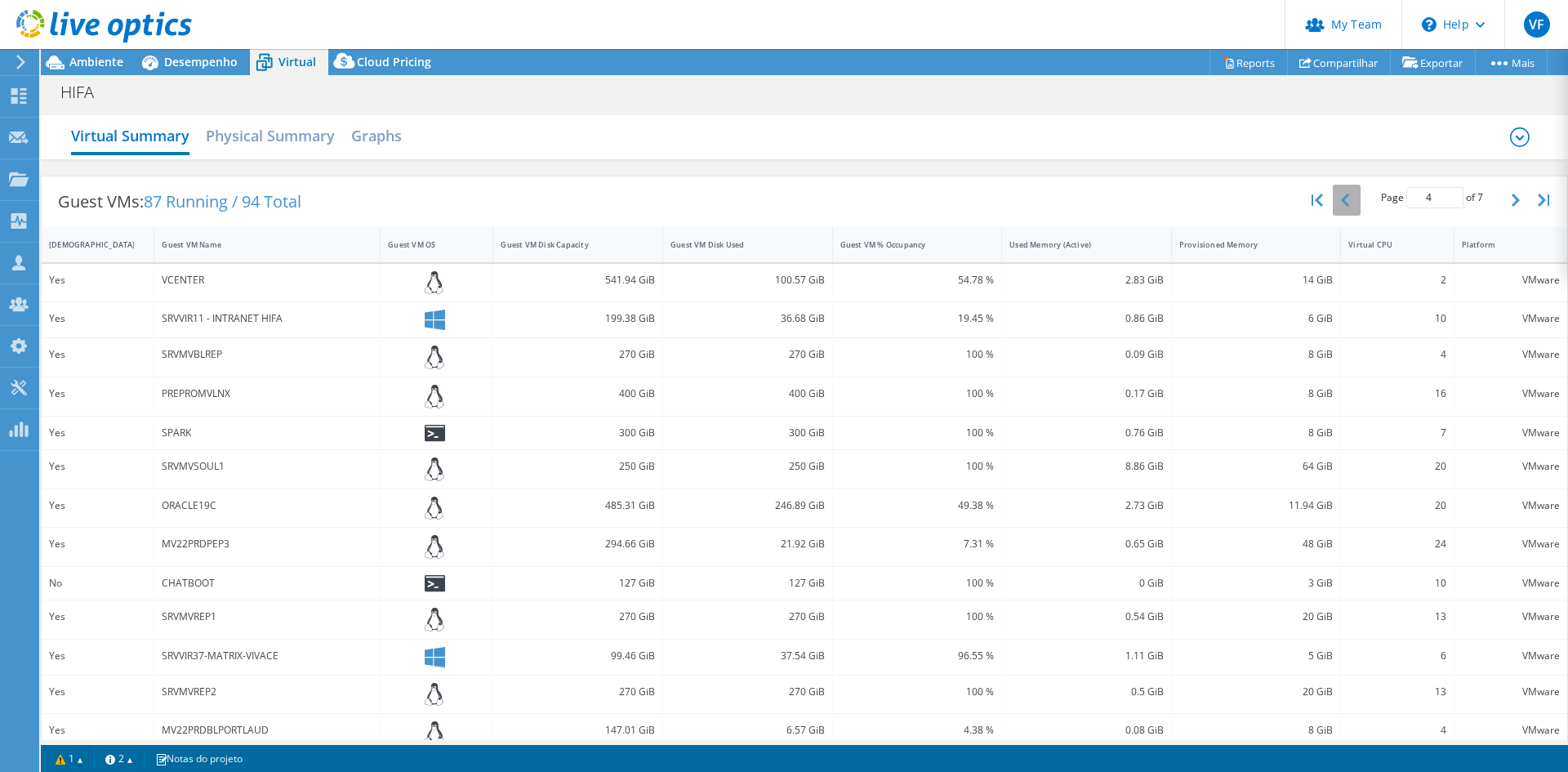
click at [1343, 204] on button "button" at bounding box center [1347, 200] width 28 height 31
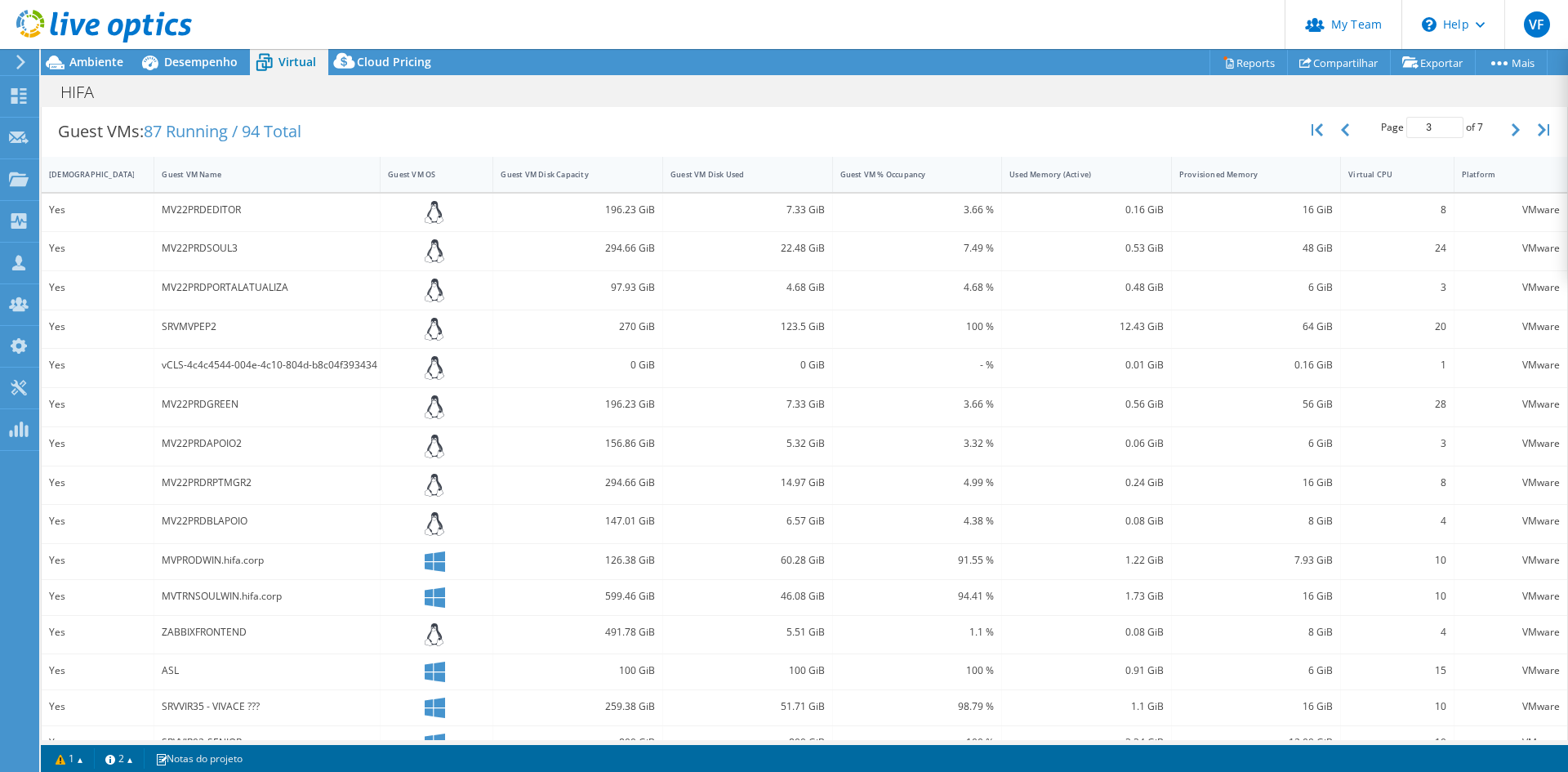
scroll to position [101, 0]
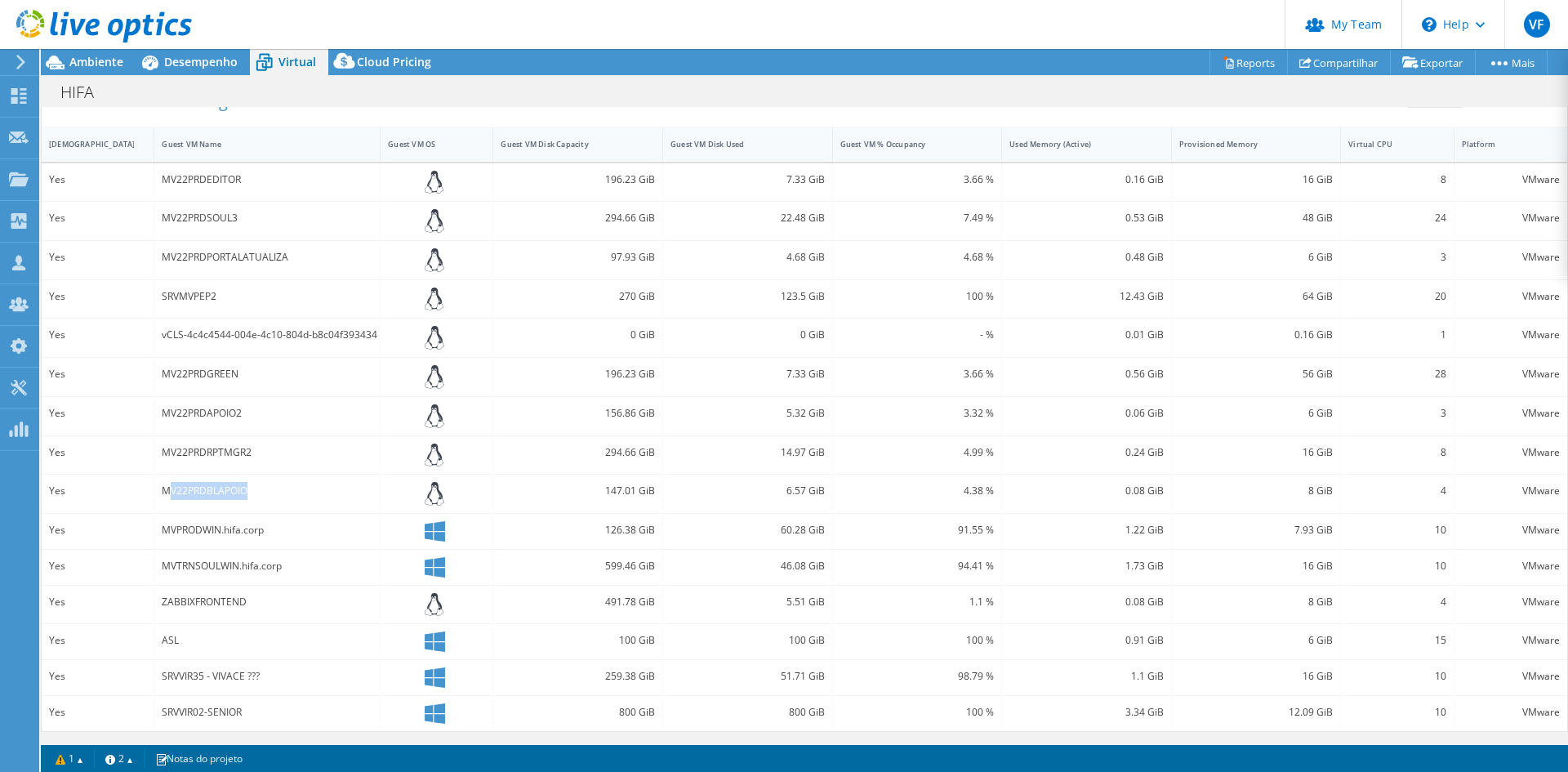
drag, startPoint x: 200, startPoint y: 487, endPoint x: 289, endPoint y: 483, distance: 89.1
click at [289, 483] on div "MV22PRDBLAPOIO" at bounding box center [267, 492] width 211 height 18
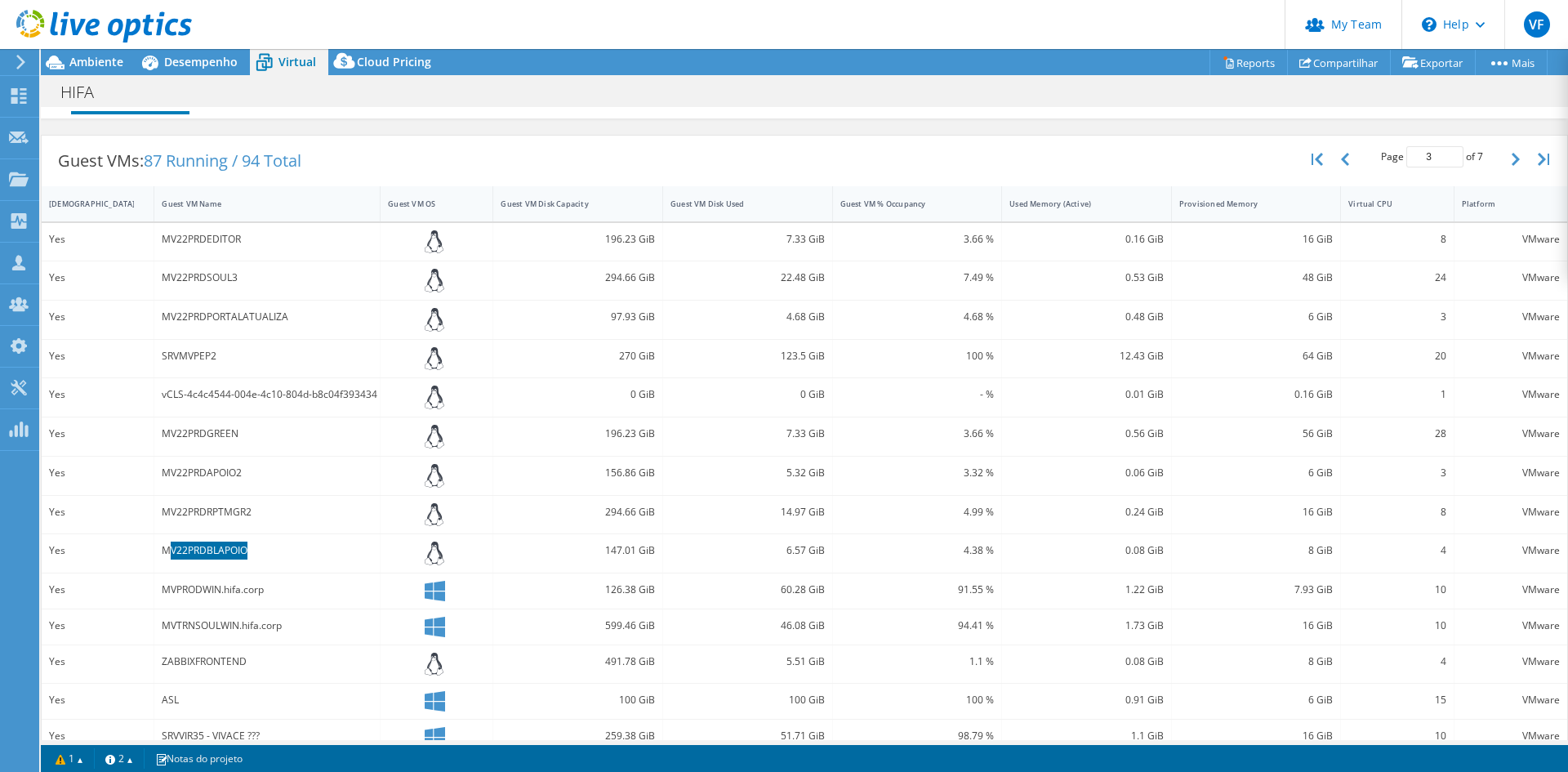
scroll to position [0, 0]
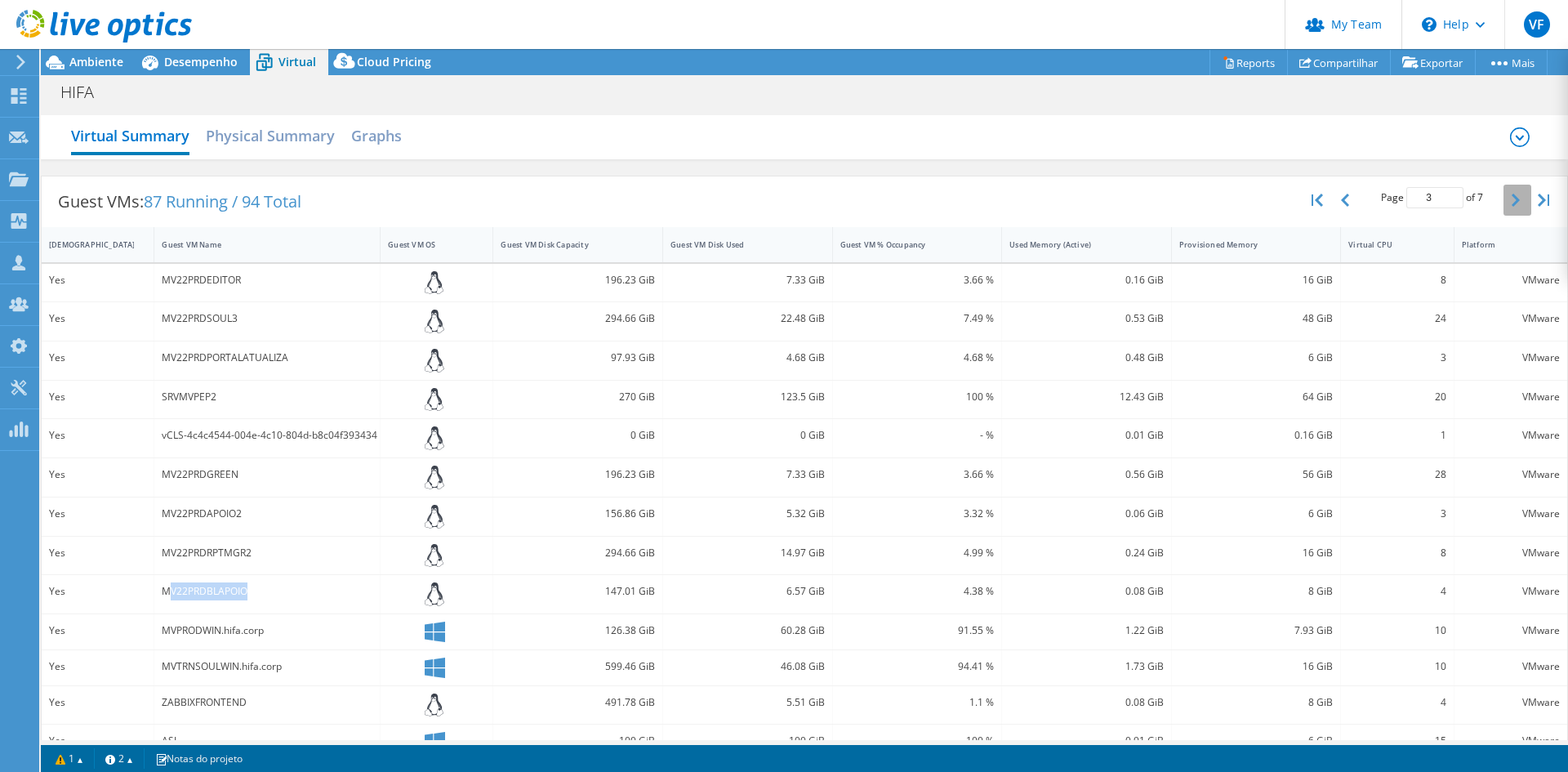
click at [1512, 194] on icon "button" at bounding box center [1516, 200] width 8 height 13
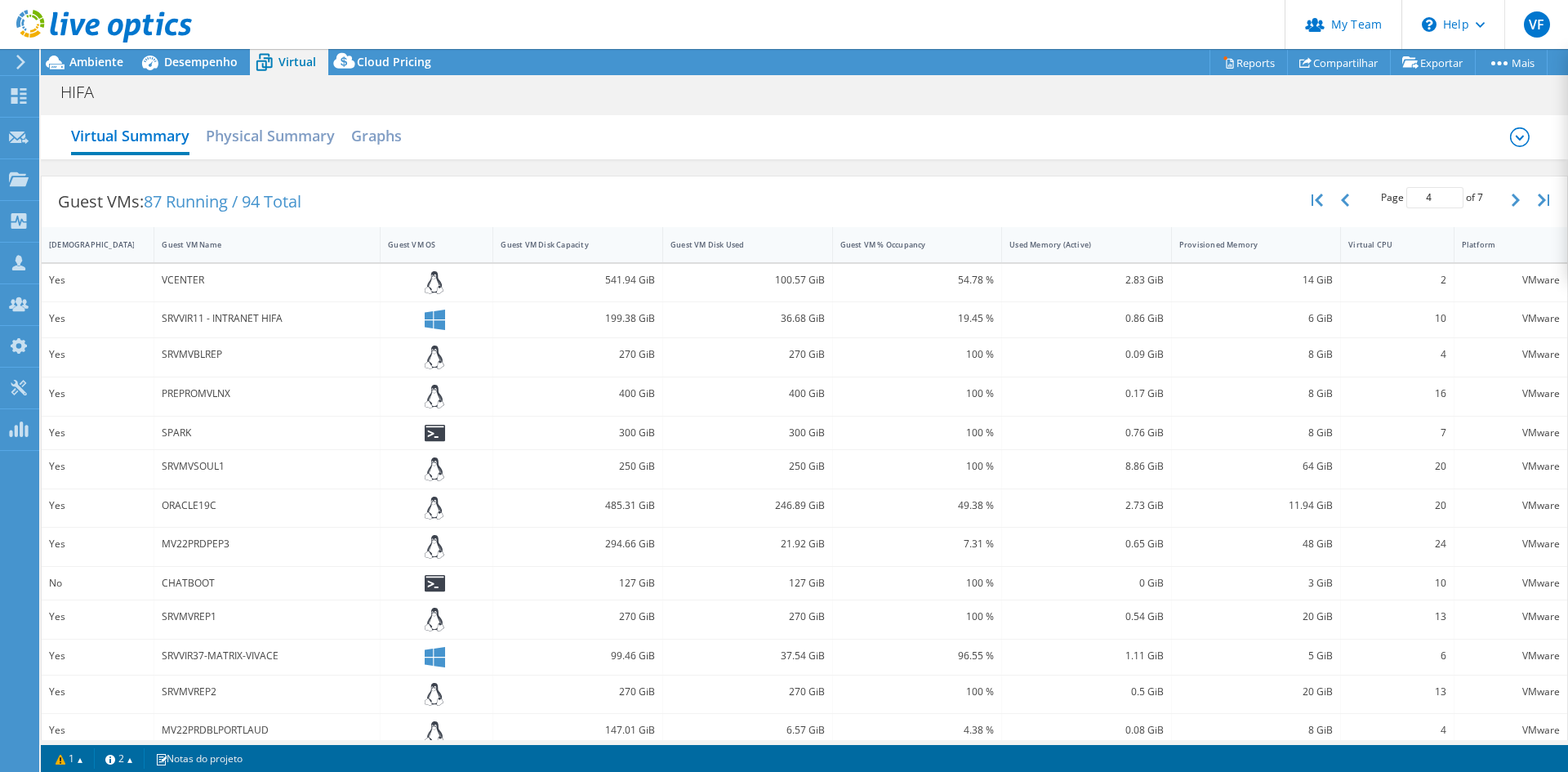
click at [190, 284] on div "VCENTER" at bounding box center [267, 280] width 211 height 18
click at [190, 318] on div "SRVVIR11 - INTRANET HIFA" at bounding box center [267, 318] width 211 height 18
click at [272, 321] on div "SRVVIR11 - INTRANET HIFA" at bounding box center [267, 318] width 211 height 18
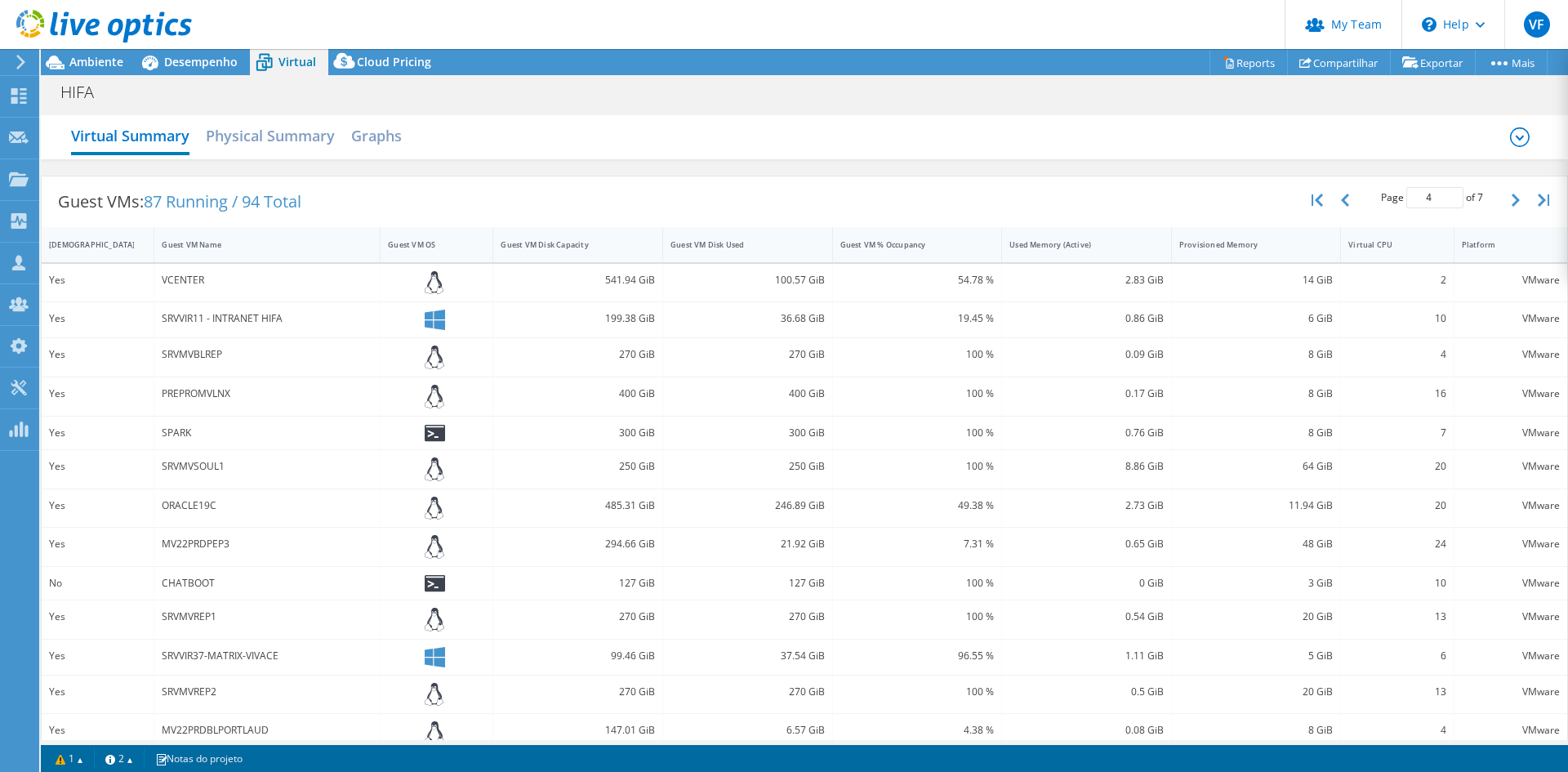
click at [190, 534] on div "MV22PRDPEP3" at bounding box center [267, 547] width 226 height 39
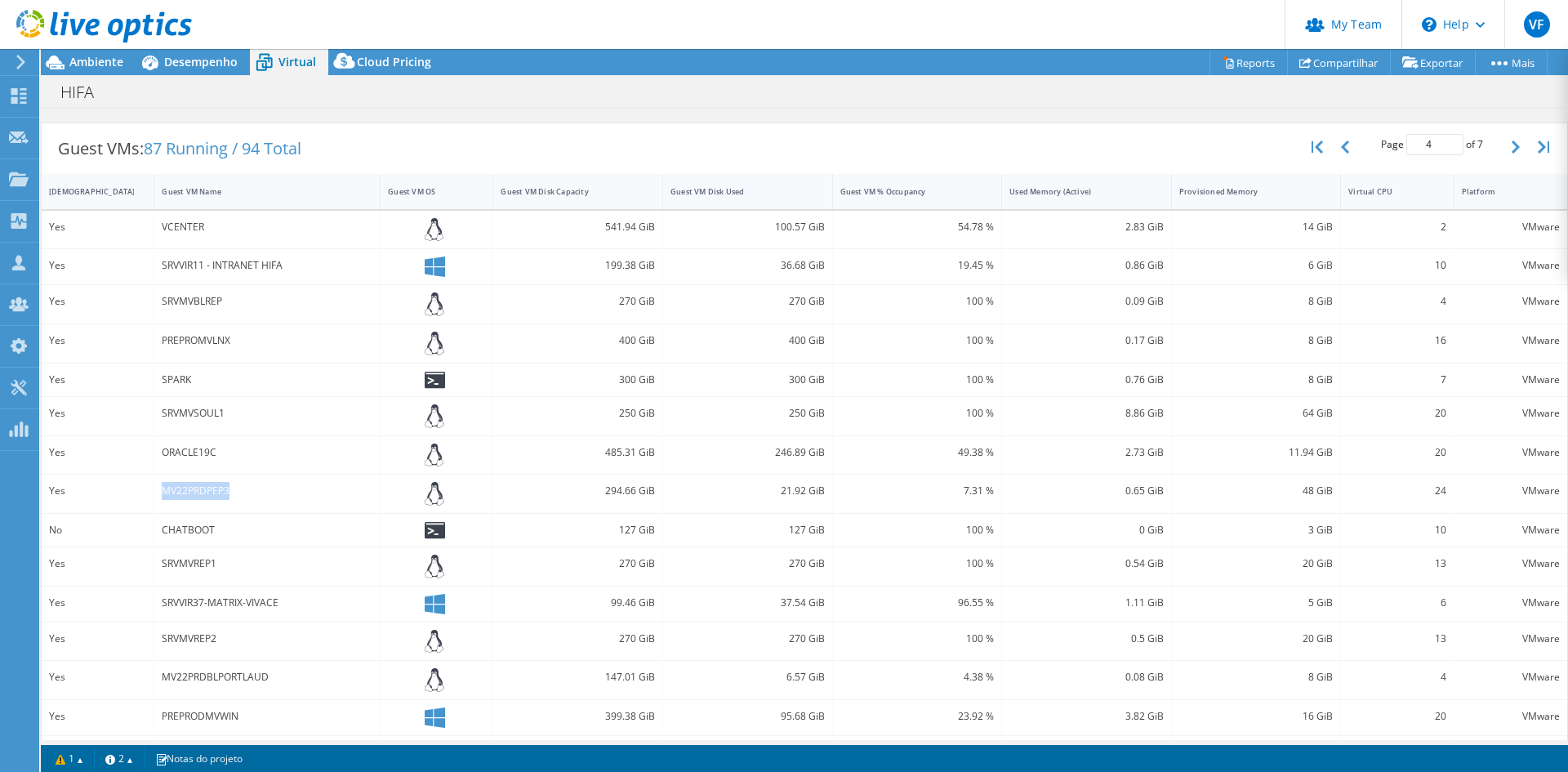
scroll to position [82, 0]
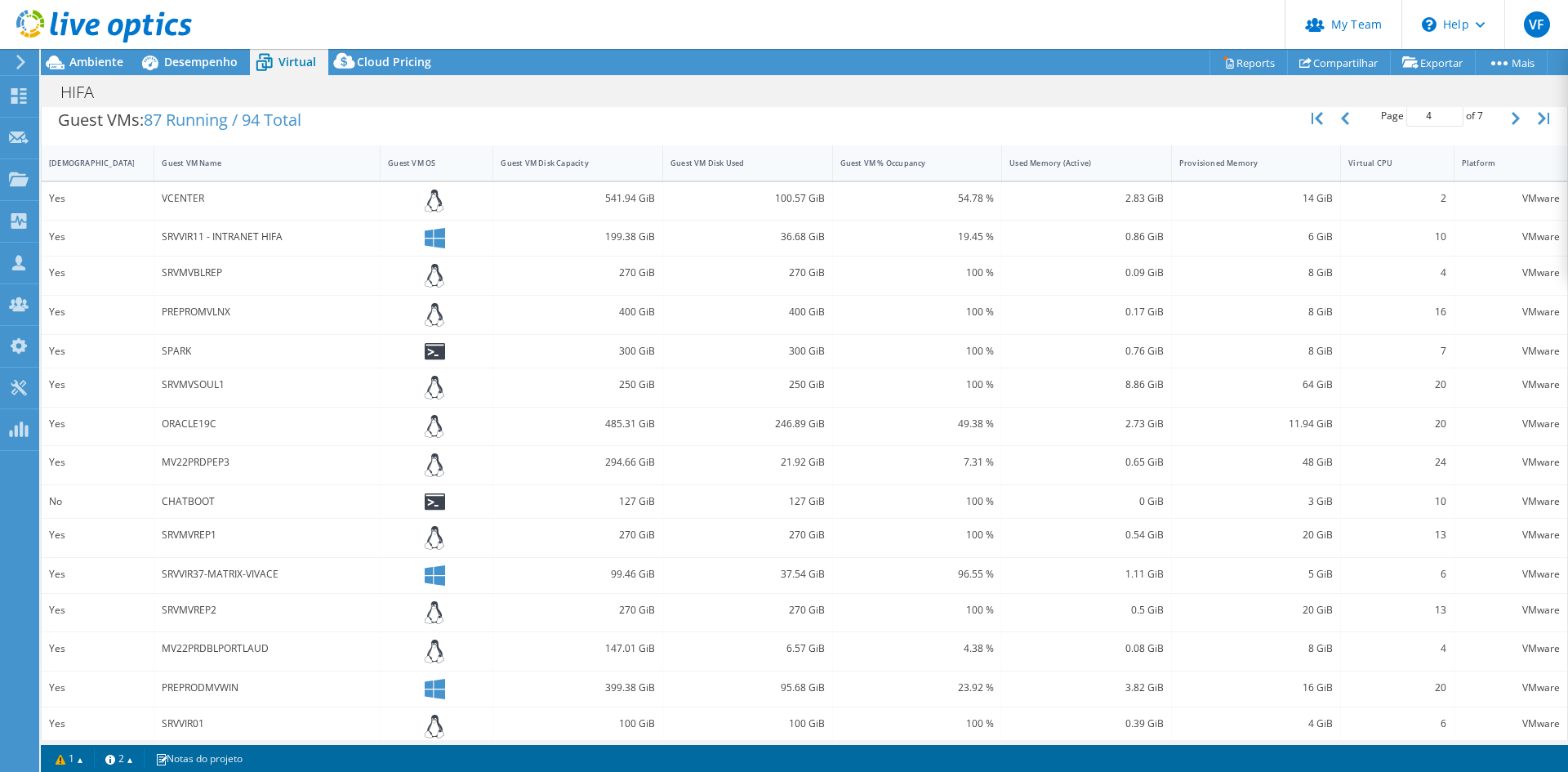
click at [205, 423] on div "ORACLE19C" at bounding box center [267, 424] width 211 height 18
click at [208, 464] on div "MV22PRDPEP3" at bounding box center [267, 463] width 211 height 18
click at [194, 501] on div "CHATBOOT" at bounding box center [267, 501] width 211 height 18
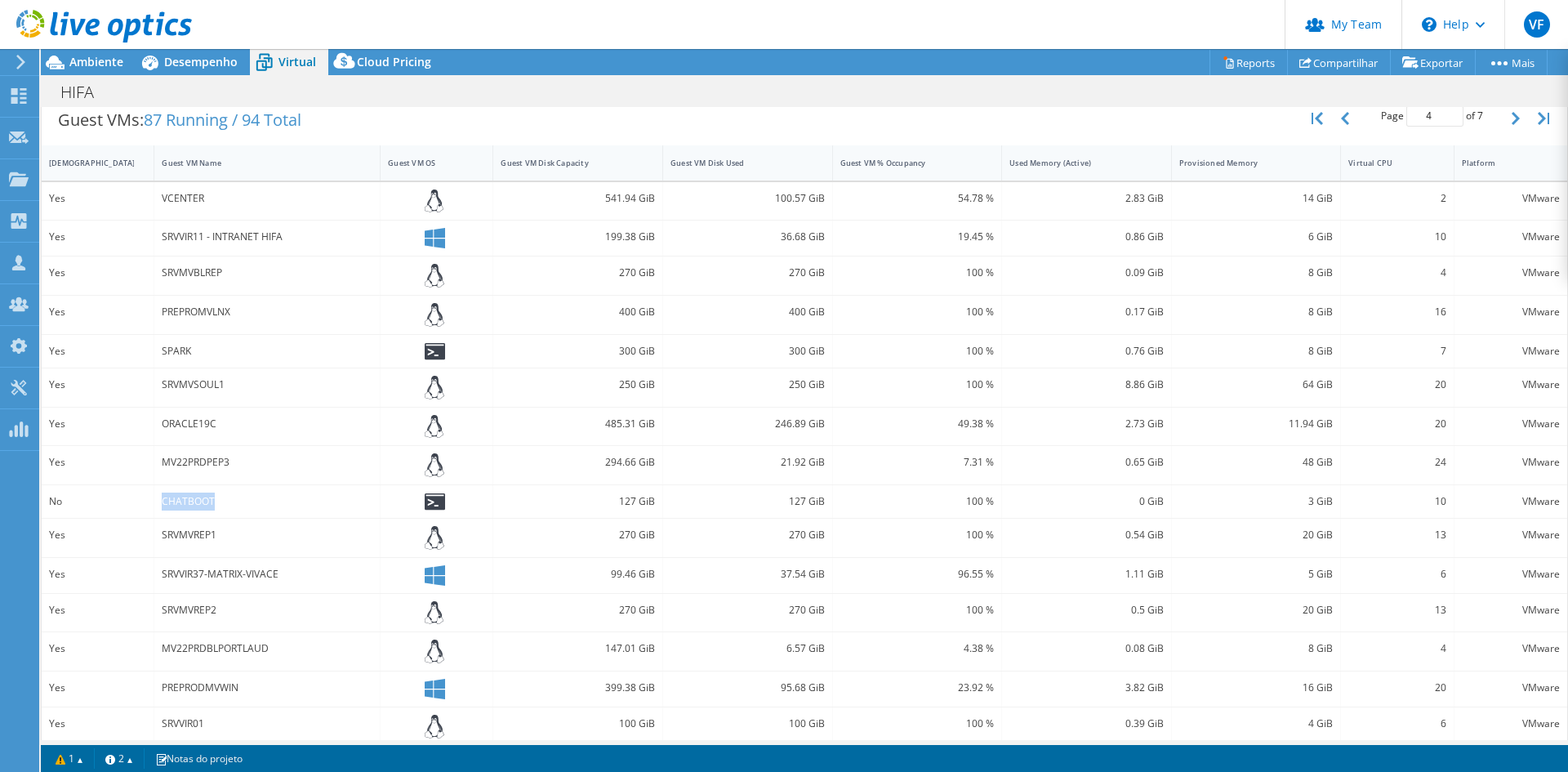
click at [194, 501] on div "CHATBOOT" at bounding box center [267, 501] width 211 height 18
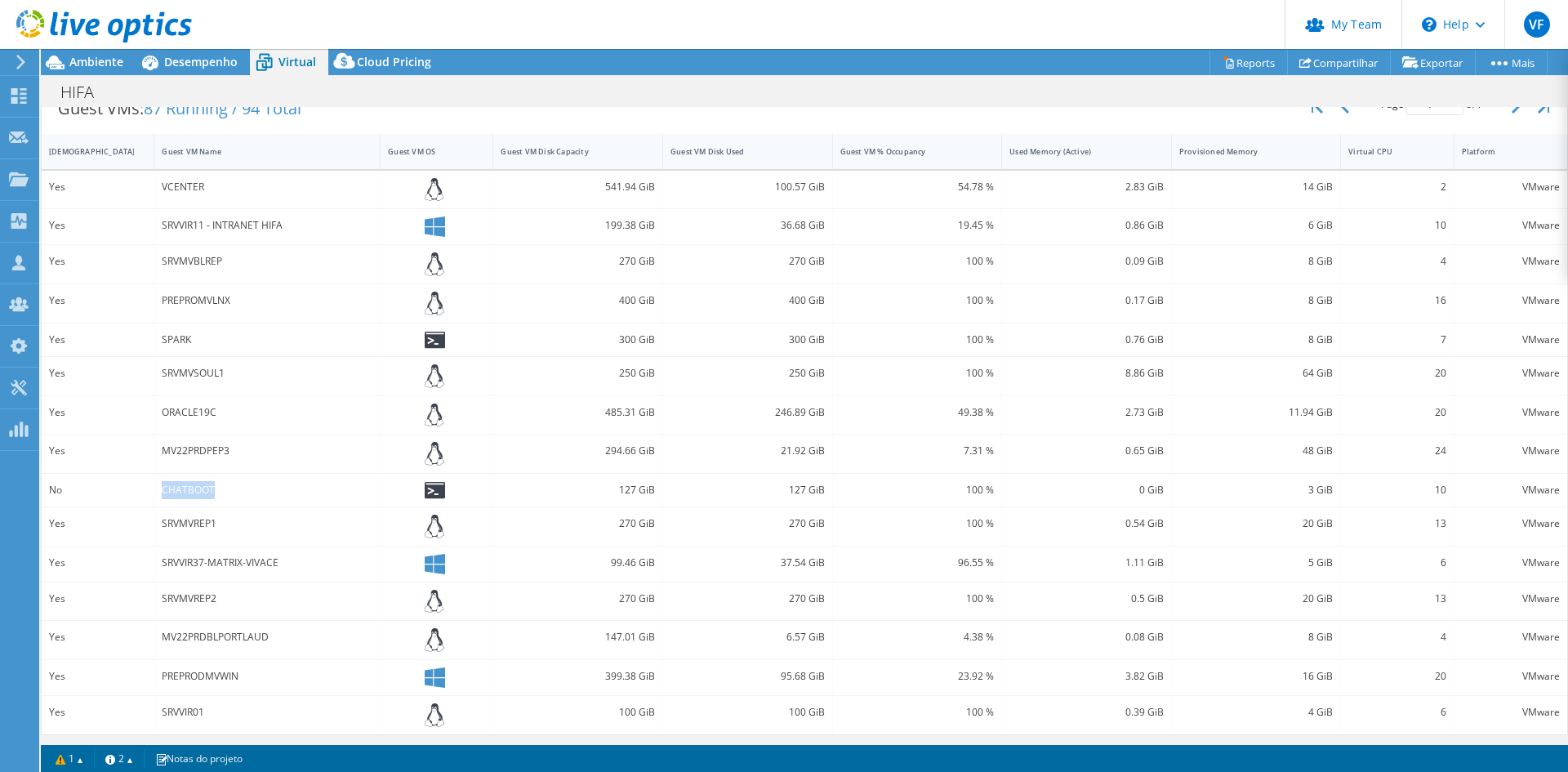
scroll to position [96, 0]
click at [231, 628] on div "MV22PRDBLPORTLAUD" at bounding box center [267, 634] width 211 height 18
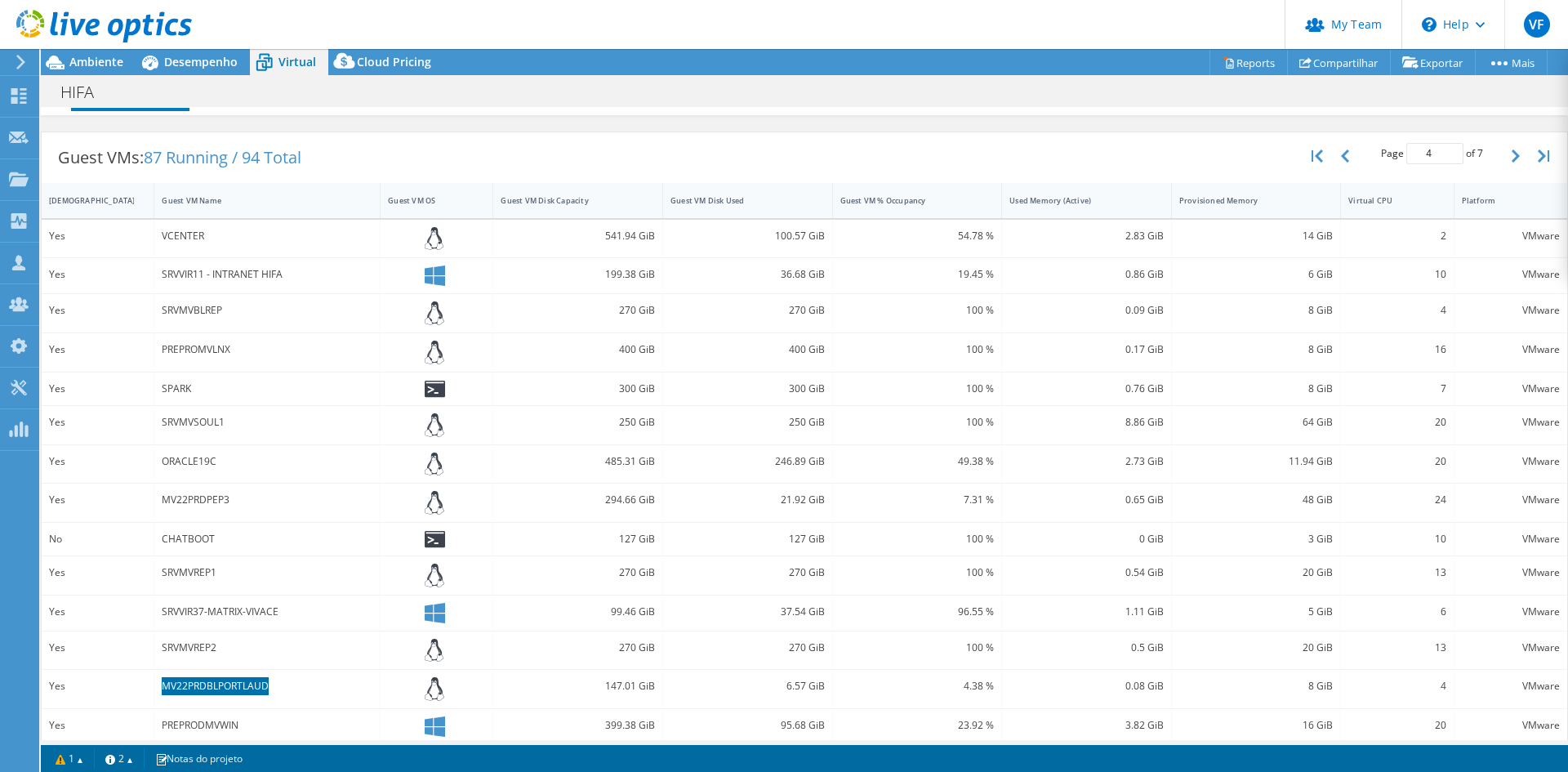
scroll to position [0, 0]
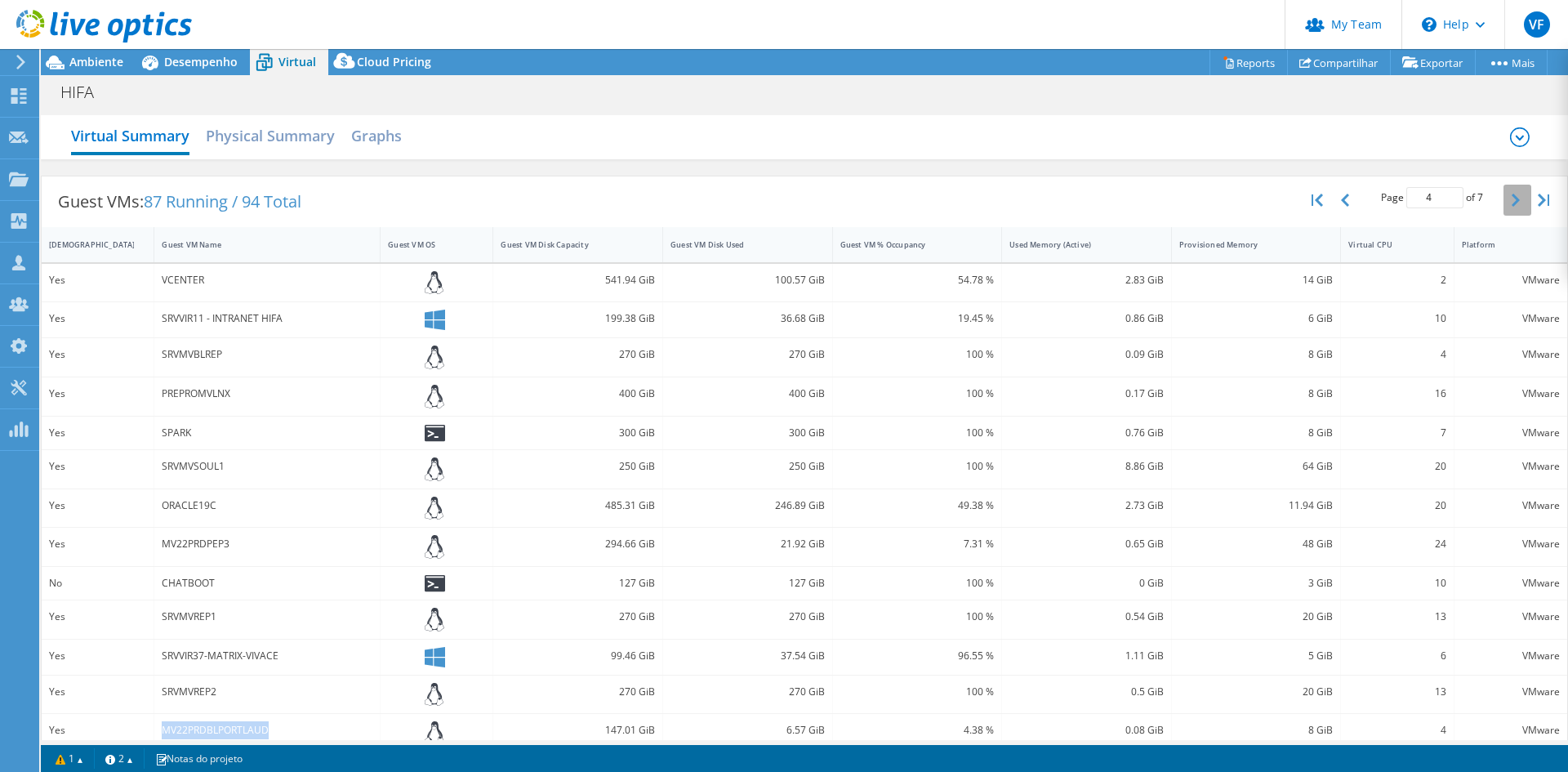
click at [1512, 204] on icon "button" at bounding box center [1516, 200] width 8 height 13
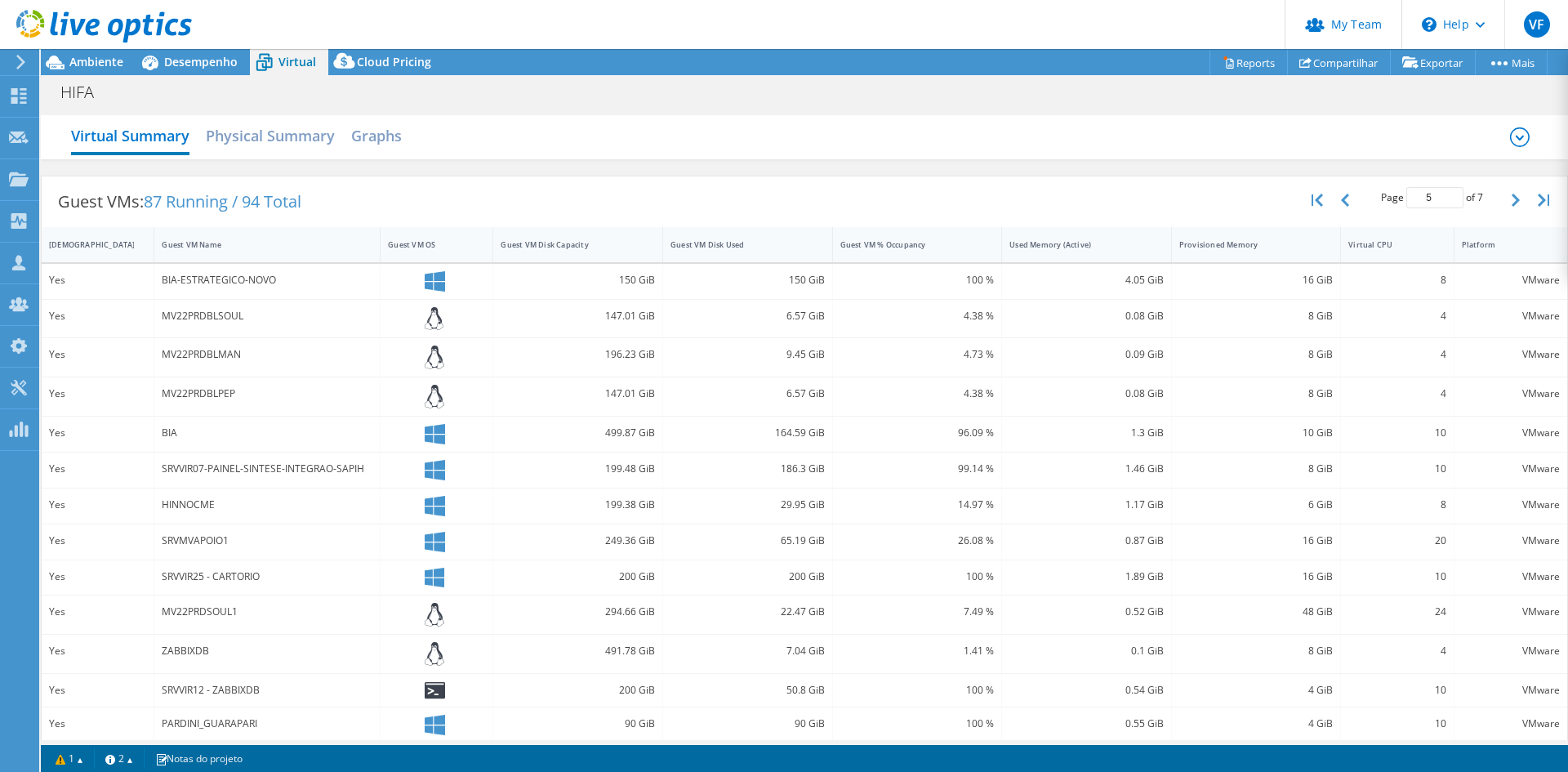
click at [178, 314] on div "MV22PRDBLSOUL" at bounding box center [267, 317] width 211 height 18
click at [226, 360] on div "MV22PRDBLMAN" at bounding box center [267, 355] width 211 height 18
click at [195, 396] on div "MV22PRDBLPEP" at bounding box center [267, 394] width 211 height 18
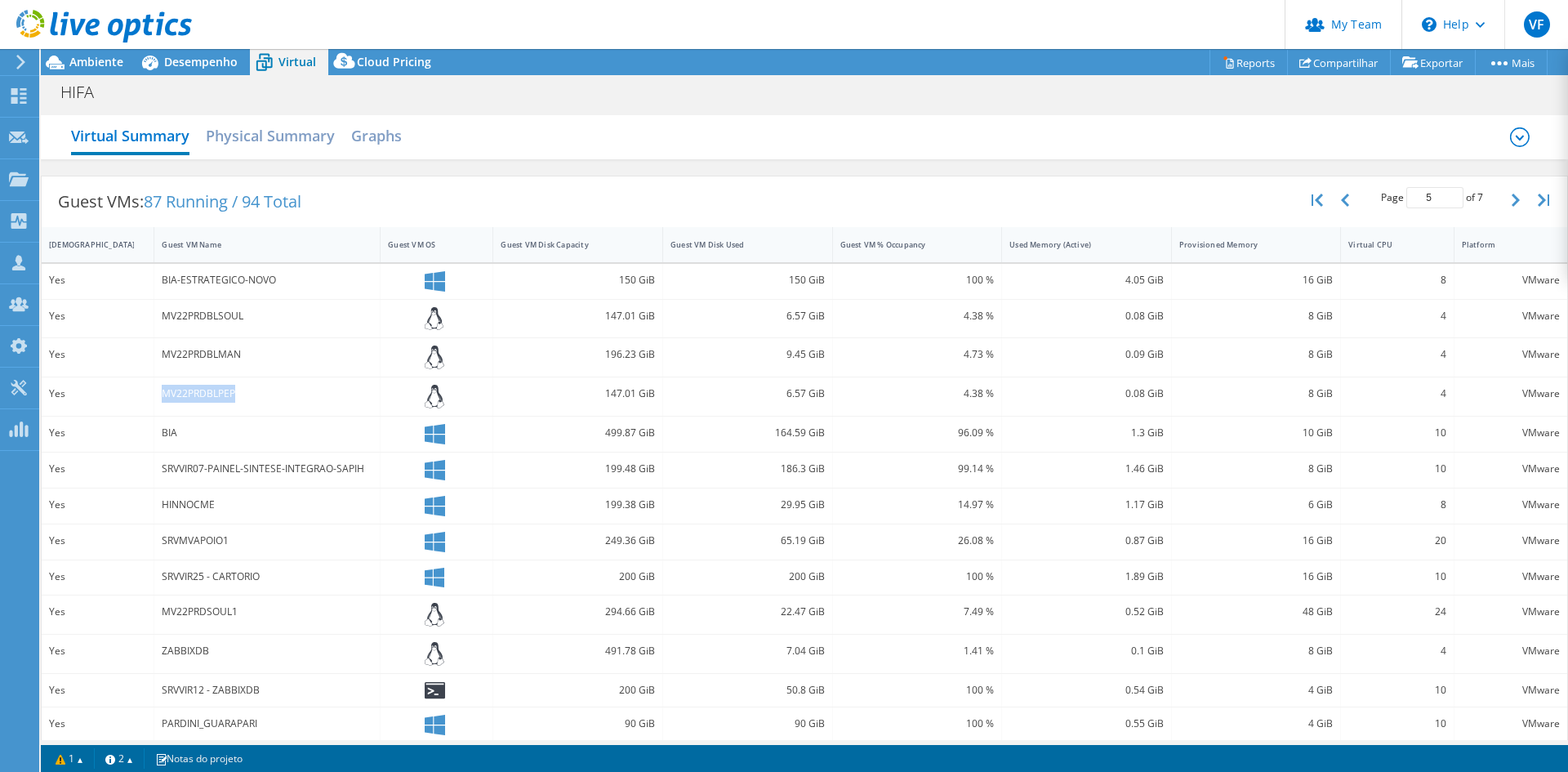
click at [195, 396] on div "MV22PRDBLPEP" at bounding box center [267, 394] width 211 height 18
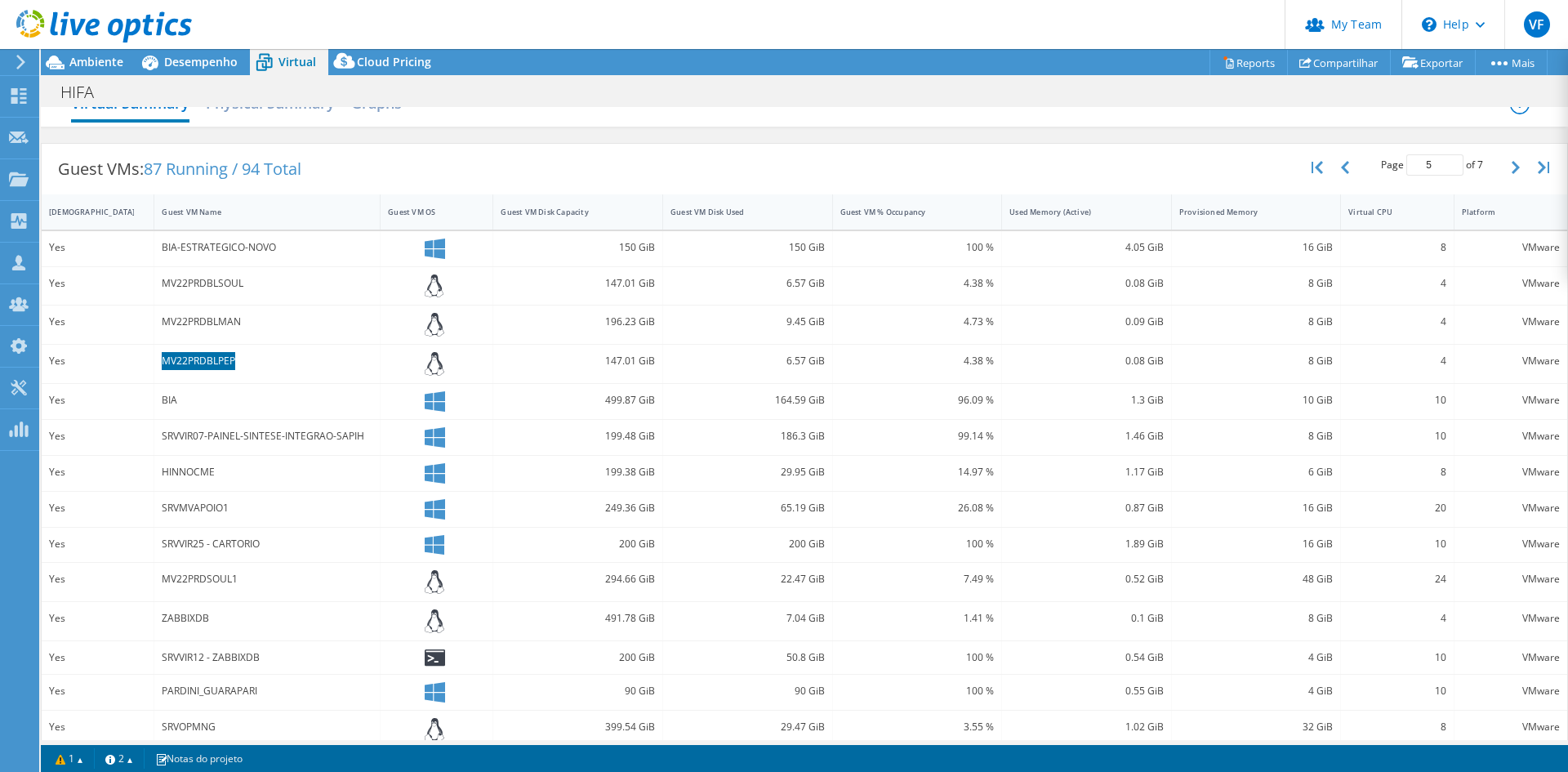
scroll to position [7, 0]
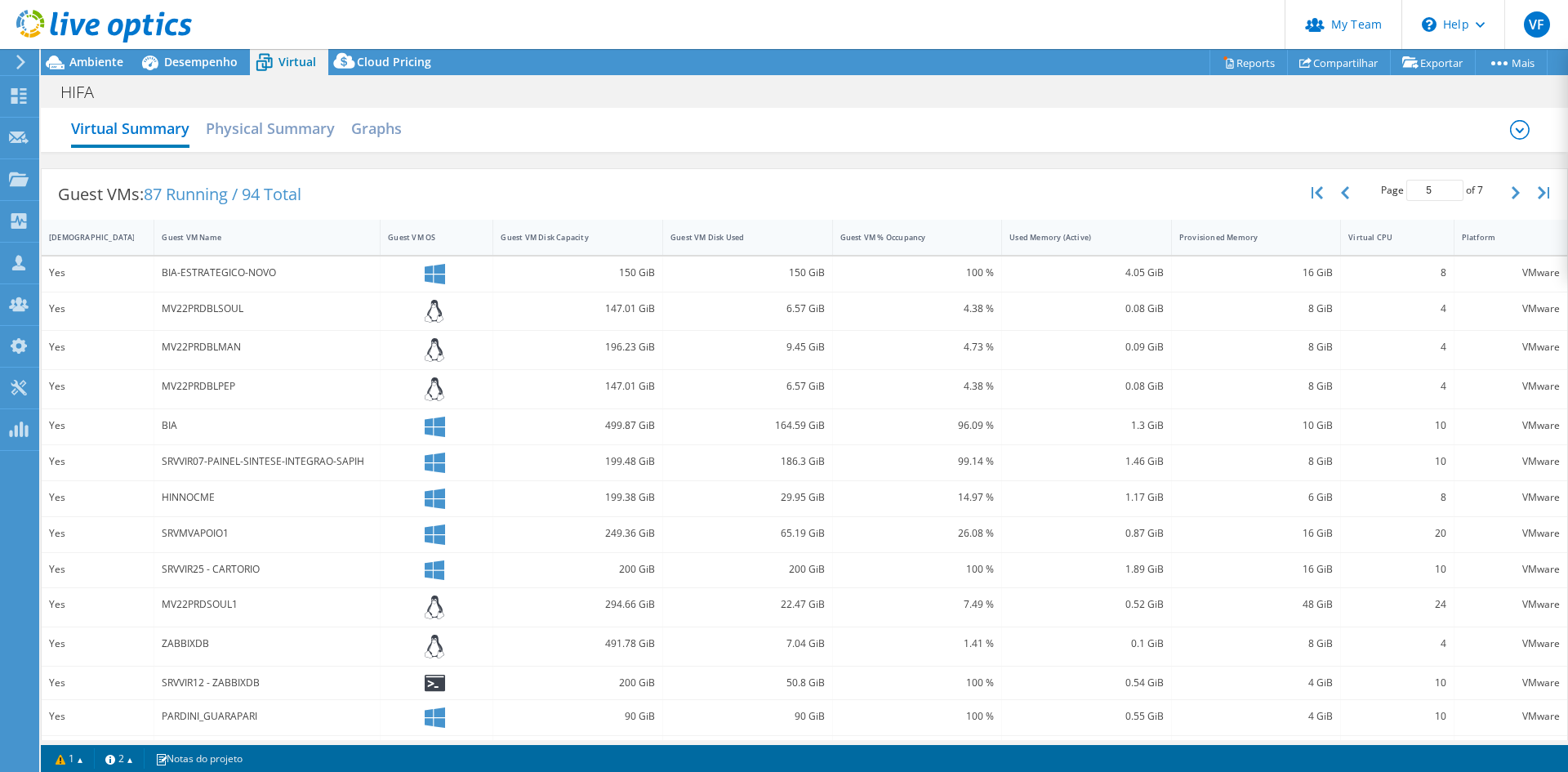
click at [227, 273] on div "BIA-ESTRATEGICO-NOVO" at bounding box center [267, 273] width 211 height 18
click at [172, 424] on div "BIA" at bounding box center [267, 426] width 211 height 18
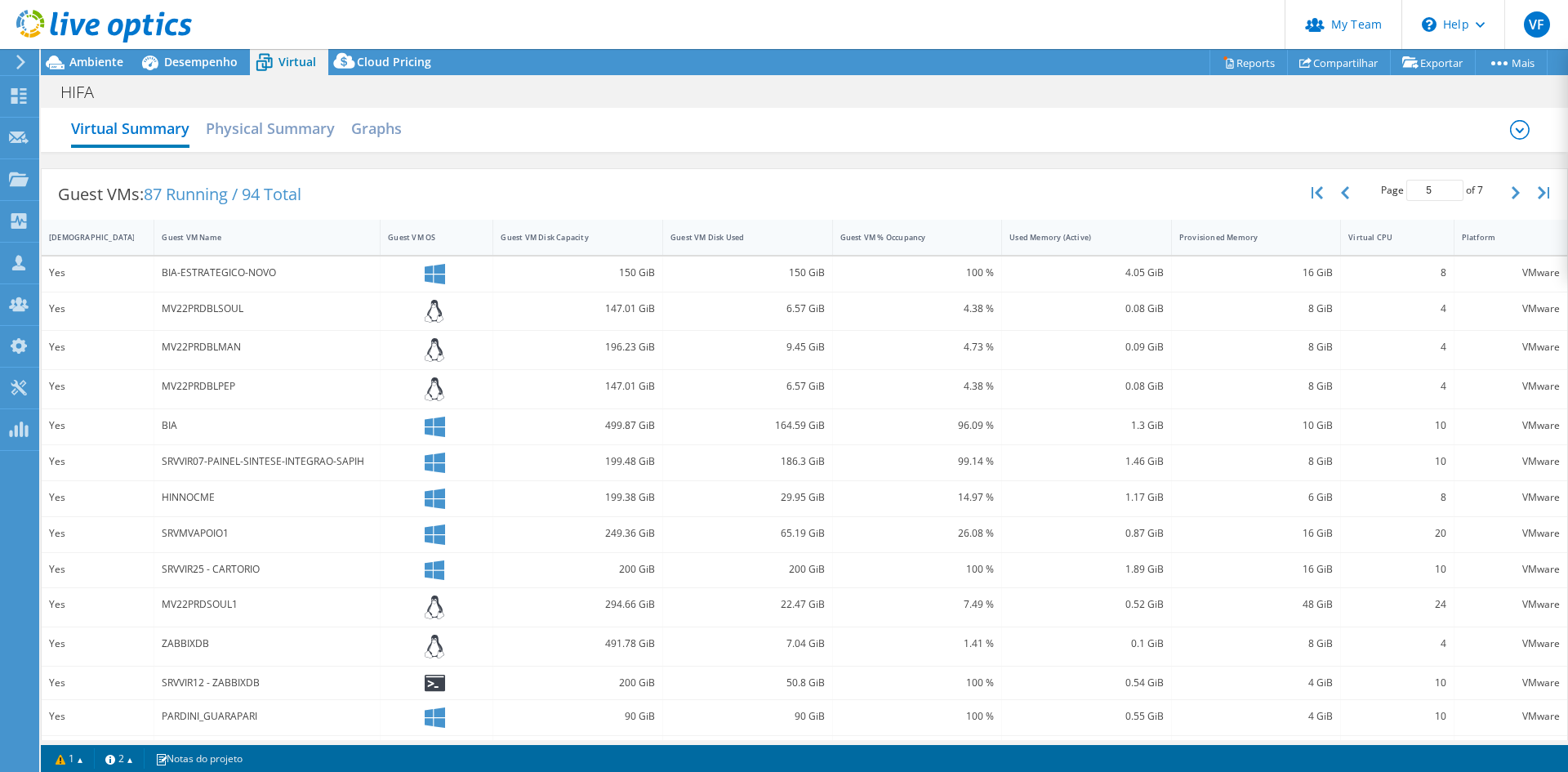
click at [222, 272] on div "BIA-ESTRATEGICO-NOVO" at bounding box center [267, 273] width 211 height 18
drag, startPoint x: 821, startPoint y: 268, endPoint x: 156, endPoint y: 270, distance: 665.0
click at [156, 270] on div "Yes BIA-ESTRATEGICO-NOVO 150 GiB 150 GiB 100 % 4.05 GiB 16 GiB 8 VMware" at bounding box center [805, 274] width 1526 height 35
click at [632, 271] on div "150 GiB" at bounding box center [577, 273] width 154 height 18
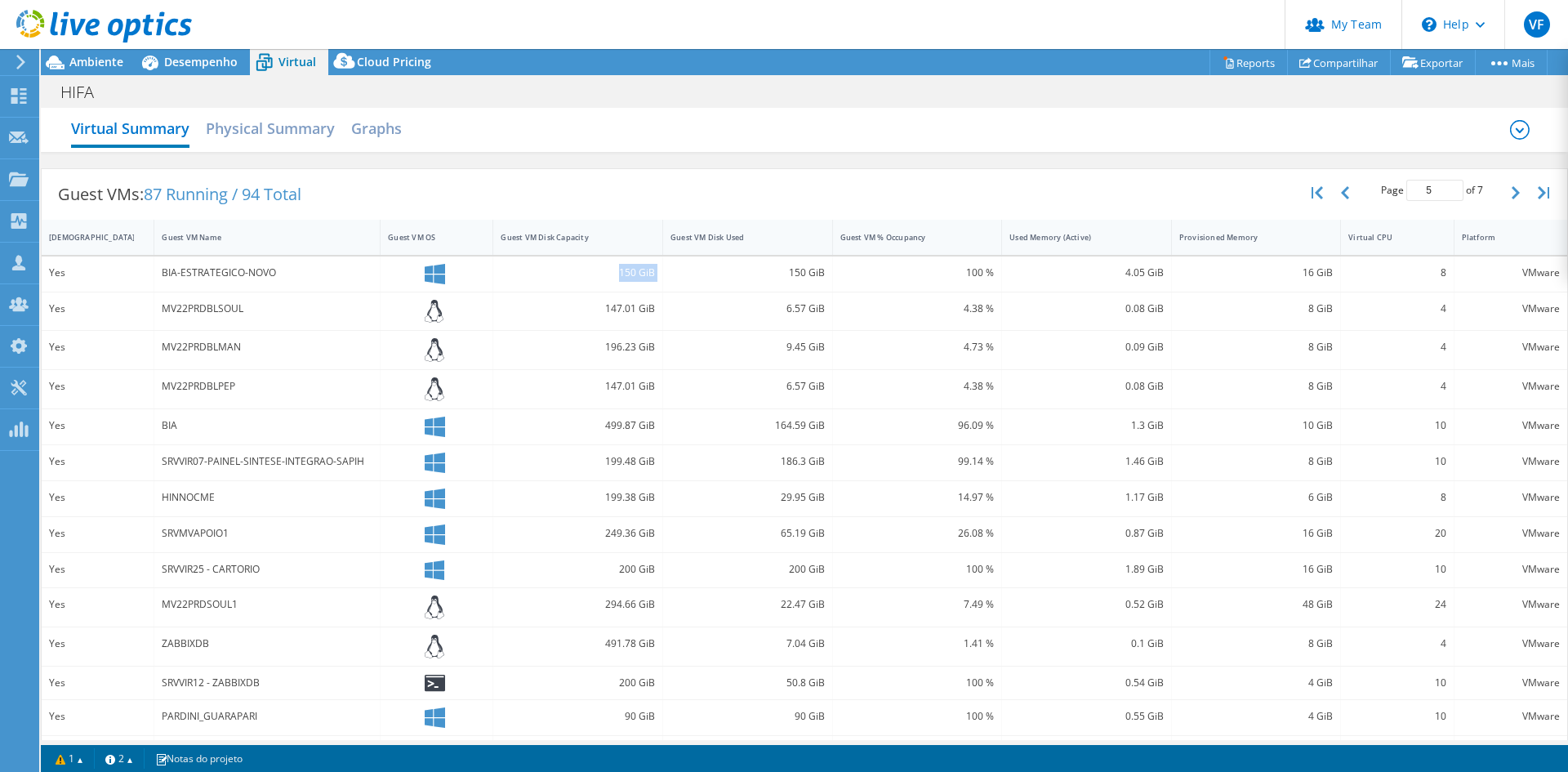
click at [632, 271] on div "150 GiB" at bounding box center [577, 273] width 154 height 18
click at [798, 273] on div "150 GiB" at bounding box center [747, 273] width 154 height 18
click at [205, 314] on div "MV22PRDBLSOUL" at bounding box center [267, 309] width 211 height 18
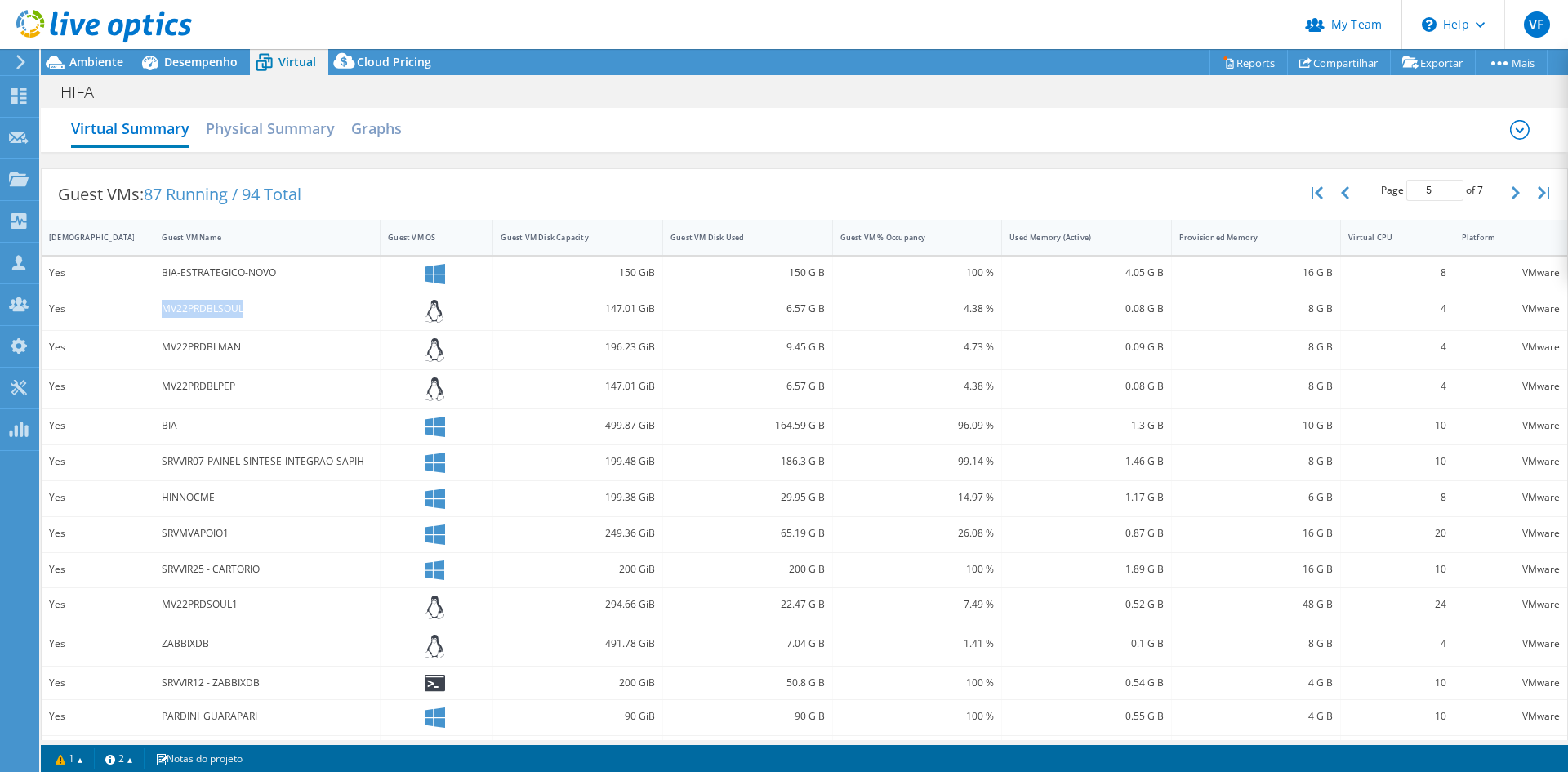
click at [205, 314] on div "MV22PRDBLSOUL" at bounding box center [267, 309] width 211 height 18
click at [209, 385] on div "MV22PRDBLPEP" at bounding box center [267, 387] width 211 height 18
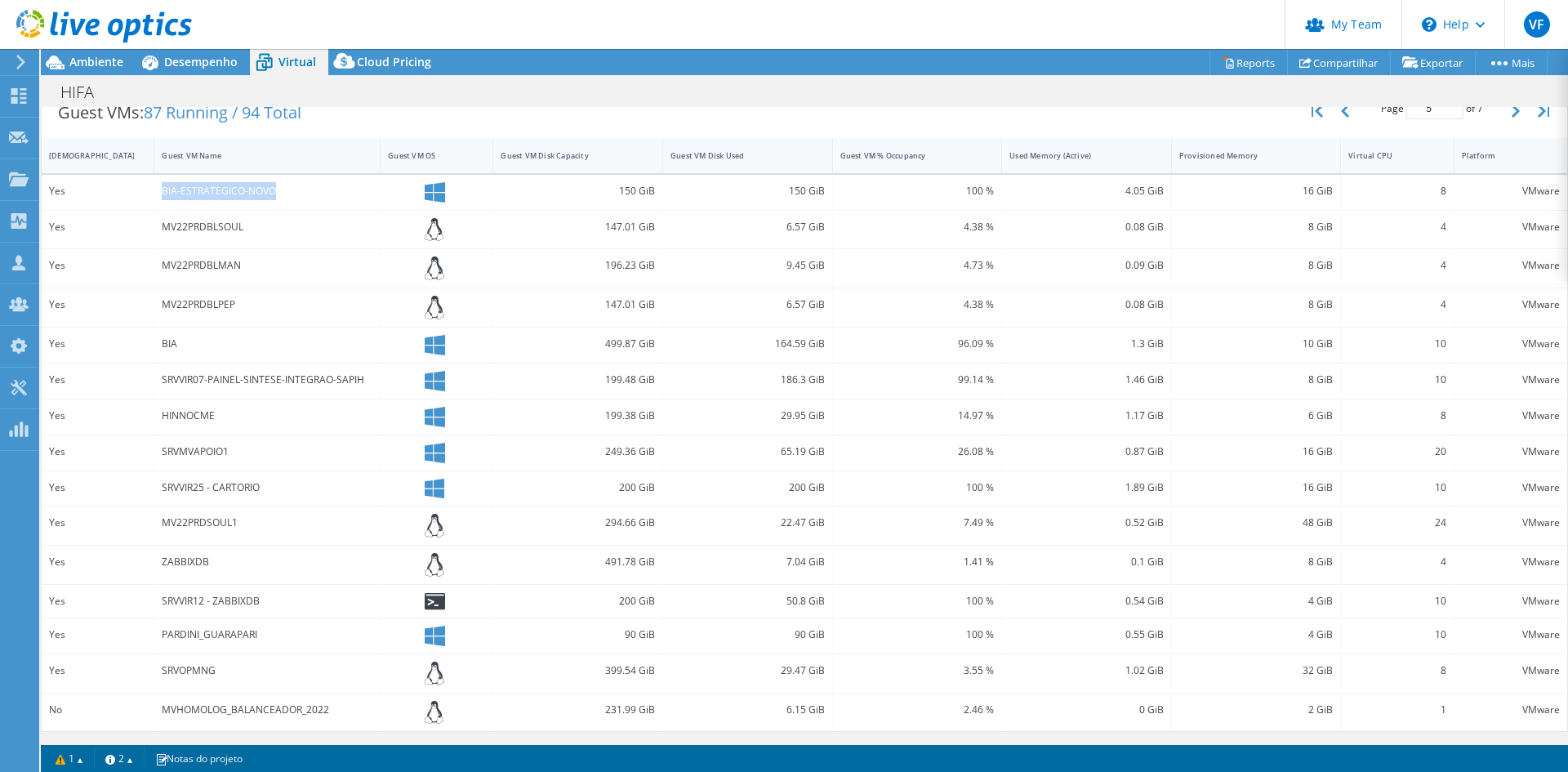
drag, startPoint x: 278, startPoint y: 189, endPoint x: 134, endPoint y: 203, distance: 144.7
click at [132, 197] on div "Yes BIA-ESTRATEGICO-NOVO 150 GiB 150 GiB 100 % 4.05 GiB 16 GiB 8 VMware" at bounding box center [805, 192] width 1526 height 35
click at [234, 377] on div "SRVVIR07-PAINEL-SINTESE-INTEGRAO-SAPIH" at bounding box center [267, 380] width 211 height 18
click at [206, 418] on div "HINNOCME" at bounding box center [267, 416] width 211 height 18
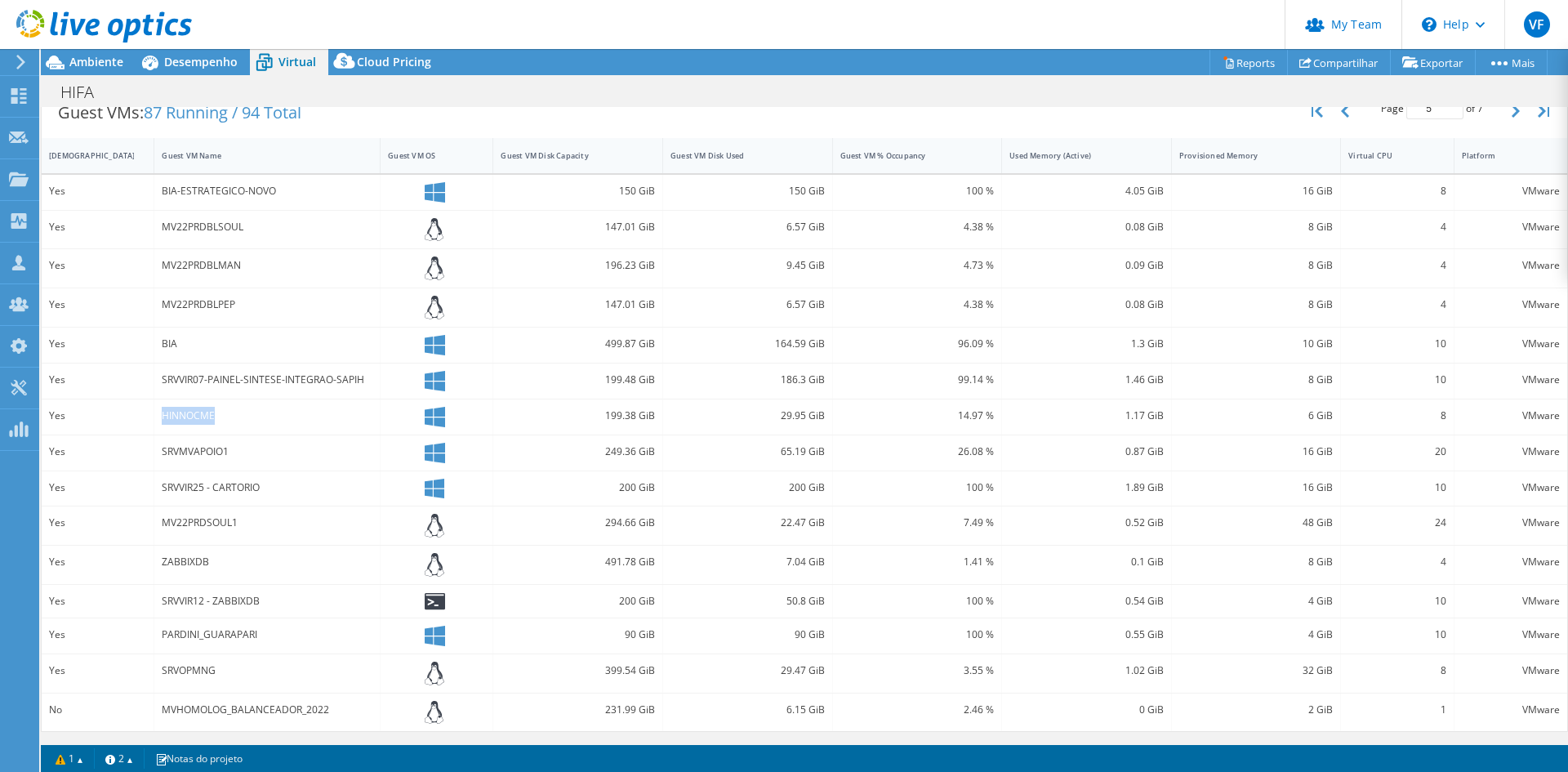
click at [206, 418] on div "HINNOCME" at bounding box center [267, 416] width 211 height 18
click at [193, 459] on div "SRVMVAPOIO1" at bounding box center [267, 452] width 211 height 18
click at [181, 489] on div "SRVVIR25 - CARTORIO" at bounding box center [267, 488] width 211 height 18
click at [191, 528] on div "MV22PRDSOUL1" at bounding box center [267, 523] width 211 height 18
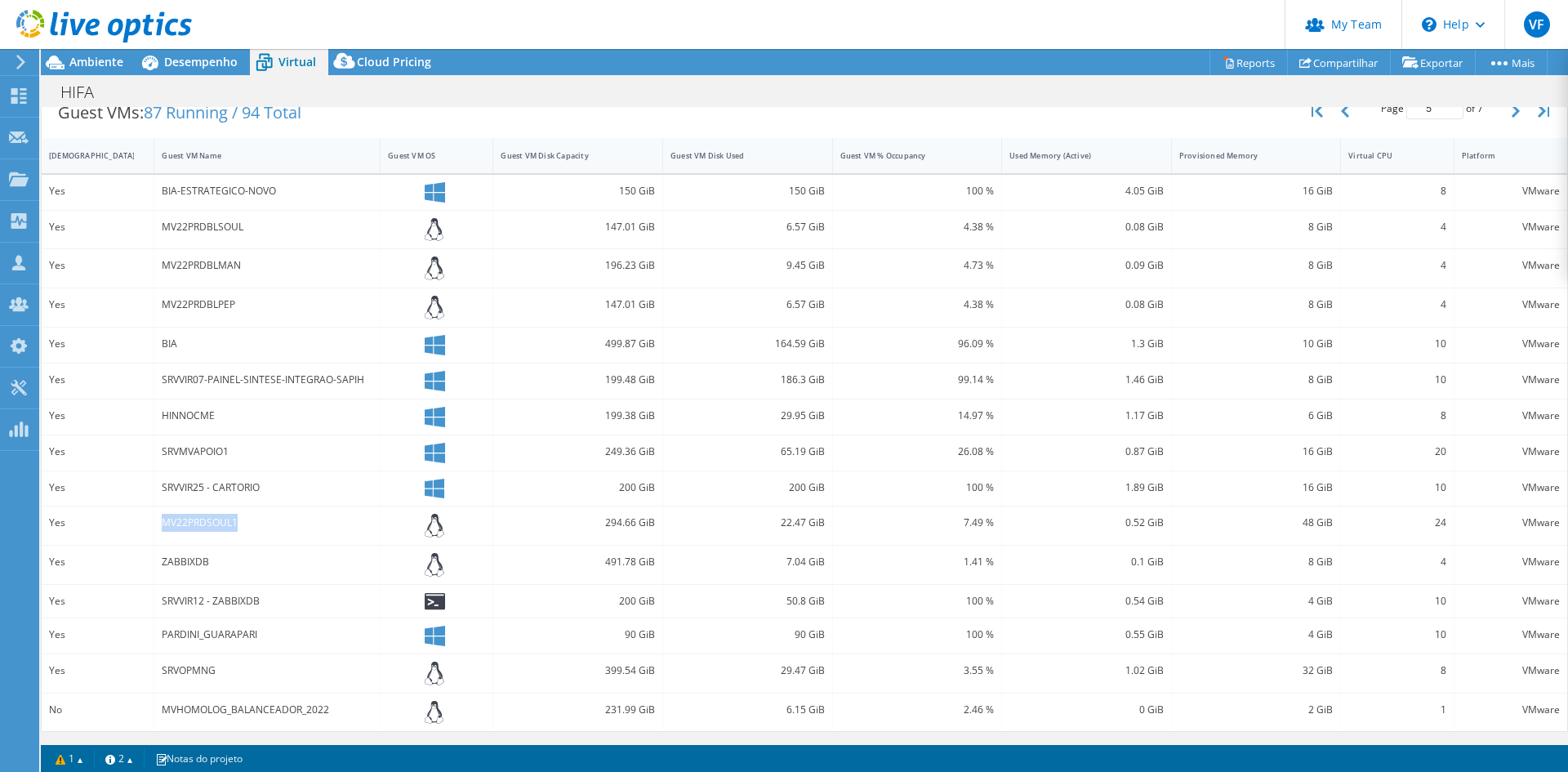
click at [191, 528] on div "MV22PRDSOUL1" at bounding box center [267, 523] width 211 height 18
click at [194, 561] on div "ZABBIXDB" at bounding box center [267, 563] width 211 height 18
click at [172, 561] on div "ZABBIXDB" at bounding box center [267, 563] width 211 height 18
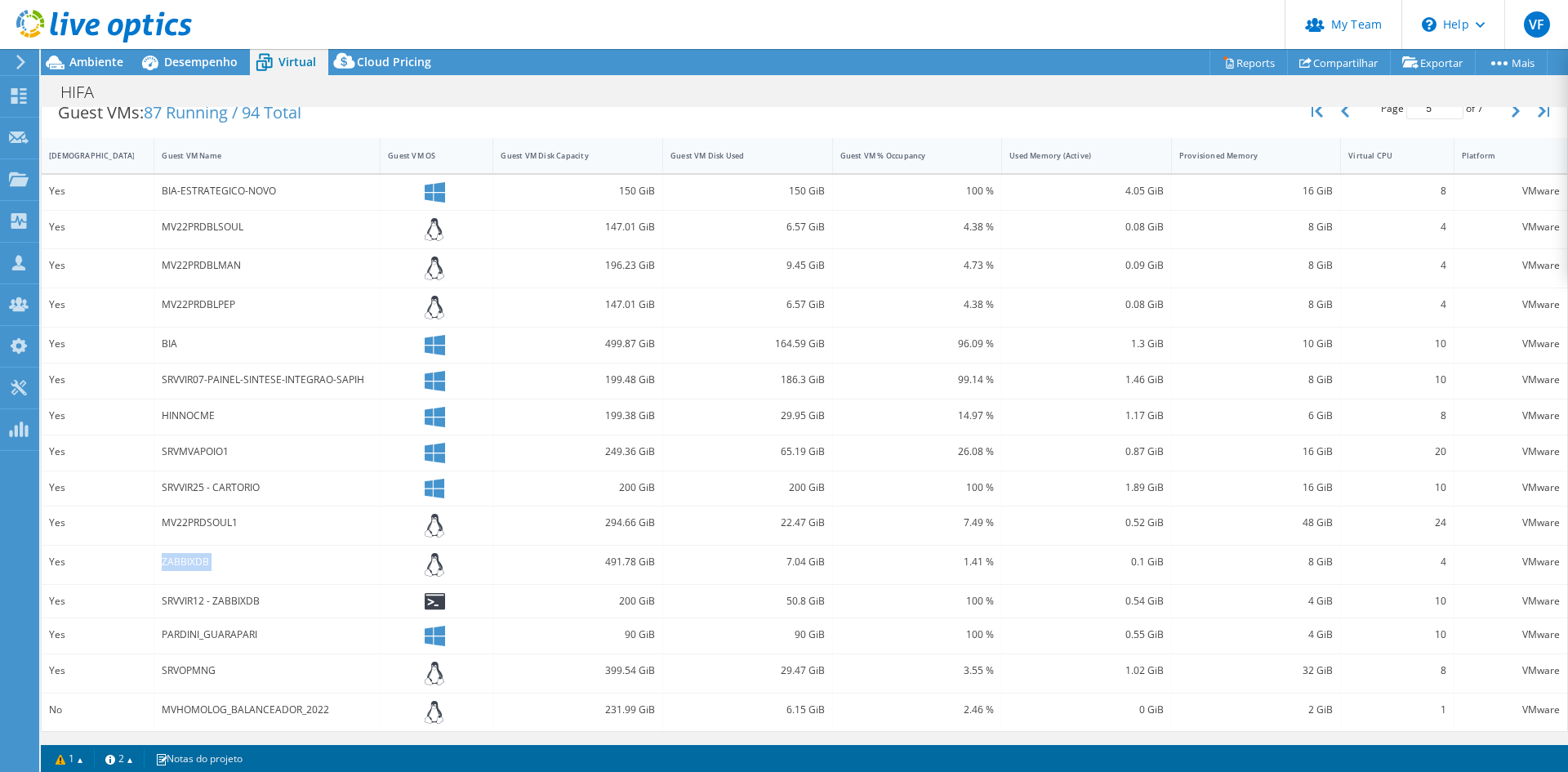
click at [172, 561] on div "ZABBIXDB" at bounding box center [267, 563] width 211 height 18
click at [194, 558] on div "ZABBIXDB" at bounding box center [267, 563] width 211 height 18
click at [225, 599] on div "SRVVIR12 - ZABBIXDB" at bounding box center [267, 601] width 211 height 18
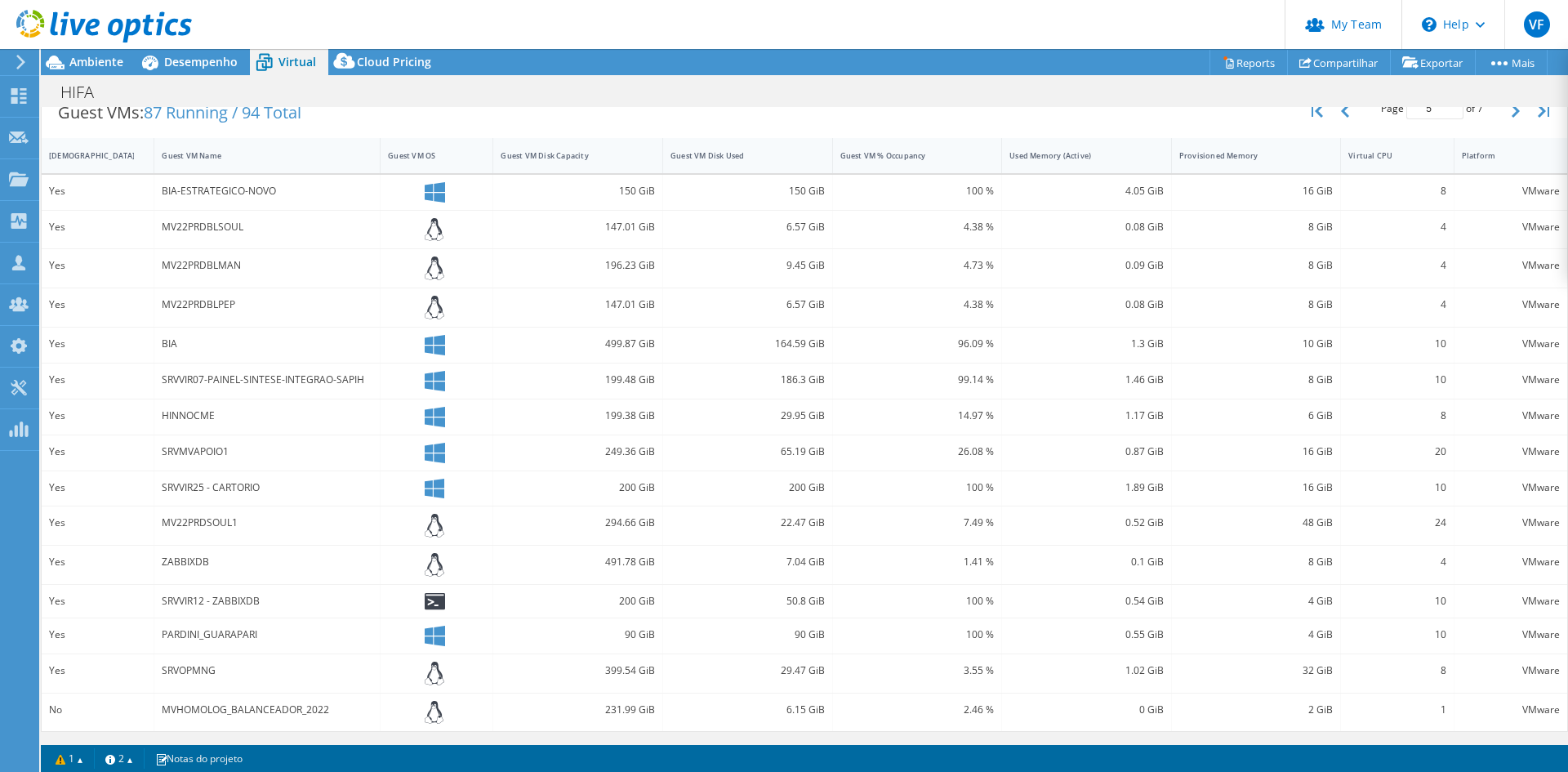
click at [288, 708] on div "MVHOMOLOG_BALANCEADOR_2022" at bounding box center [267, 710] width 211 height 18
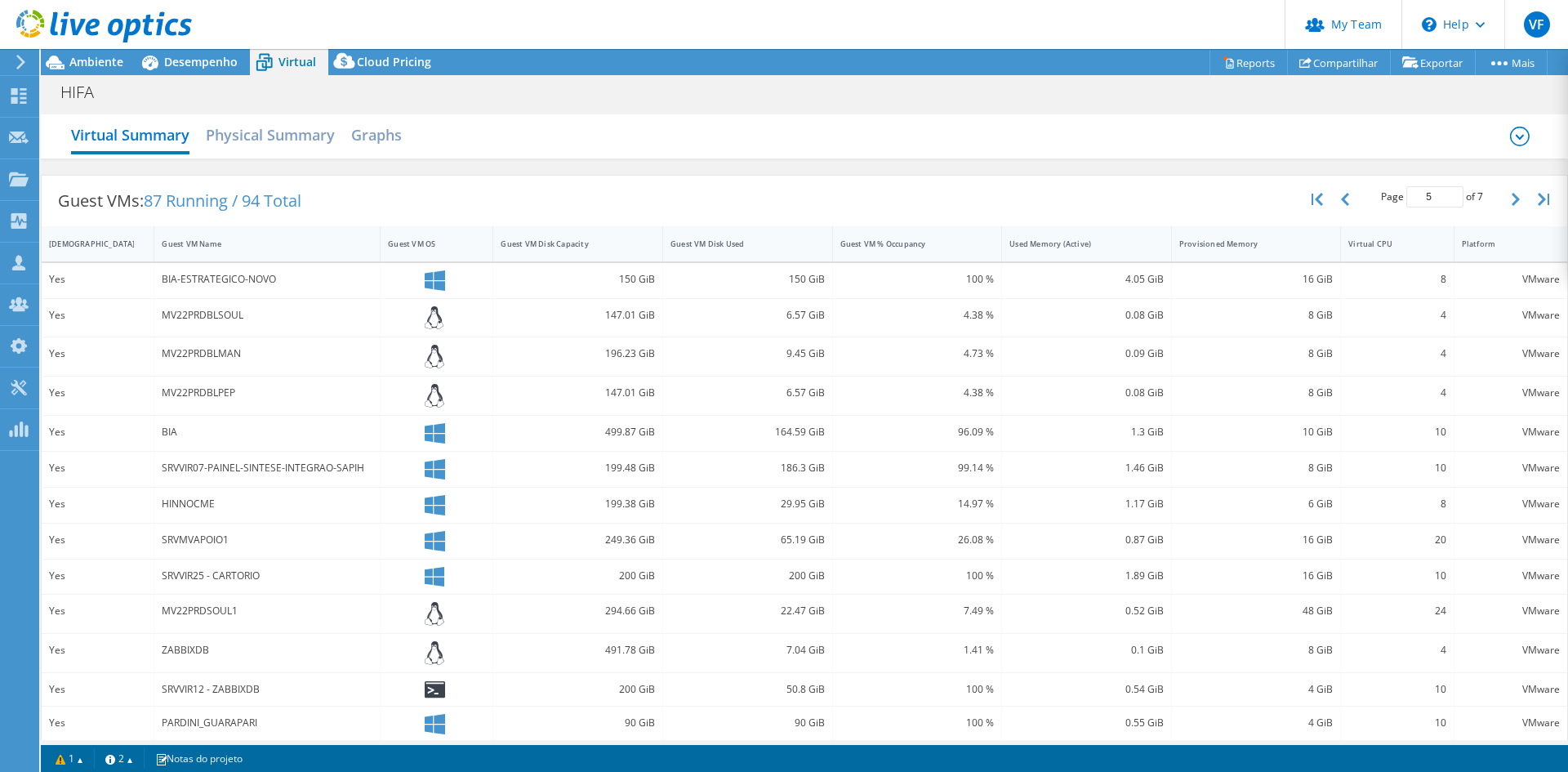
scroll to position [0, 0]
click at [1504, 196] on button "button" at bounding box center [1518, 200] width 28 height 31
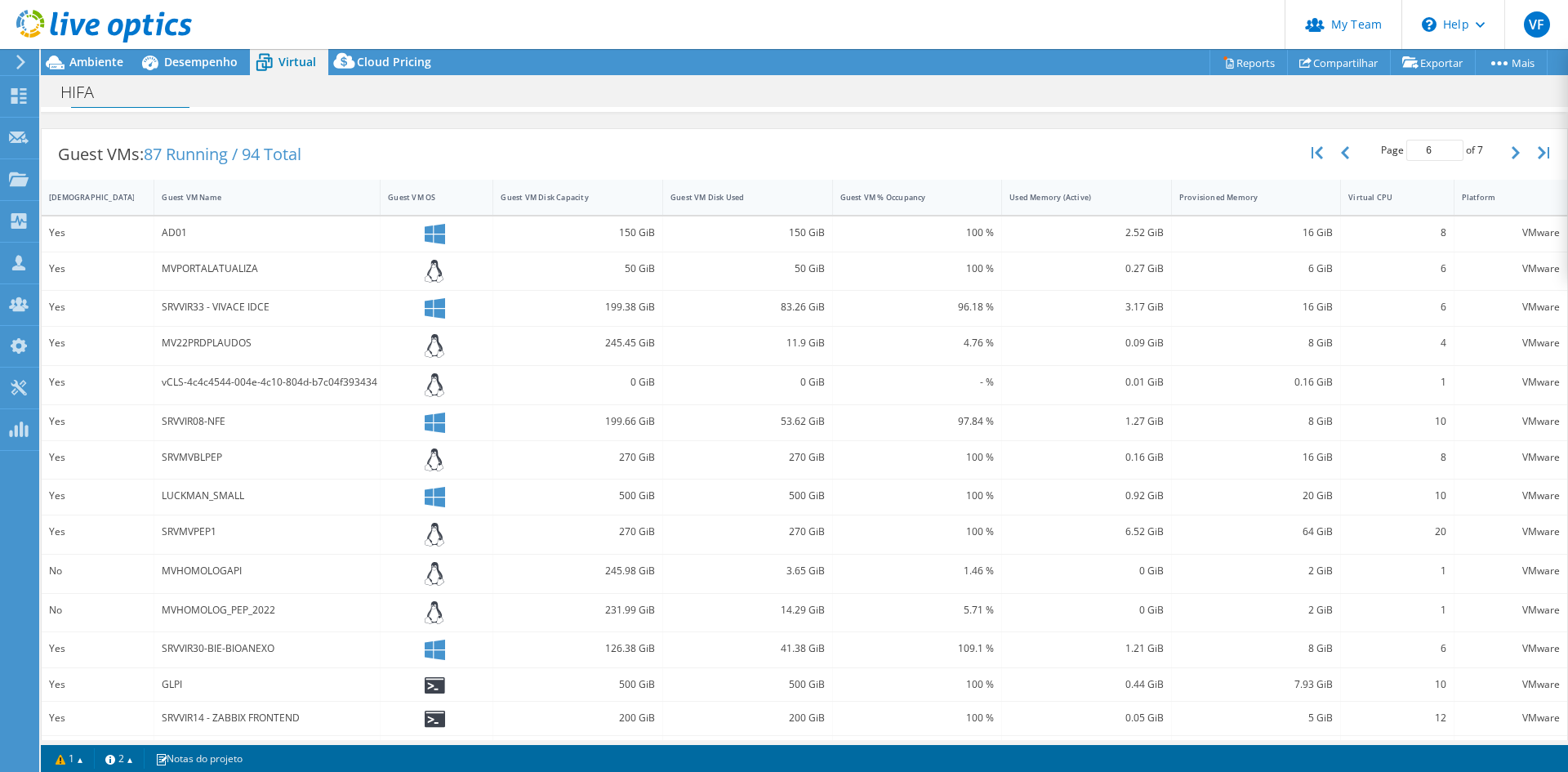
scroll to position [90, 0]
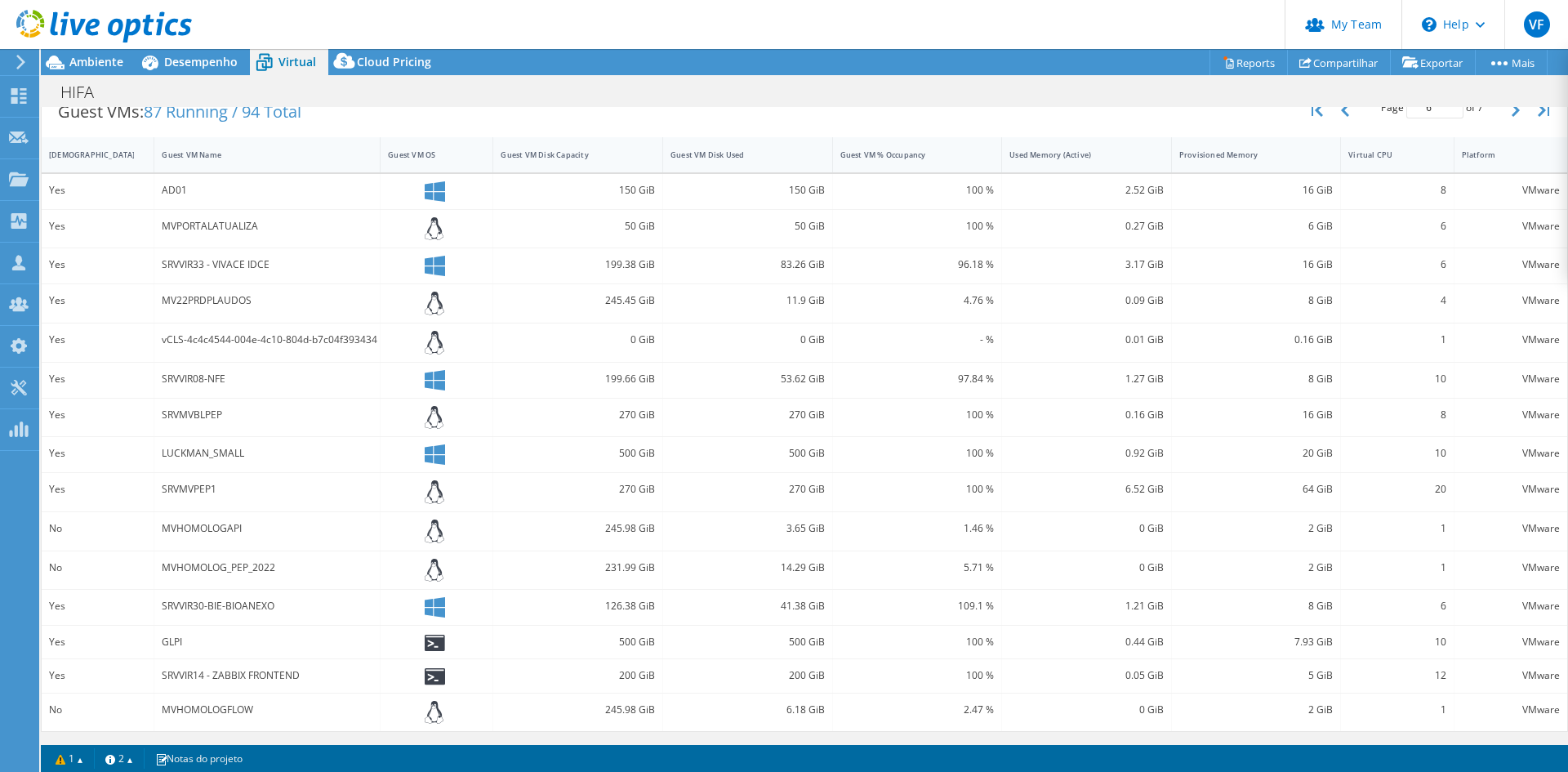
click at [228, 296] on div "MV22PRDPLAUDOS" at bounding box center [267, 301] width 211 height 18
click at [297, 339] on div "vCLS-4c4c4544-004e-4c10-804d-b7c04f393434" at bounding box center [267, 340] width 211 height 18
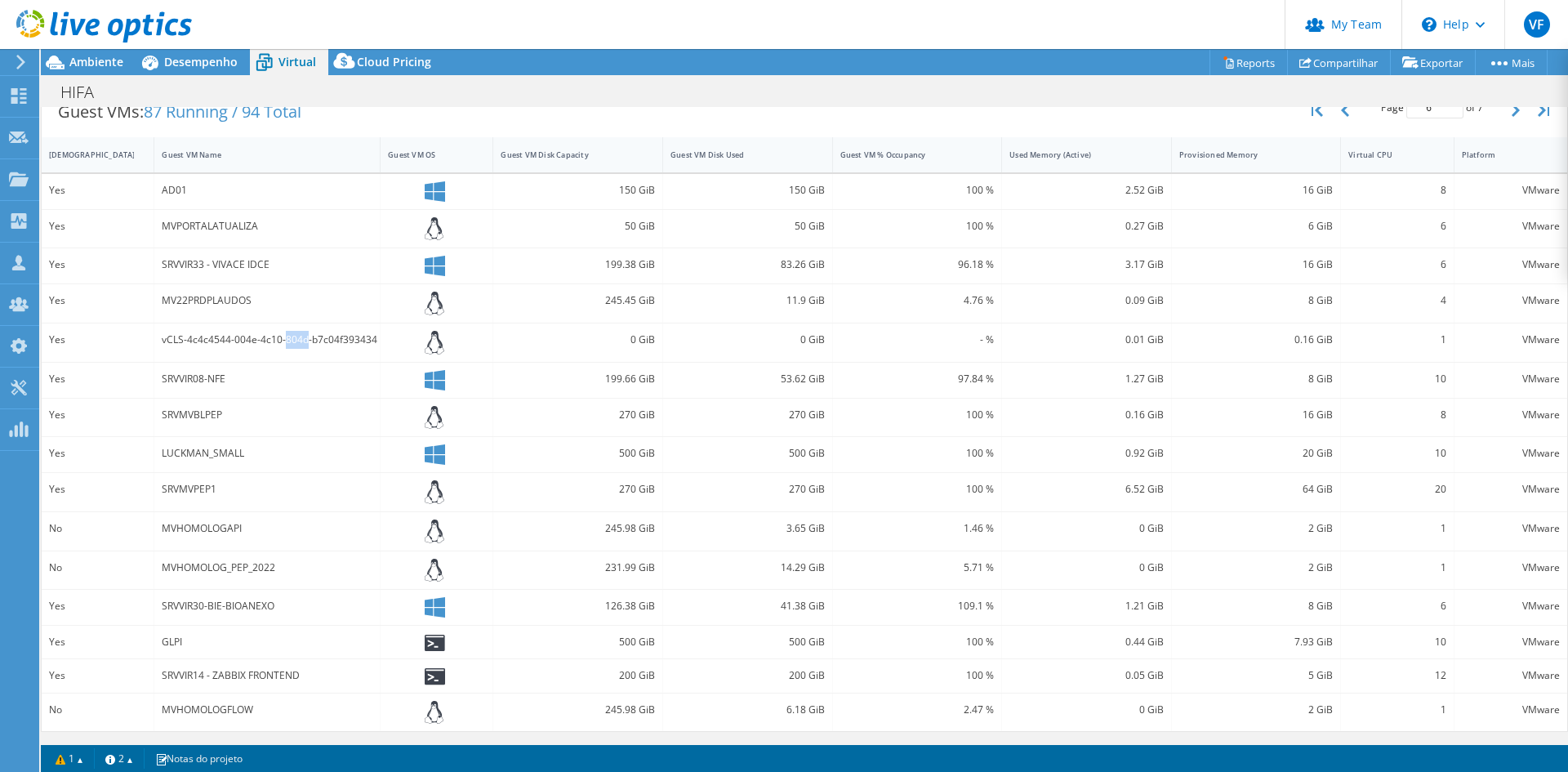
click at [297, 339] on div "vCLS-4c4c4544-004e-4c10-804d-b7c04f393434" at bounding box center [267, 340] width 211 height 18
drag, startPoint x: 1037, startPoint y: 346, endPoint x: 112, endPoint y: 327, distance: 925.2
click at [112, 327] on div "Yes vCLS-4c4c4544-004e-4c10-804d-b7c04f393434 0 GiB 0 GiB - % 0.01 GiB 0.16 GiB…" at bounding box center [805, 342] width 1526 height 39
click at [188, 394] on div "SRVVIR08-NFE" at bounding box center [267, 380] width 226 height 35
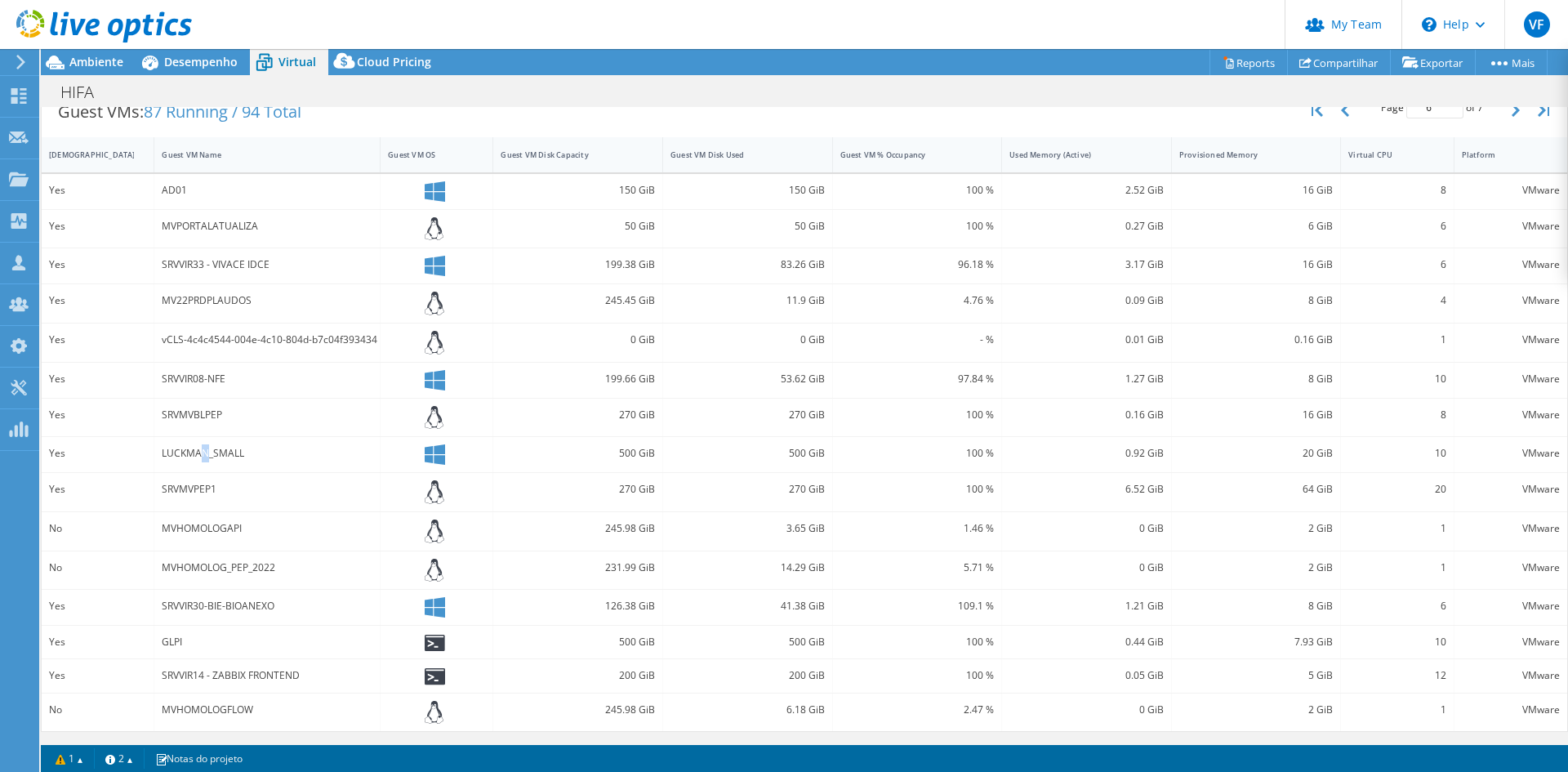
click at [204, 452] on div "LUCKMAN_SMALL" at bounding box center [267, 454] width 211 height 18
click at [204, 494] on div "SRVMVPEP1" at bounding box center [267, 490] width 211 height 18
click at [208, 462] on div "LUCKMAN_SMALL" at bounding box center [267, 454] width 211 height 18
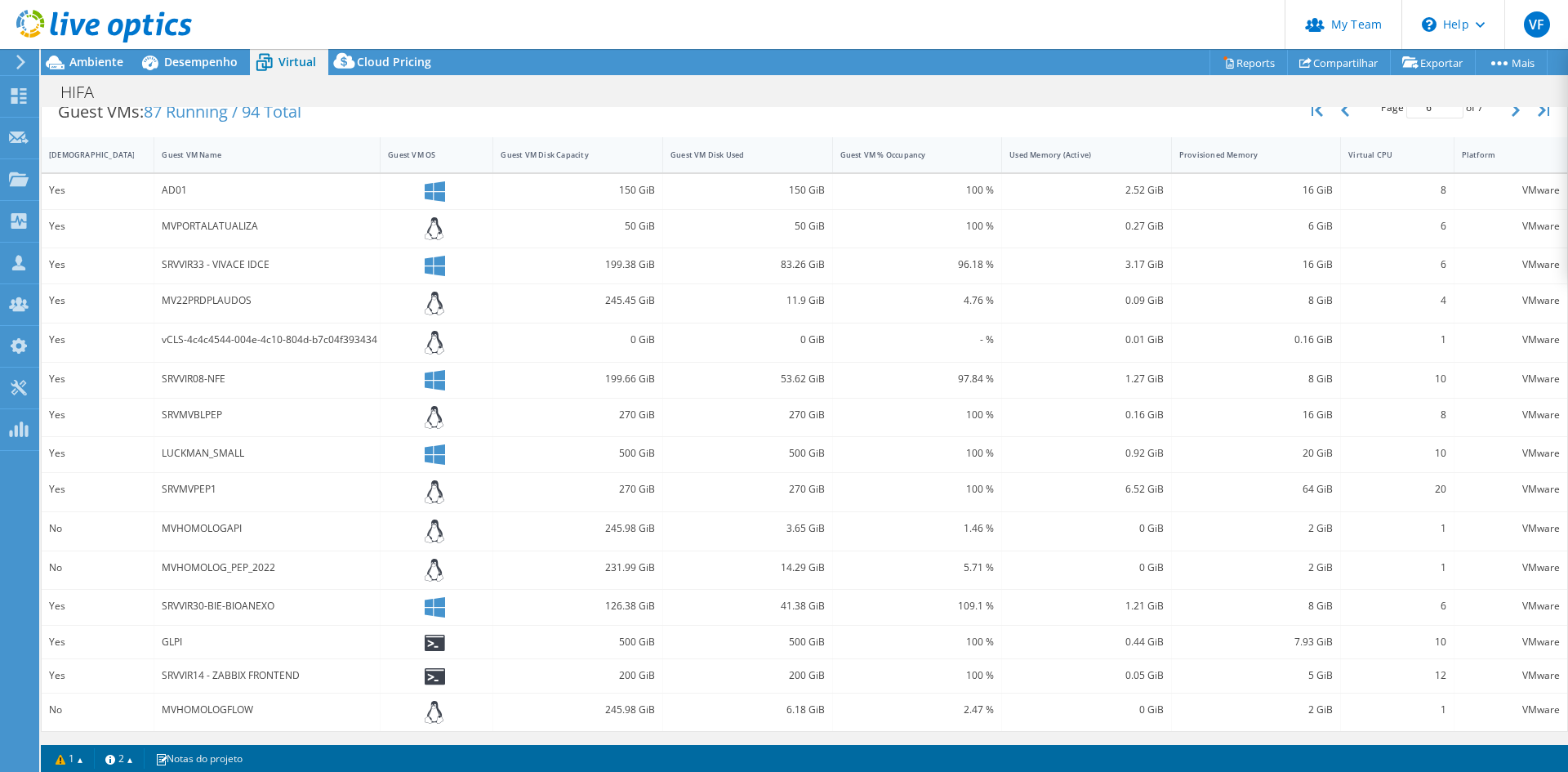
click at [211, 450] on div "LUCKMAN_SMALL" at bounding box center [267, 454] width 211 height 18
click at [201, 525] on div "MVHOMOLOGAPI" at bounding box center [267, 529] width 211 height 18
click at [217, 567] on div "MVHOMOLOG_PEP_2022" at bounding box center [267, 568] width 211 height 18
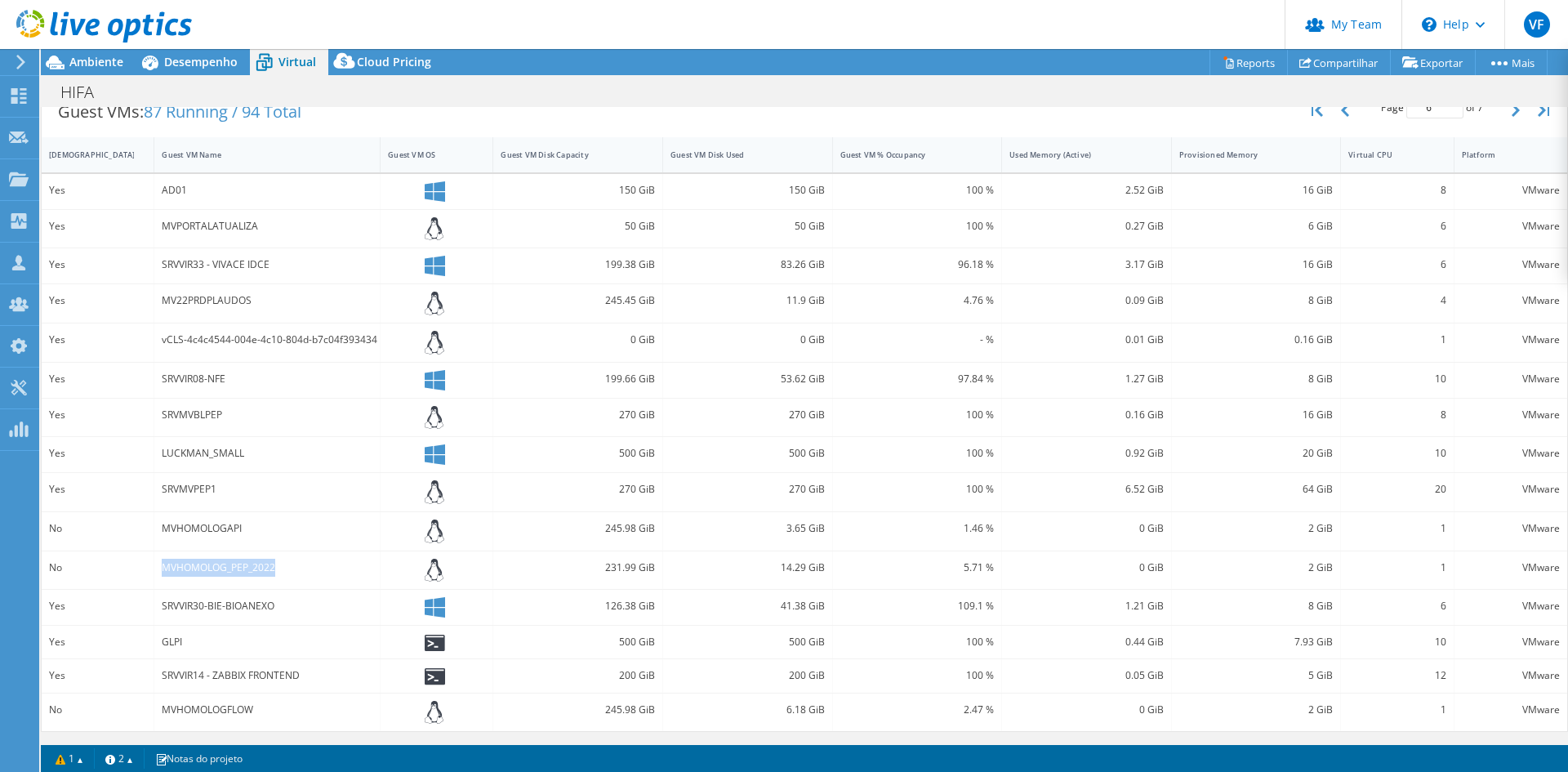
click at [217, 567] on div "MVHOMOLOG_PEP_2022" at bounding box center [267, 568] width 211 height 18
click at [209, 706] on div "MVHOMOLOGFLOW" at bounding box center [267, 710] width 211 height 18
click at [253, 671] on div "SRVVIR14 - ZABBIX FRONTEND" at bounding box center [267, 676] width 211 height 18
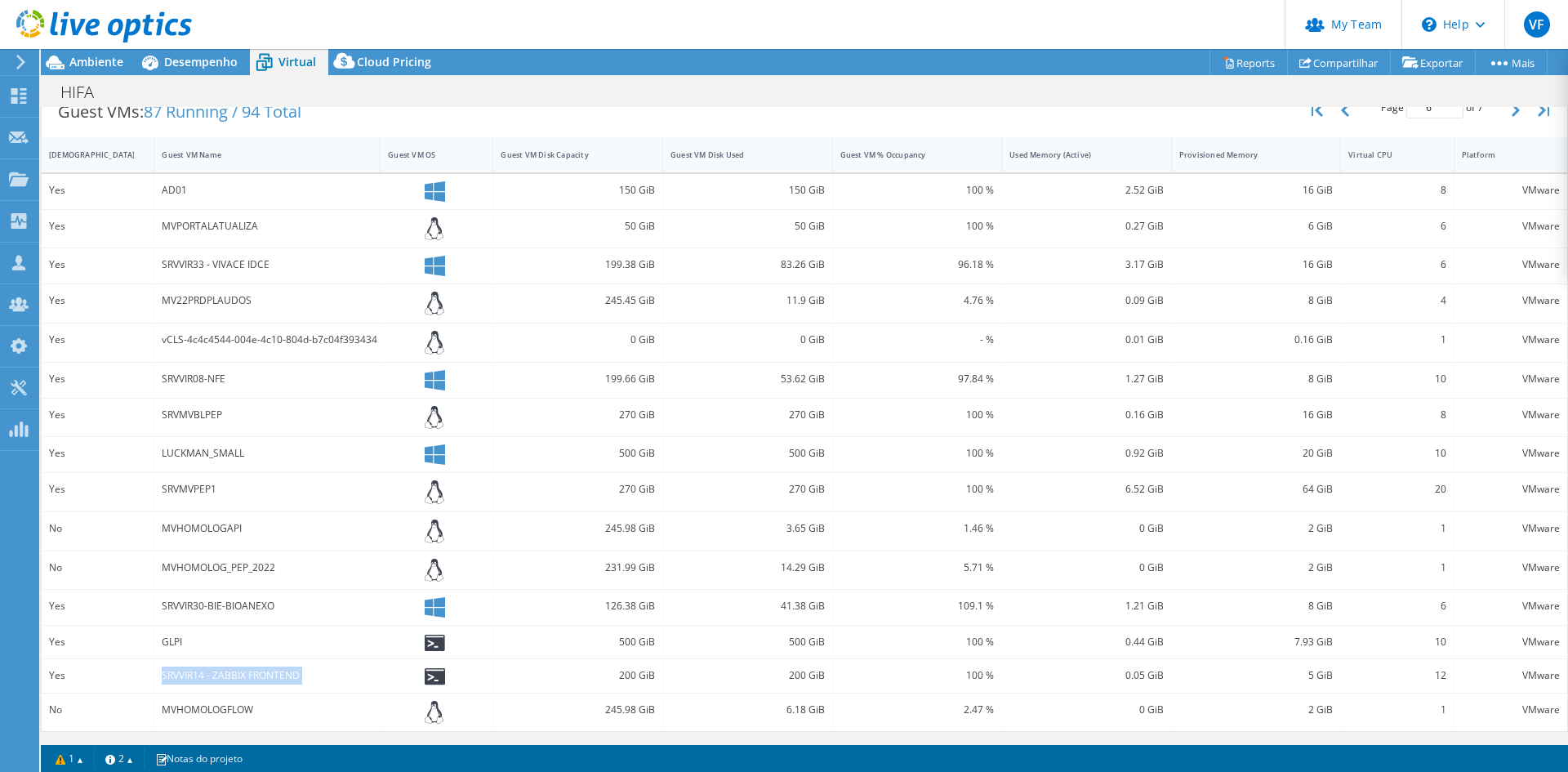
click at [253, 671] on div "SRVVIR14 - ZABBIX FRONTEND" at bounding box center [267, 676] width 211 height 18
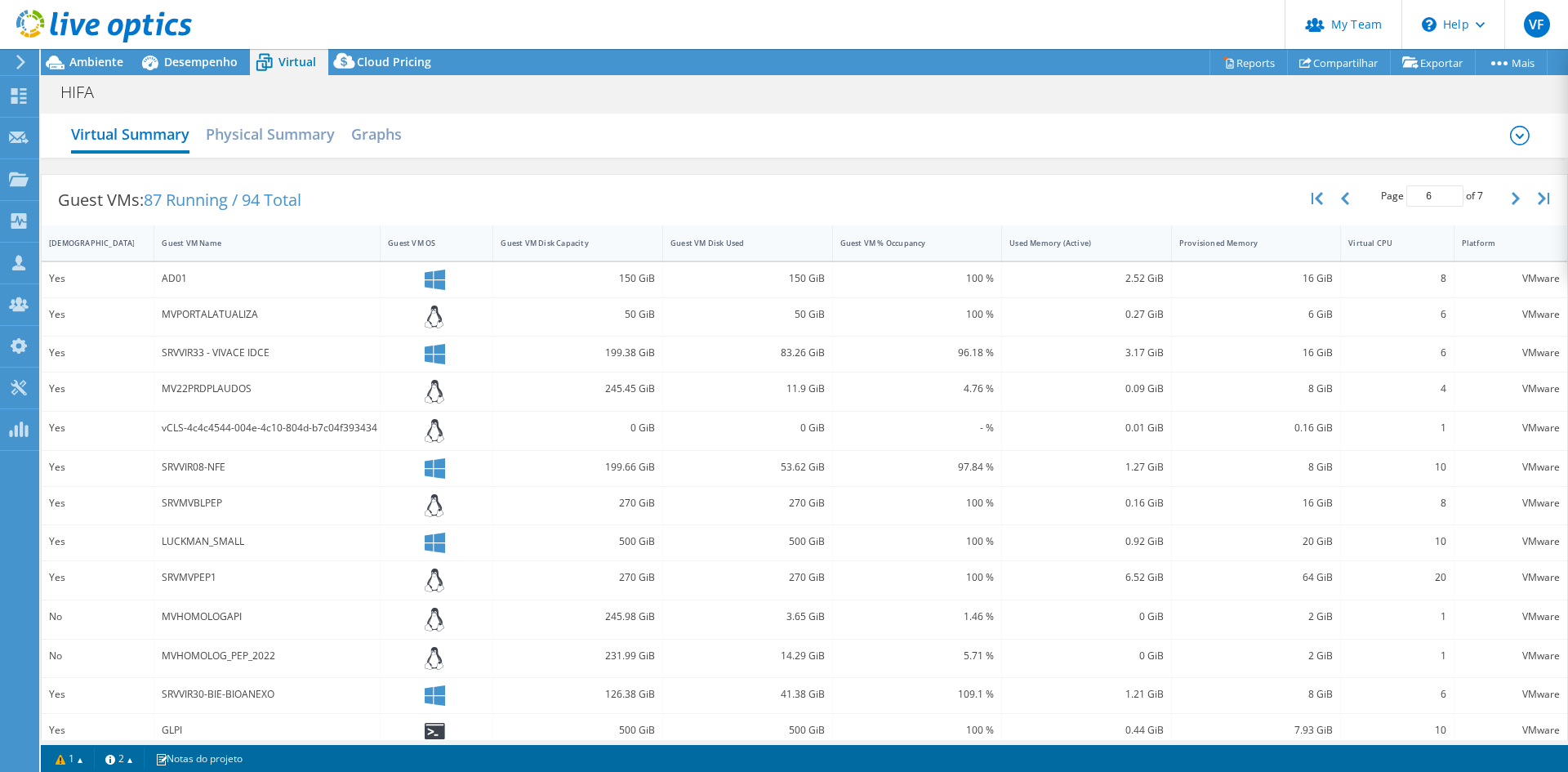
scroll to position [0, 0]
click at [1509, 205] on button "button" at bounding box center [1518, 200] width 28 height 31
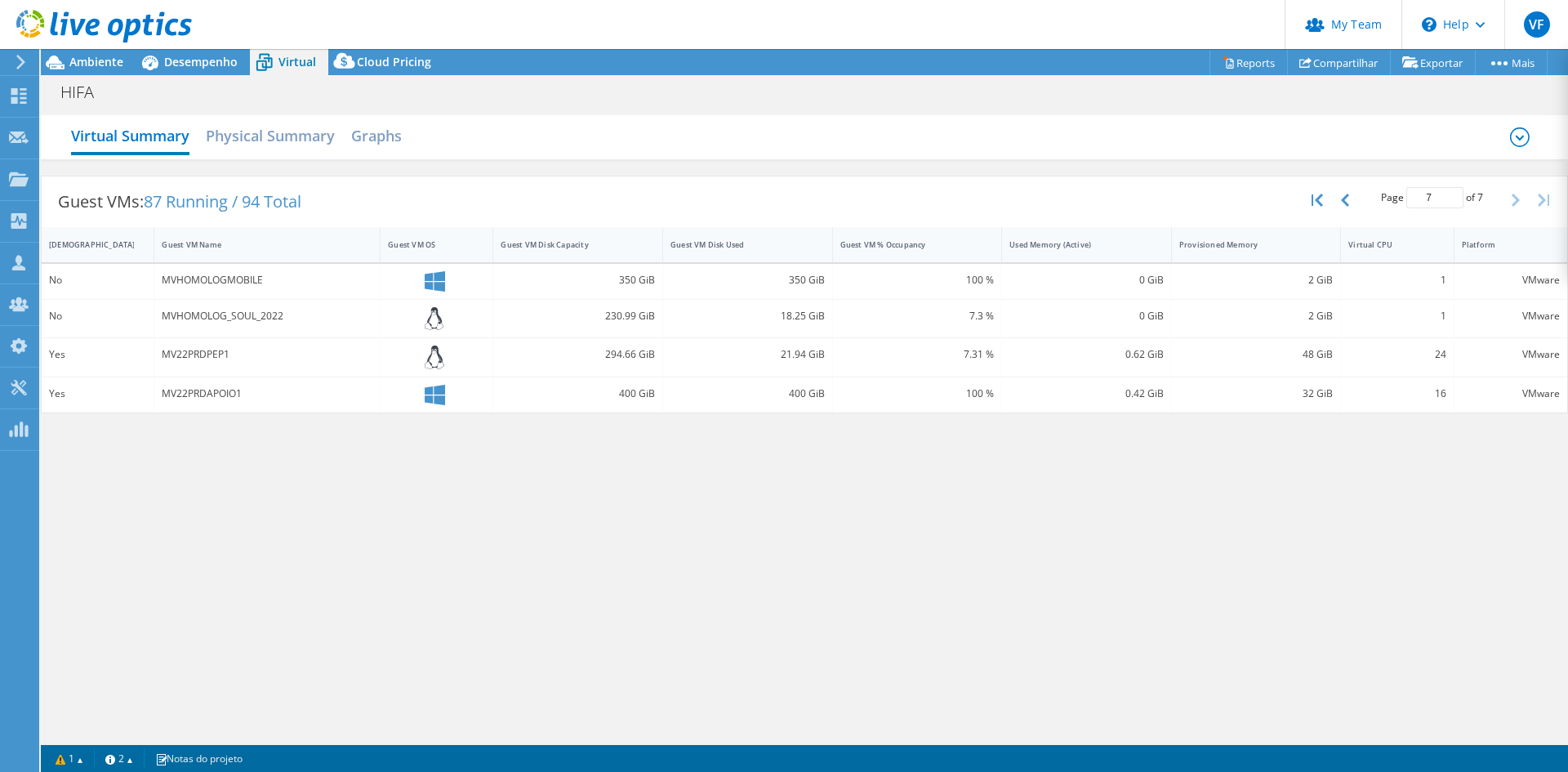
click at [195, 278] on div "MVHOMOLOGMOBILE" at bounding box center [267, 280] width 211 height 18
click at [216, 308] on div "MVHOMOLOG_SOUL_2022" at bounding box center [267, 317] width 211 height 18
click at [218, 346] on div "MV22PRDPEP1" at bounding box center [267, 355] width 211 height 18
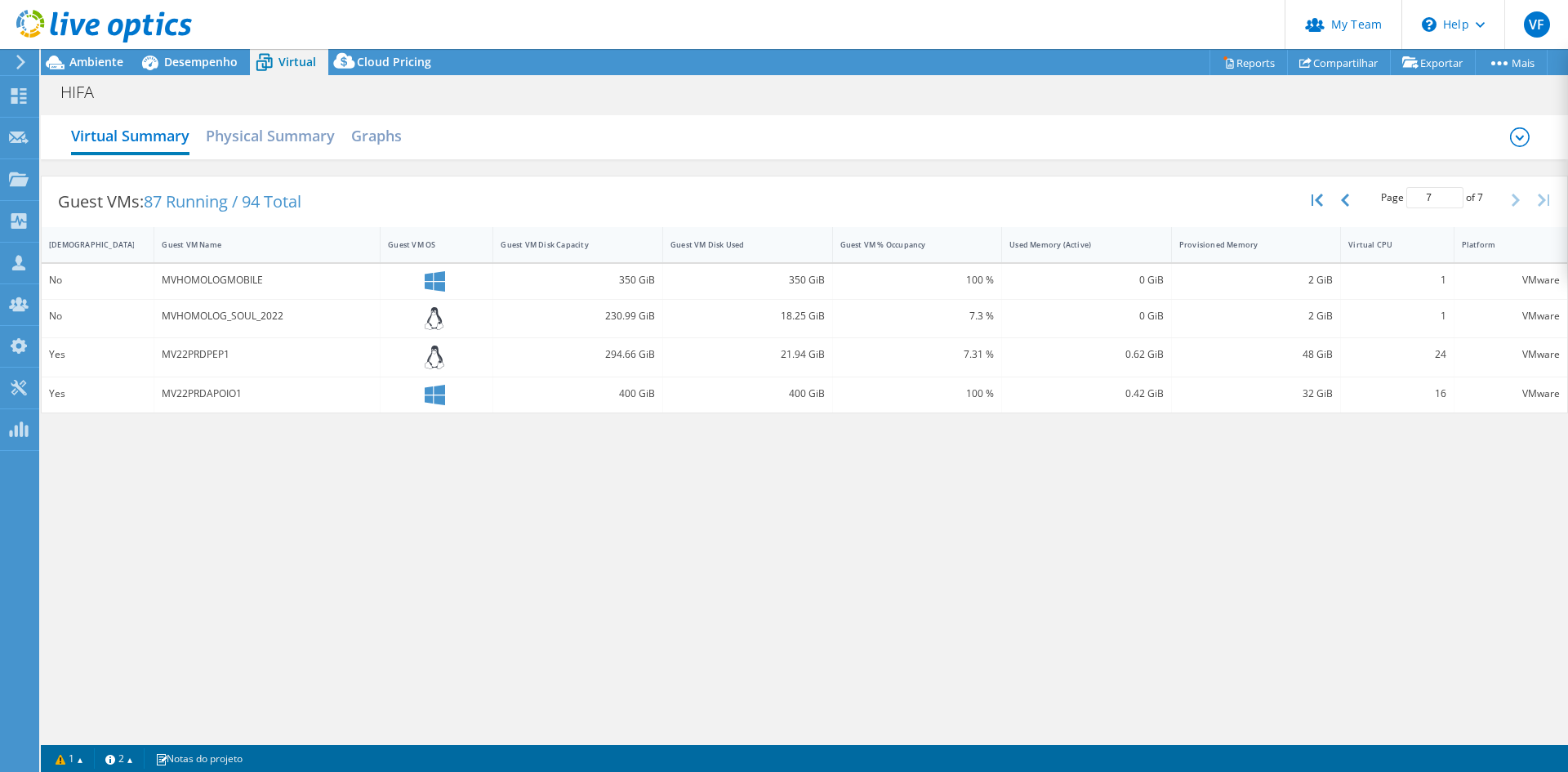
click at [200, 355] on div "MV22PRDPEP1" at bounding box center [267, 355] width 211 height 18
click at [211, 395] on div "MV22PRDAPOIO1" at bounding box center [267, 394] width 211 height 18
click at [211, 396] on div "MV22PRDAPOIO1" at bounding box center [267, 394] width 211 height 18
click at [1306, 206] on button "button" at bounding box center [1319, 200] width 28 height 31
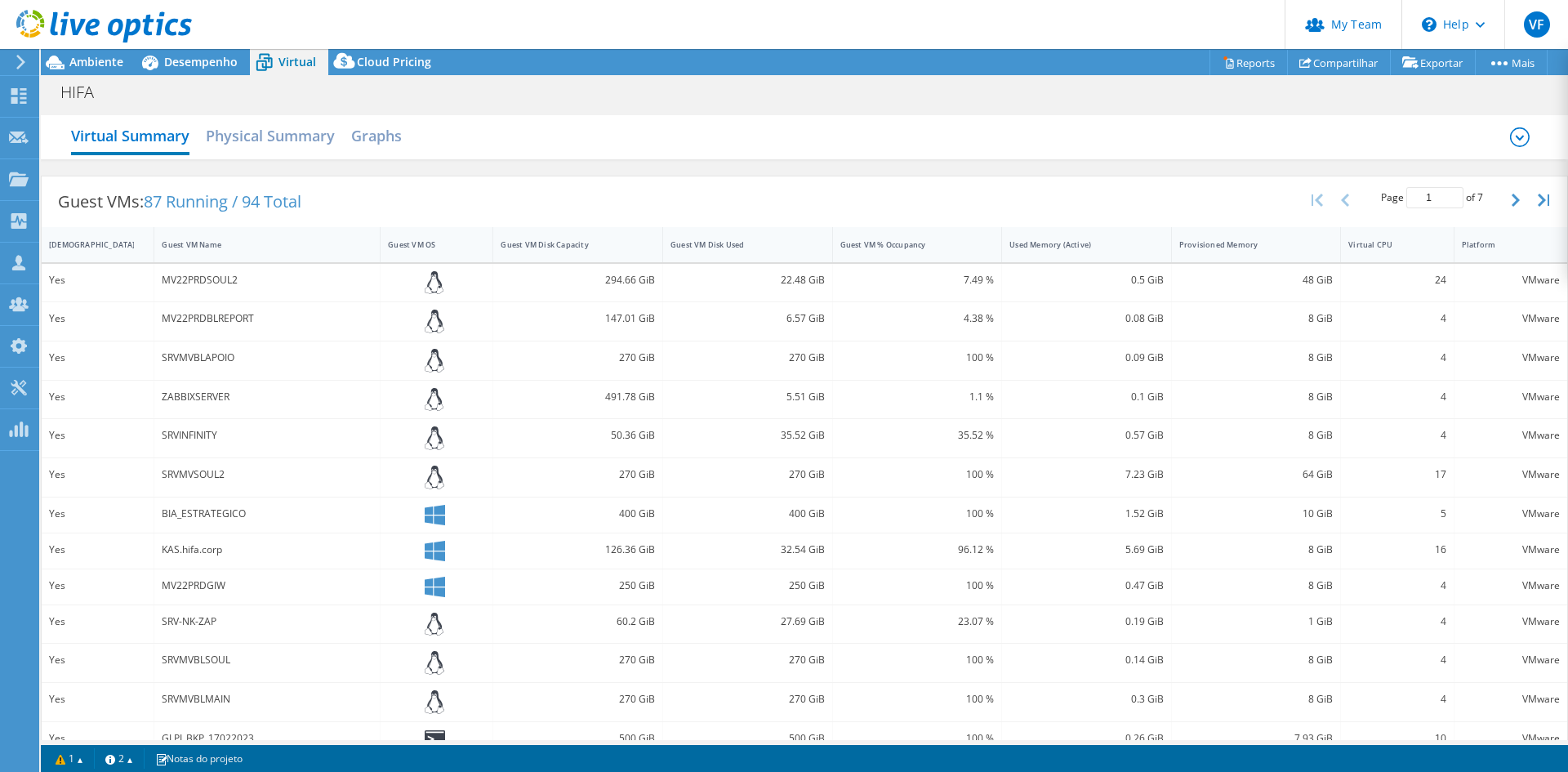
click at [215, 396] on div "ZABBIXSERVER" at bounding box center [267, 398] width 211 height 18
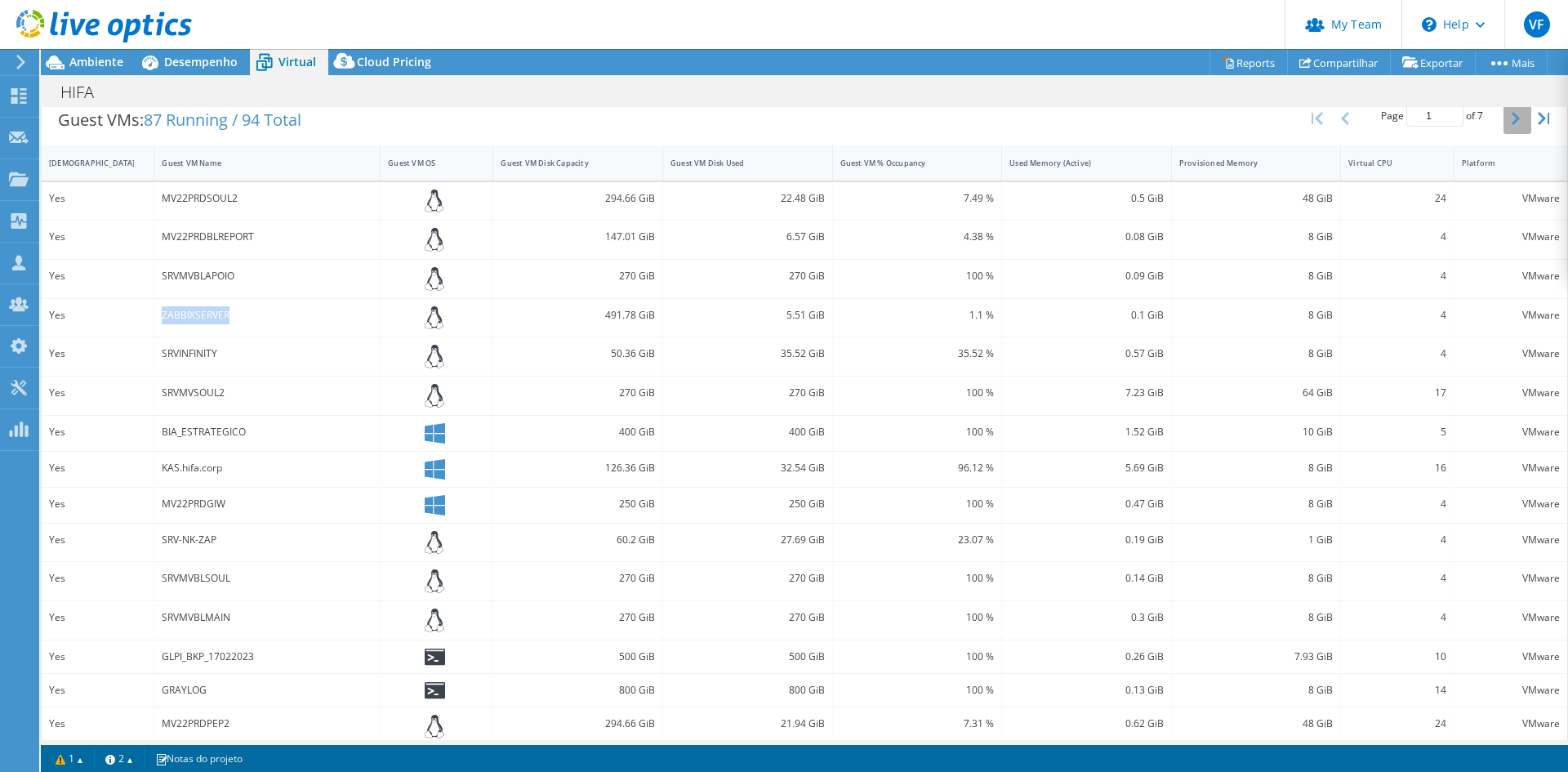
click at [1505, 126] on button "button" at bounding box center [1518, 119] width 28 height 31
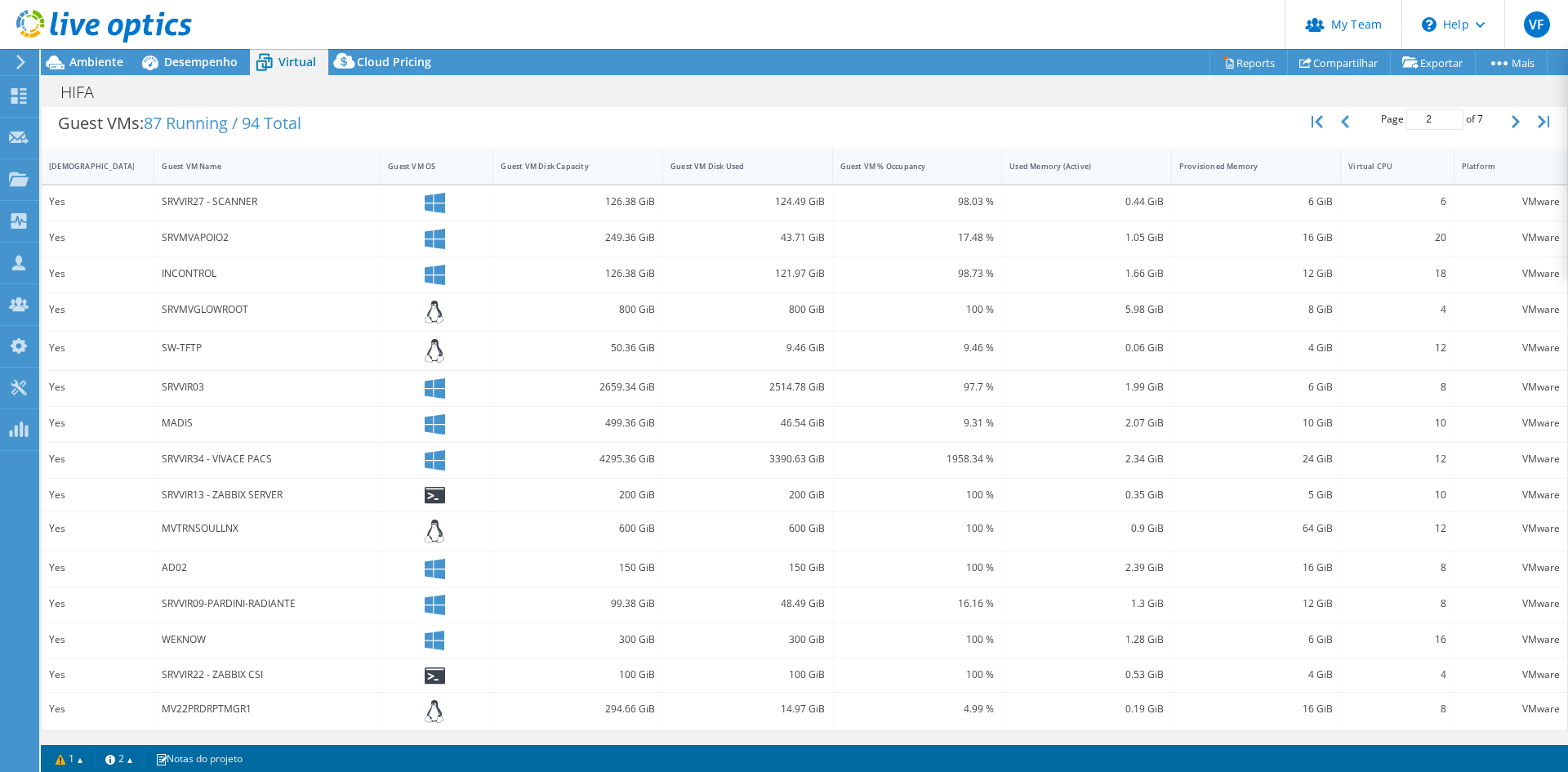
scroll to position [78, 0]
click at [260, 467] on div "SRVVIR34 - VIVACE PACS" at bounding box center [267, 459] width 211 height 18
click at [183, 388] on div "SRVVIR03" at bounding box center [267, 388] width 211 height 18
click at [207, 391] on div "SRVVIR03" at bounding box center [267, 388] width 211 height 18
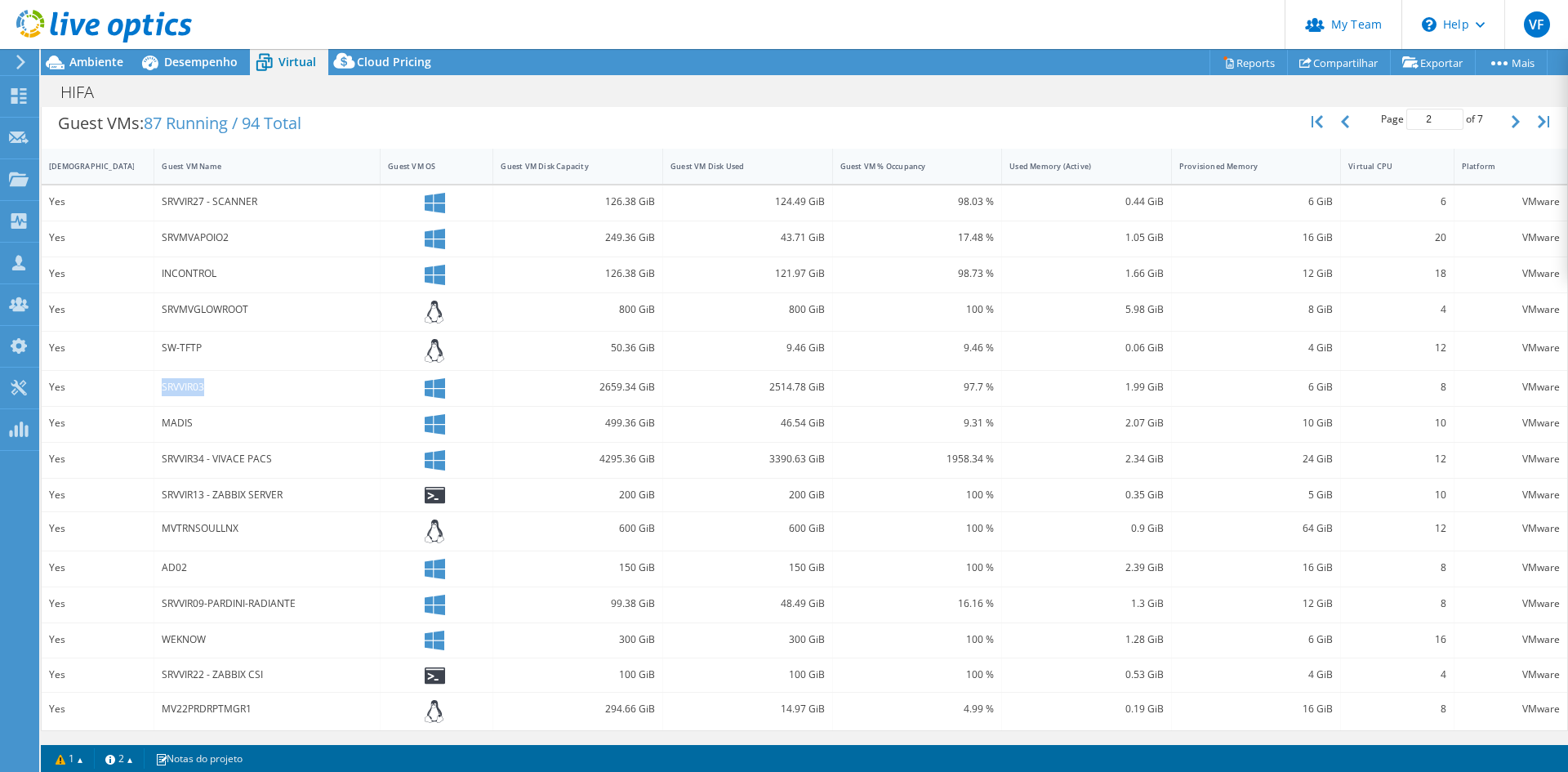
drag, startPoint x: 218, startPoint y: 392, endPoint x: 134, endPoint y: 392, distance: 84.0
click at [134, 392] on div "Yes SRVVIR03 2659.34 GiB 2514.78 GiB 97.7 % 1.99 GiB 6 GiB 8 VMware" at bounding box center [805, 388] width 1526 height 35
click at [210, 456] on div "SRVVIR34 - VIVACE PACS" at bounding box center [267, 459] width 211 height 18
click at [207, 494] on div "SRVVIR13 - ZABBIX SERVER" at bounding box center [267, 495] width 211 height 18
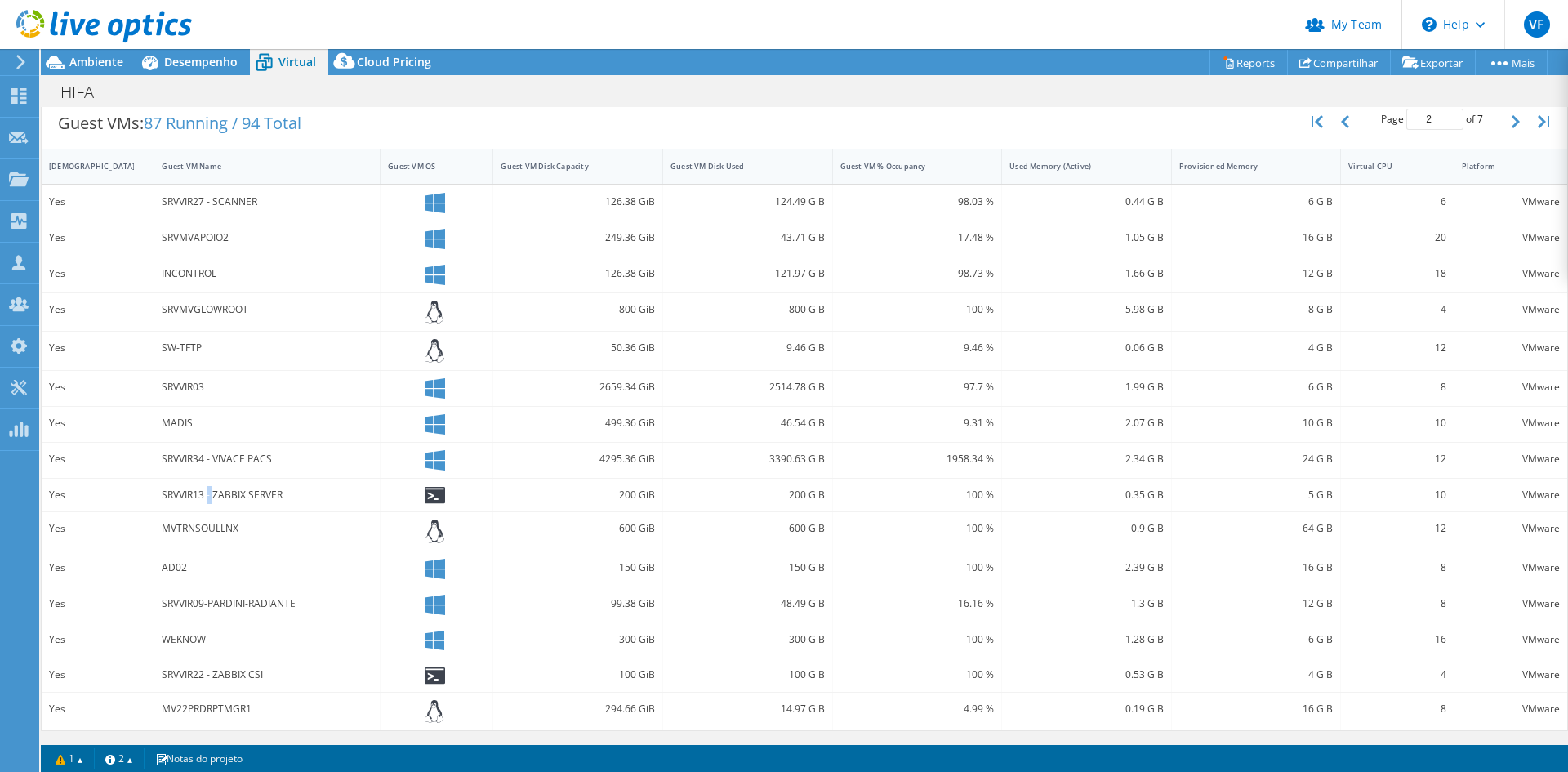
click at [207, 494] on div "SRVVIR13 - ZABBIX SERVER" at bounding box center [267, 495] width 211 height 18
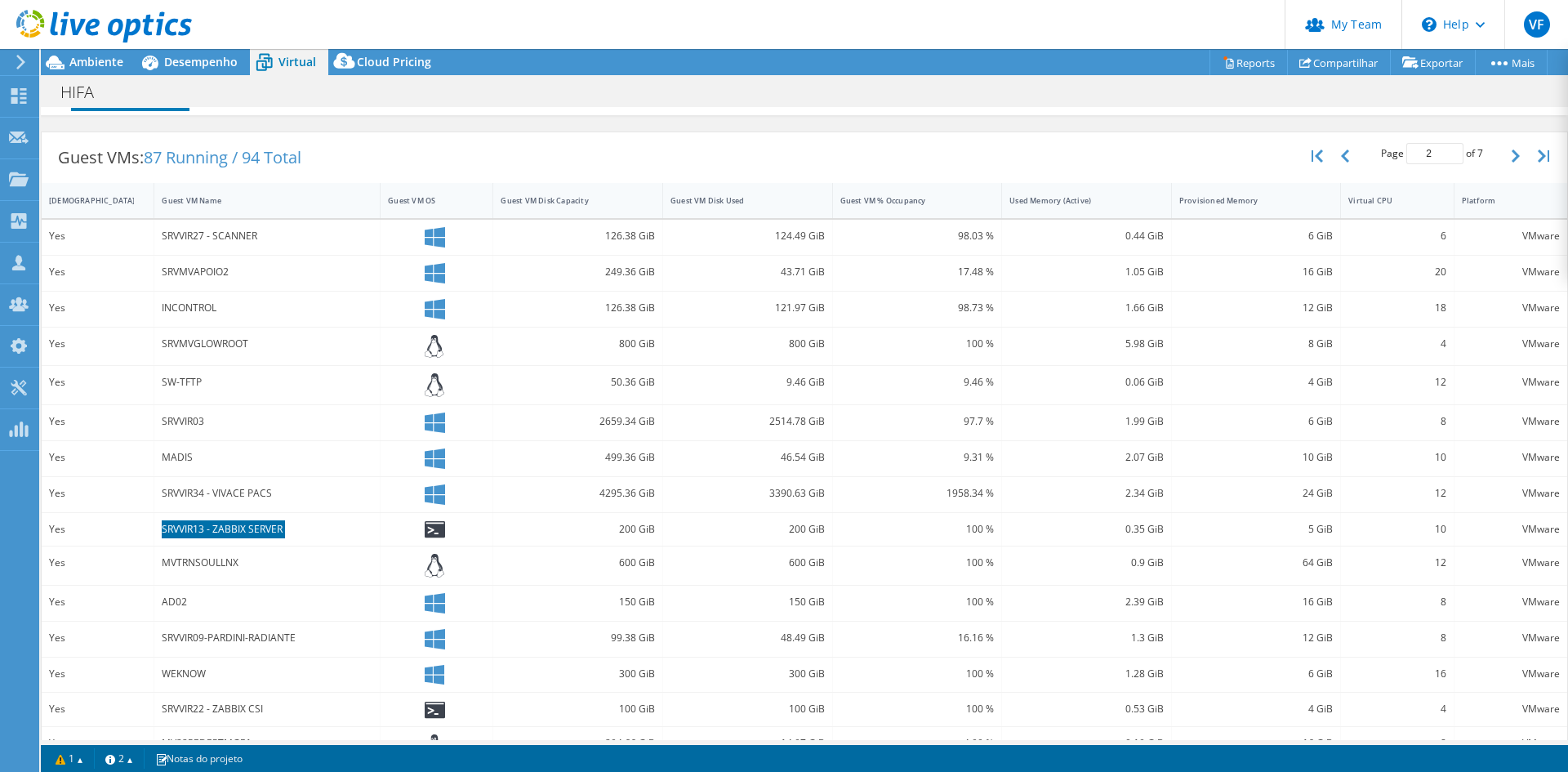
scroll to position [0, 0]
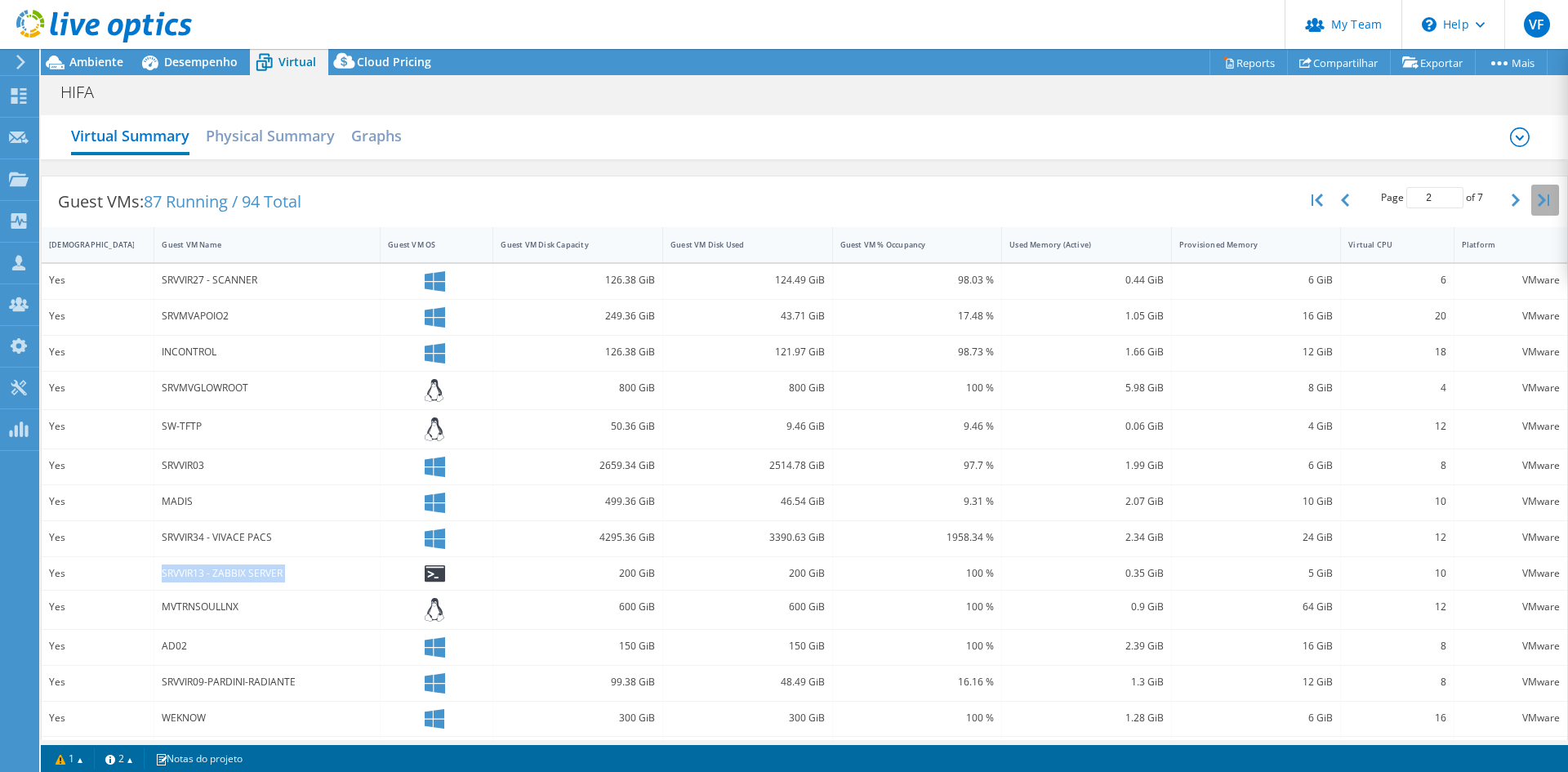
click at [1532, 208] on button "button" at bounding box center [1546, 200] width 28 height 31
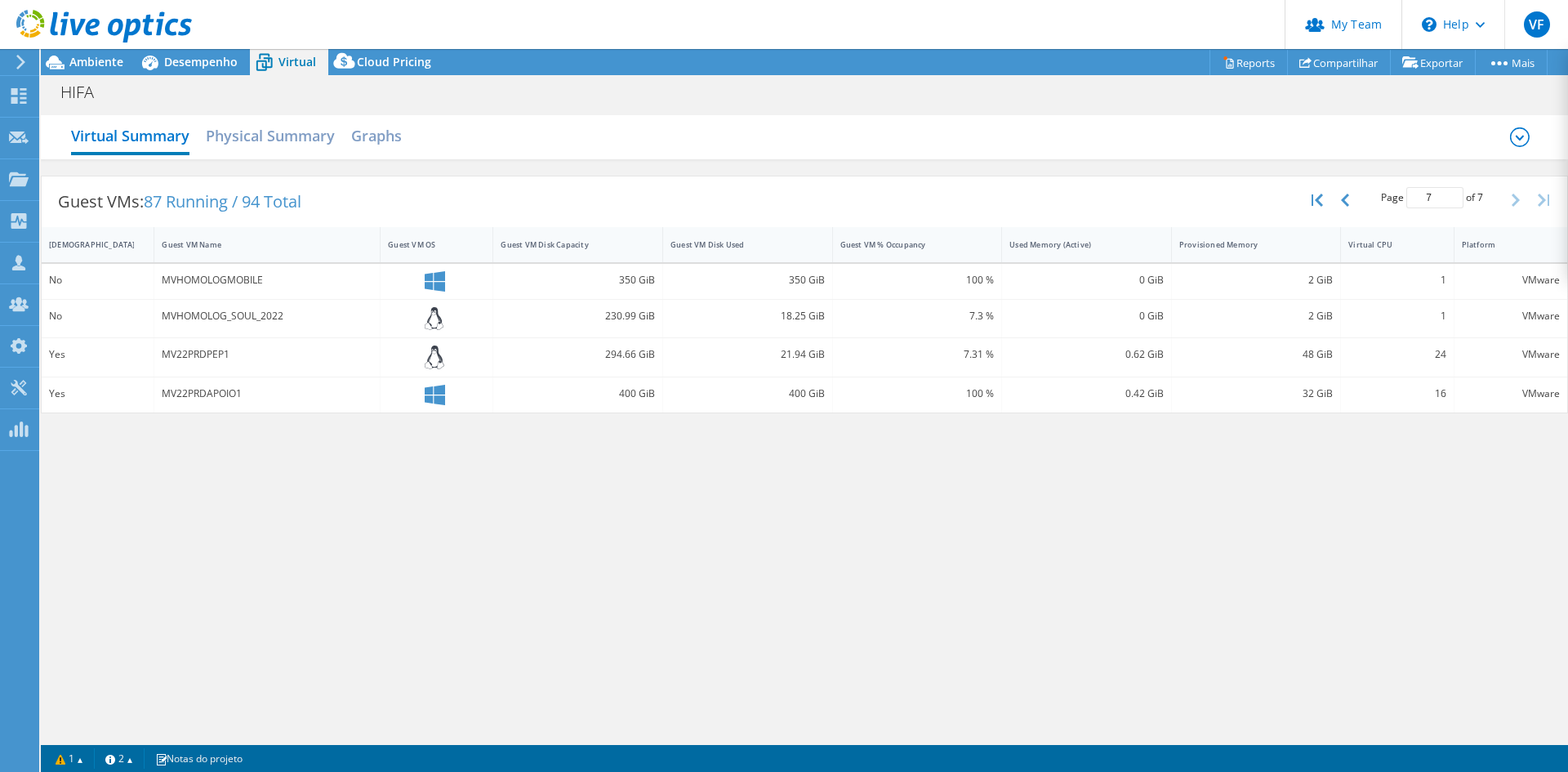
click at [262, 338] on div "MV22PRDPEP1" at bounding box center [267, 357] width 226 height 39
click at [1343, 208] on button "button" at bounding box center [1347, 200] width 28 height 31
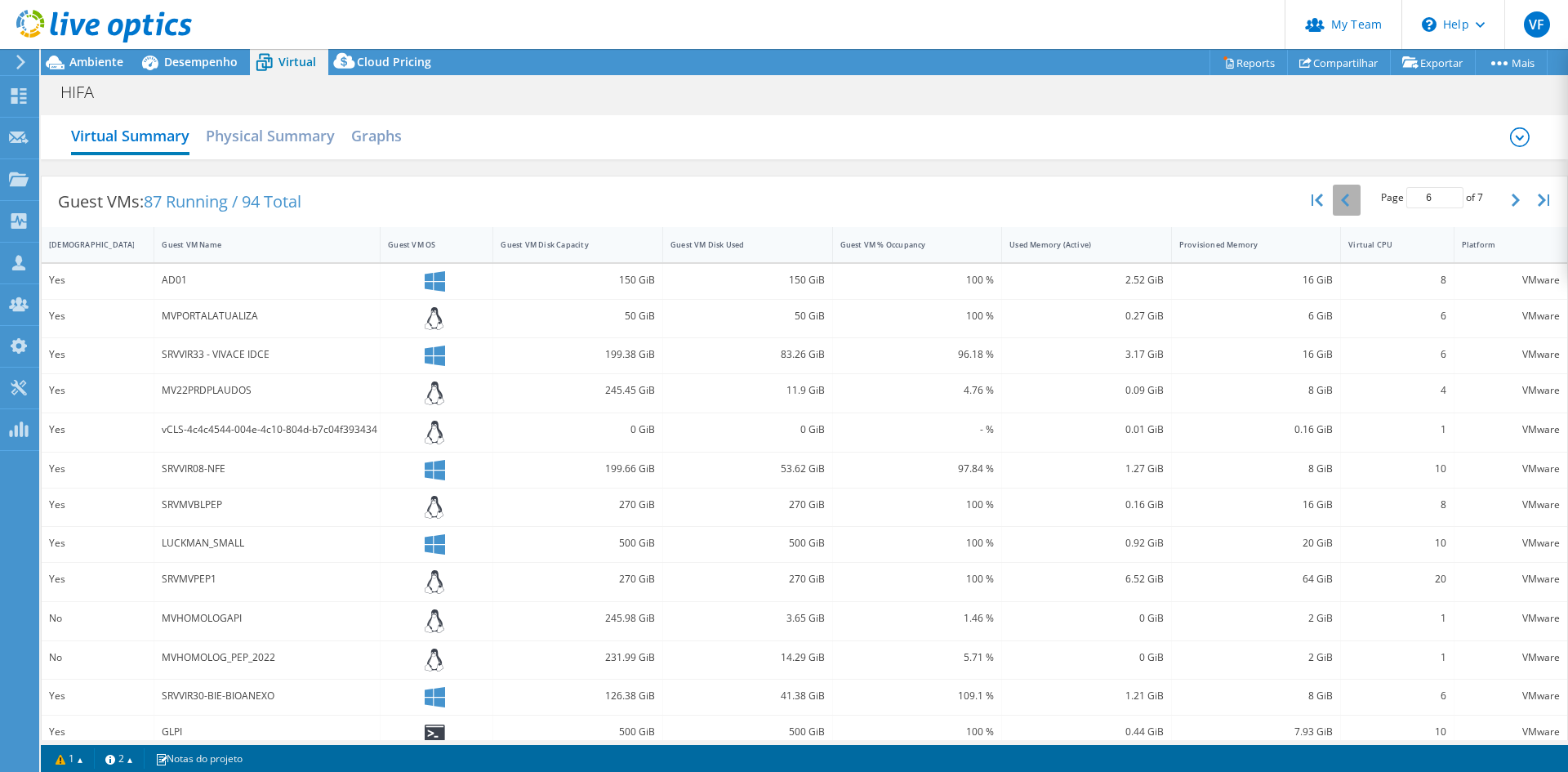
click at [1343, 208] on button "button" at bounding box center [1347, 200] width 28 height 31
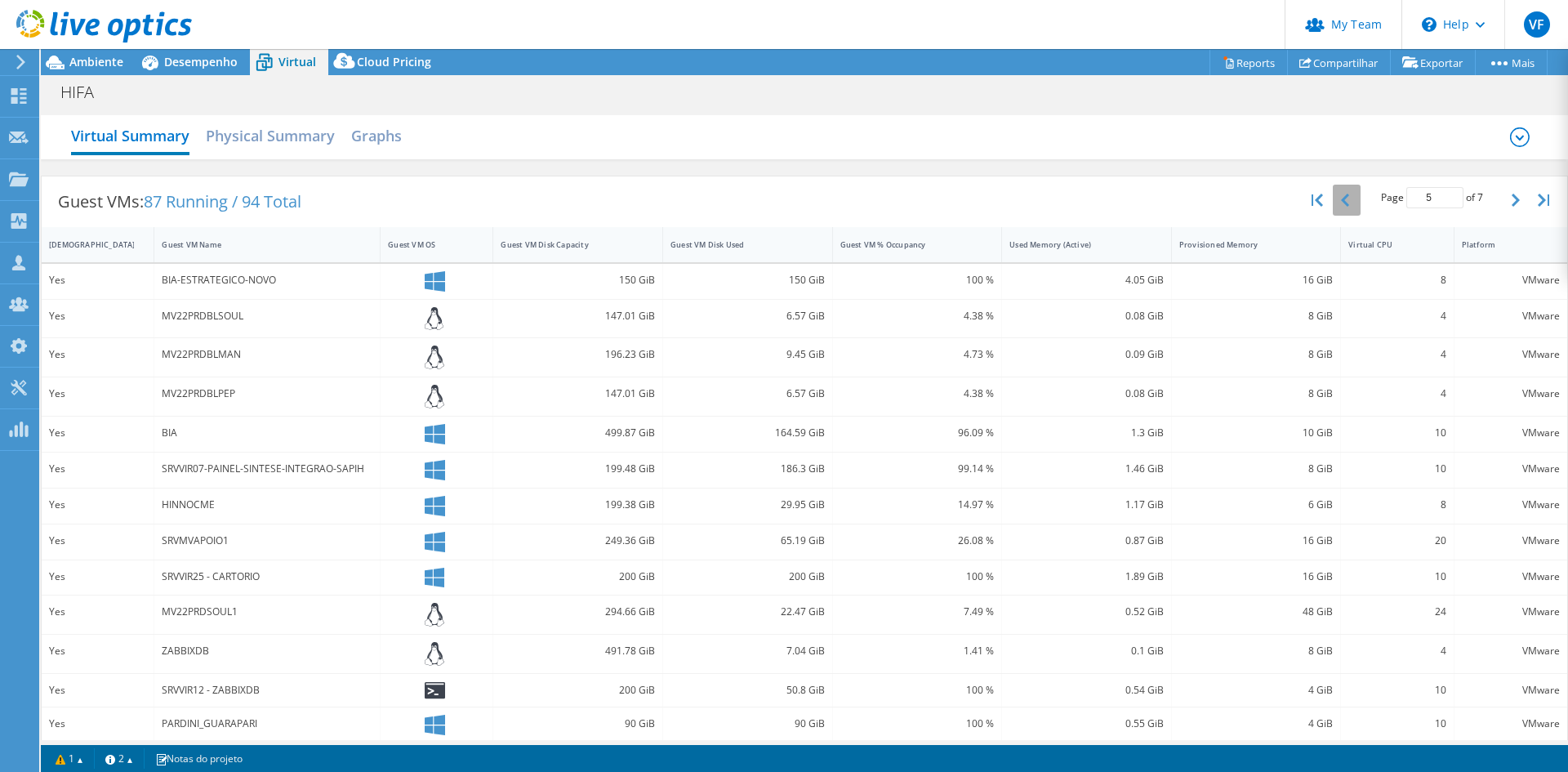
click at [1343, 208] on button "button" at bounding box center [1347, 200] width 28 height 31
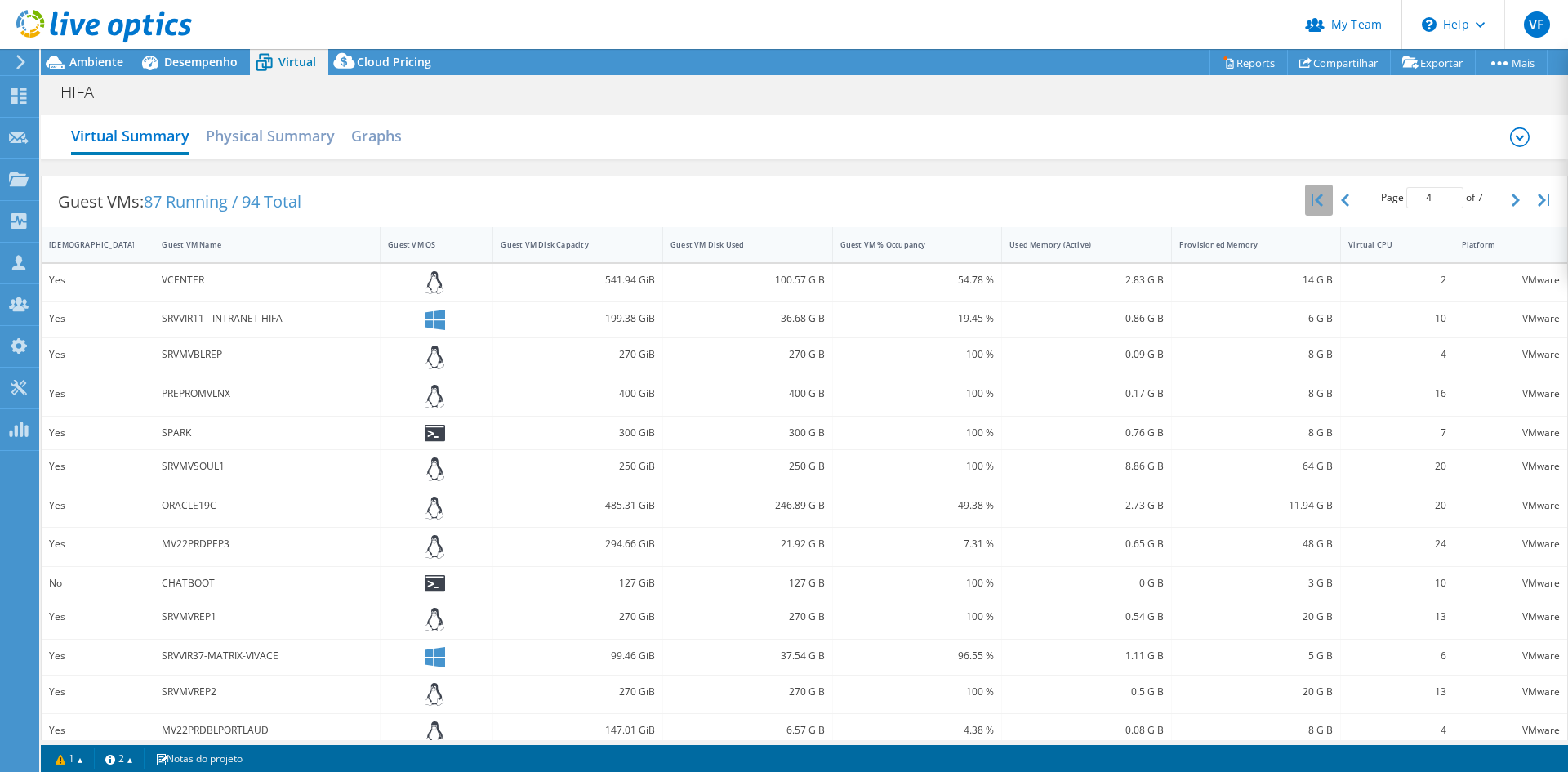
click at [1312, 205] on icon "button" at bounding box center [1317, 200] width 12 height 13
type input "1"
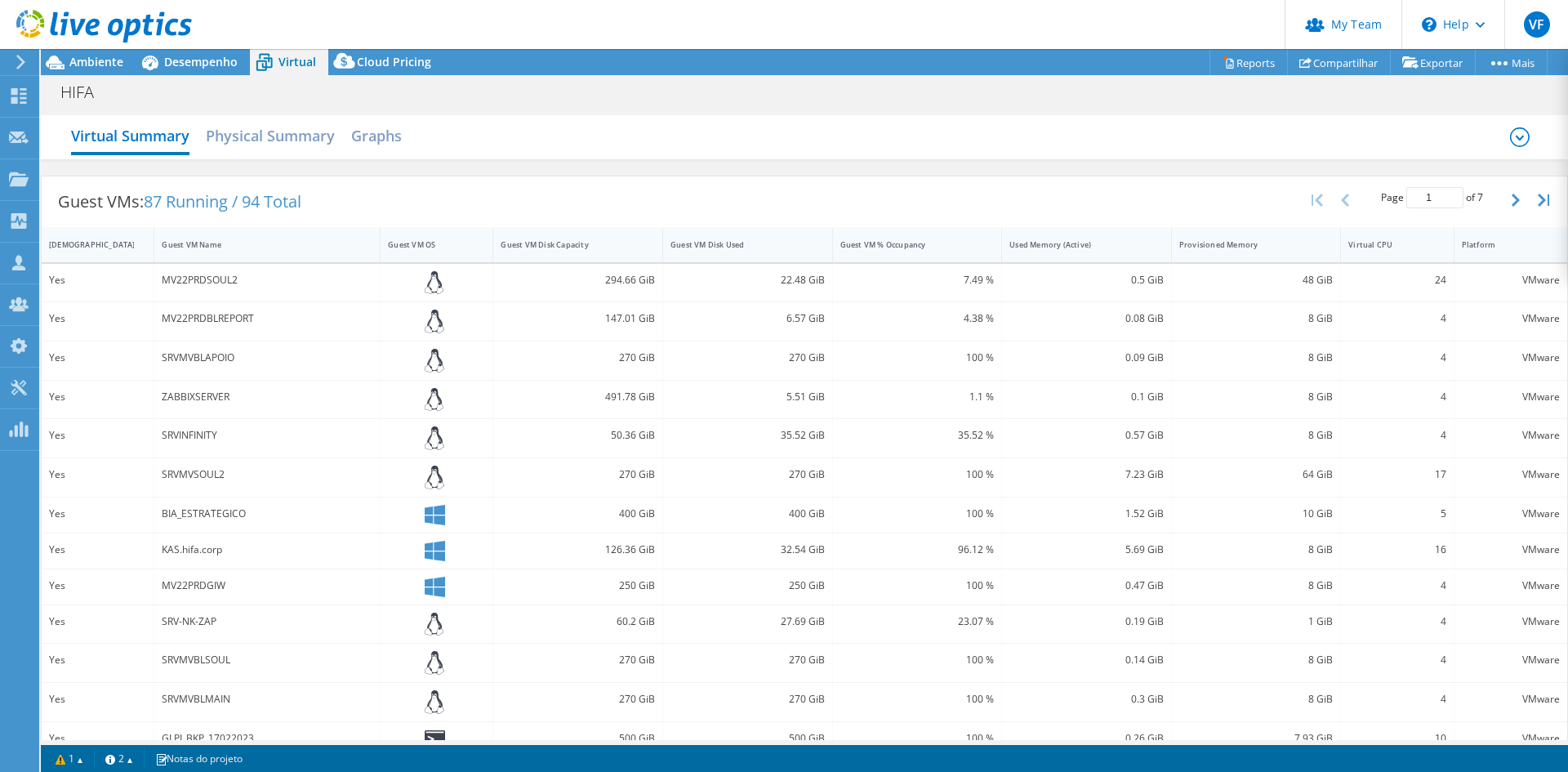
click at [200, 475] on div "SRVMVSOUL2" at bounding box center [267, 475] width 211 height 18
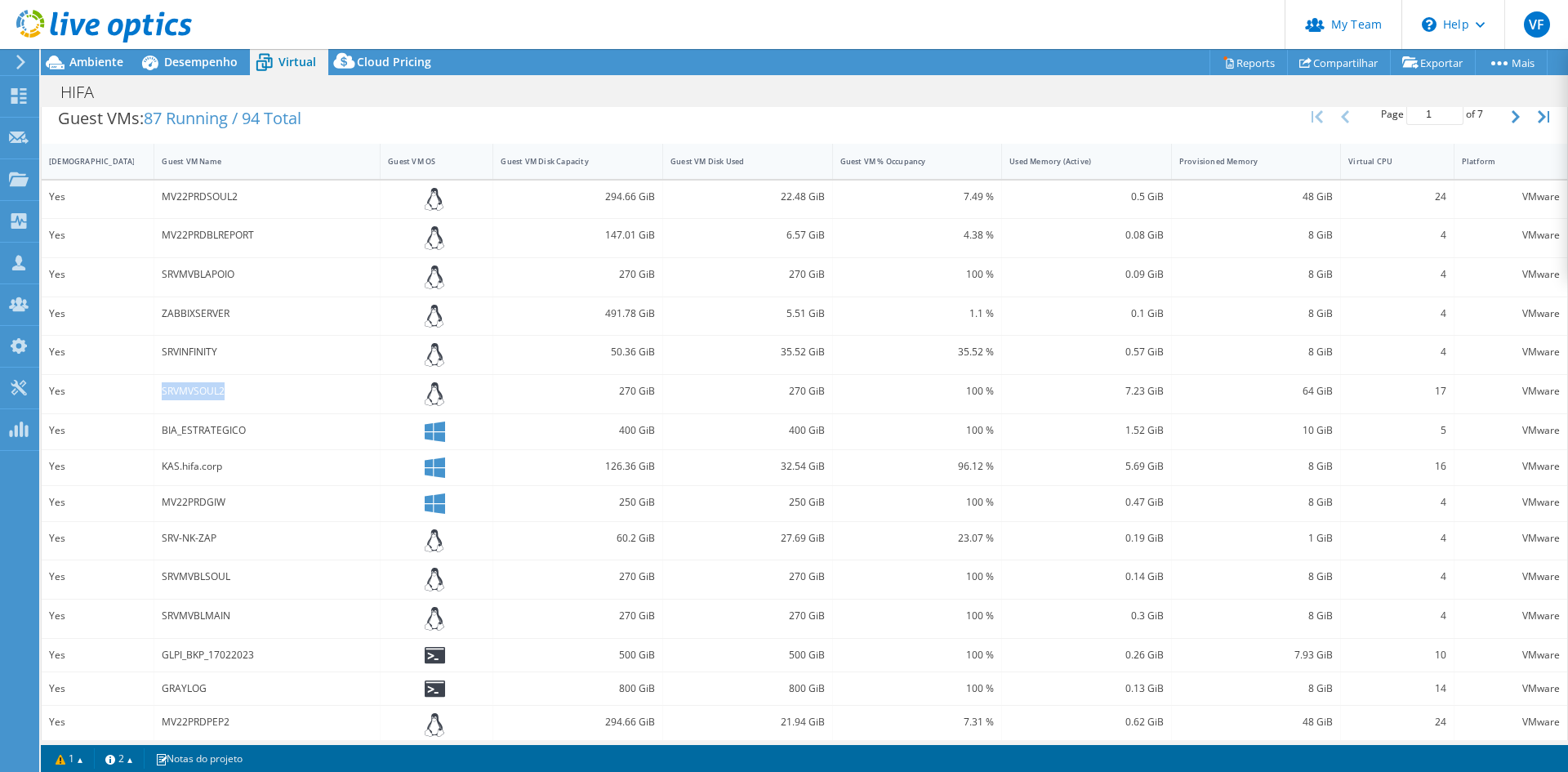
scroll to position [96, 0]
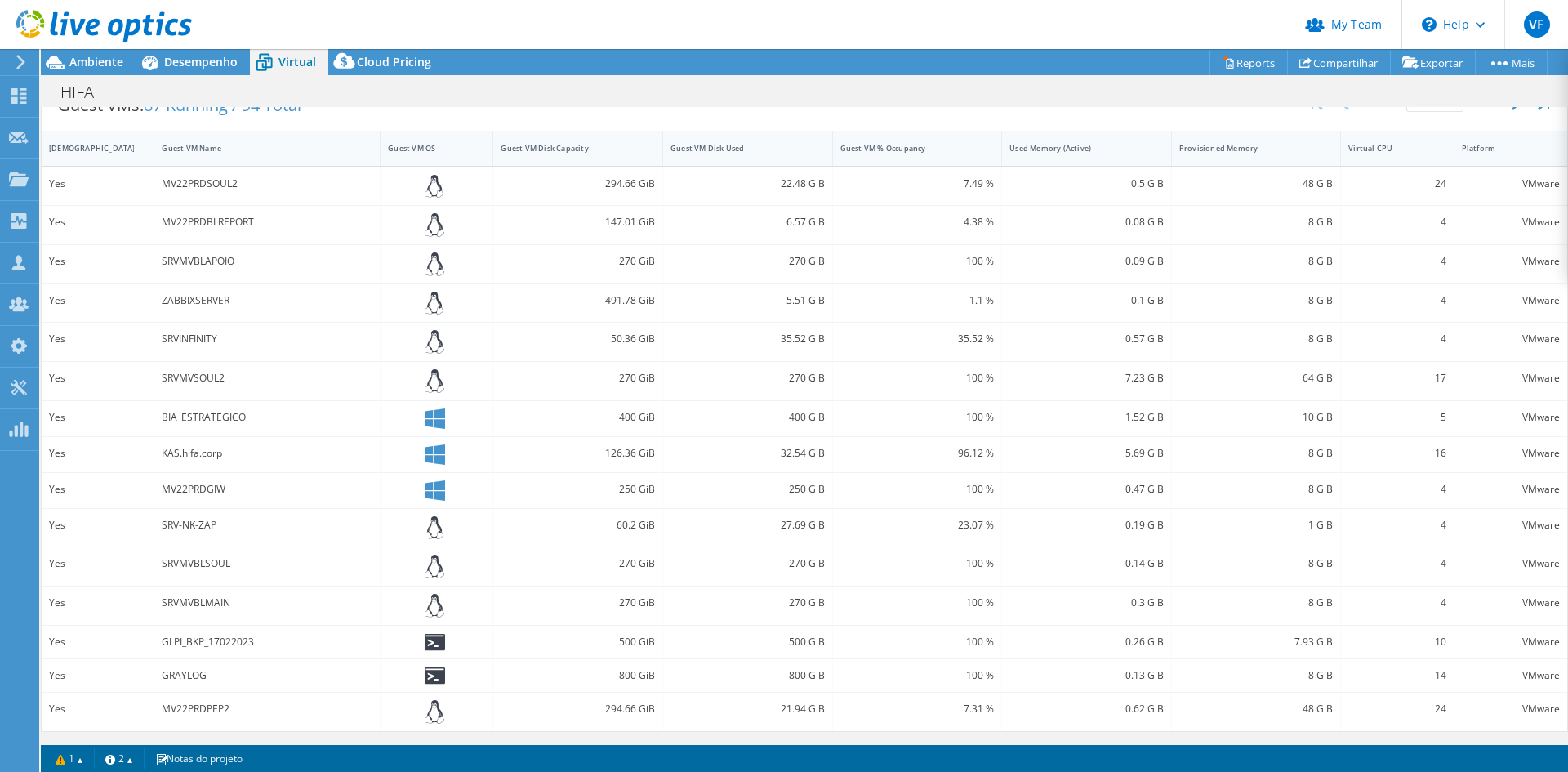
click at [207, 562] on div "SRVMVBLSOUL" at bounding box center [267, 564] width 211 height 18
click at [201, 377] on div "SRVMVSOUL2" at bounding box center [267, 379] width 211 height 18
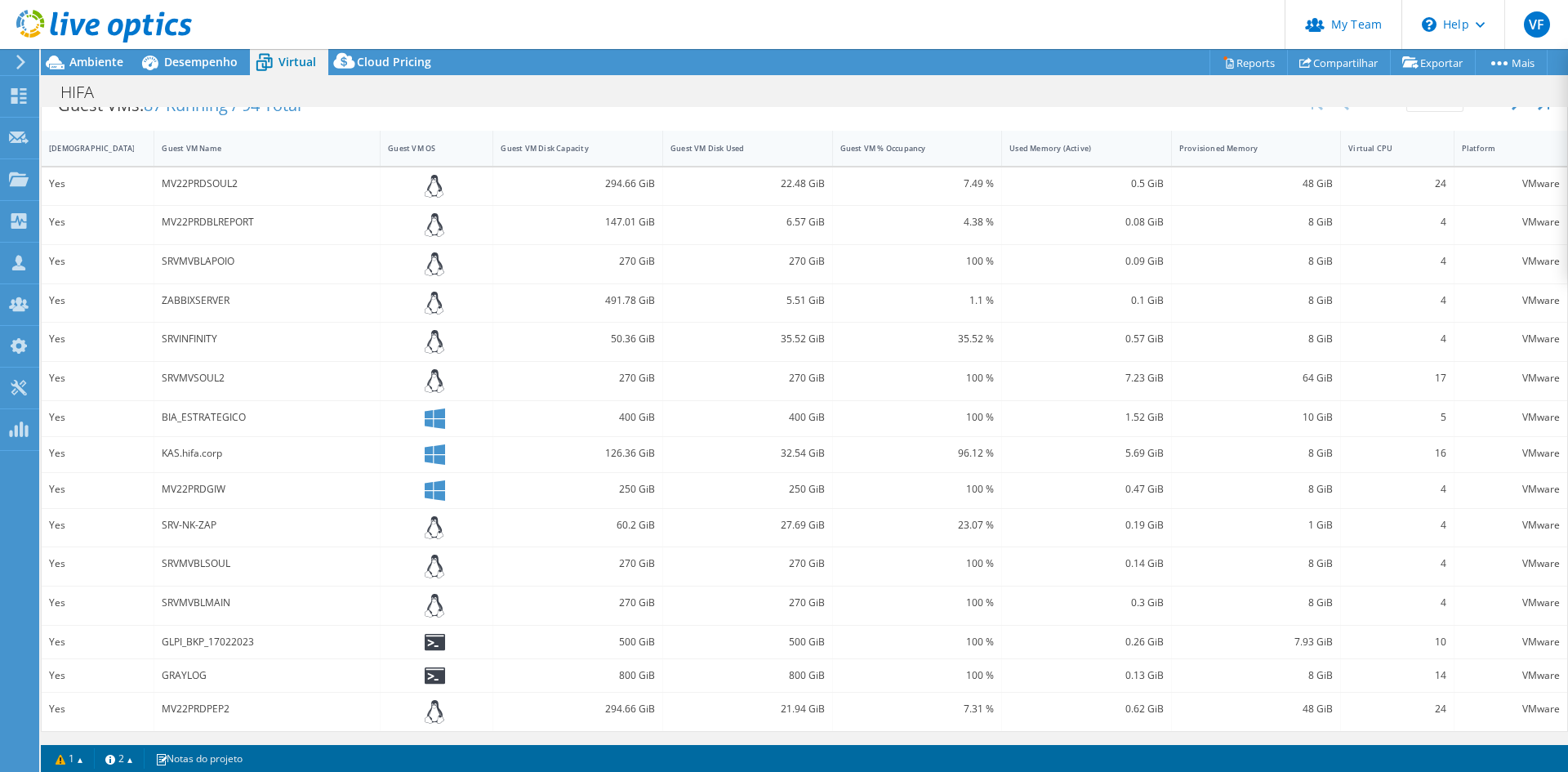
click at [187, 187] on div "MV22PRDSOUL2" at bounding box center [267, 184] width 211 height 18
